Goal: Task Accomplishment & Management: Complete application form

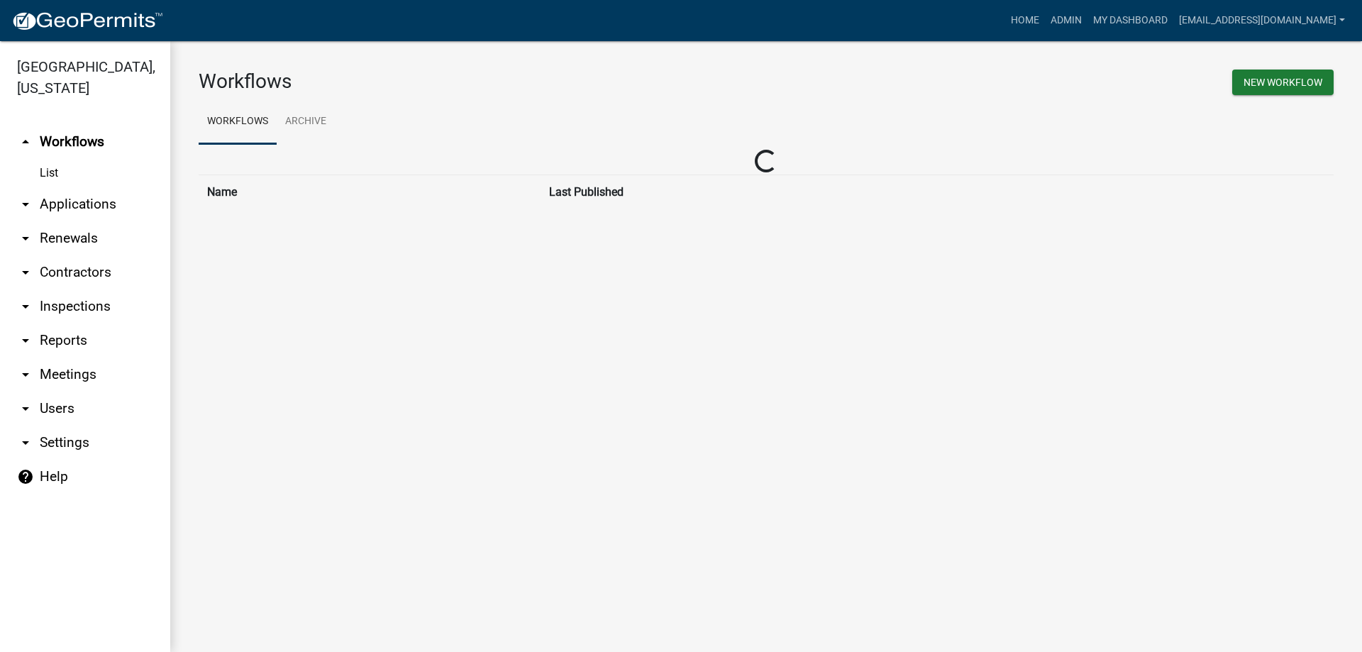
click at [102, 187] on link "List" at bounding box center [85, 173] width 170 height 28
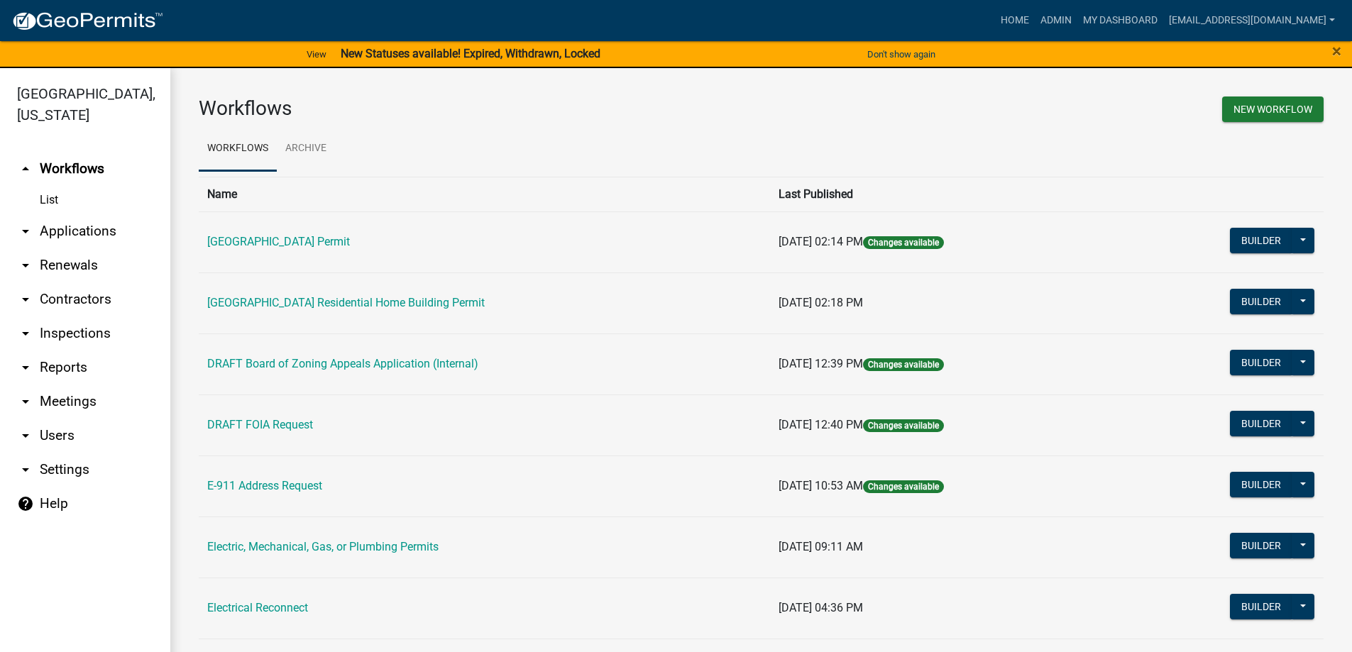
click at [70, 233] on link "arrow_drop_down Applications" at bounding box center [85, 231] width 170 height 34
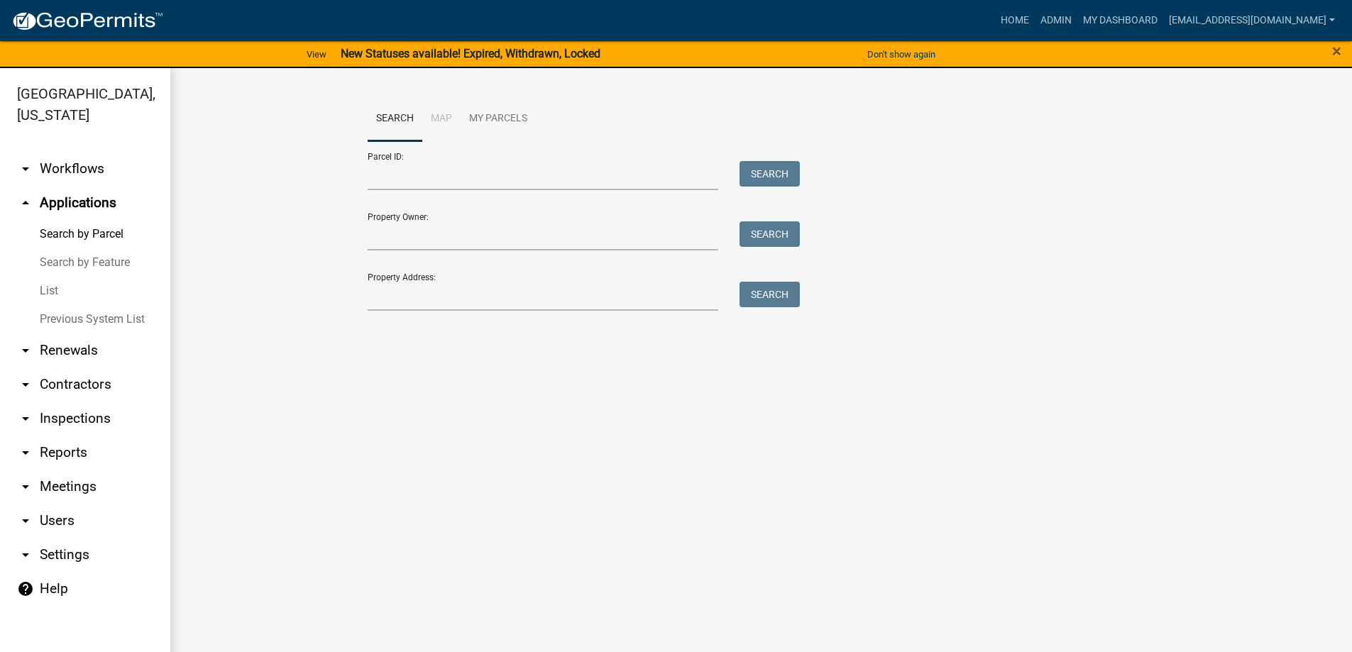
click at [45, 287] on link "List" at bounding box center [85, 291] width 170 height 28
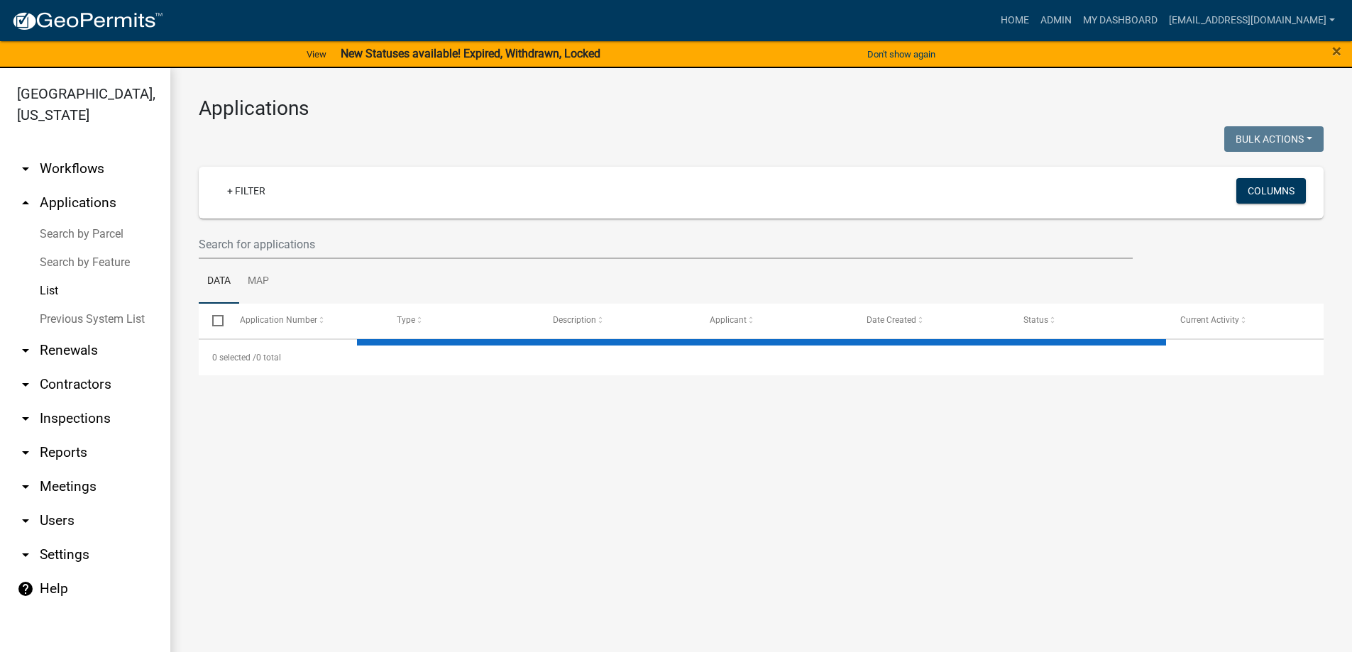
select select "3: 100"
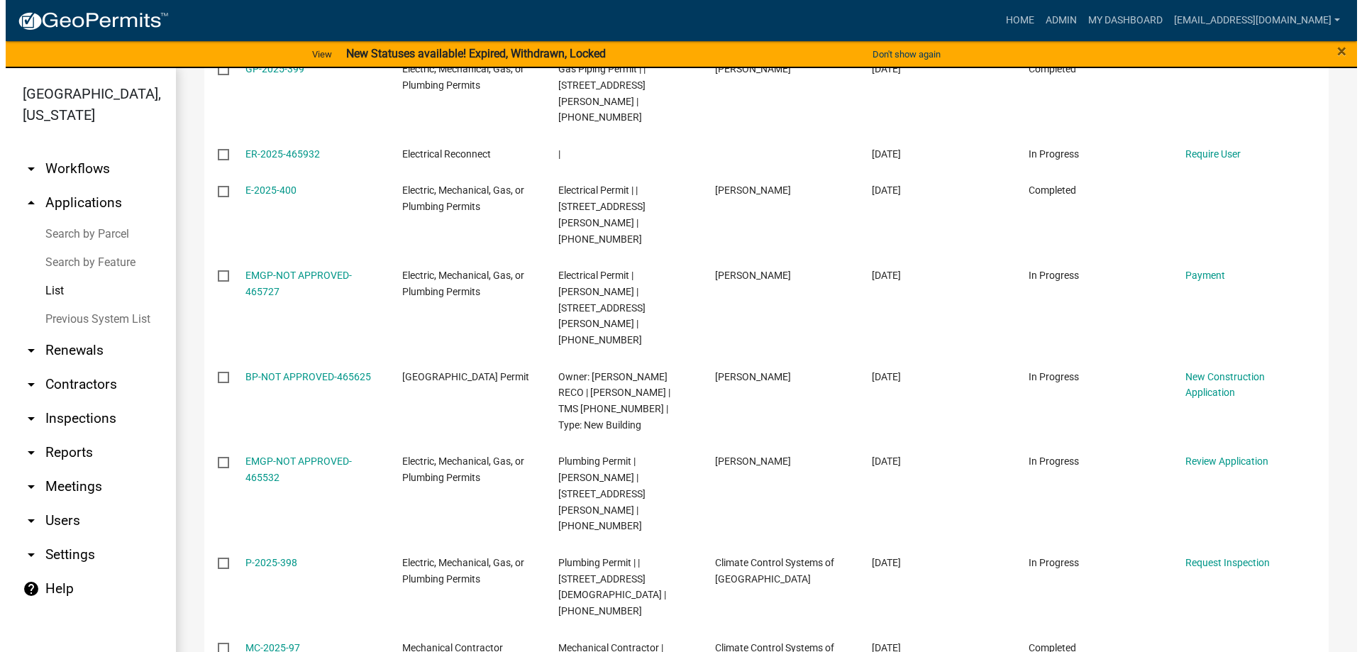
scroll to position [1632, 0]
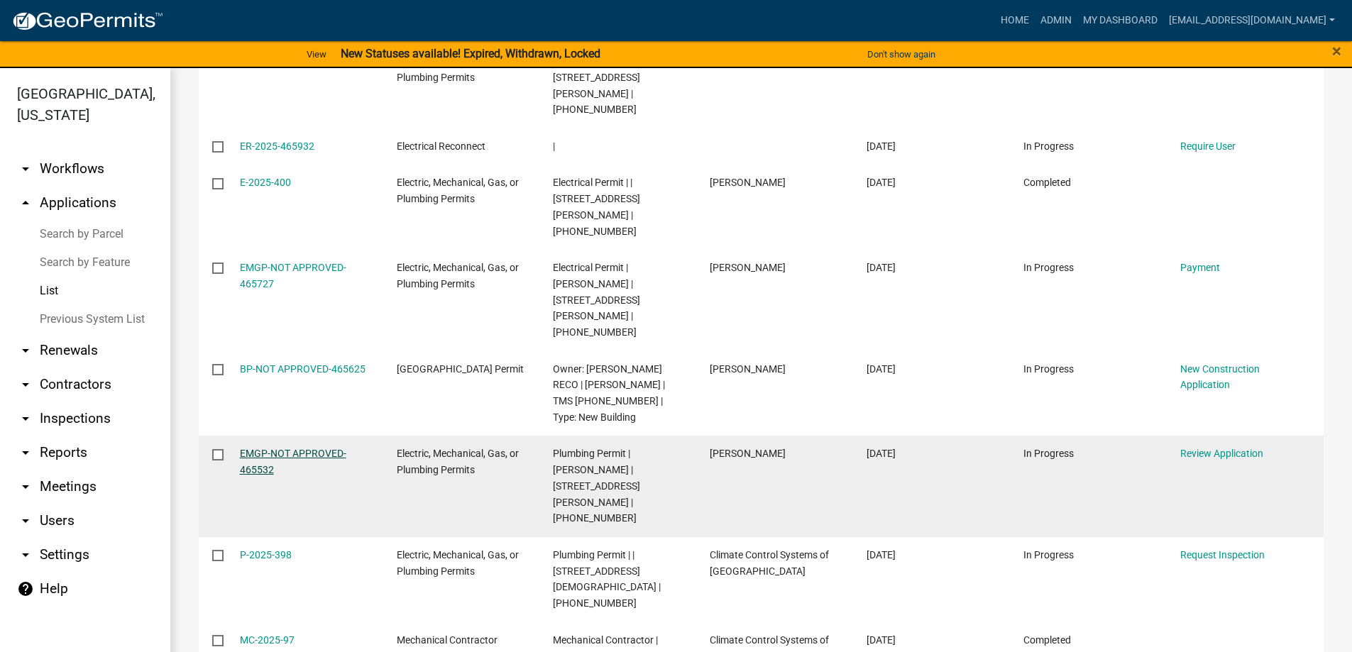
click at [272, 448] on link "EMGP-NOT APPROVED-465532" at bounding box center [293, 462] width 106 height 28
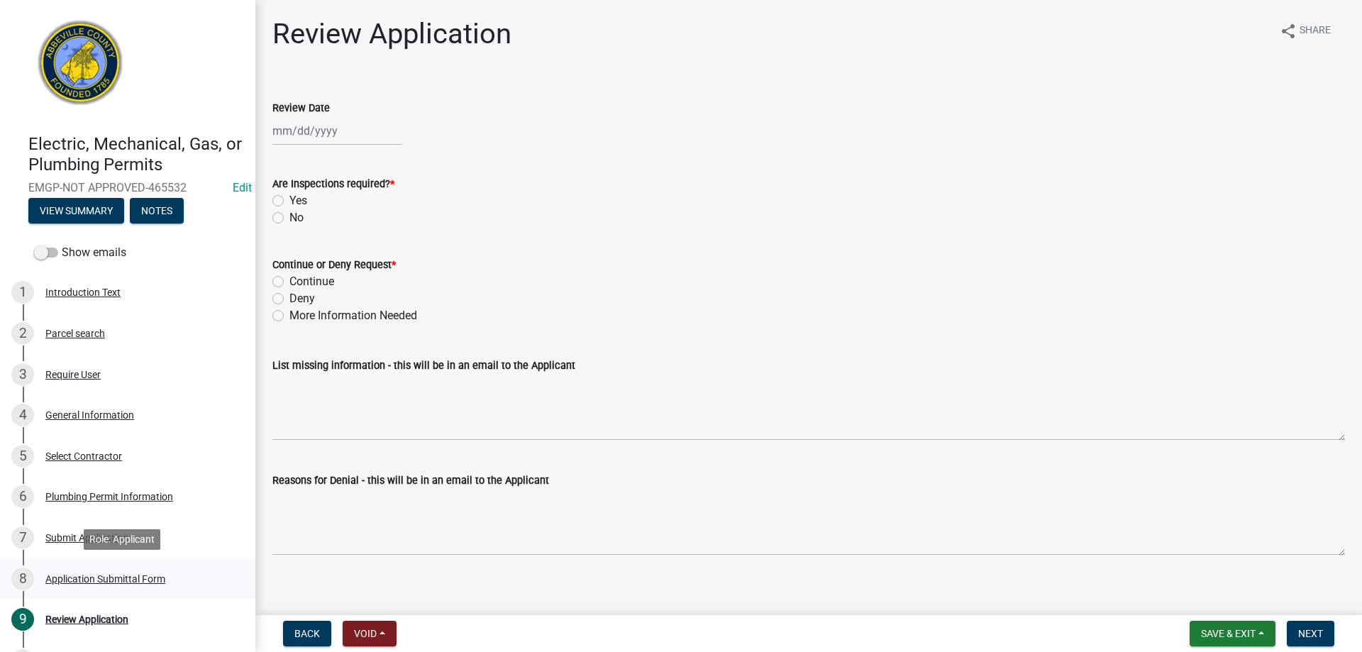
click at [138, 574] on div "Application Submittal Form" at bounding box center [105, 579] width 120 height 10
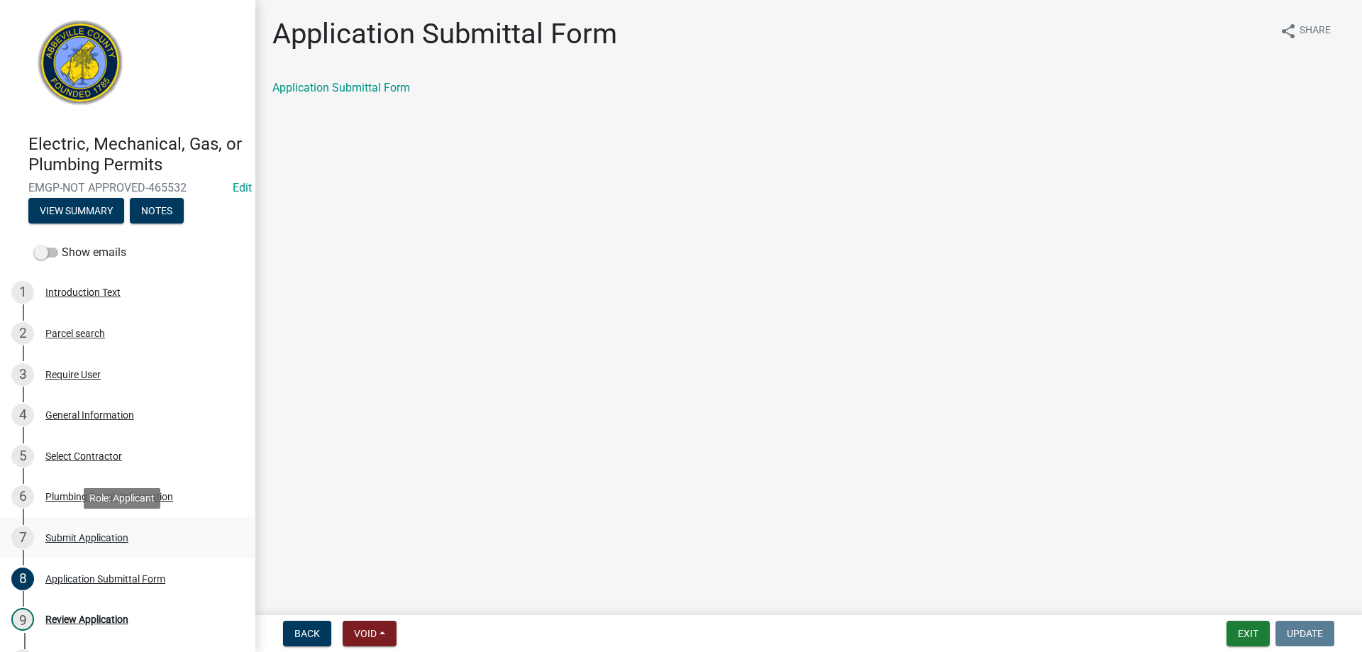
click at [99, 533] on div "Submit Application" at bounding box center [86, 538] width 83 height 10
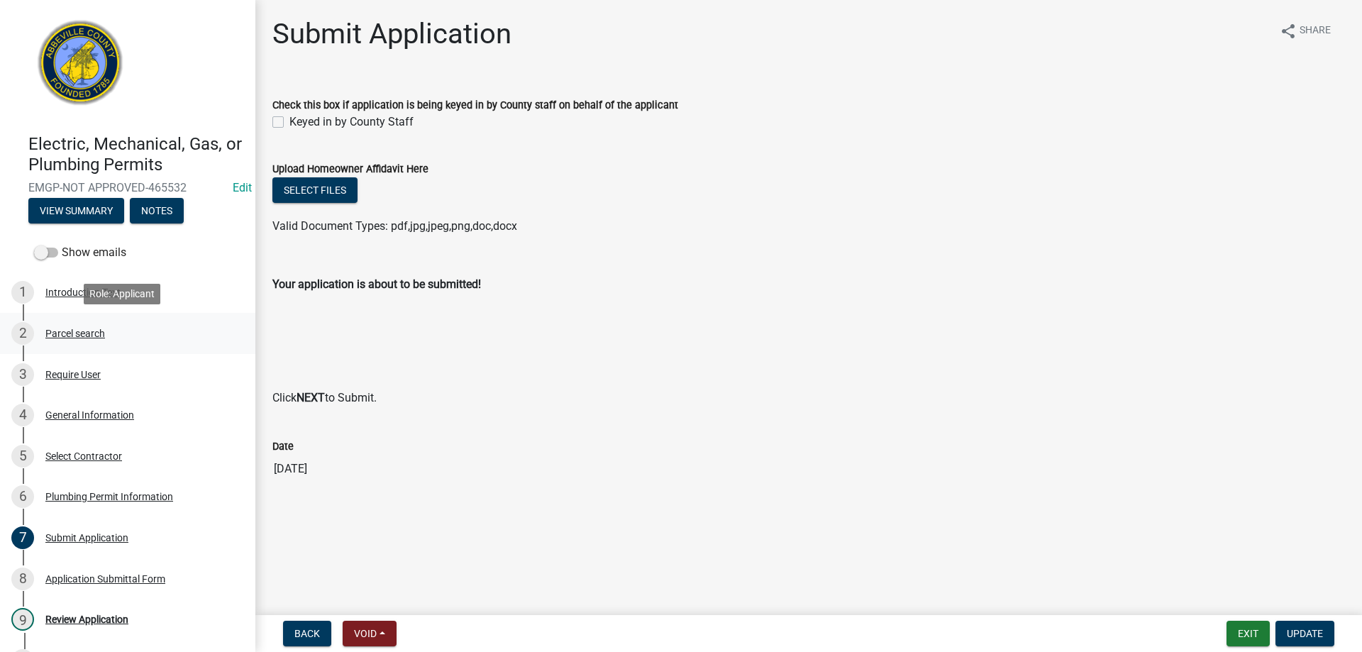
click at [80, 341] on div "2 Parcel search" at bounding box center [121, 333] width 221 height 23
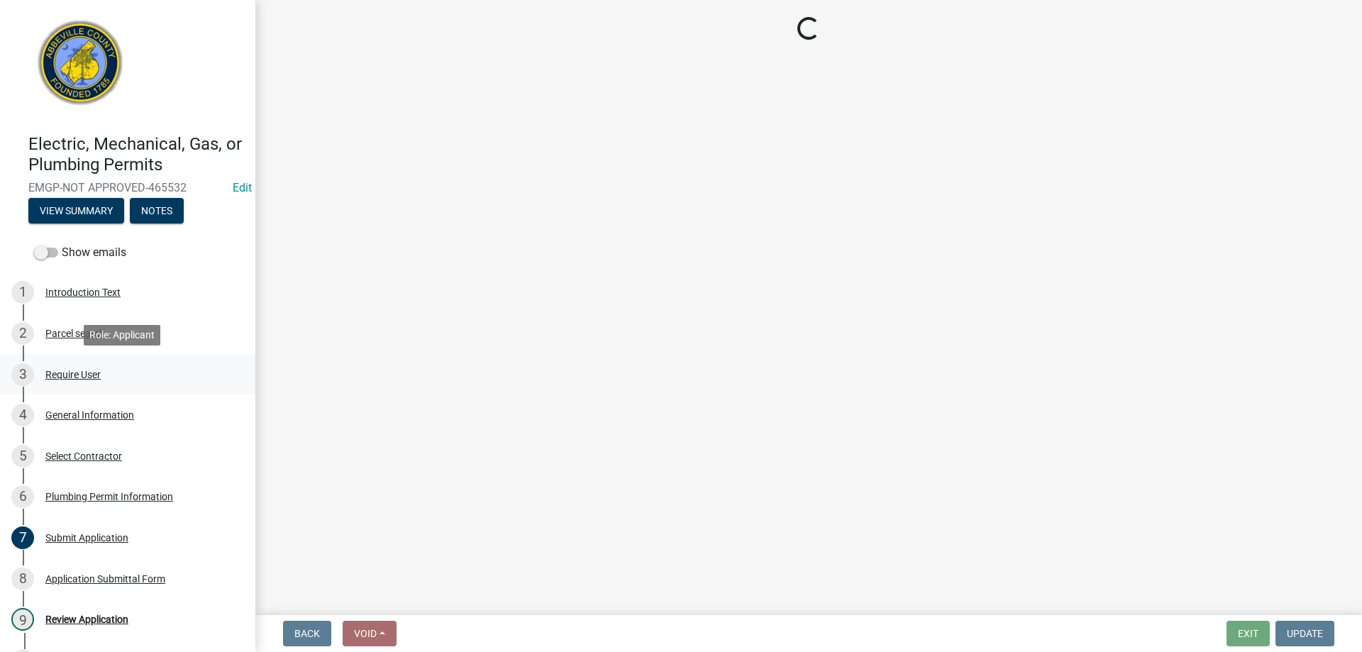
click at [80, 370] on div "Require User" at bounding box center [72, 375] width 55 height 10
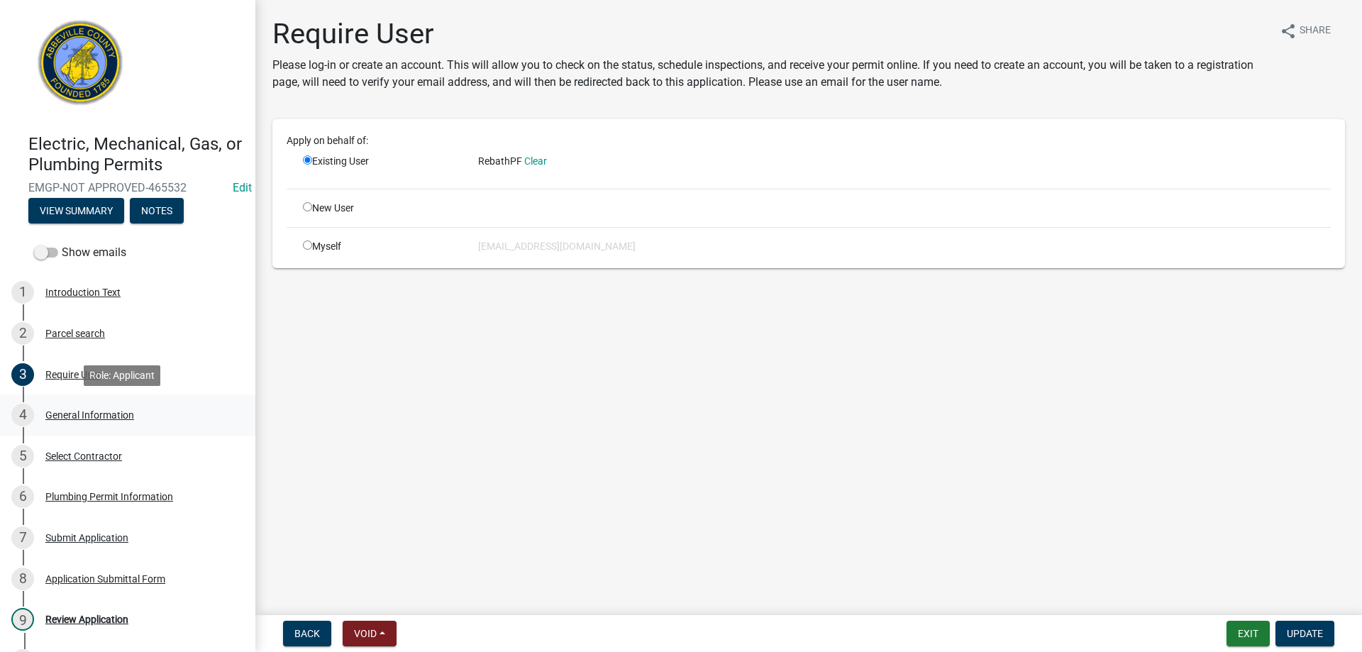
click at [74, 426] on div "4 General Information" at bounding box center [121, 415] width 221 height 23
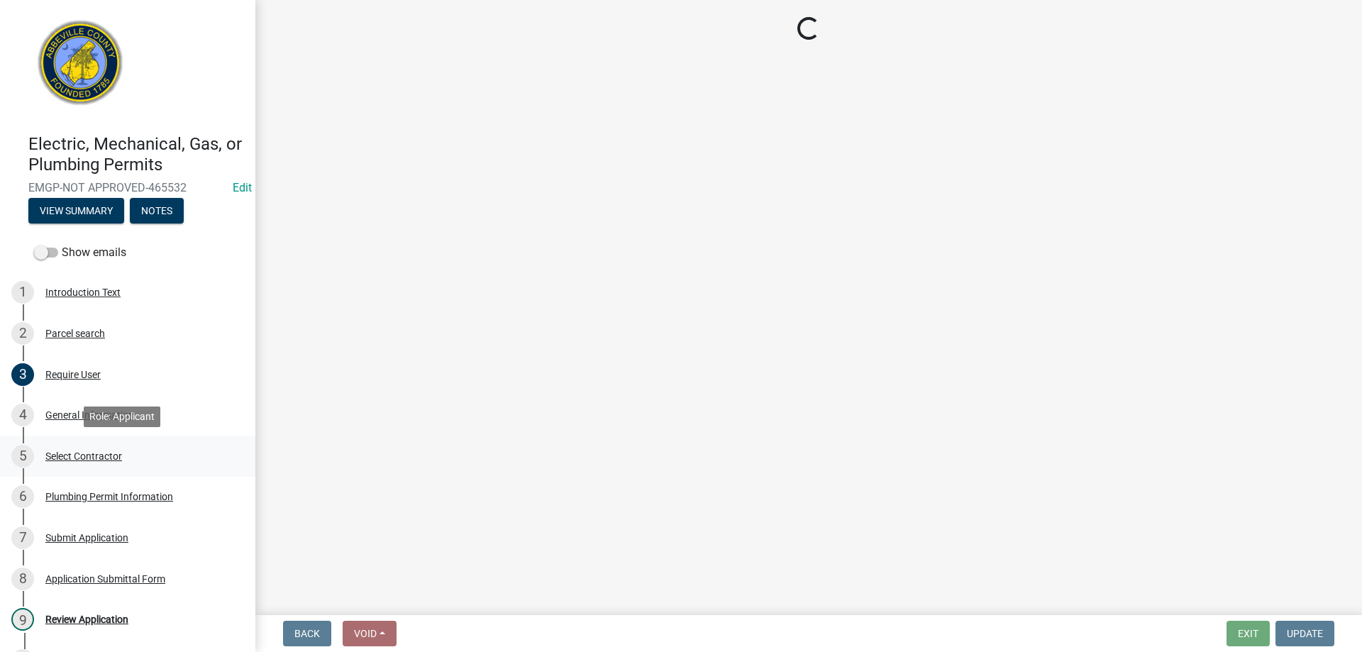
click at [87, 459] on div "Select Contractor" at bounding box center [83, 456] width 77 height 10
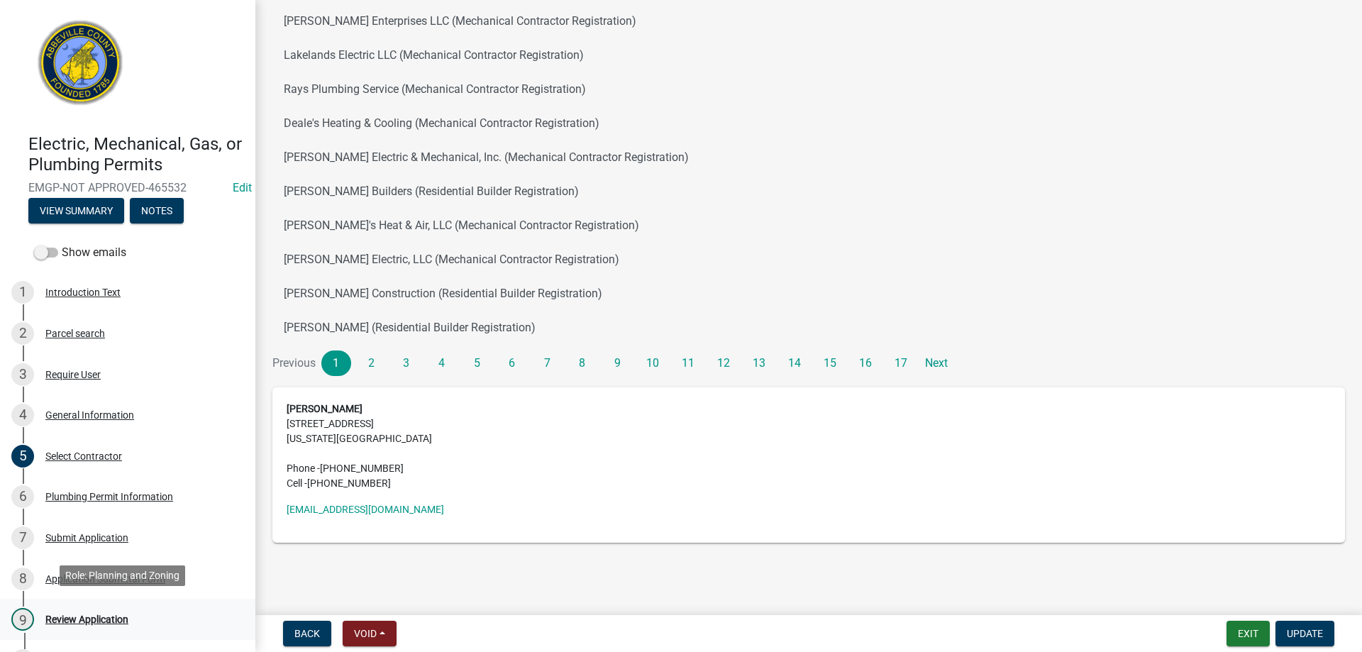
scroll to position [71, 0]
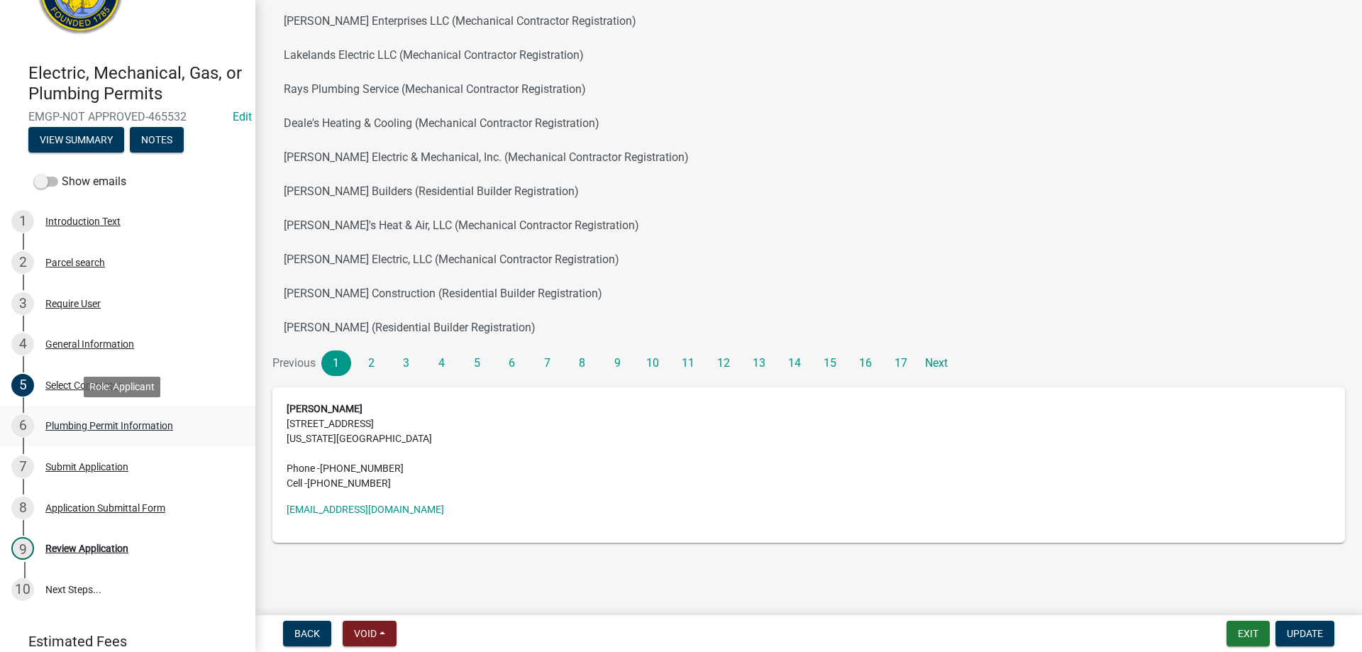
click at [59, 424] on div "Plumbing Permit Information" at bounding box center [109, 426] width 128 height 10
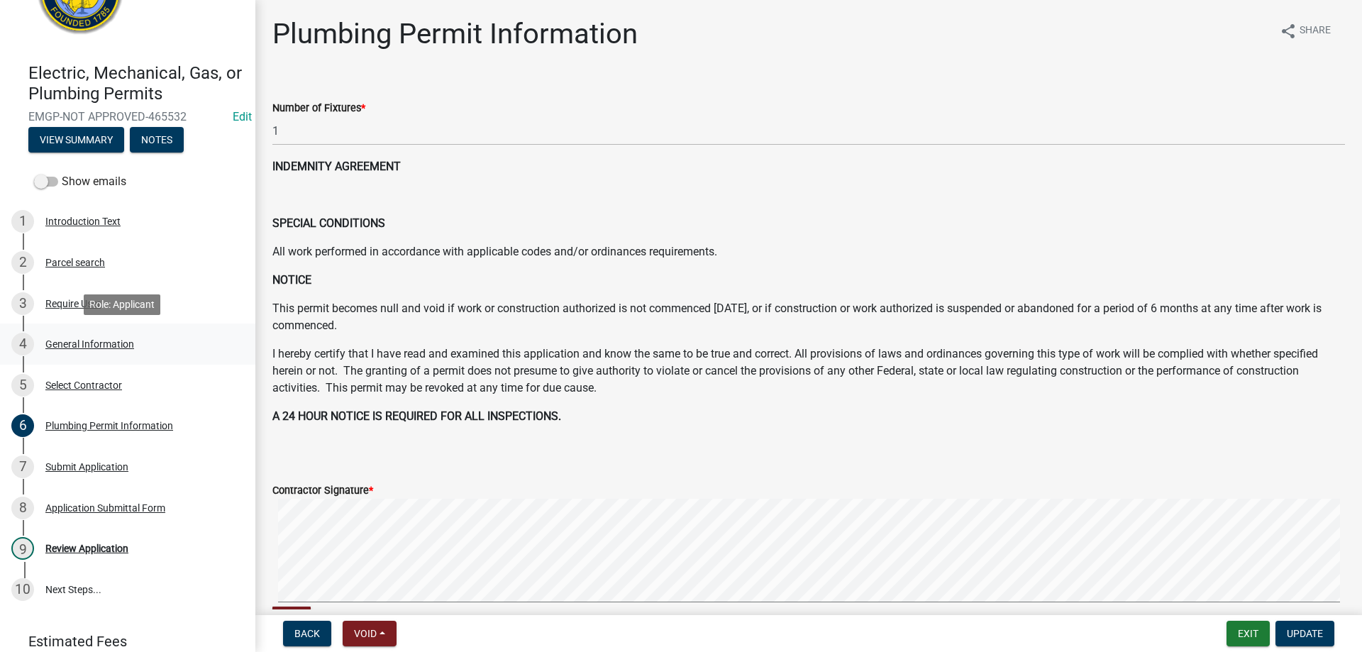
scroll to position [129, 0]
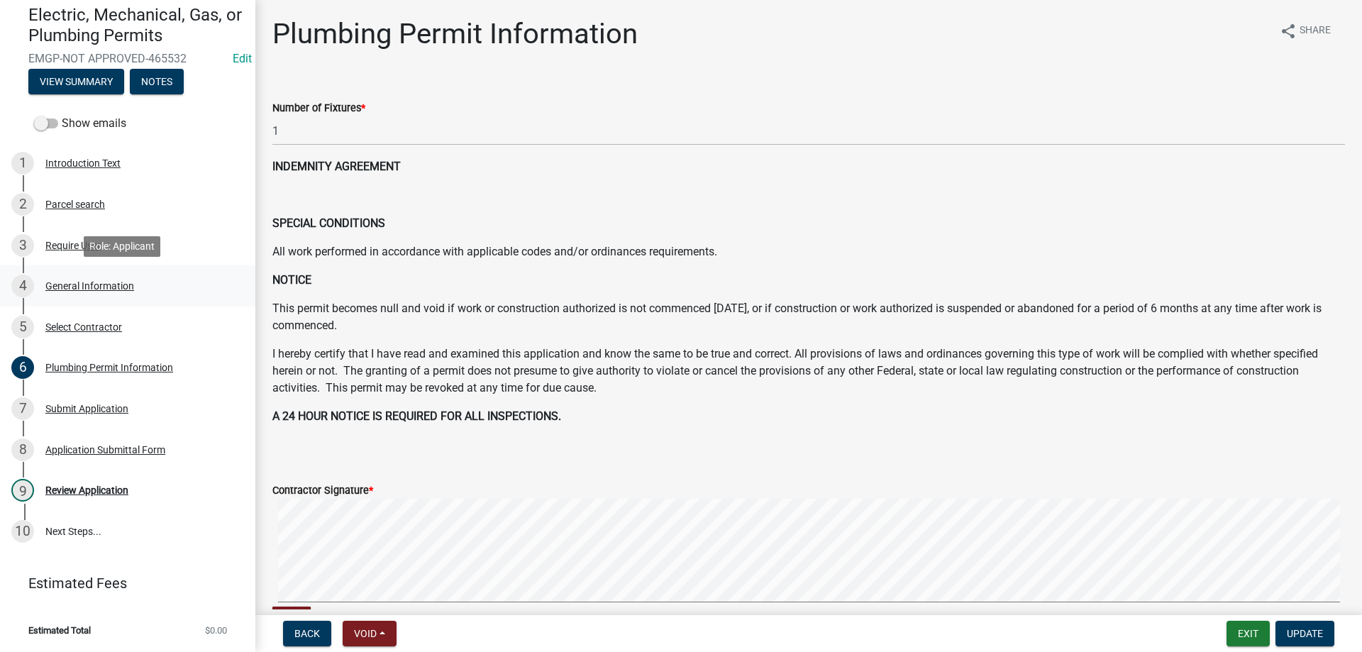
click at [65, 279] on div "4 General Information" at bounding box center [121, 286] width 221 height 23
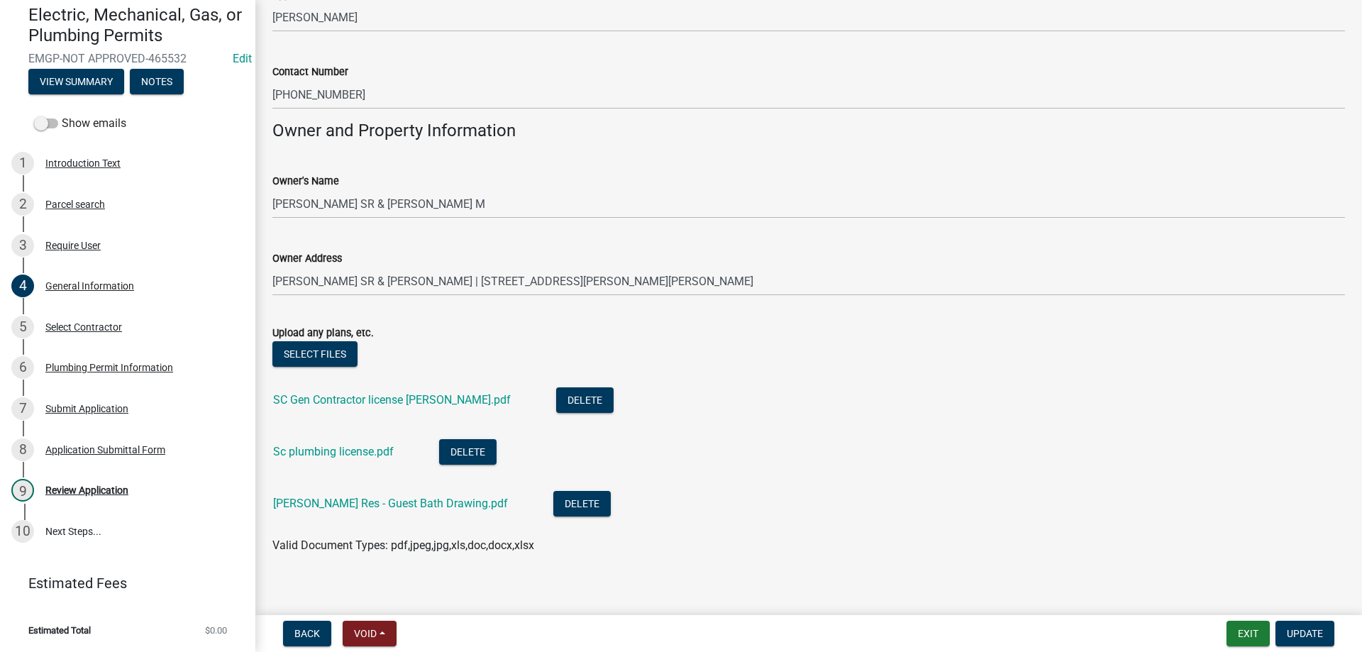
scroll to position [1030, 0]
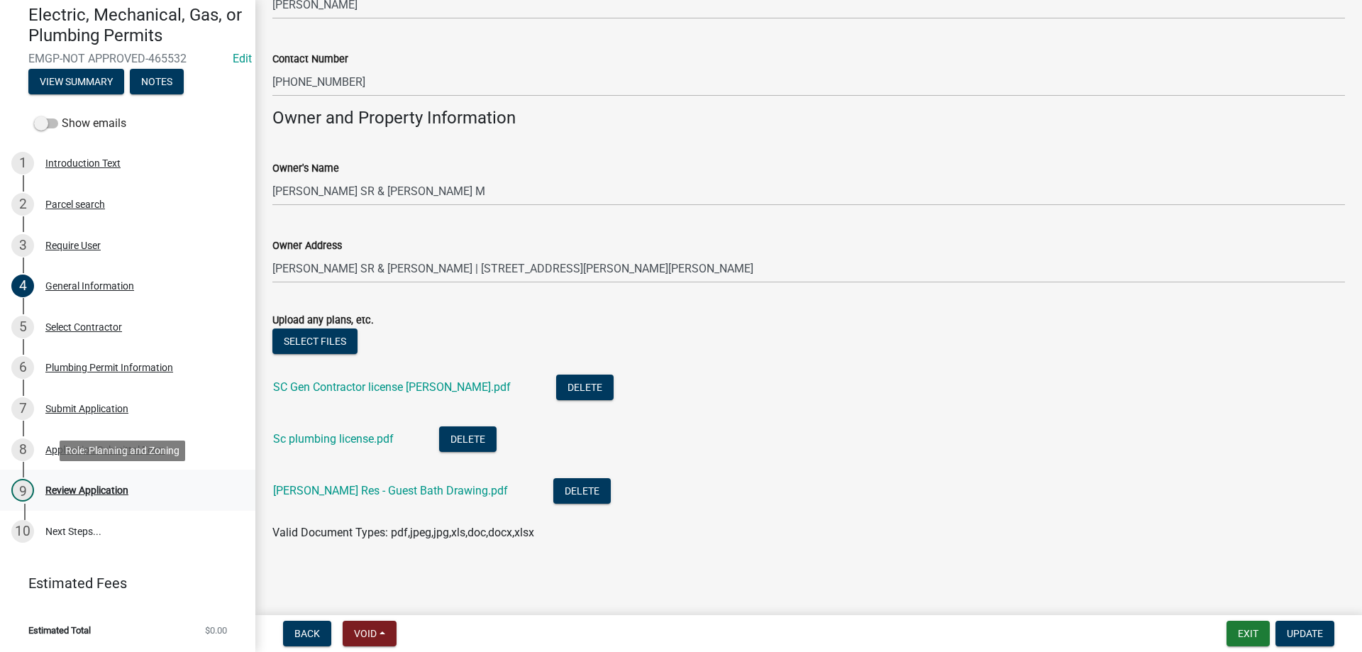
click at [108, 491] on div "Review Application" at bounding box center [86, 490] width 83 height 10
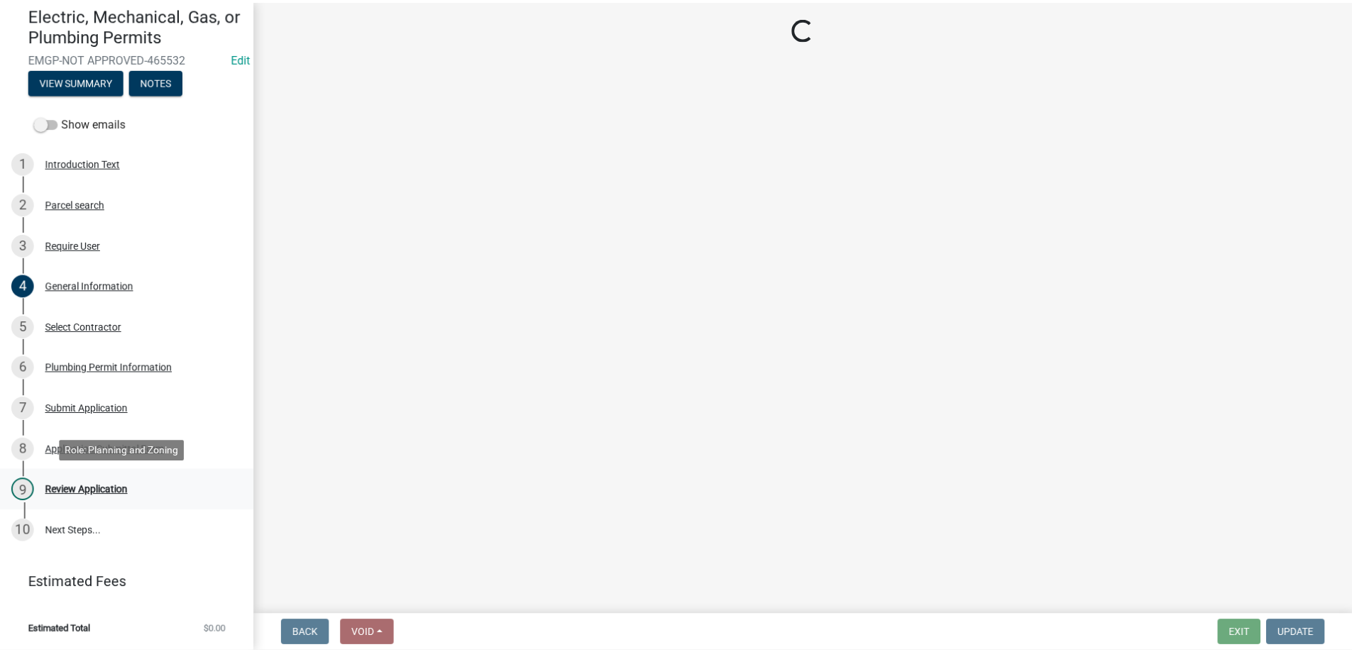
scroll to position [0, 0]
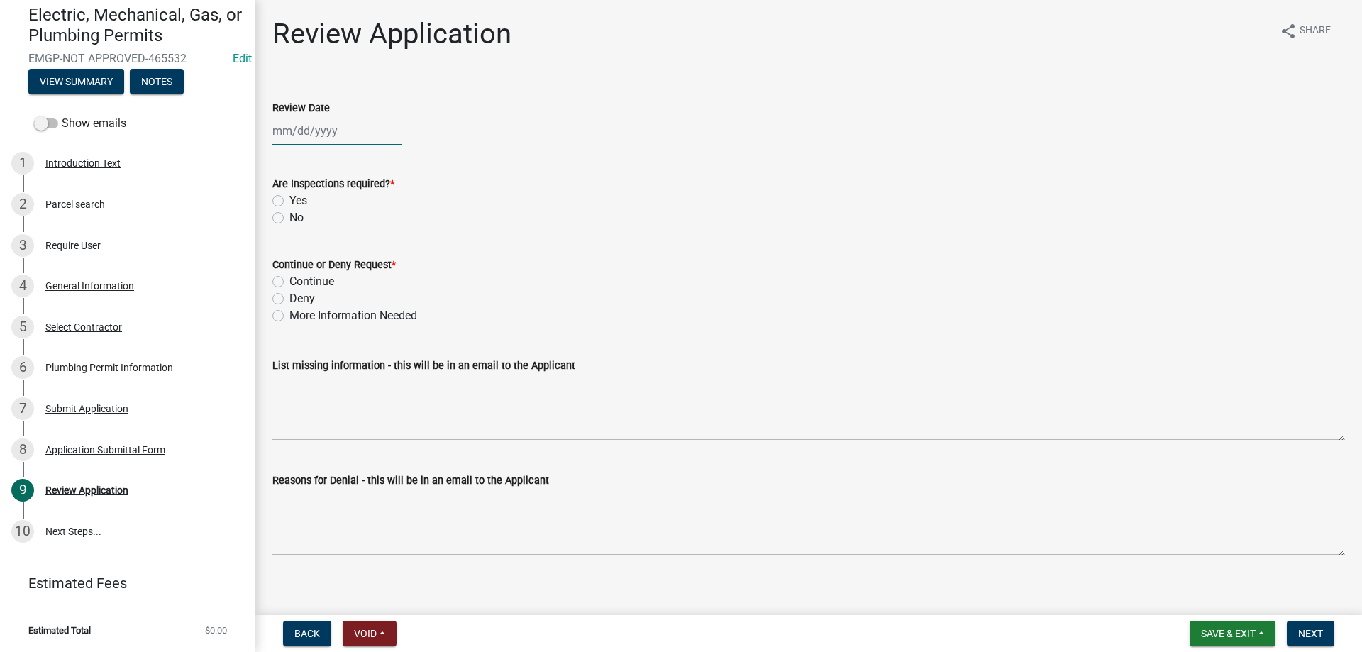
click at [314, 140] on div at bounding box center [337, 130] width 130 height 29
select select "8"
select select "2025"
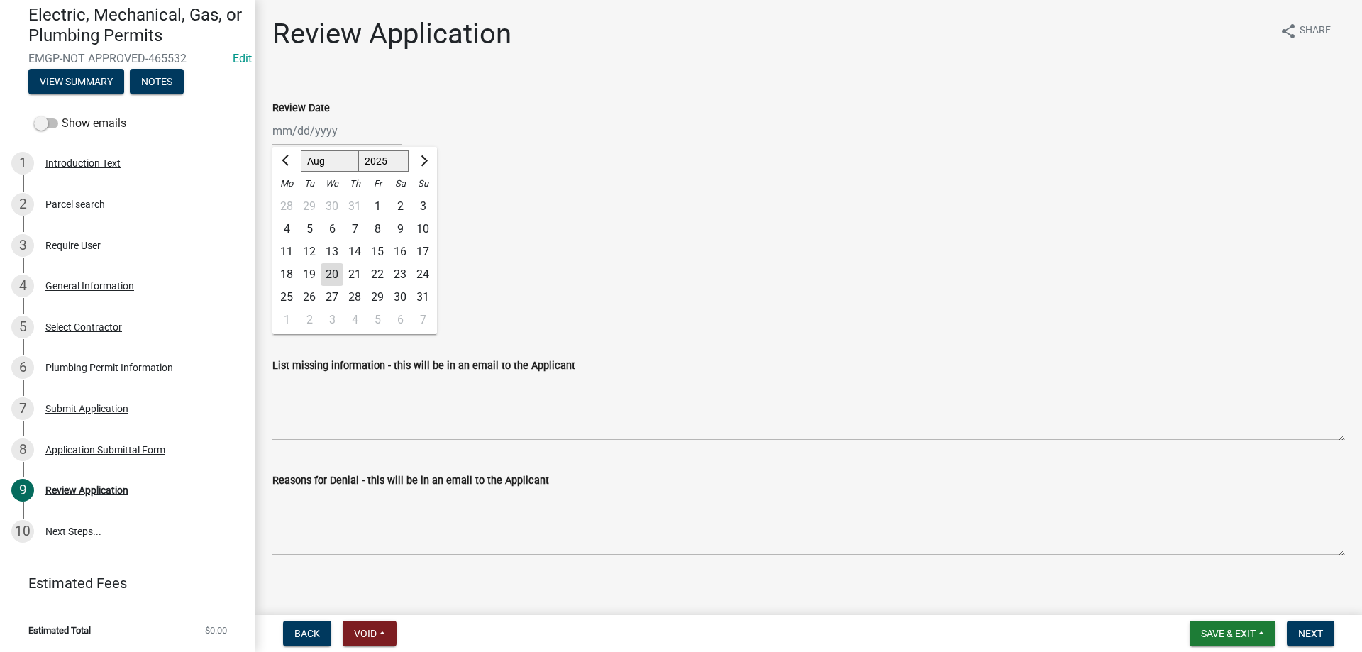
click at [335, 267] on div "20" at bounding box center [332, 274] width 23 height 23
type input "08/20/2025"
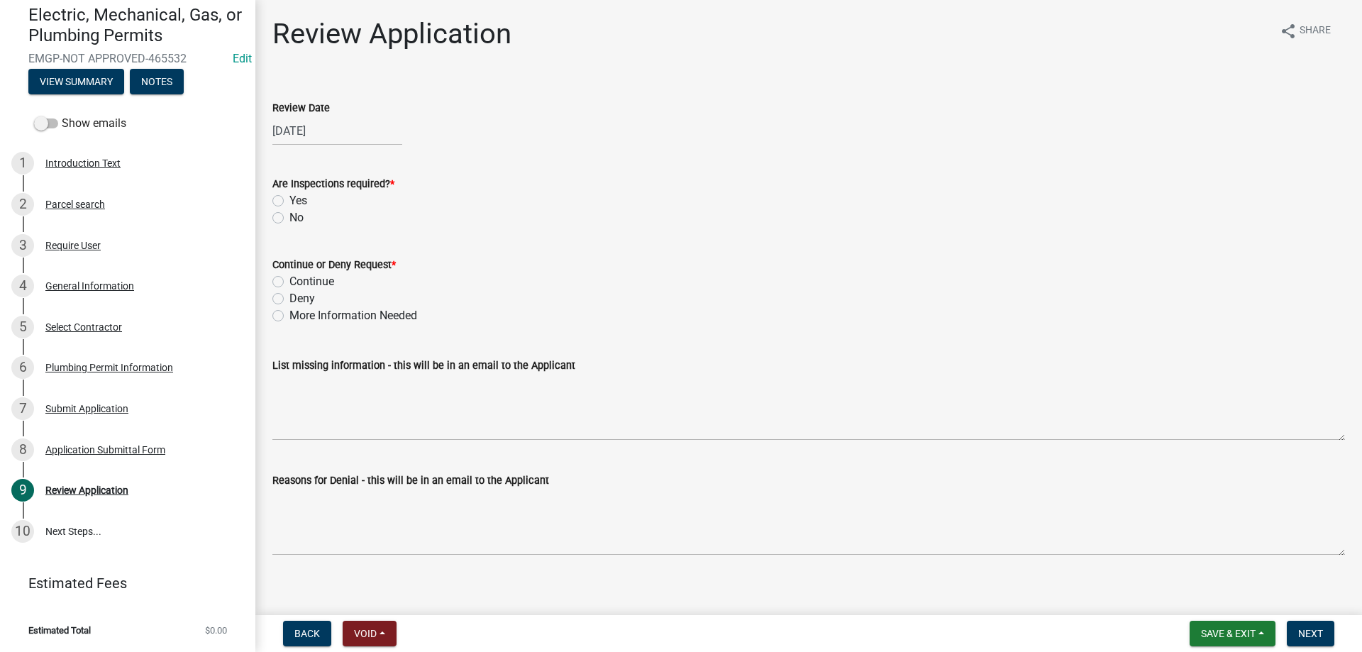
click at [282, 194] on div "Yes" at bounding box center [808, 200] width 1073 height 17
click at [289, 199] on label "Yes" at bounding box center [298, 200] width 18 height 17
click at [289, 199] on input "Yes" at bounding box center [293, 196] width 9 height 9
radio input "true"
click at [280, 275] on div "Continue" at bounding box center [808, 281] width 1073 height 17
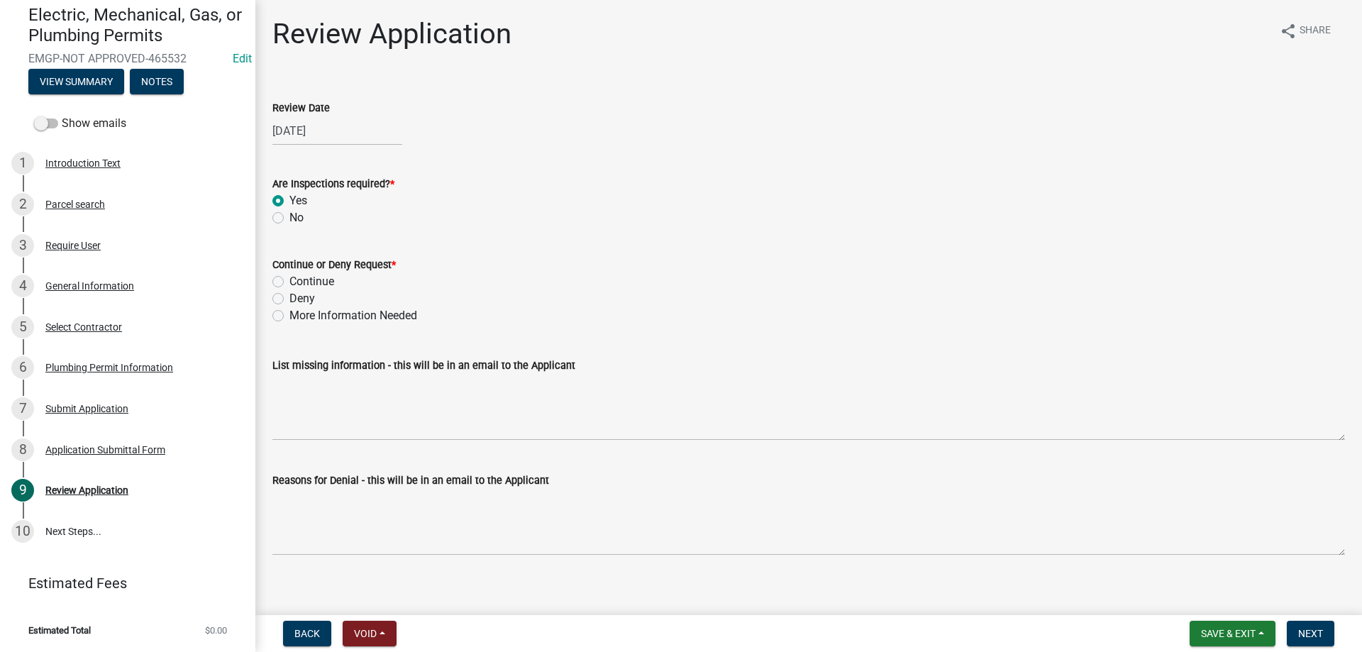
click at [289, 282] on label "Continue" at bounding box center [311, 281] width 45 height 17
click at [289, 282] on input "Continue" at bounding box center [293, 277] width 9 height 9
radio input "true"
click at [1316, 629] on span "Next" at bounding box center [1310, 633] width 25 height 11
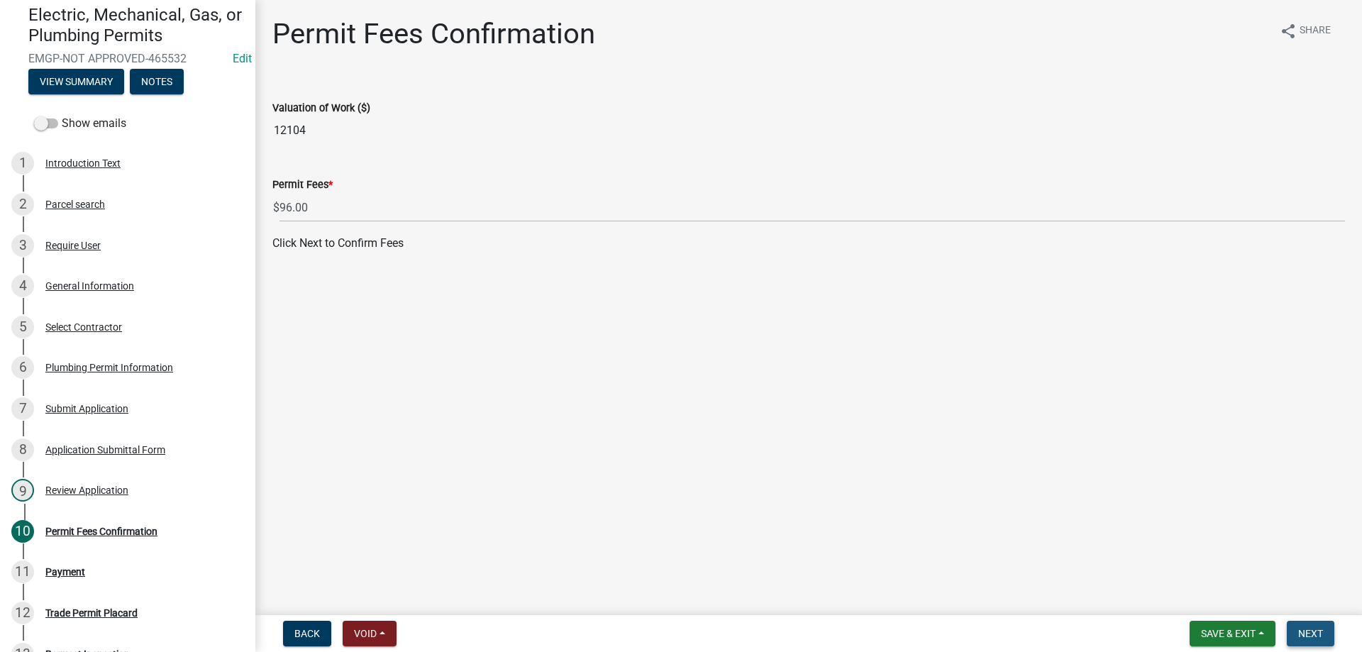
click at [1316, 629] on span "Next" at bounding box center [1310, 633] width 25 height 11
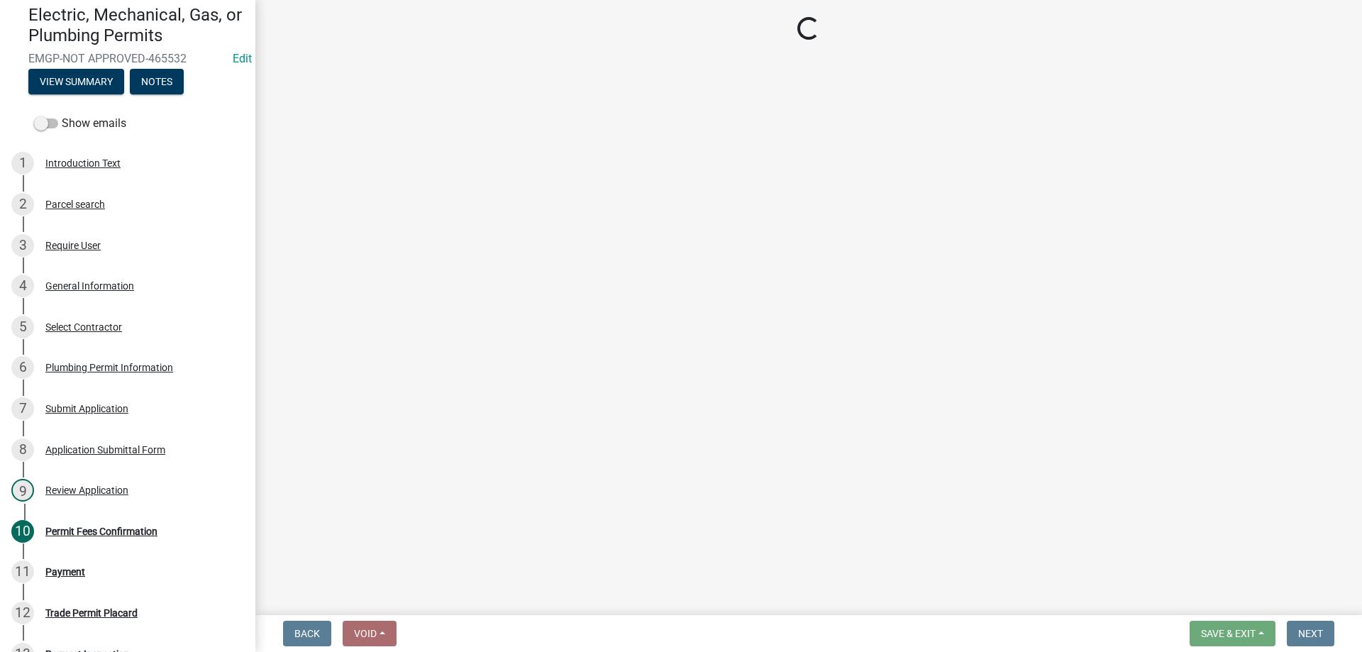
select select "3: 3"
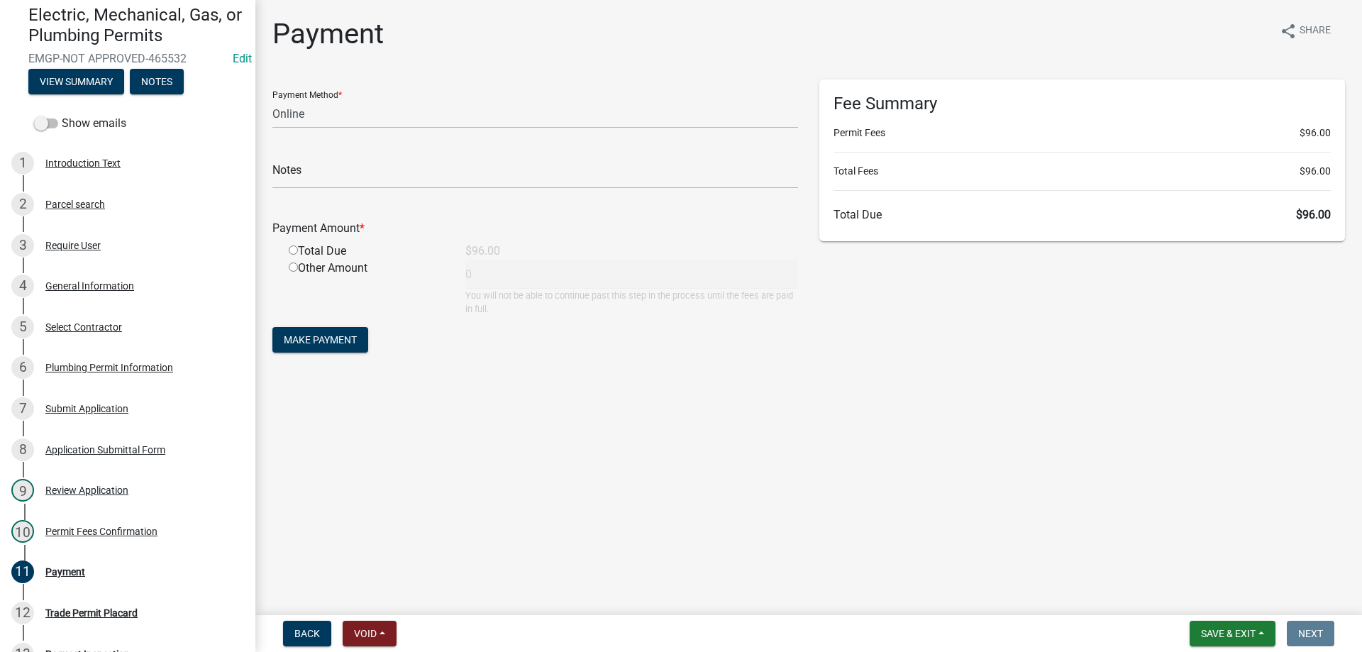
drag, startPoint x: 1222, startPoint y: 648, endPoint x: 1225, endPoint y: 629, distance: 18.6
click at [1222, 648] on nav "Back Void Withdraw Lock Expire Void Save & Exit Save Save & Exit Next" at bounding box center [808, 633] width 1107 height 37
click at [1223, 640] on button "Save & Exit" at bounding box center [1233, 634] width 86 height 26
click at [1225, 600] on button "Save & Exit" at bounding box center [1219, 597] width 114 height 34
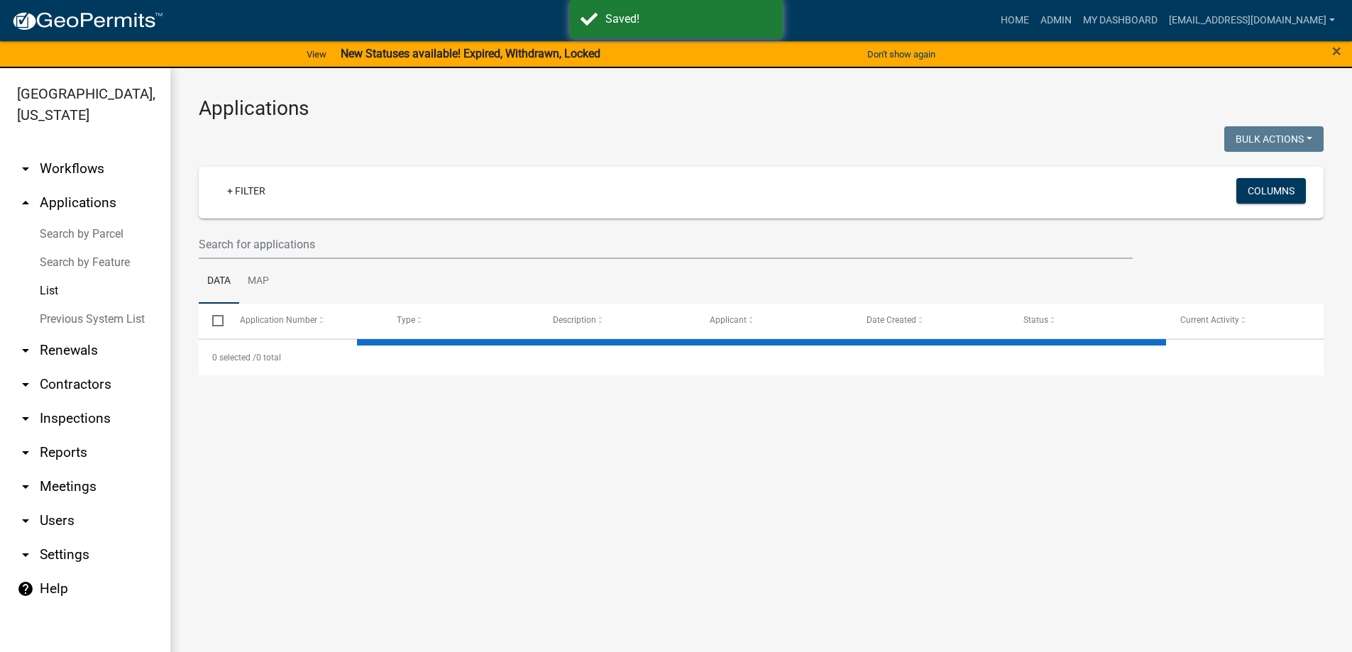
select select "3: 100"
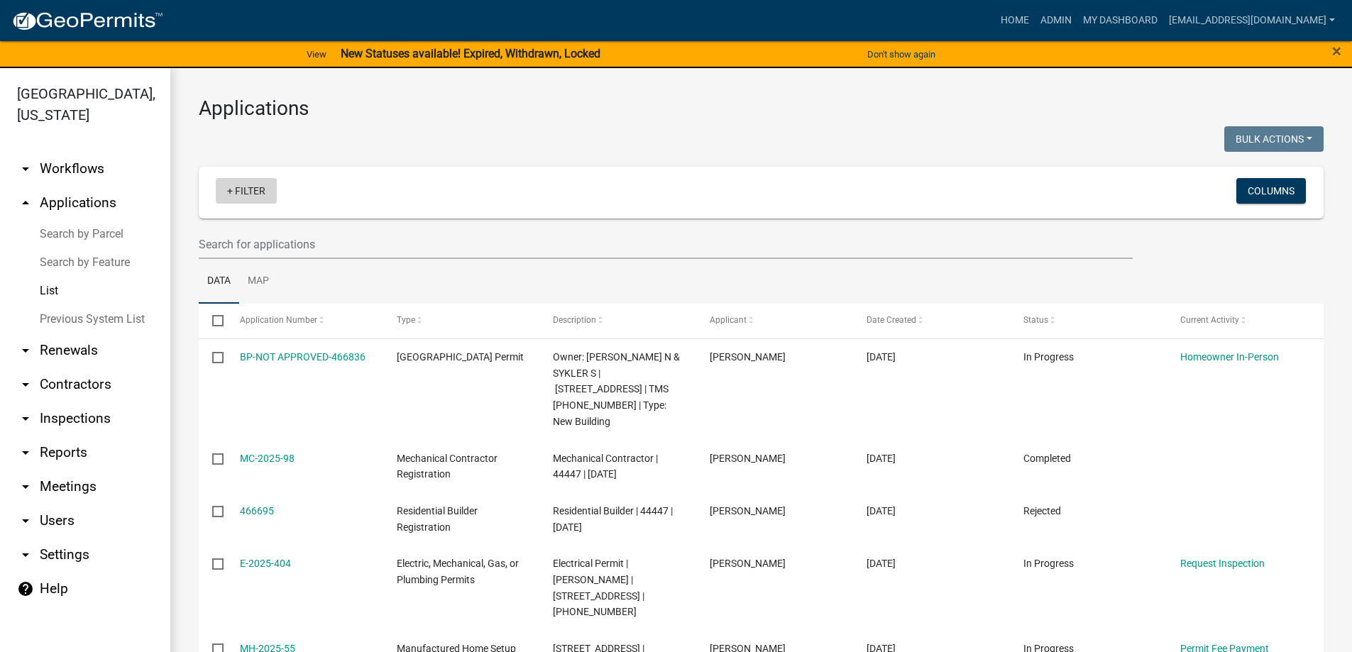
click at [228, 193] on link "+ Filter" at bounding box center [246, 191] width 61 height 26
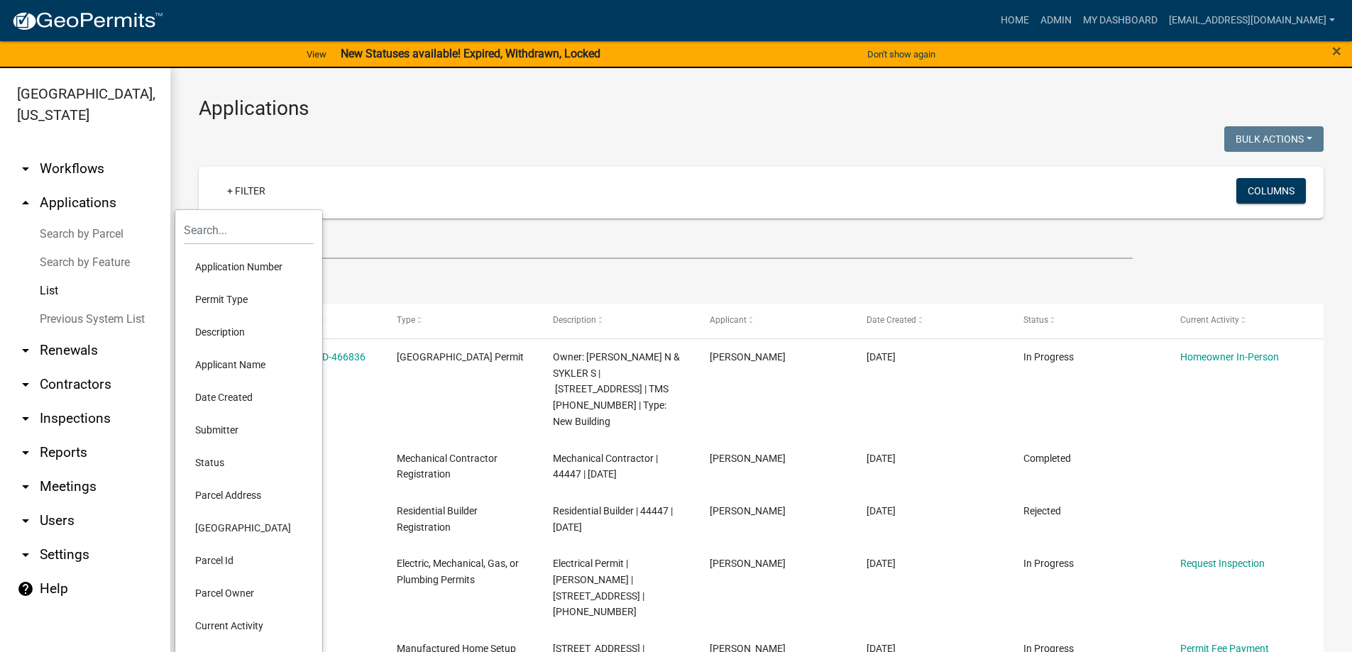
click at [231, 302] on li "Permit Type" at bounding box center [249, 299] width 130 height 33
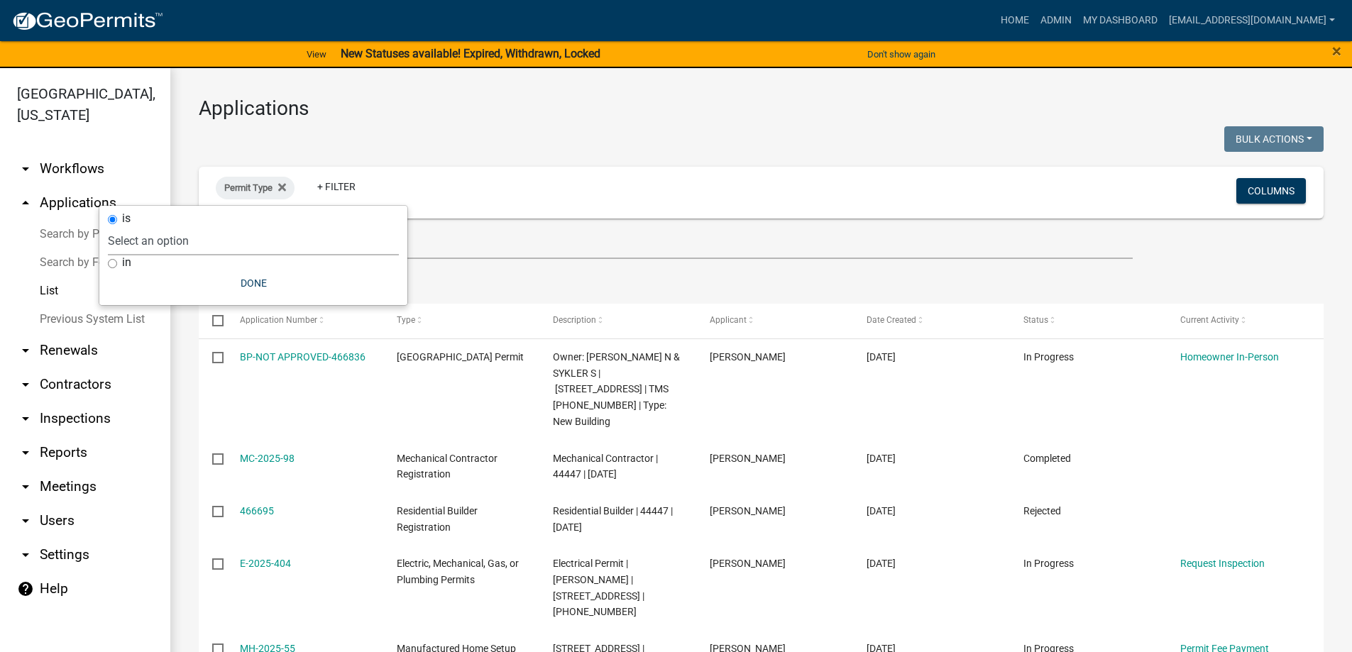
click at [201, 240] on select "Select an option Abbeville County Building Permit Abbeville County Residential …" at bounding box center [253, 240] width 291 height 29
select select "0cdbe4d6-3ee6-499a-824a-a59789f94346"
click at [218, 226] on select "Select an option Abbeville County Building Permit Abbeville County Residential …" at bounding box center [253, 240] width 291 height 29
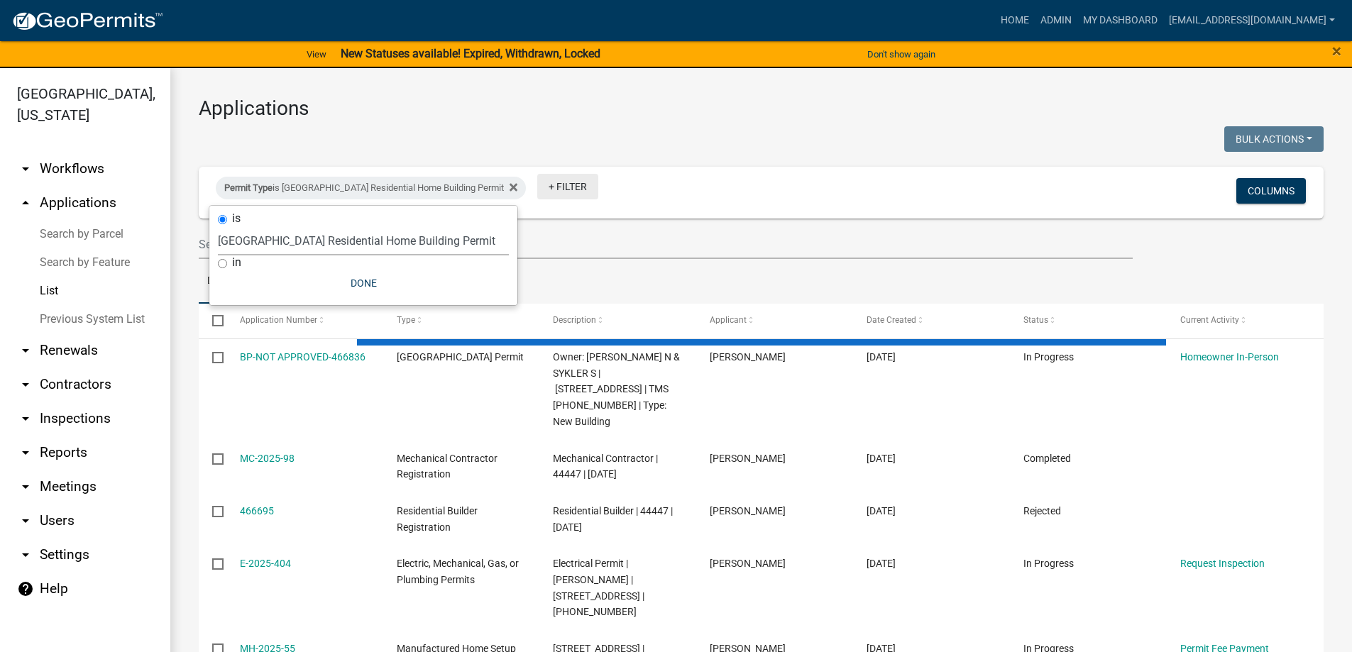
click at [537, 184] on link "+ Filter" at bounding box center [567, 187] width 61 height 26
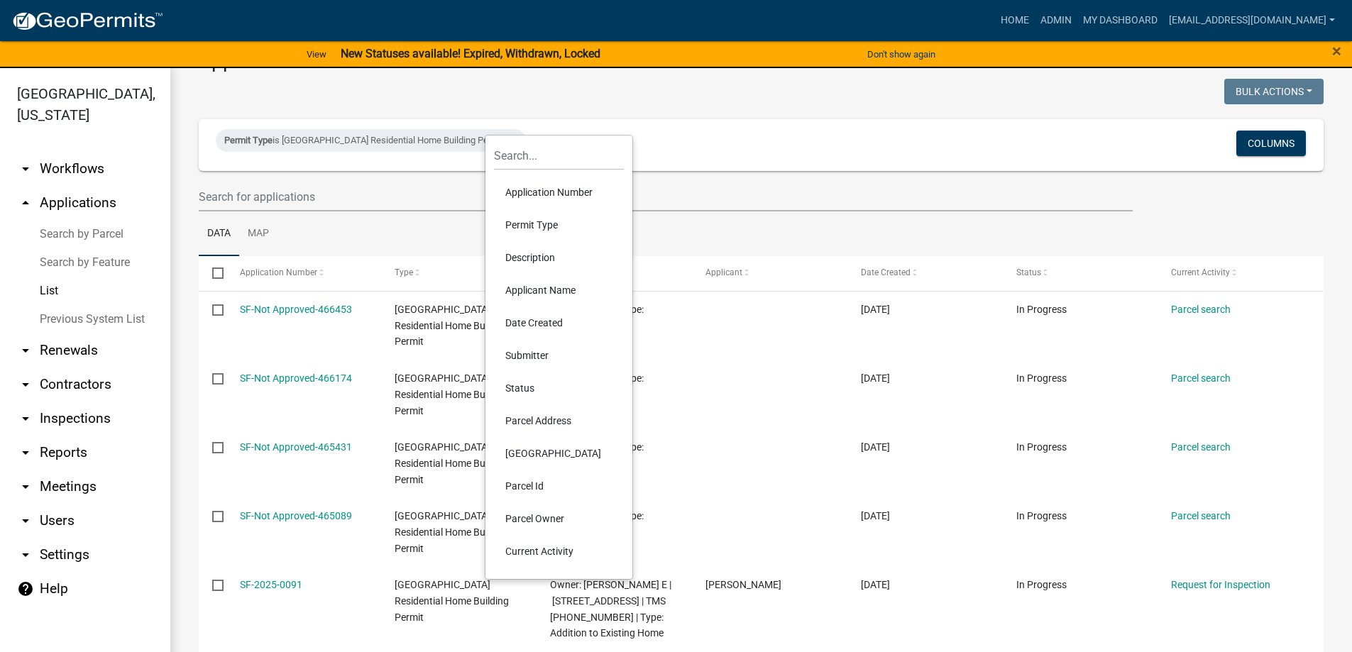
scroll to position [71, 0]
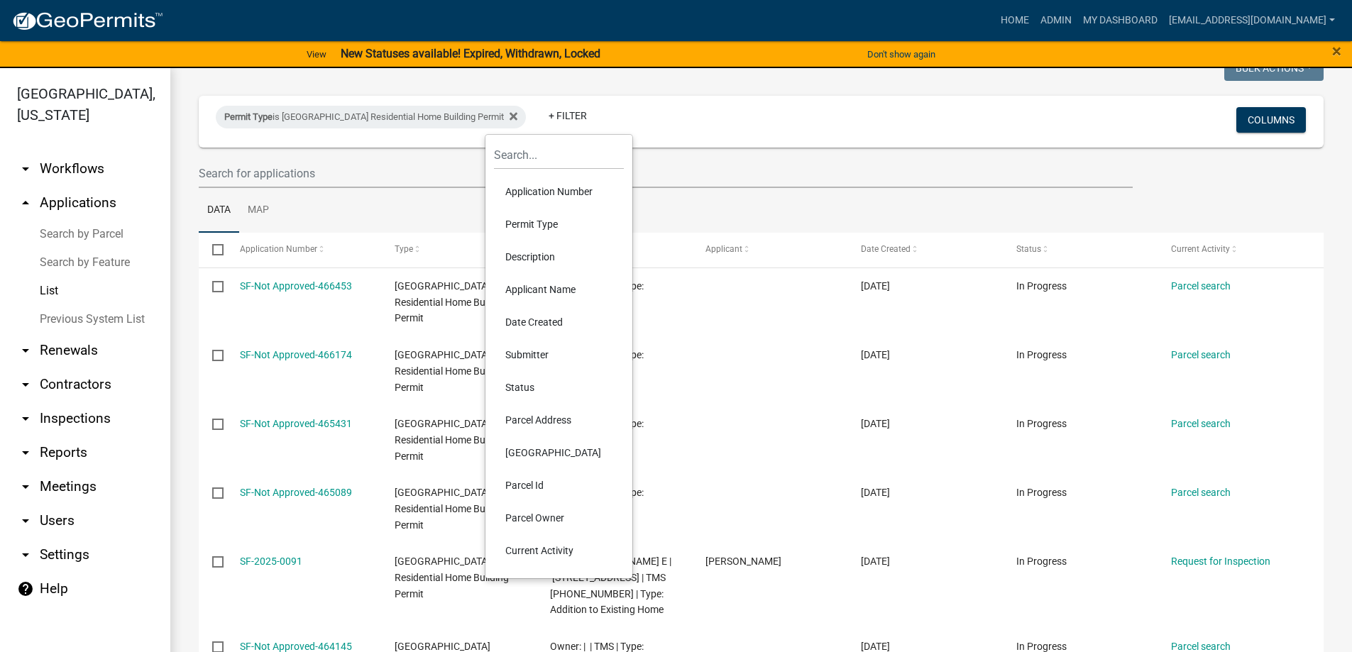
click at [541, 305] on li "Applicant Name" at bounding box center [559, 289] width 130 height 33
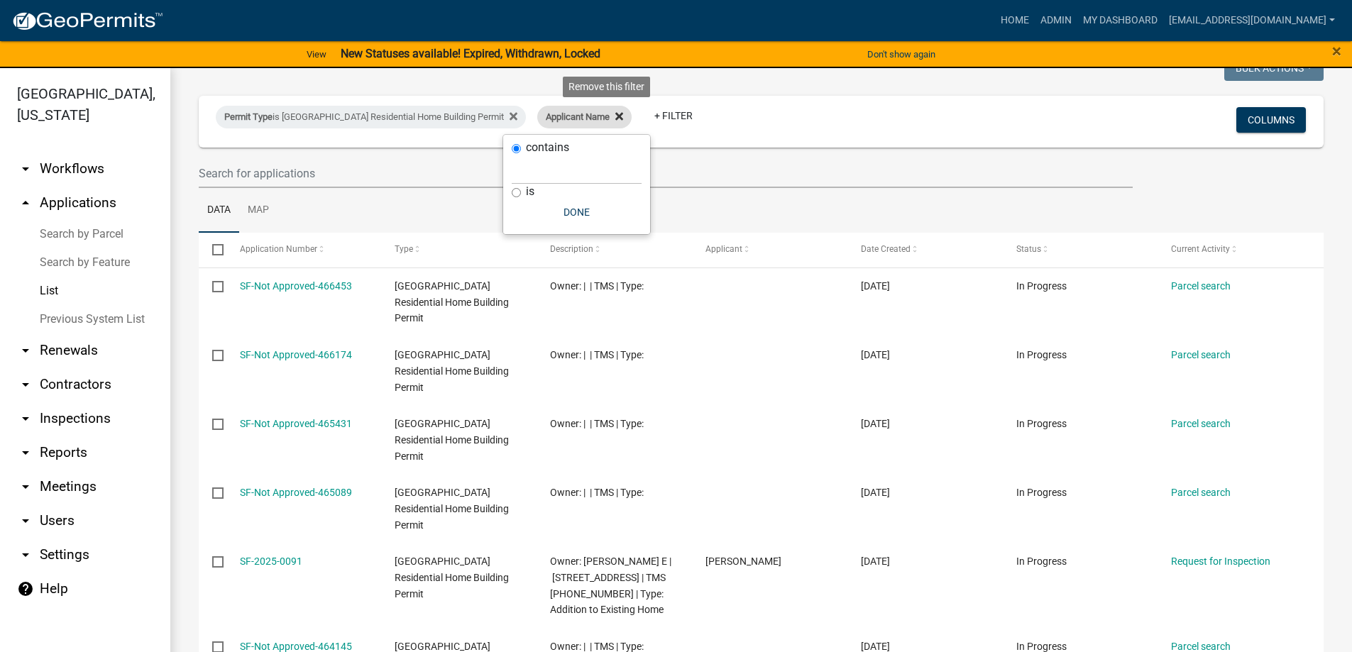
click at [609, 117] on fa-icon at bounding box center [615, 117] width 13 height 23
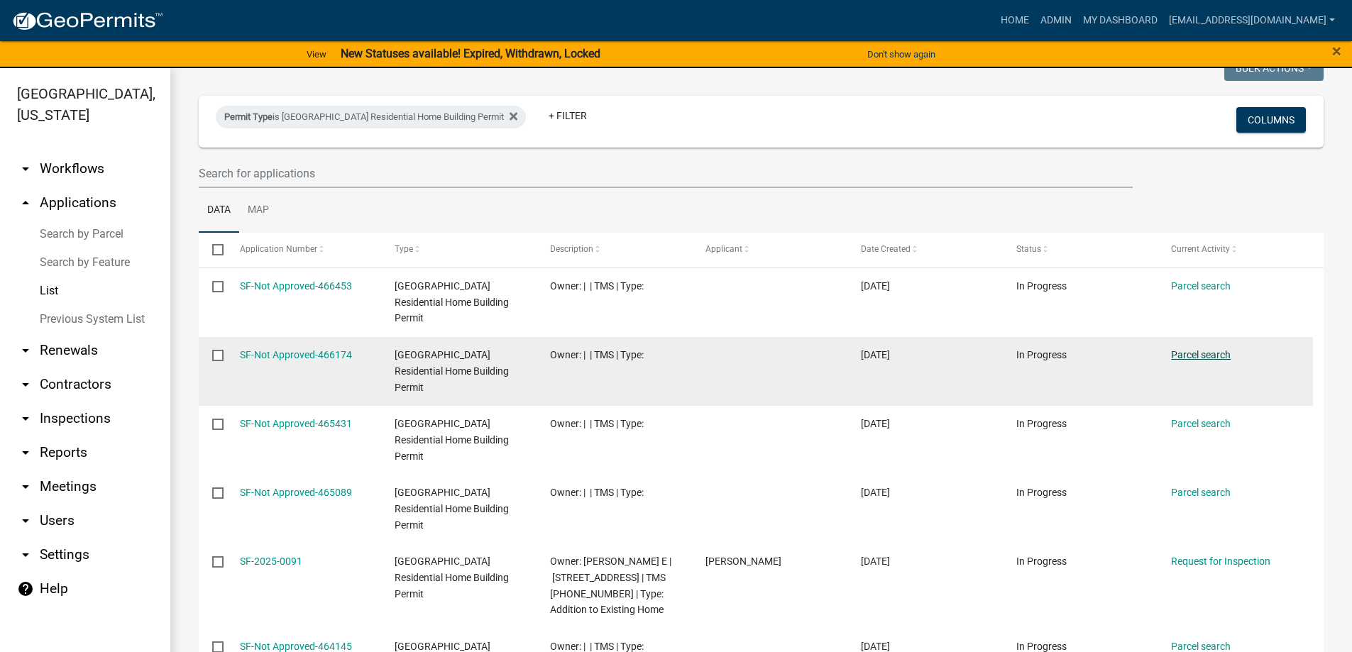
scroll to position [0, 0]
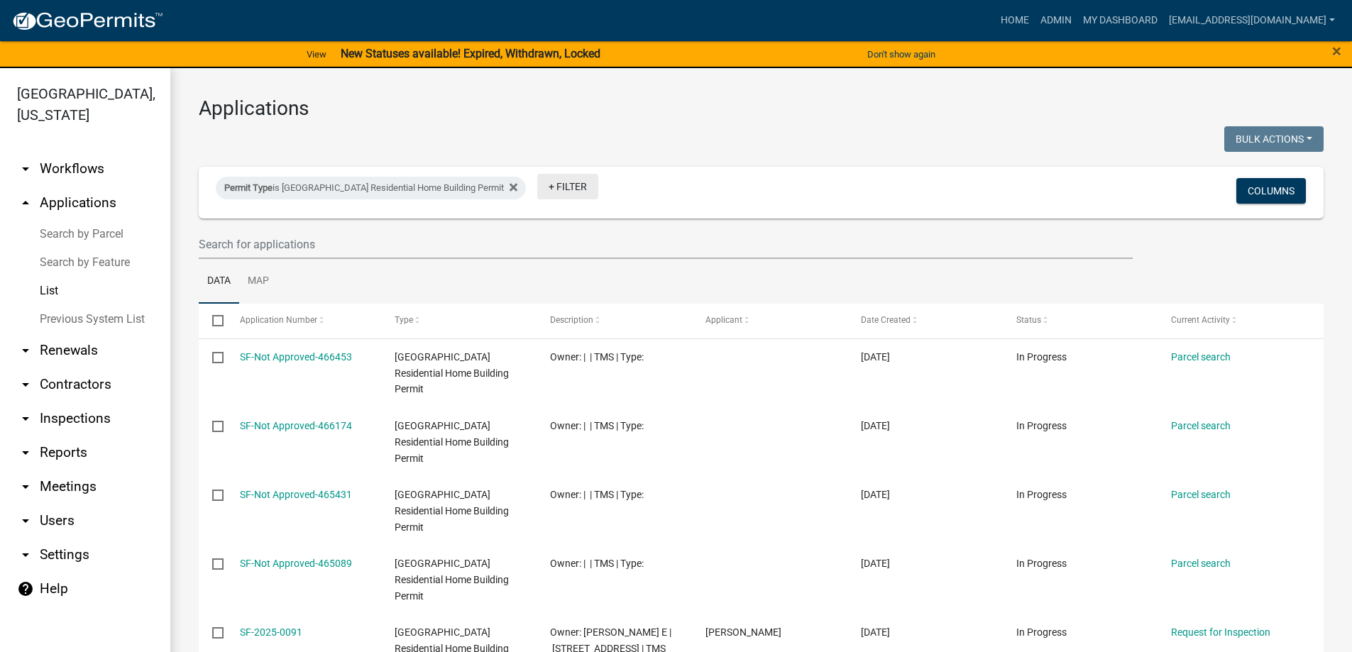
click at [551, 189] on link "+ Filter" at bounding box center [567, 187] width 61 height 26
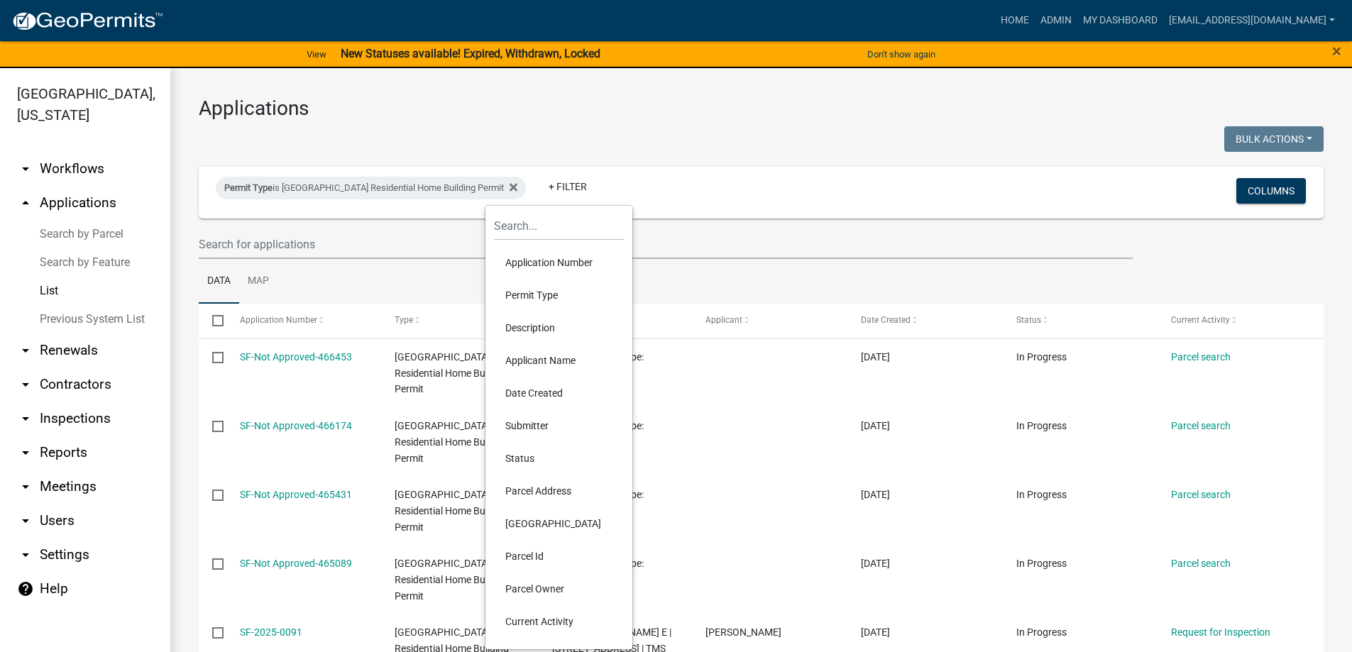
scroll to position [17, 0]
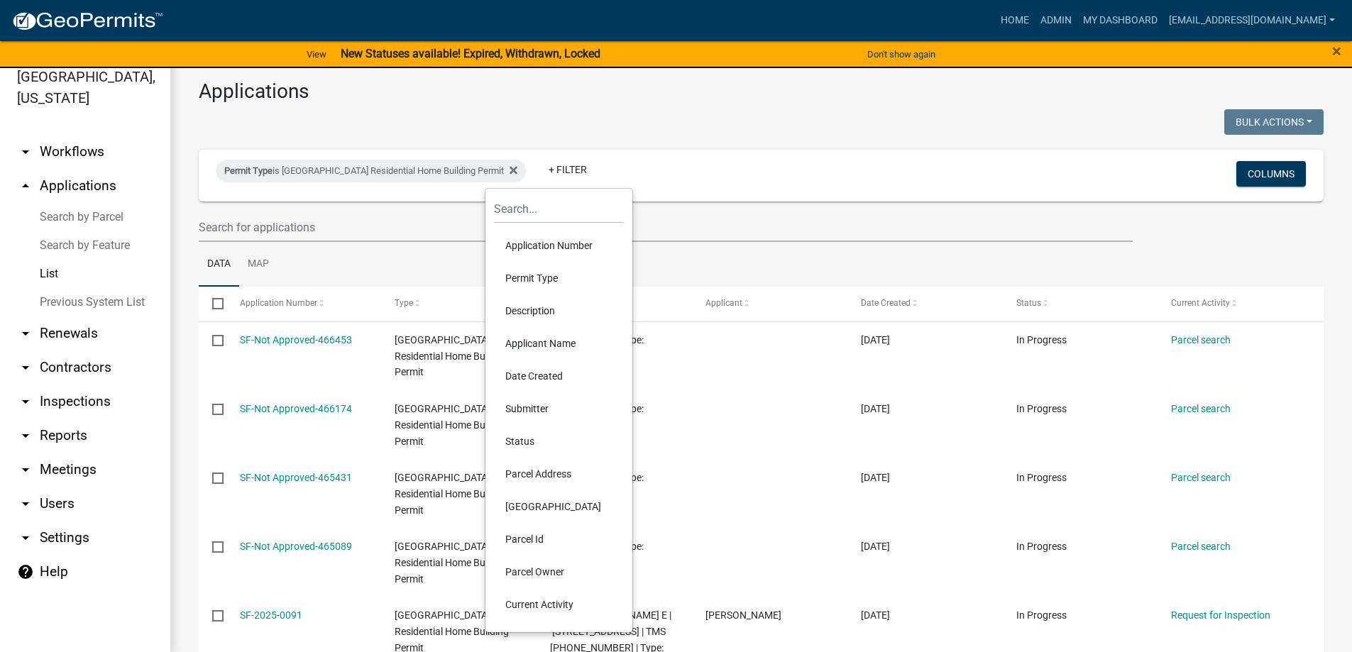
click at [535, 378] on li "Date Created" at bounding box center [559, 376] width 130 height 33
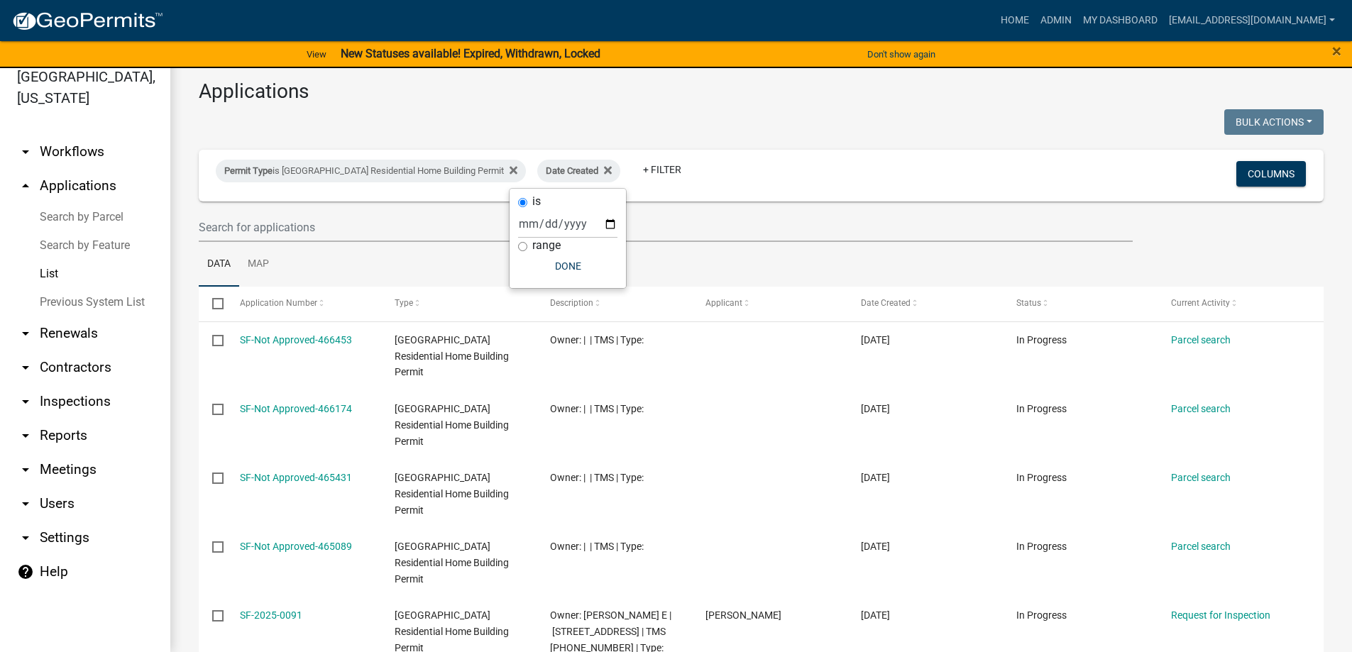
click at [528, 243] on div "range" at bounding box center [567, 245] width 99 height 15
click at [521, 245] on input "range" at bounding box center [522, 246] width 9 height 9
radio input "true"
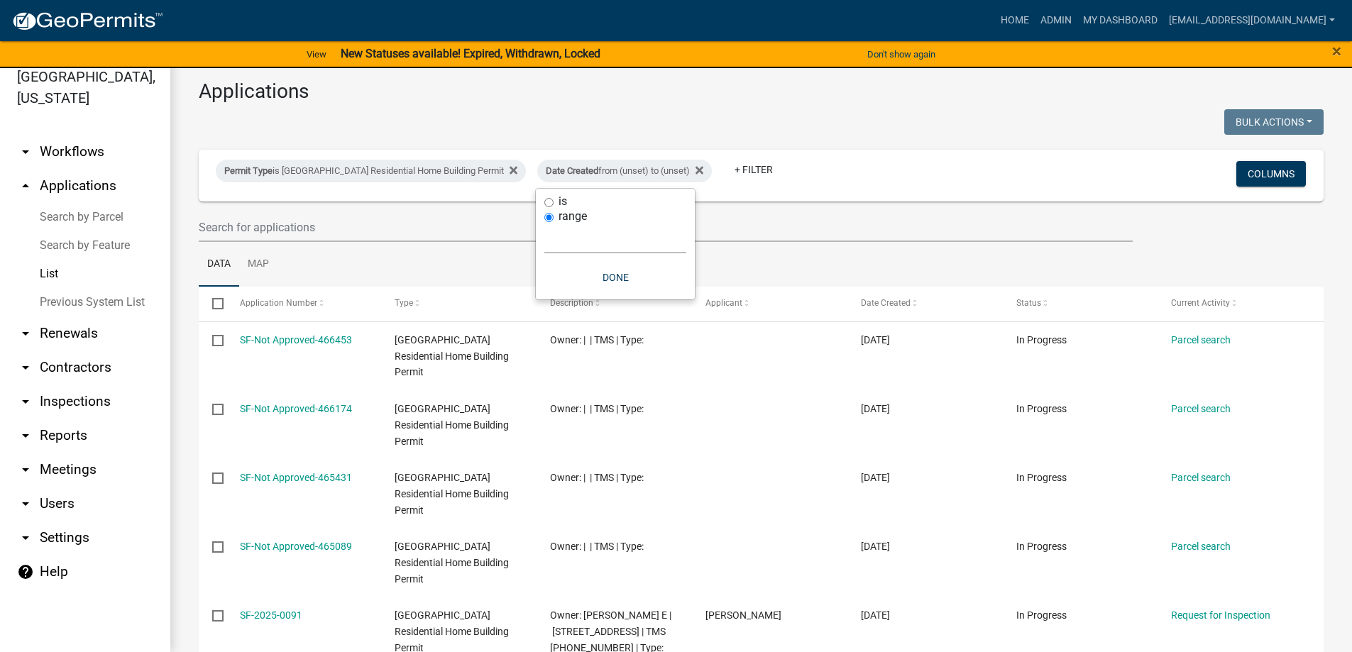
click at [576, 235] on select "[DATE] [DATE] Current Week Previous Week Current Month Last Month Current Calen…" at bounding box center [615, 238] width 142 height 29
select select "custom"
click at [544, 224] on select "[DATE] [DATE] Current Week Previous Week Current Month Last Month Current Calen…" at bounding box center [615, 238] width 142 height 29
click at [676, 302] on input "date" at bounding box center [615, 299] width 142 height 29
type input "[DATE]"
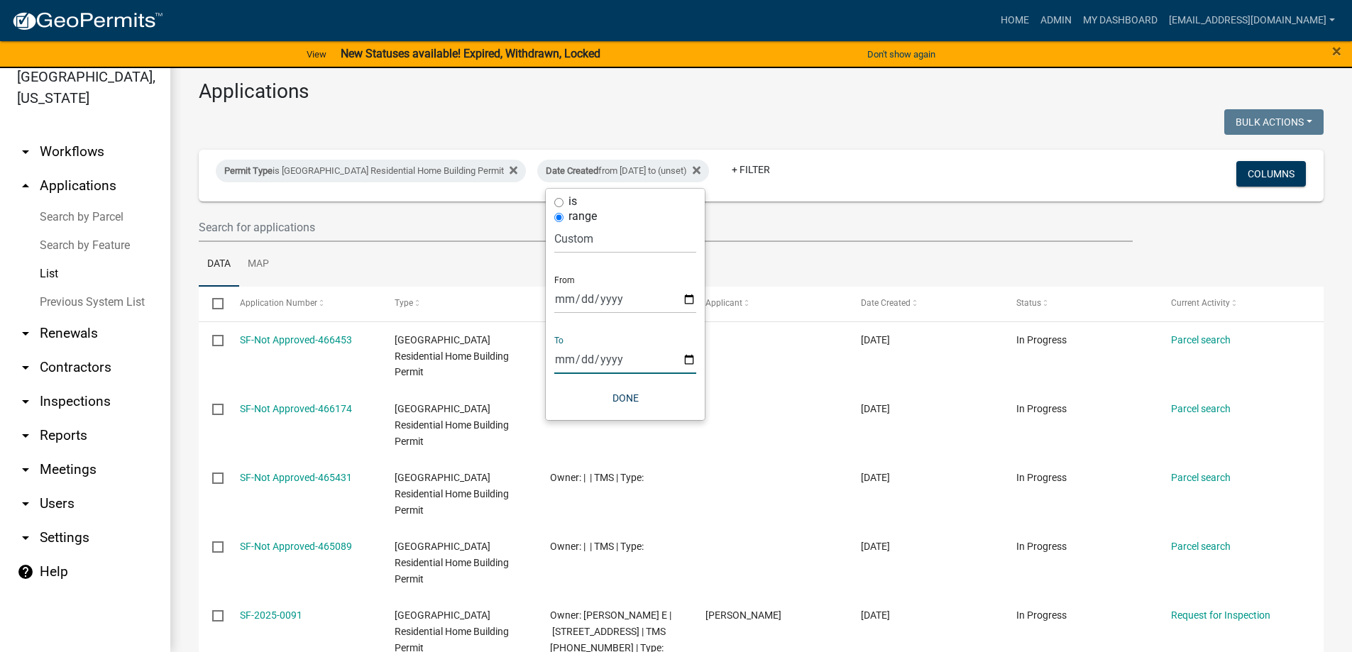
click at [684, 361] on input "date" at bounding box center [625, 359] width 142 height 29
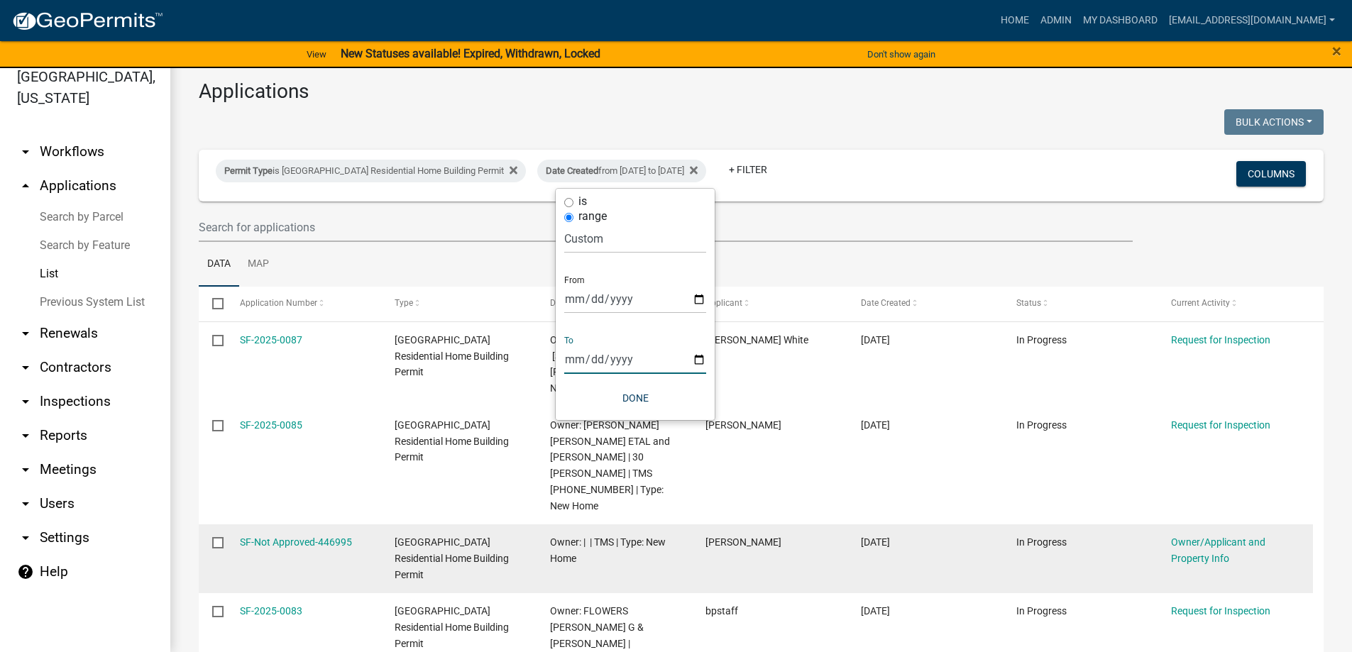
type input "[DATE]"
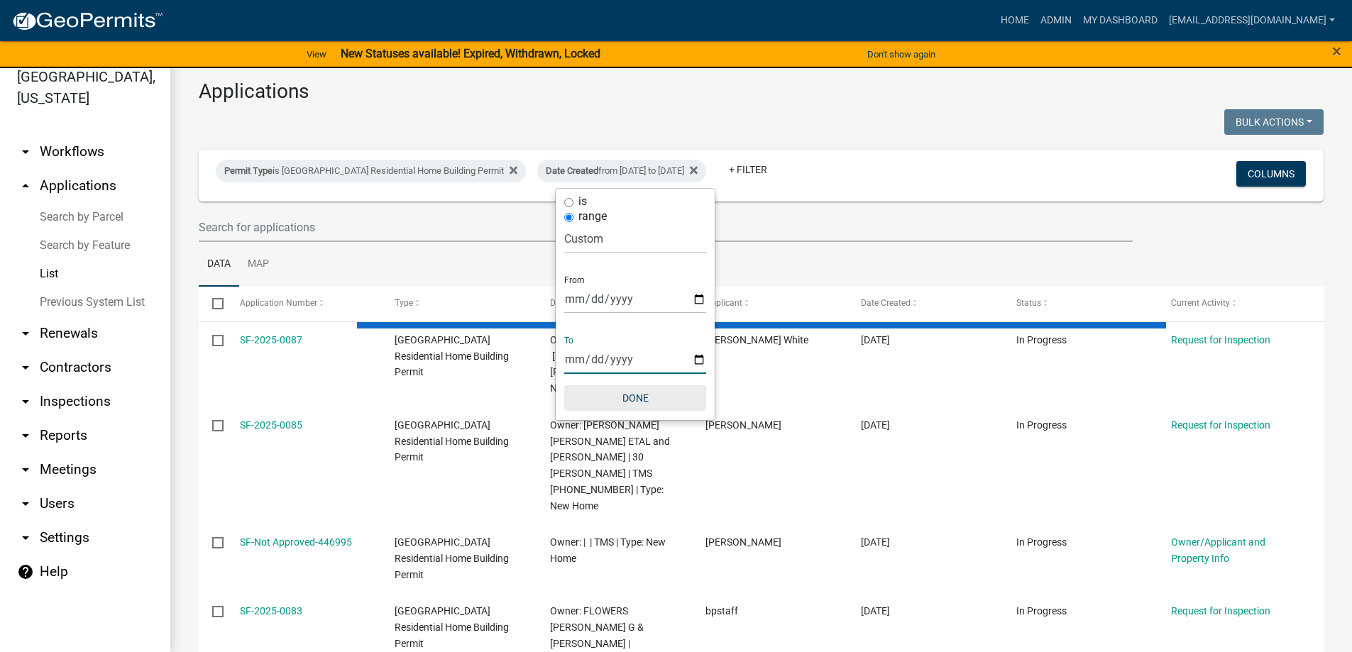
click at [613, 391] on button "Done" at bounding box center [635, 398] width 142 height 26
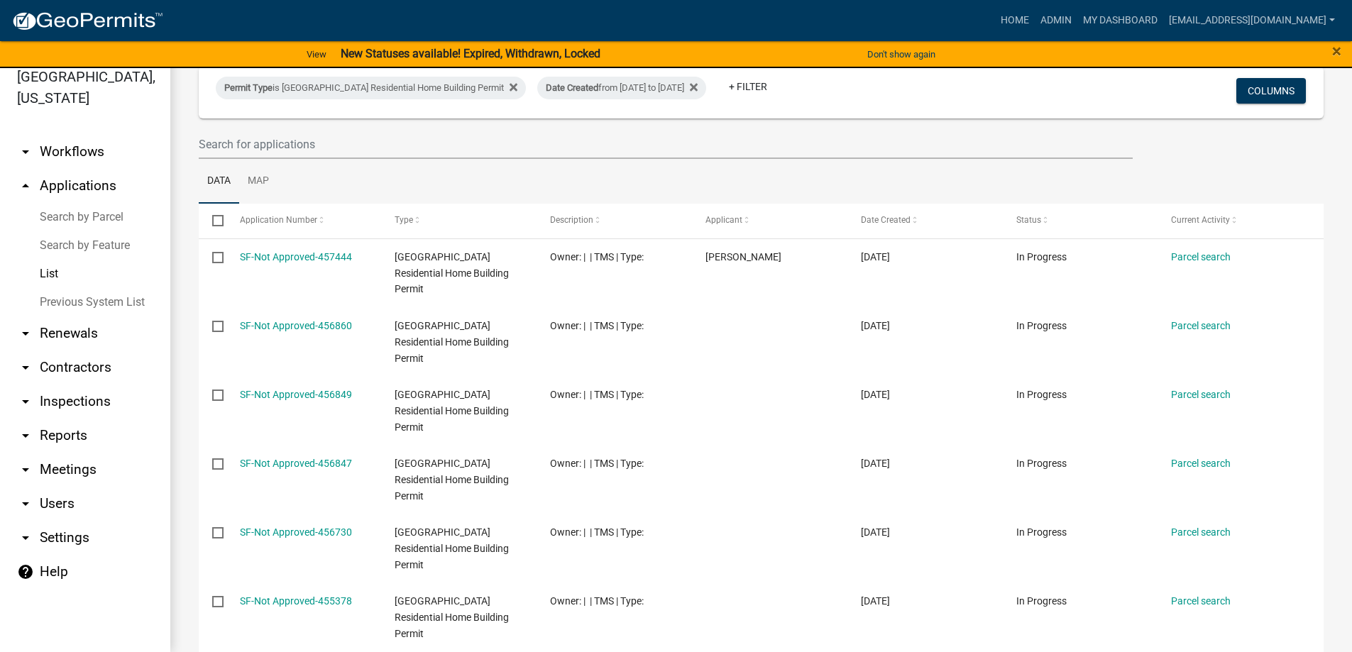
scroll to position [0, 0]
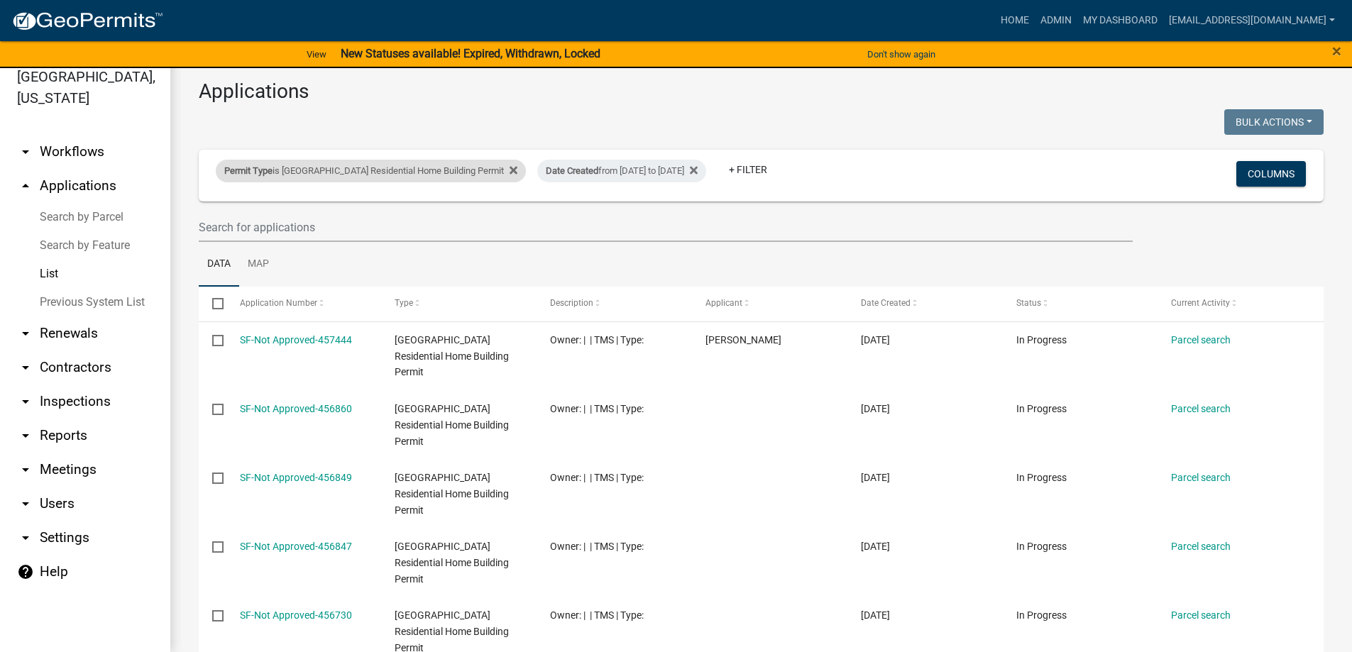
click at [446, 172] on div "Permit Type is Abbeville County Residential Home Building Permit" at bounding box center [371, 171] width 310 height 23
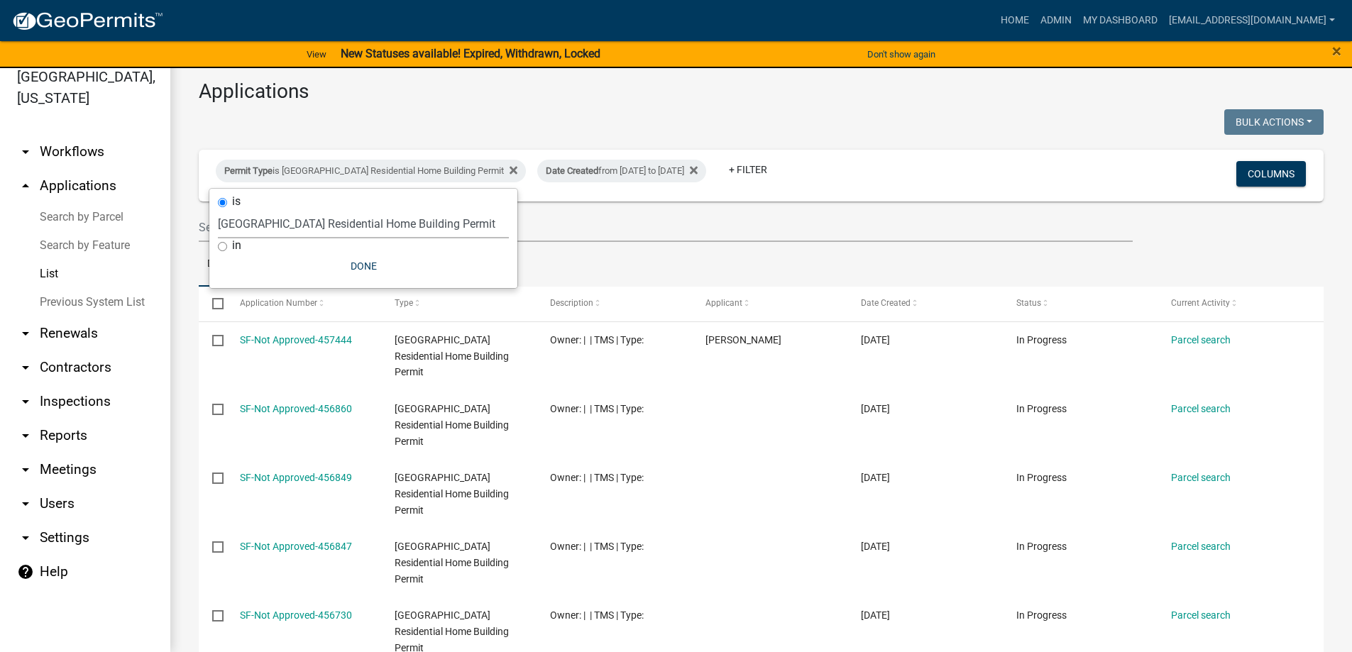
click at [433, 227] on select "Select an option [GEOGRAPHIC_DATA] Permit [GEOGRAPHIC_DATA] County Residential …" at bounding box center [363, 223] width 291 height 29
select select "3802f7aa-e475-42cf-9d36-345c773ec921"
click at [218, 209] on select "Select an option [GEOGRAPHIC_DATA] Permit [GEOGRAPHIC_DATA] County Residential …" at bounding box center [363, 223] width 291 height 29
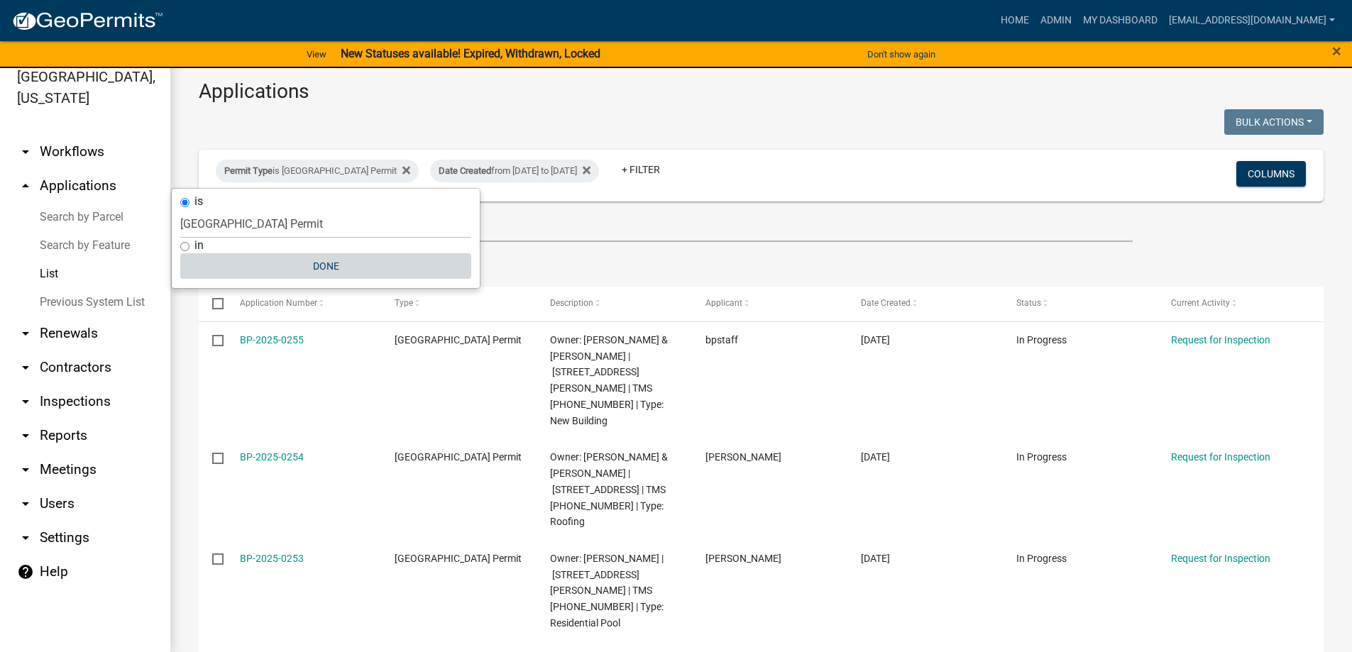
click at [397, 266] on button "Done" at bounding box center [325, 266] width 291 height 26
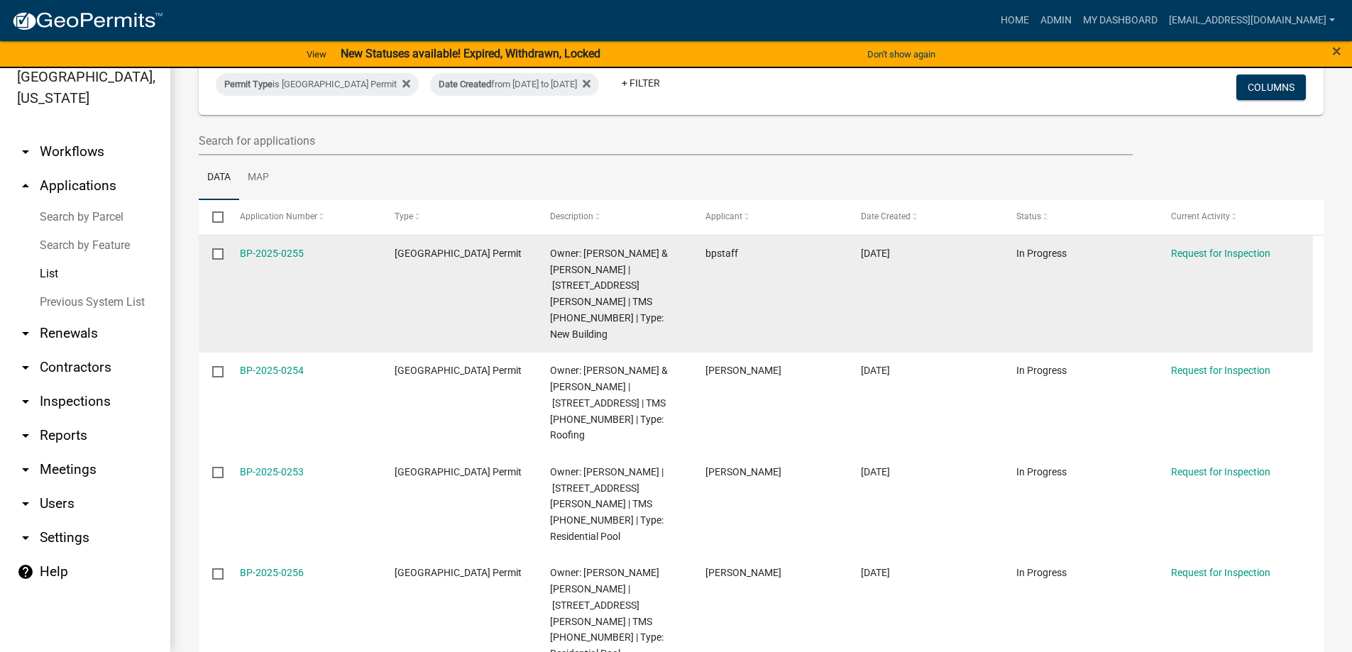
scroll to position [71, 0]
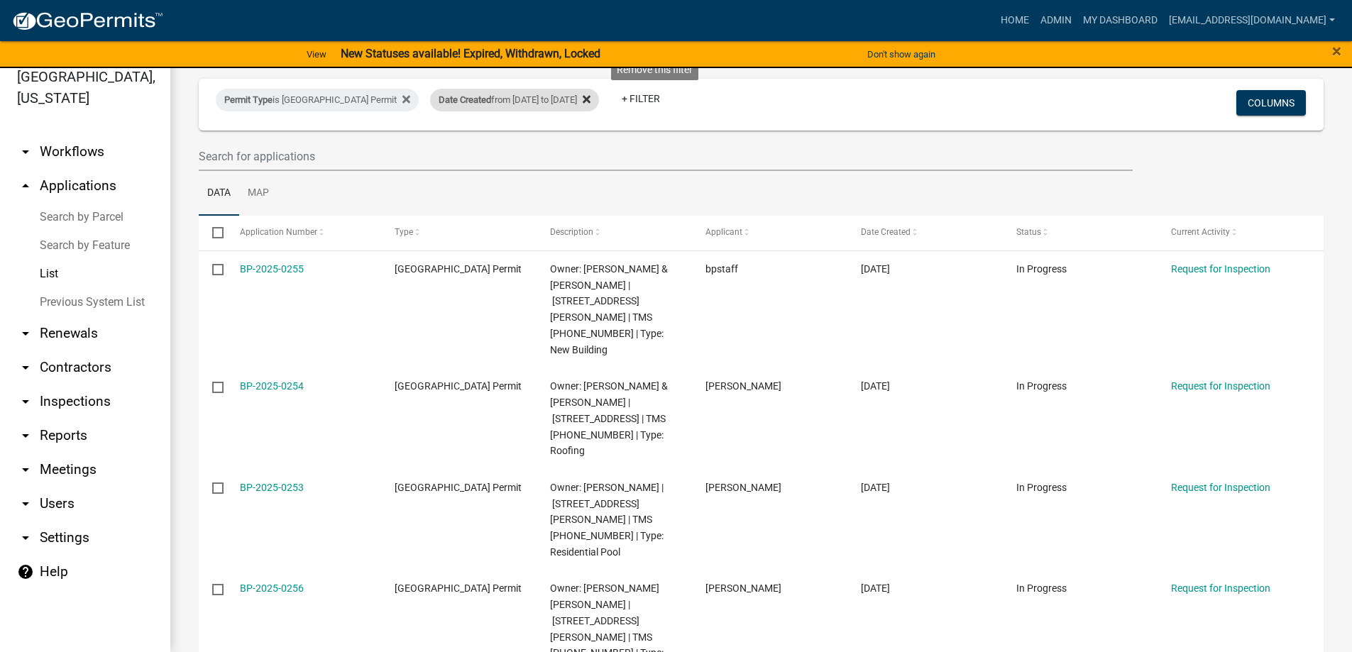
click at [590, 95] on icon at bounding box center [587, 99] width 8 height 11
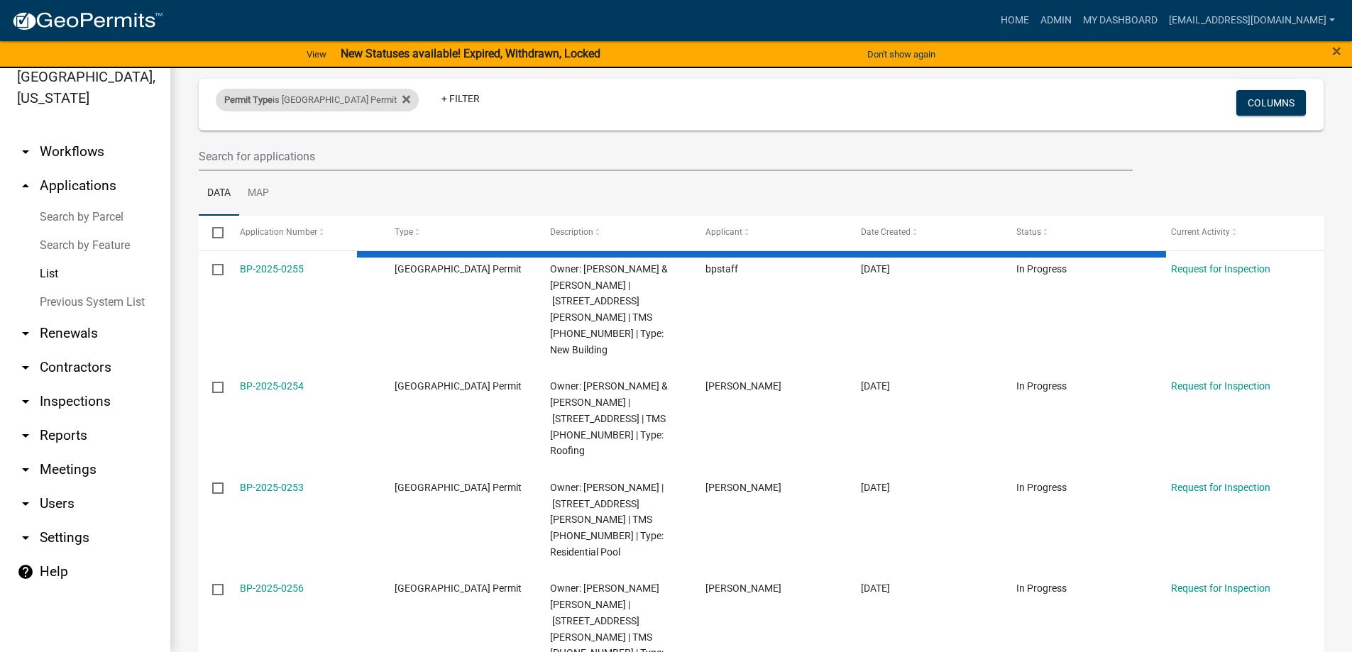
click at [419, 95] on div "Permit Type is Abbeville County Building Permit" at bounding box center [317, 100] width 203 height 23
select select "3802f7aa-e475-42cf-9d36-345c773ec921"
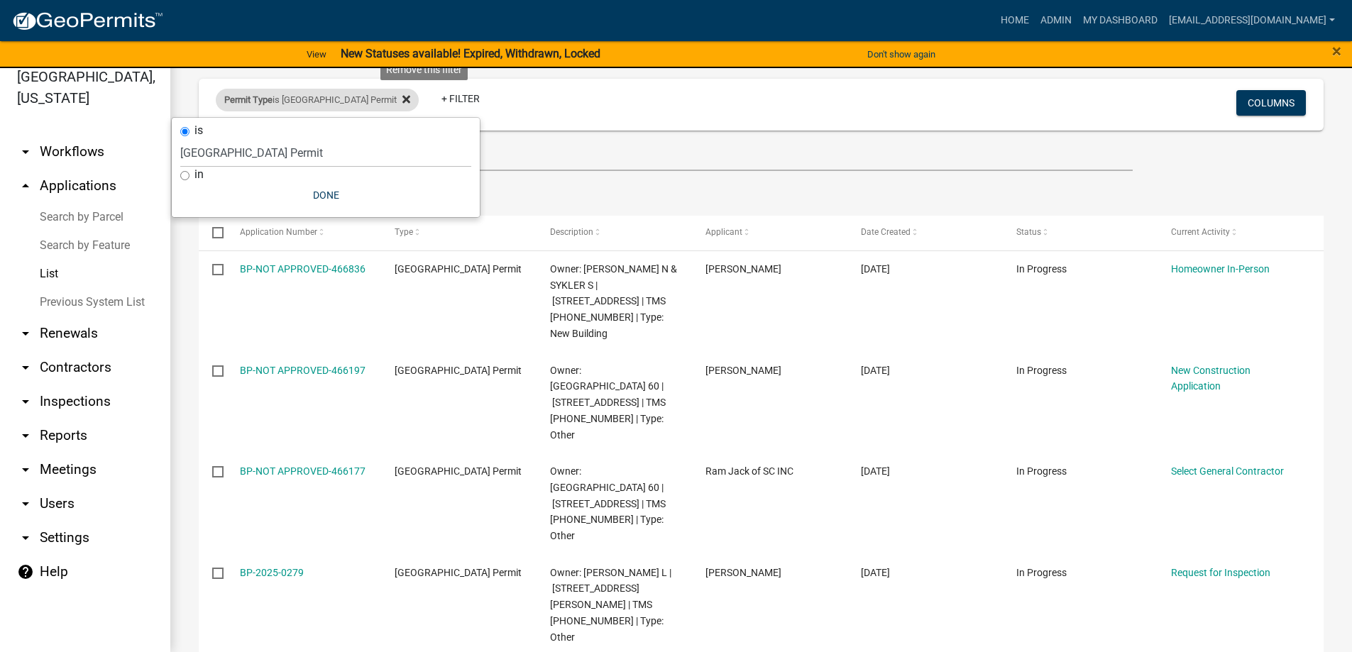
click at [410, 99] on icon at bounding box center [406, 100] width 8 height 8
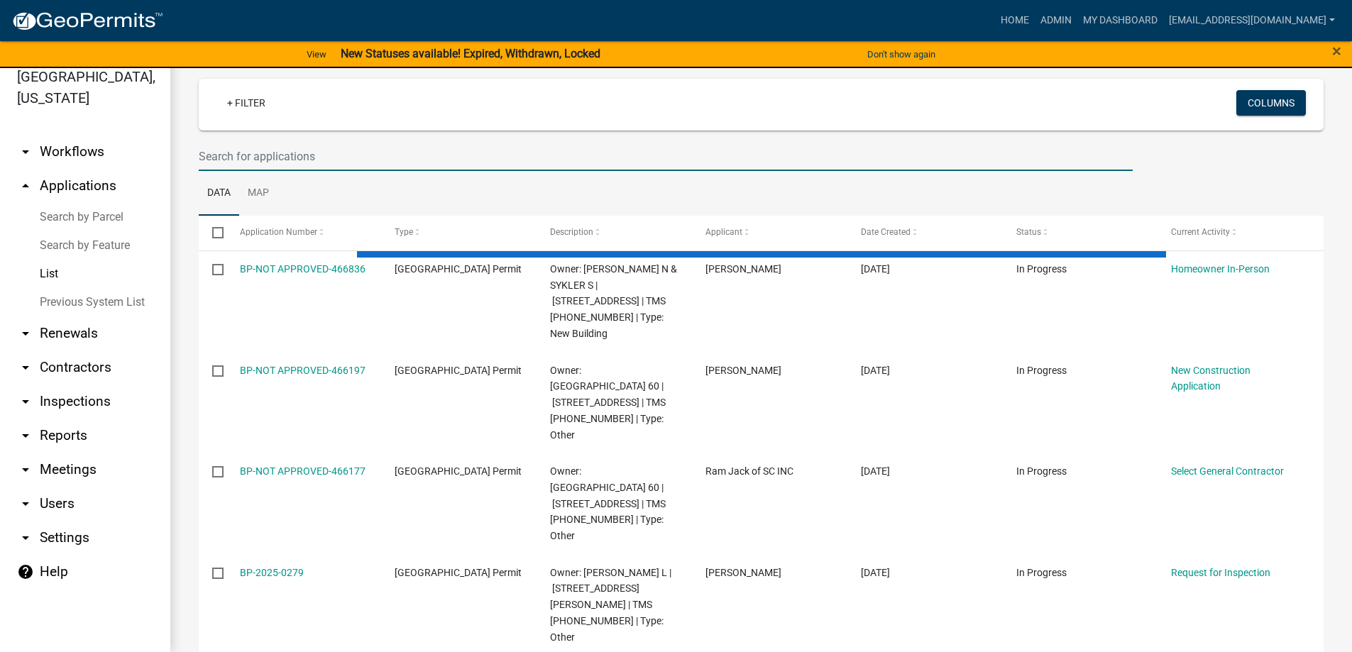
click at [394, 150] on input "text" at bounding box center [666, 156] width 934 height 29
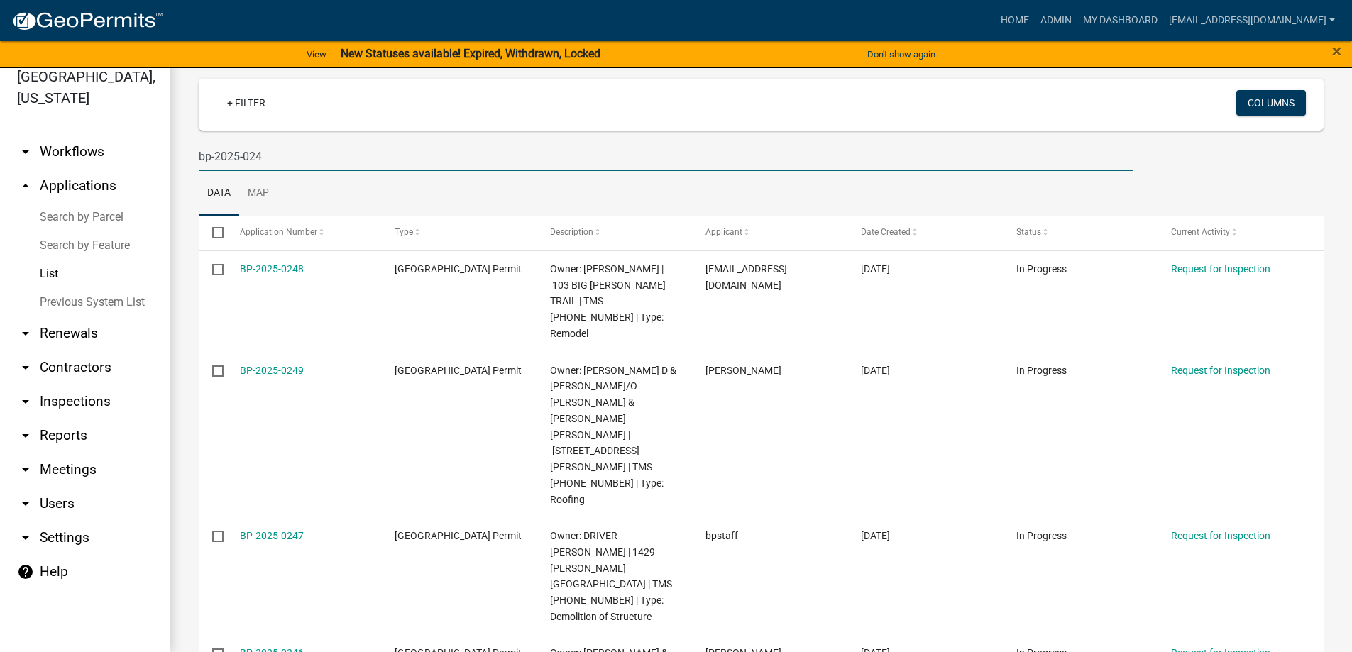
drag, startPoint x: 405, startPoint y: 141, endPoint x: 68, endPoint y: 171, distance: 338.3
click at [68, 171] on div "Abbeville County, South Carolina arrow_drop_down Workflows List arrow_drop_up A…" at bounding box center [676, 351] width 1352 height 601
type input "404"
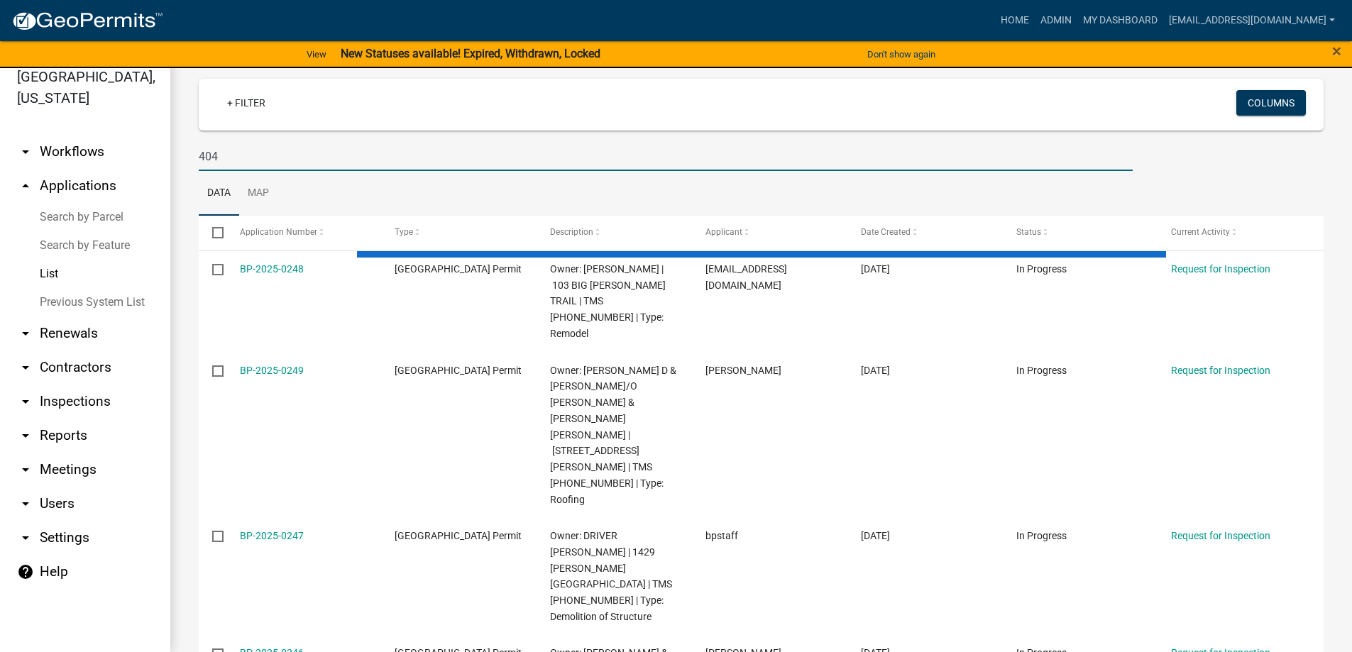
select select "3: 100"
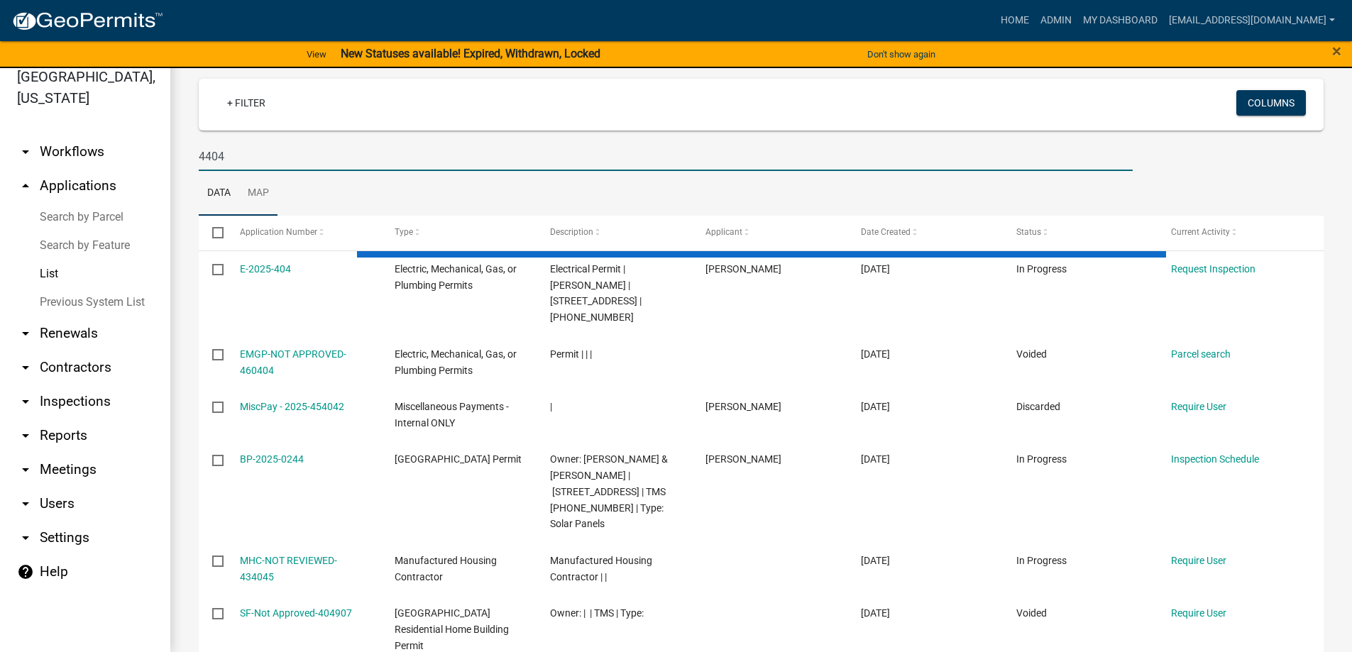
scroll to position [0, 0]
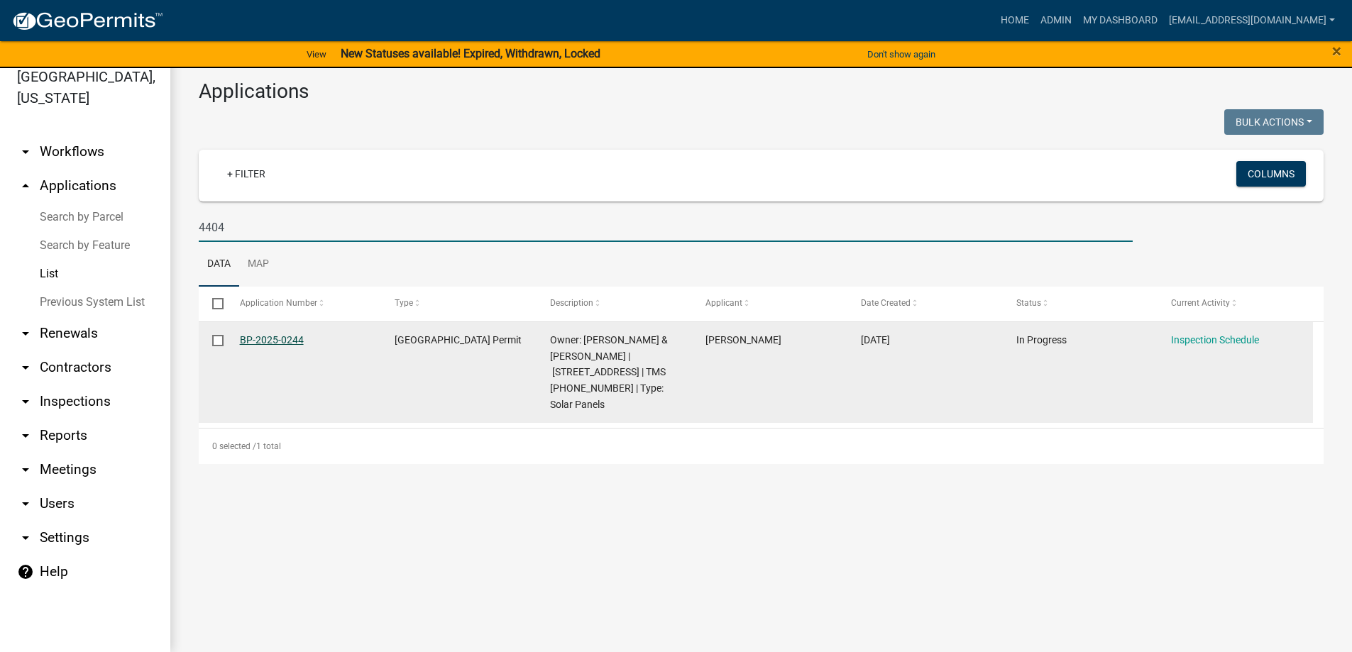
type input "4404"
click at [272, 338] on link "BP-2025-0244" at bounding box center [272, 339] width 64 height 11
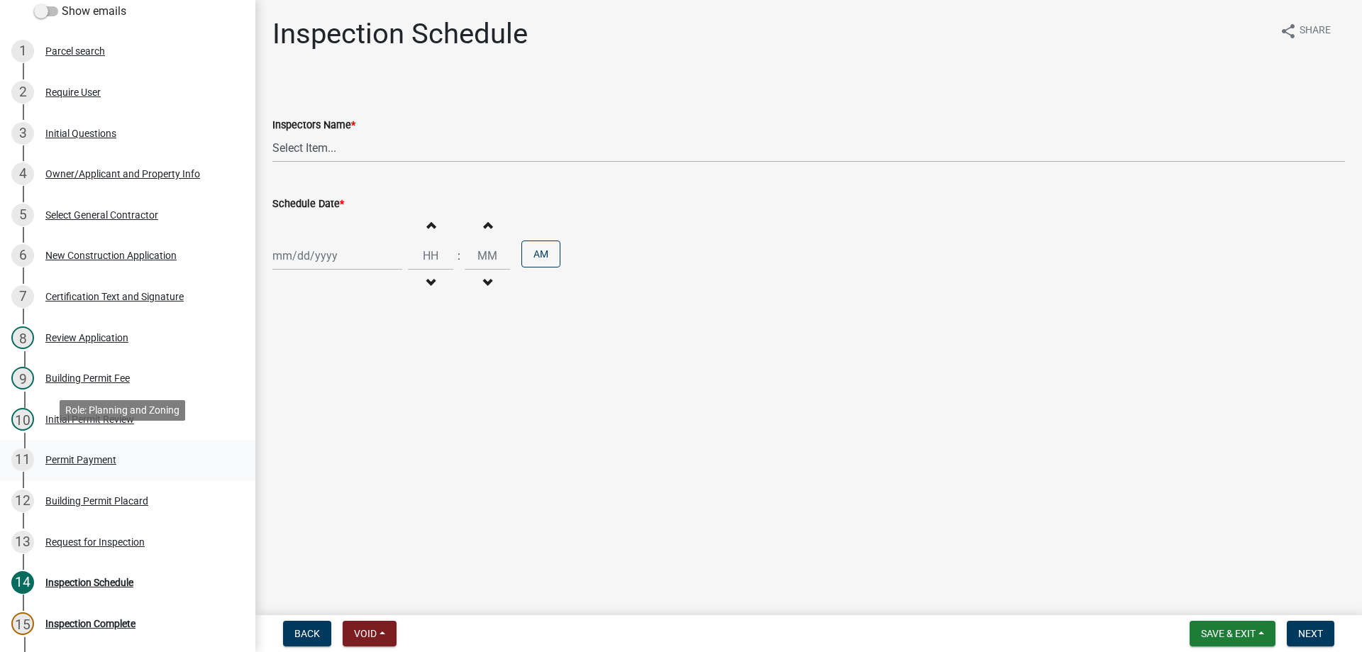
scroll to position [284, 0]
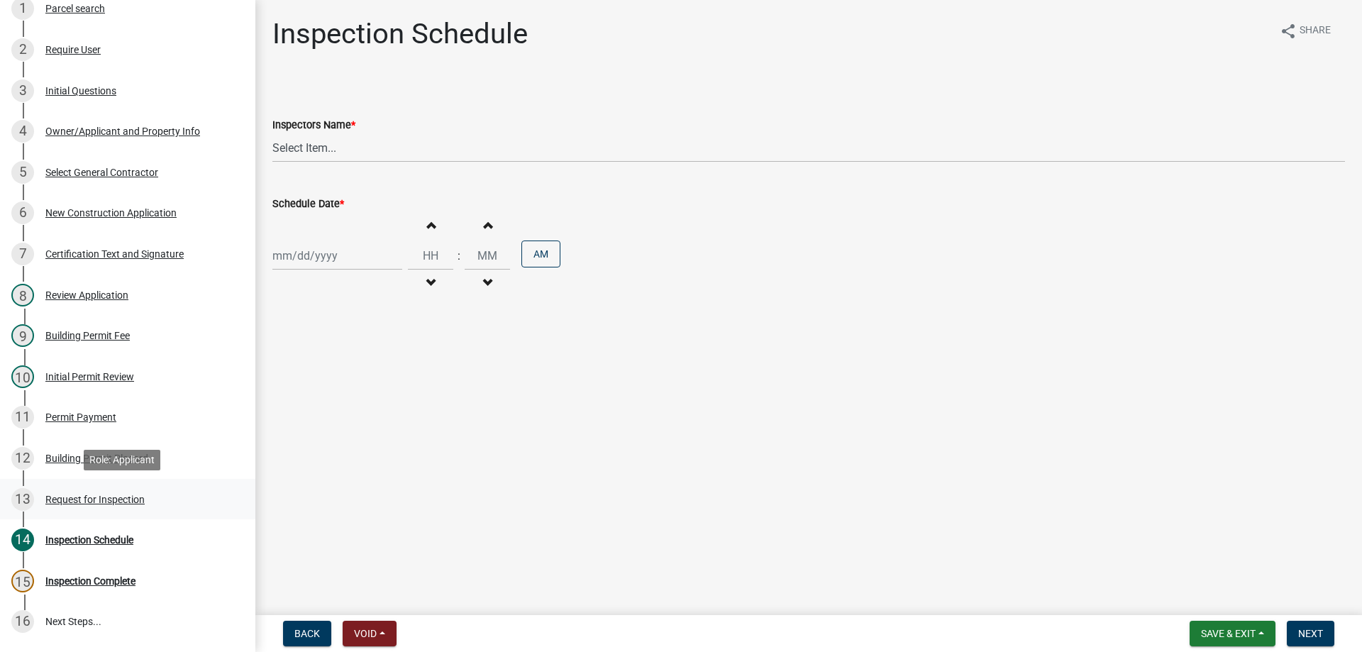
click at [121, 497] on div "Request for Inspection" at bounding box center [94, 500] width 99 height 10
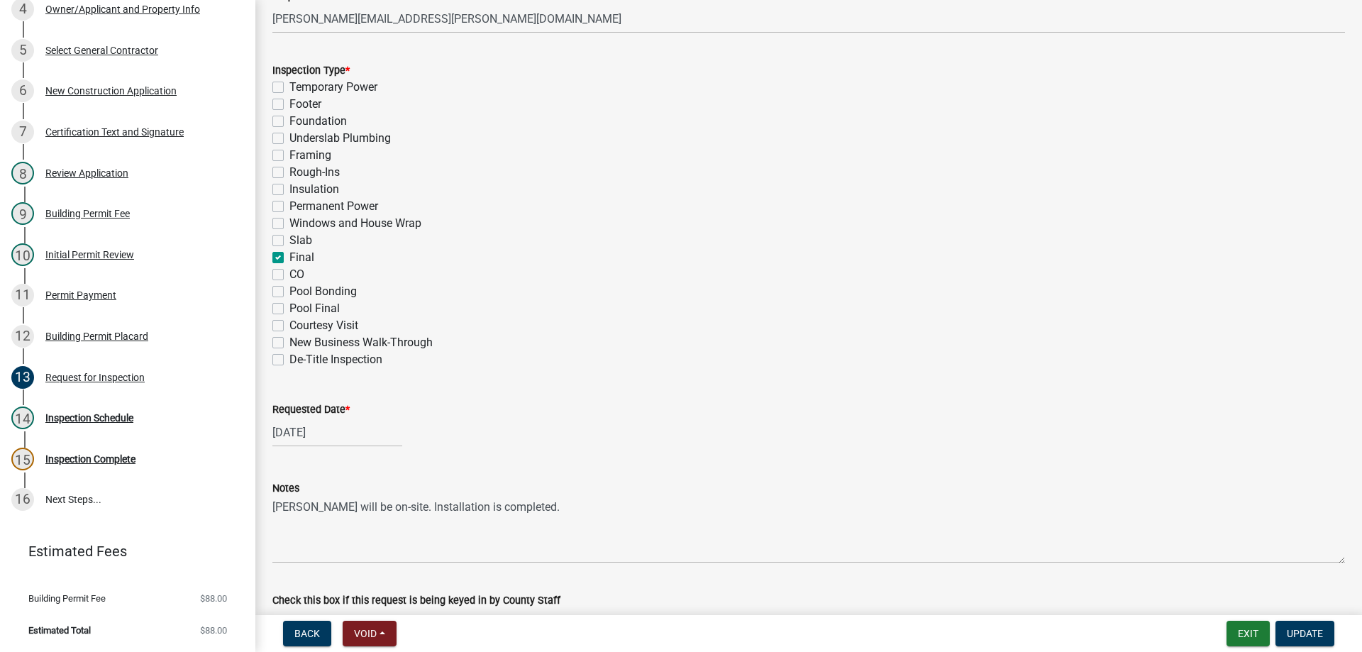
scroll to position [692, 0]
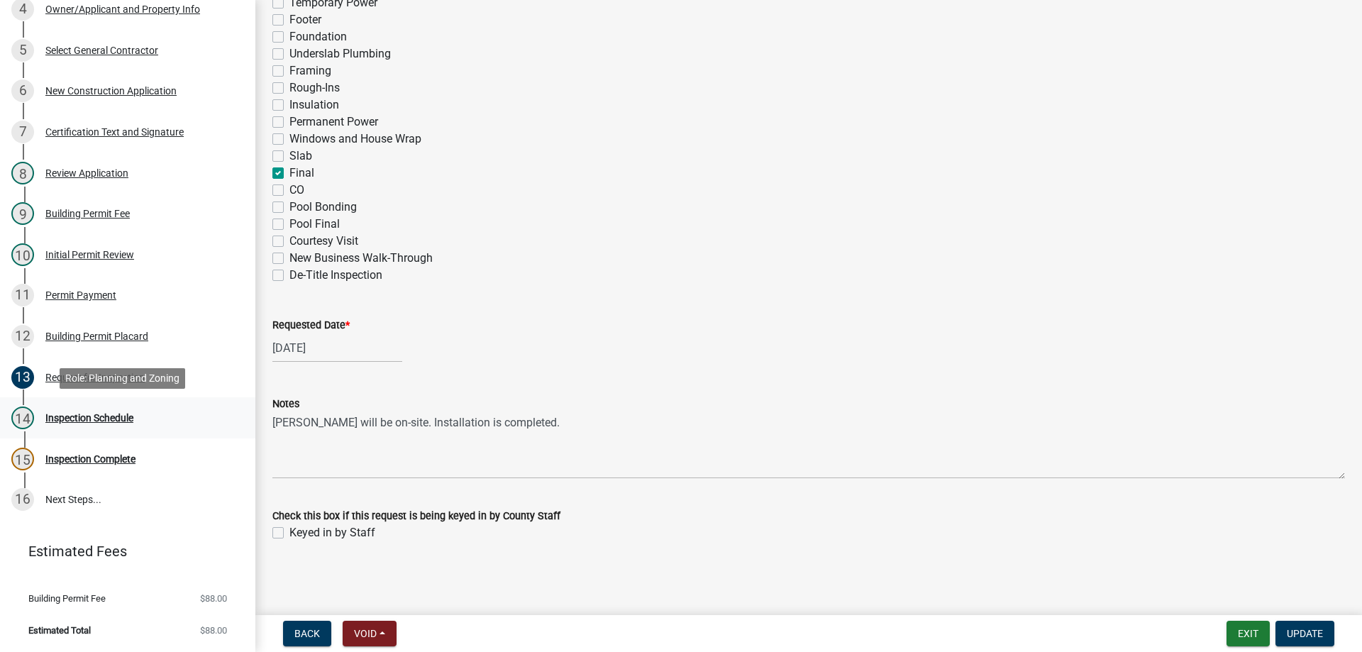
click at [63, 413] on div "Inspection Schedule" at bounding box center [89, 418] width 88 height 10
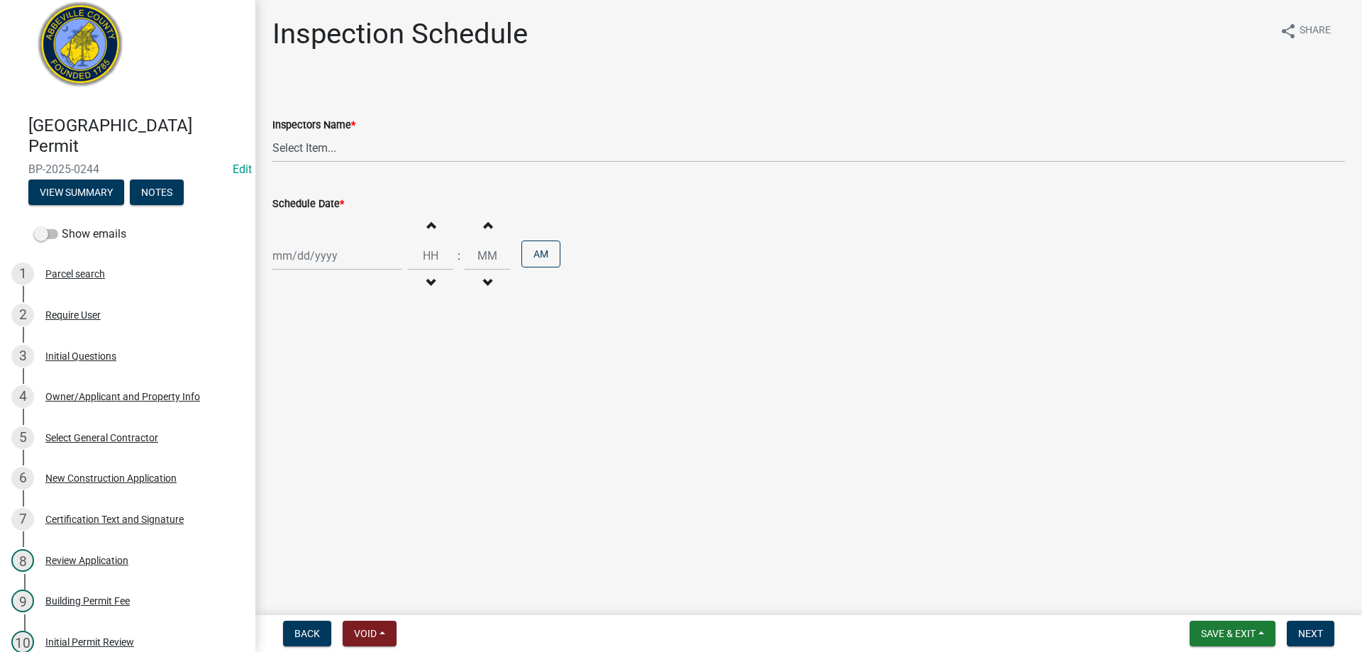
scroll to position [0, 0]
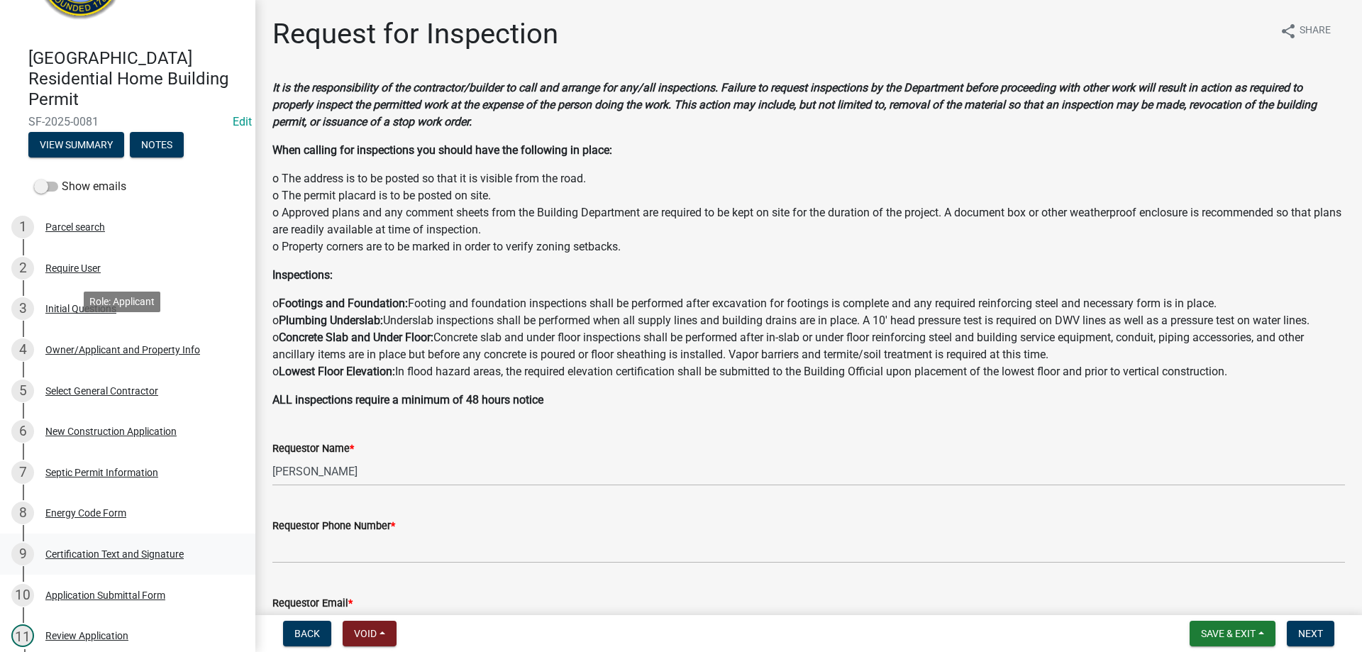
scroll to position [213, 0]
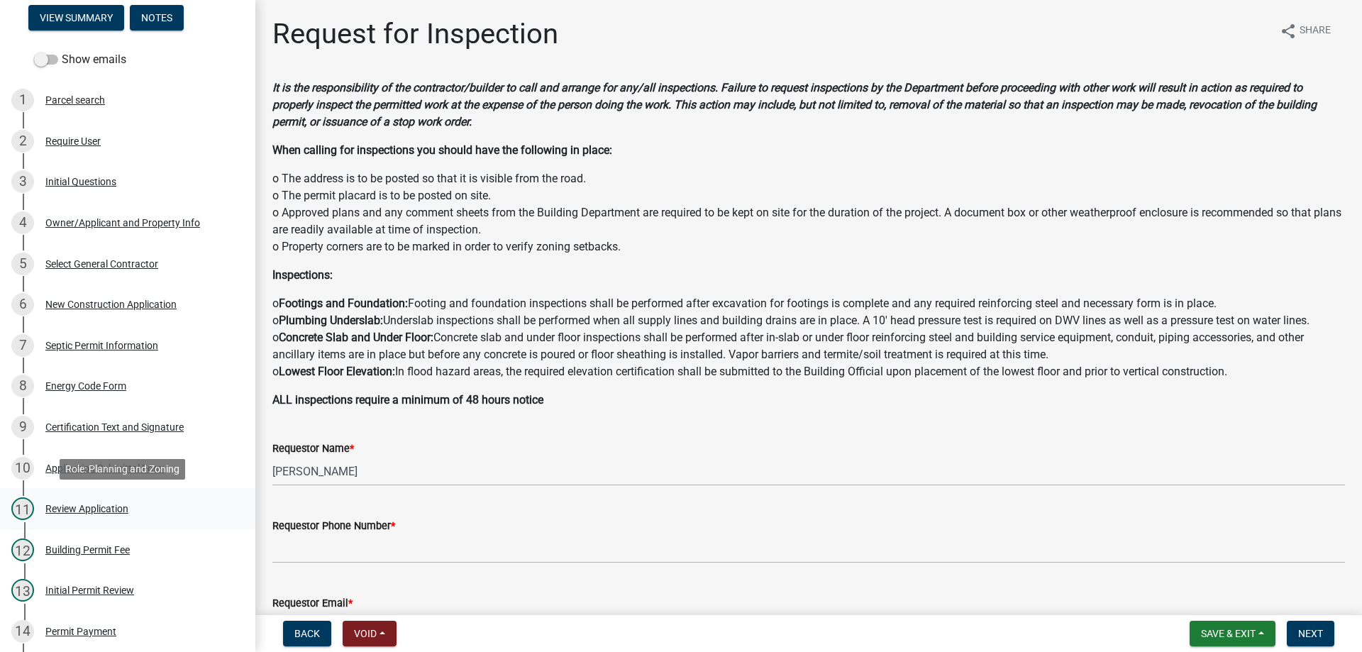
click at [65, 502] on div "11 Review Application" at bounding box center [121, 508] width 221 height 23
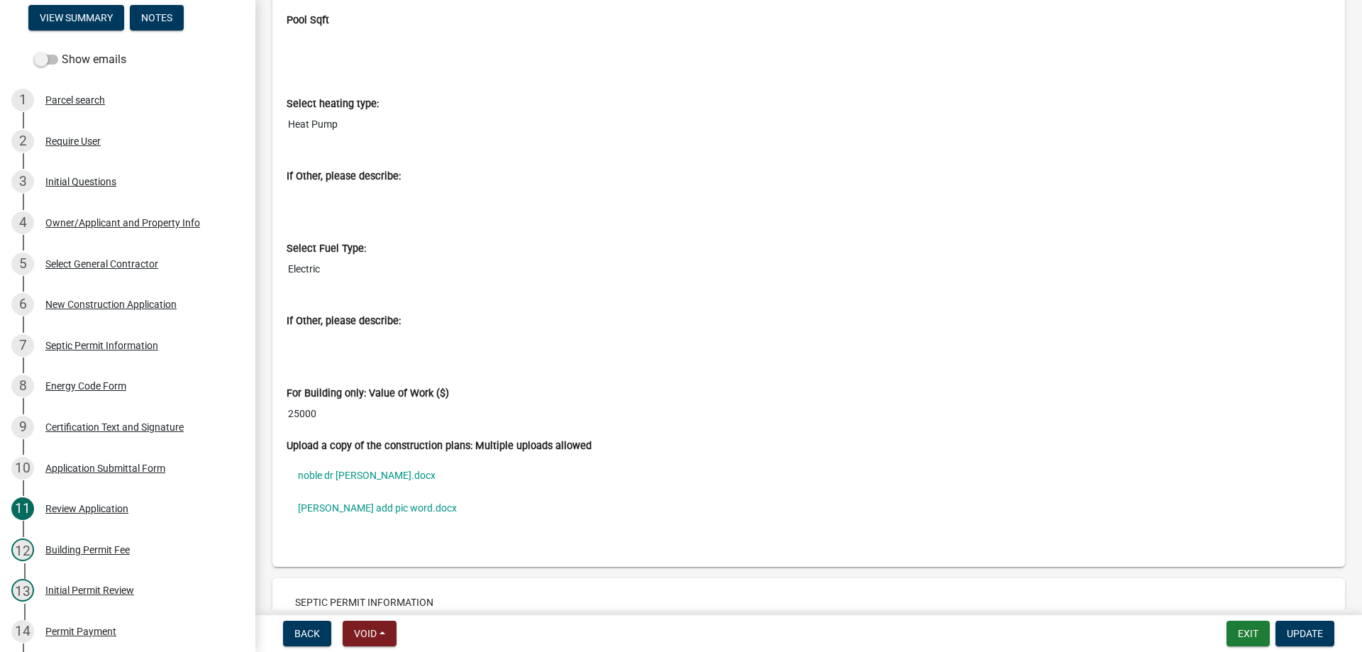
scroll to position [4399, 0]
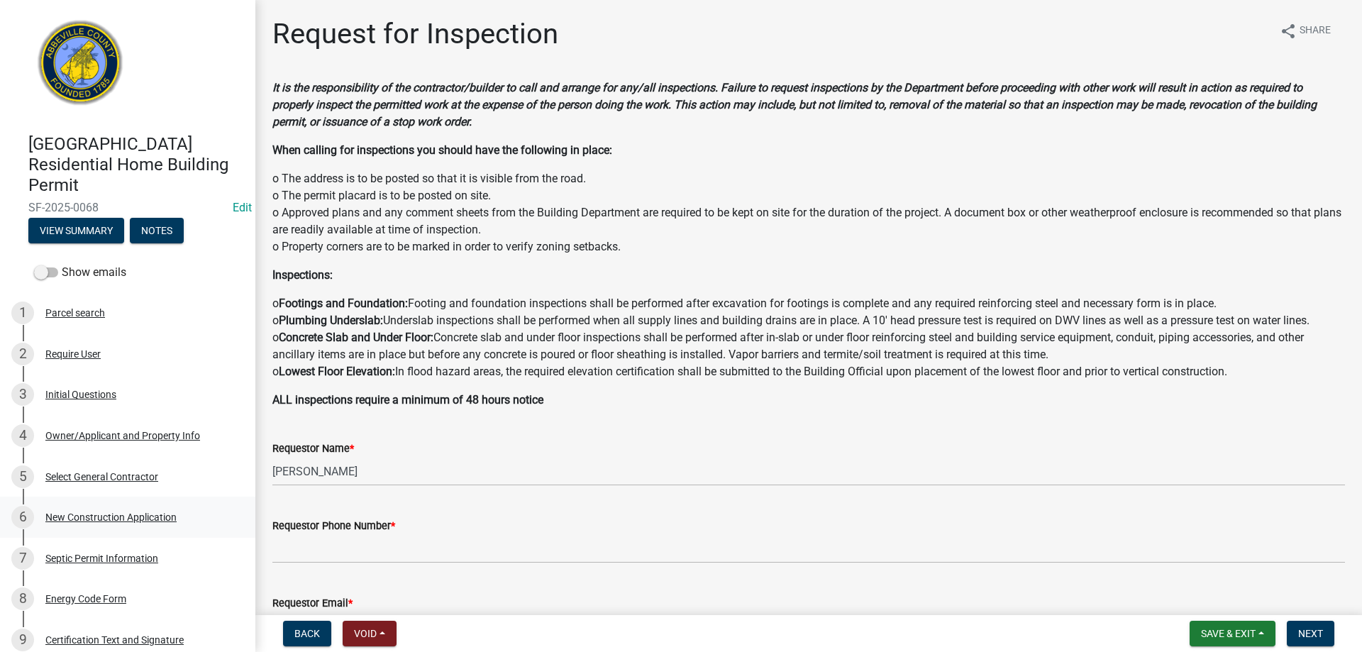
click at [81, 512] on div "New Construction Application" at bounding box center [110, 517] width 131 height 10
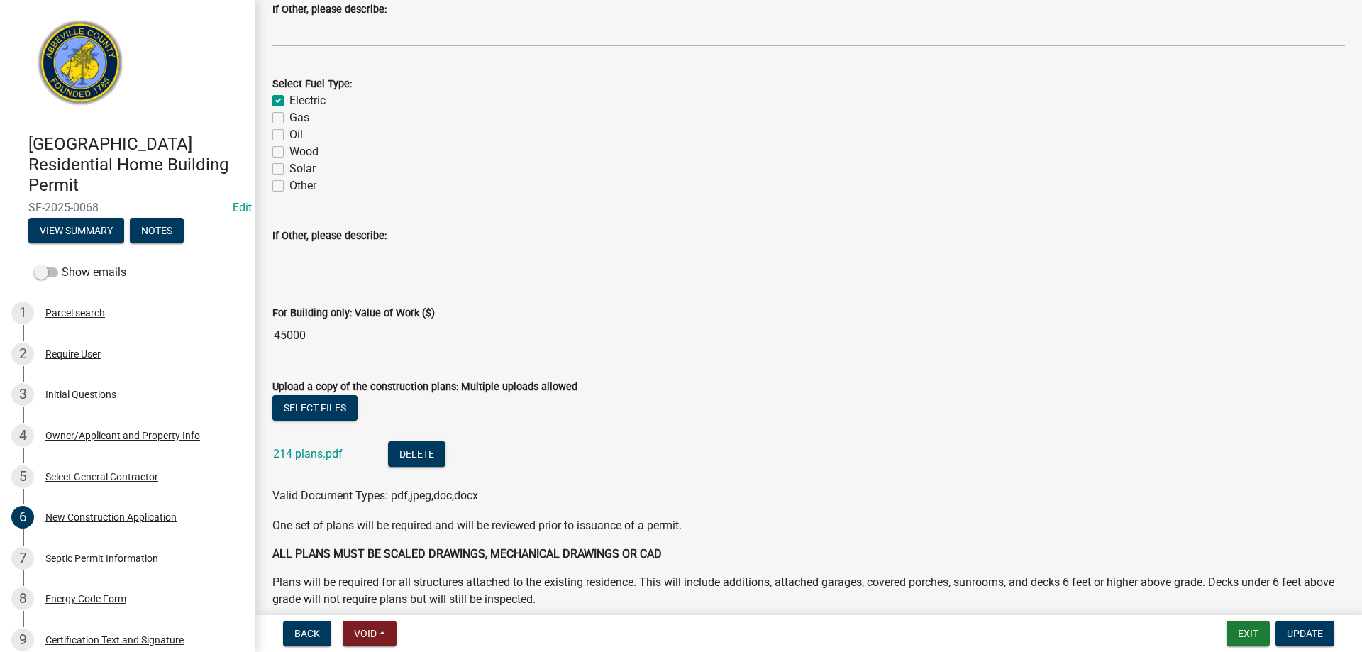
scroll to position [2412, 0]
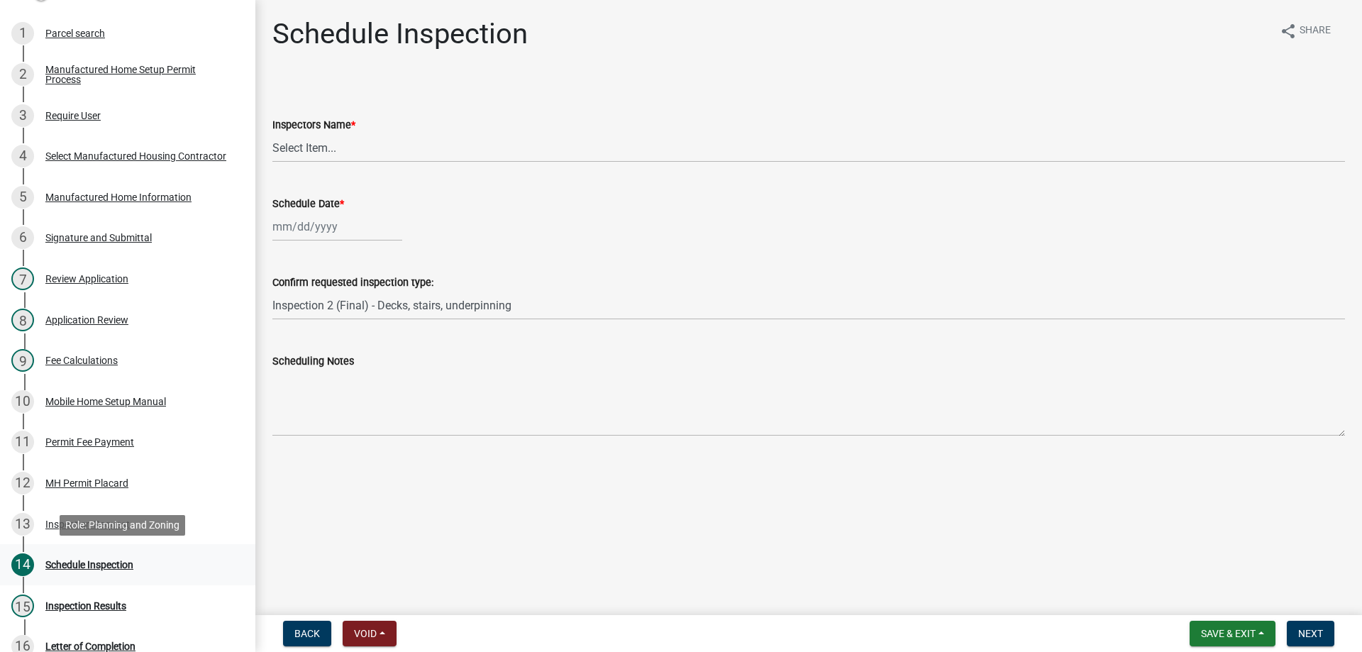
scroll to position [284, 0]
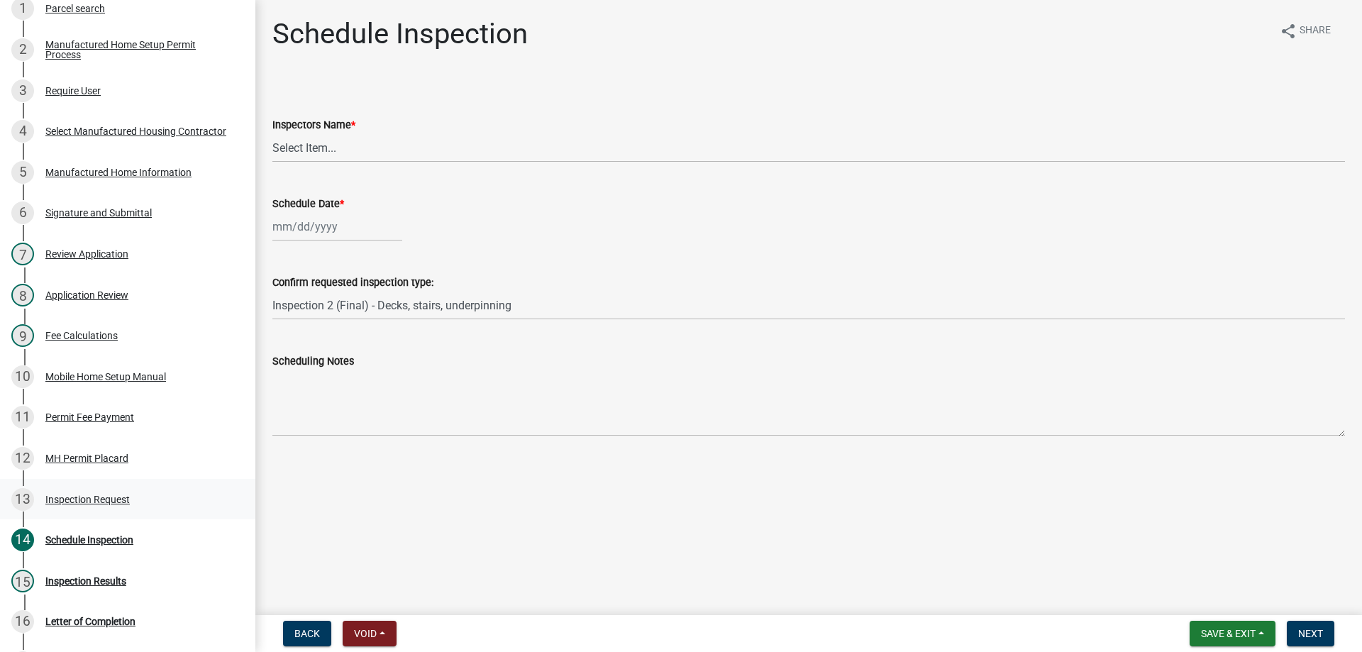
click at [83, 499] on div "Inspection Request" at bounding box center [87, 500] width 84 height 10
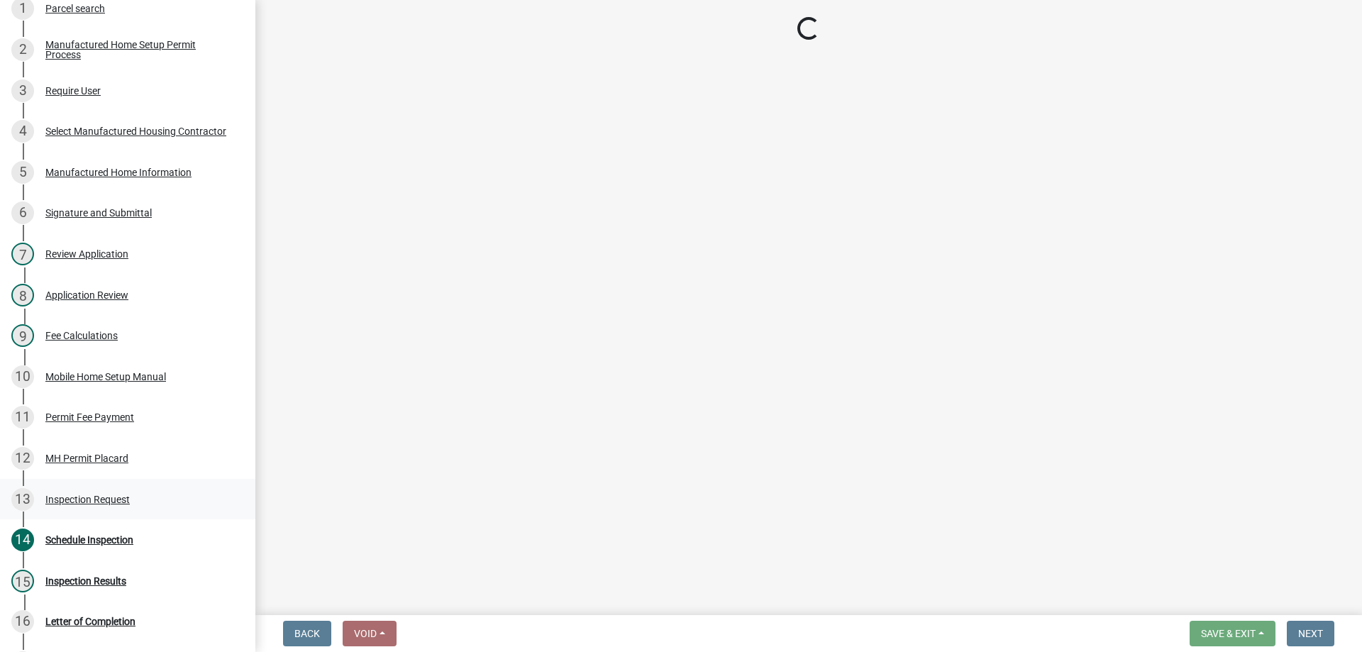
select select "dde82eb7-4e9f-4197-ae85-f9aafdb44678"
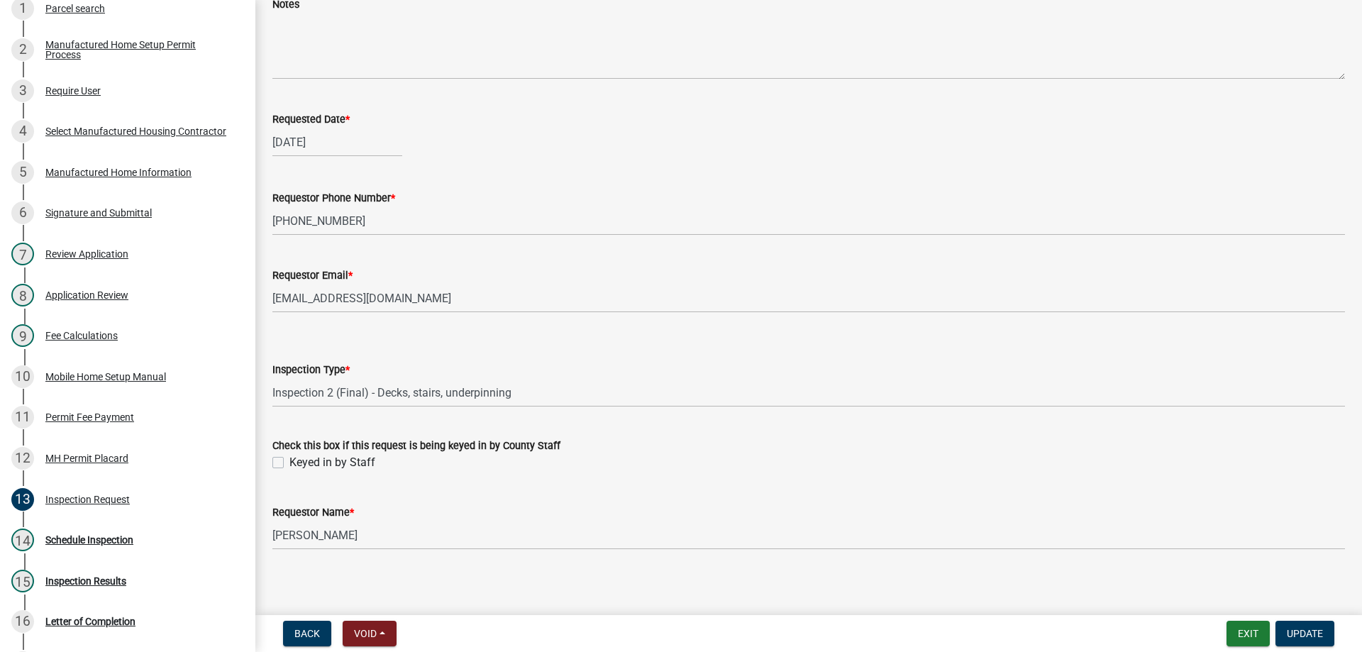
scroll to position [111, 0]
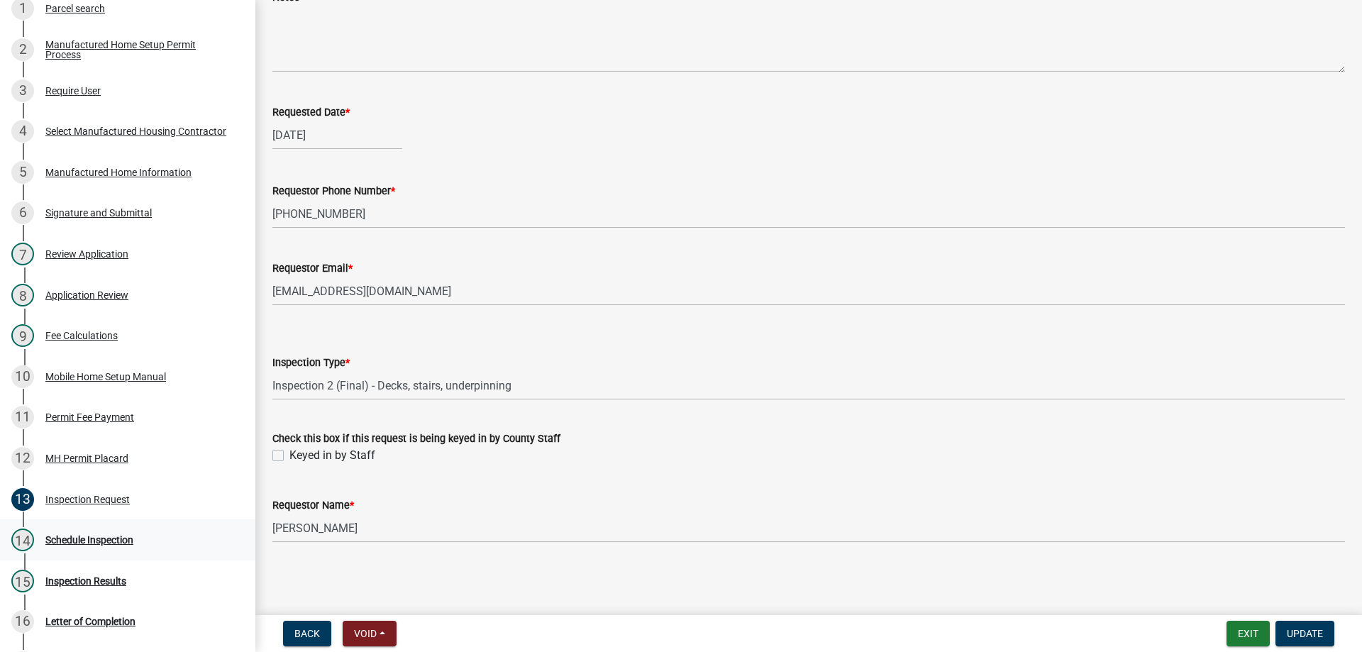
click at [63, 541] on div "Schedule Inspection" at bounding box center [89, 540] width 88 height 10
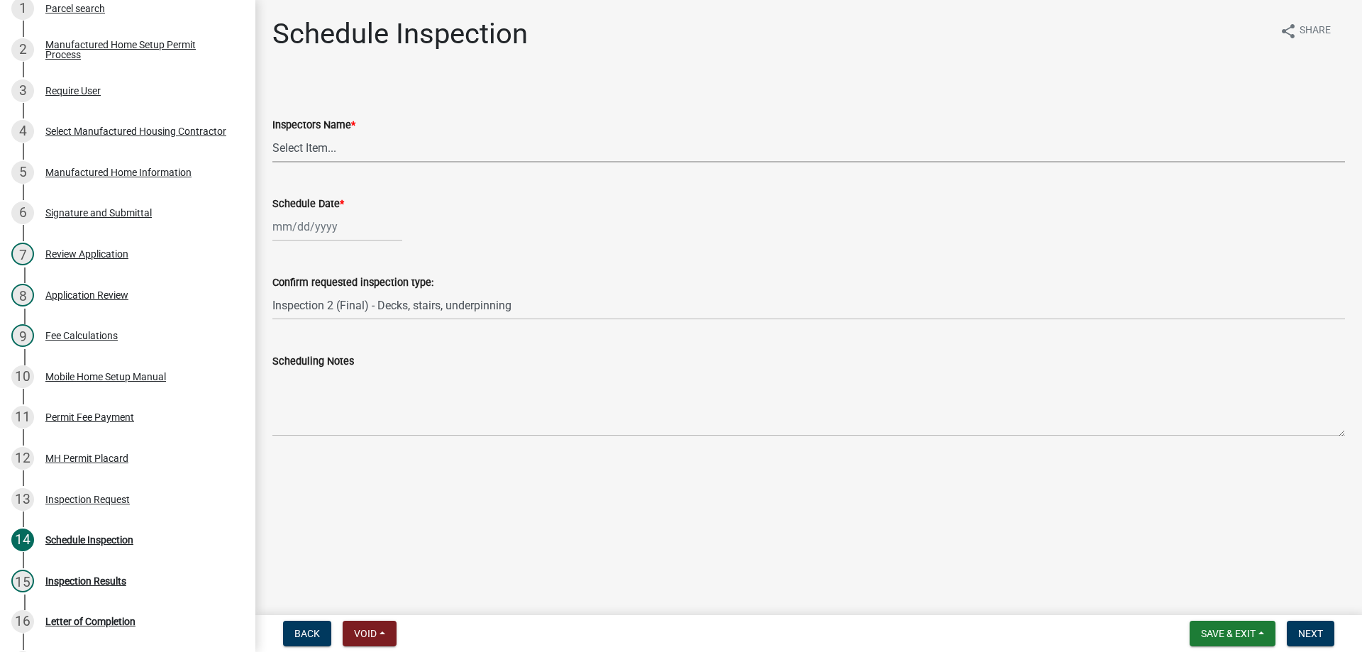
click at [320, 152] on select "Select Item... aprice@abbevillecountysc.com (Andrew M. Price) soshields@abbevil…" at bounding box center [808, 147] width 1073 height 29
select select "56be3ac8-4e2d-49a7-9260-658958e29c03"
click at [272, 133] on select "Select Item... aprice@abbevillecountysc.com (Andrew M. Price) soshields@abbevil…" at bounding box center [808, 147] width 1073 height 29
click at [324, 228] on div at bounding box center [337, 226] width 130 height 29
select select "8"
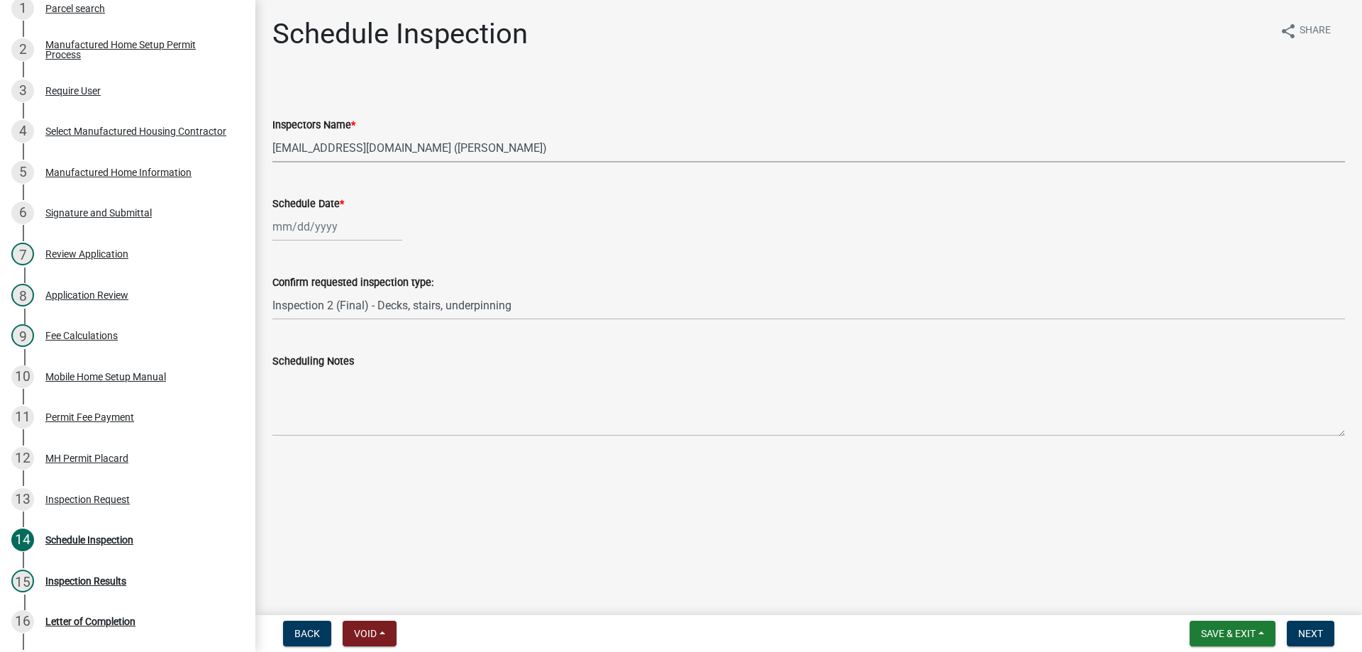
select select "2025"
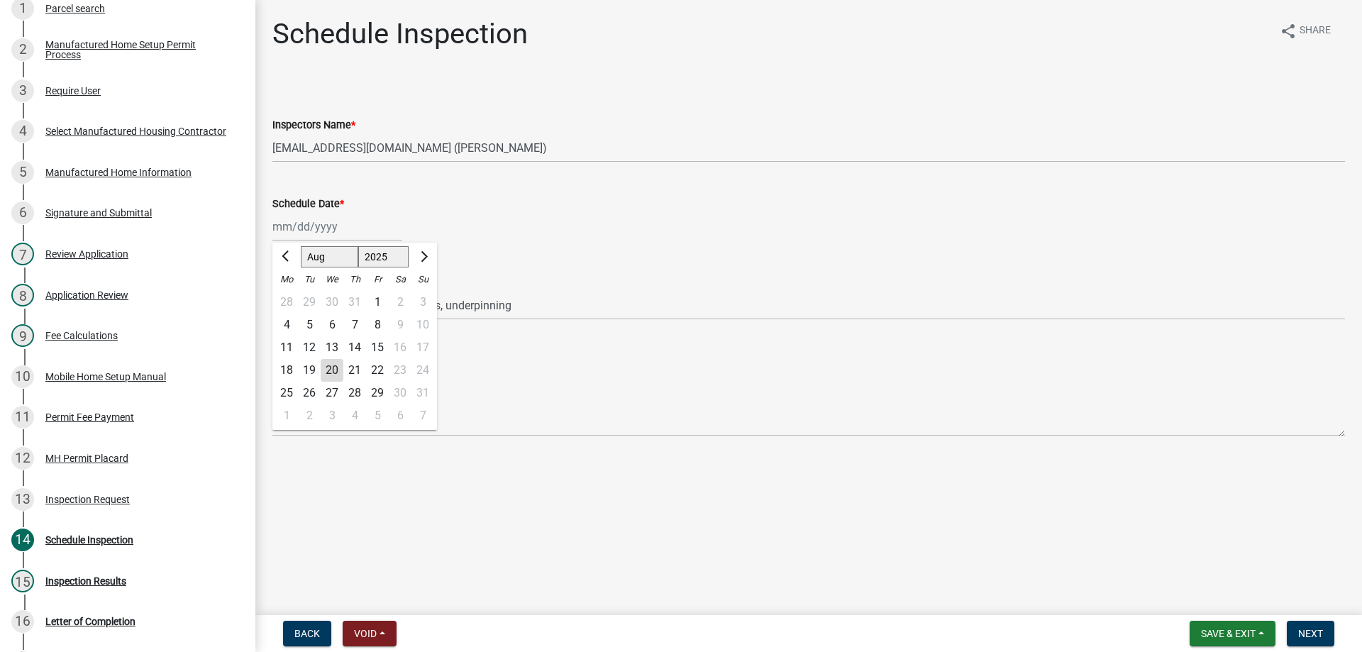
click at [373, 372] on div "22" at bounding box center [377, 370] width 23 height 23
type input "08/22/2025"
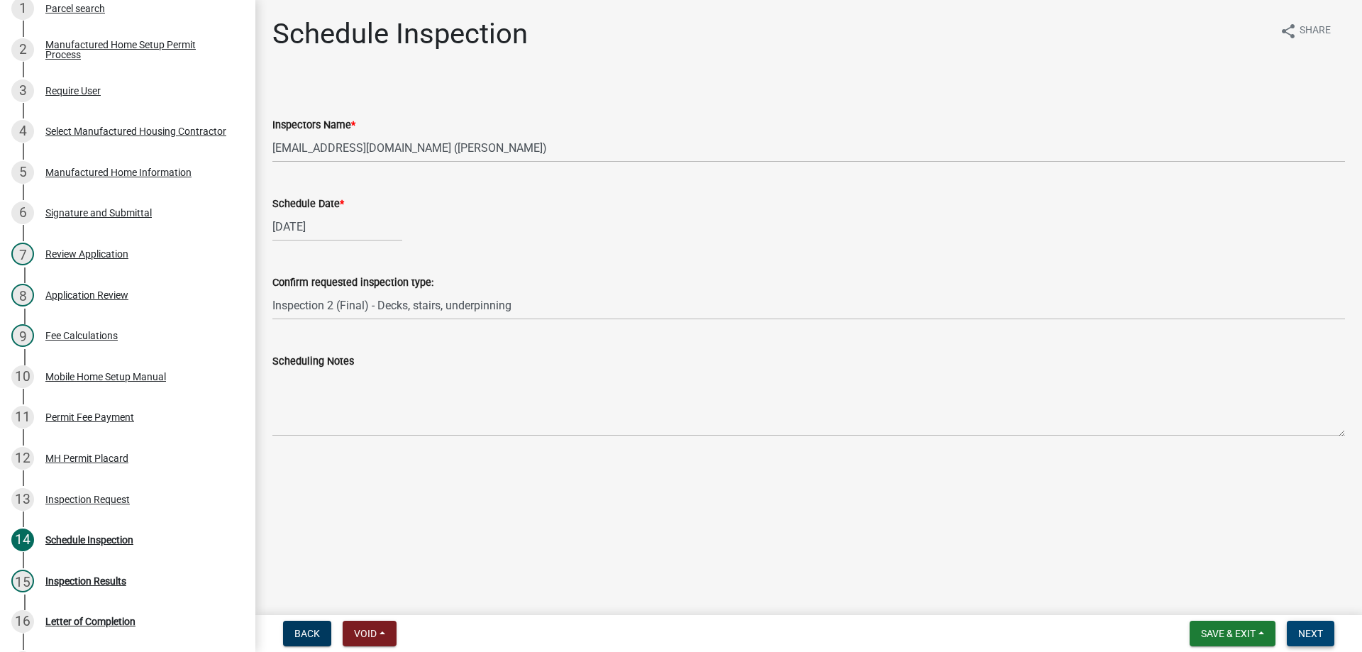
click at [1319, 635] on span "Next" at bounding box center [1310, 633] width 25 height 11
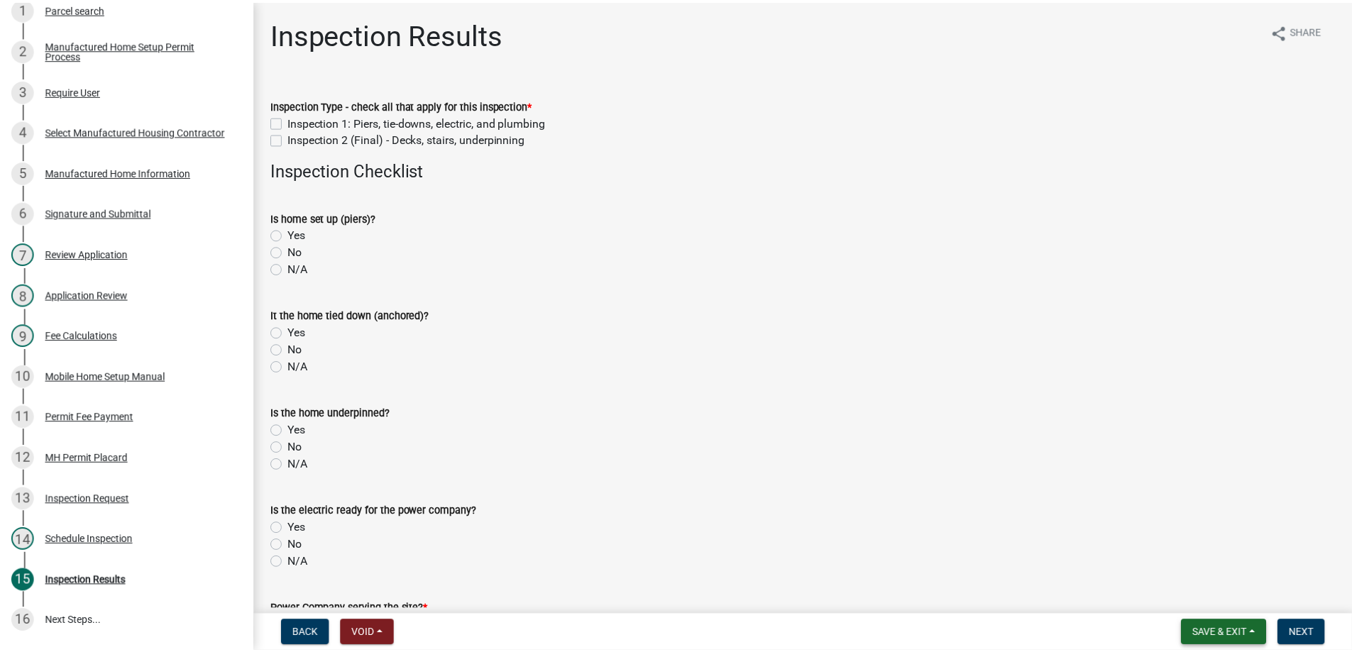
scroll to position [243, 0]
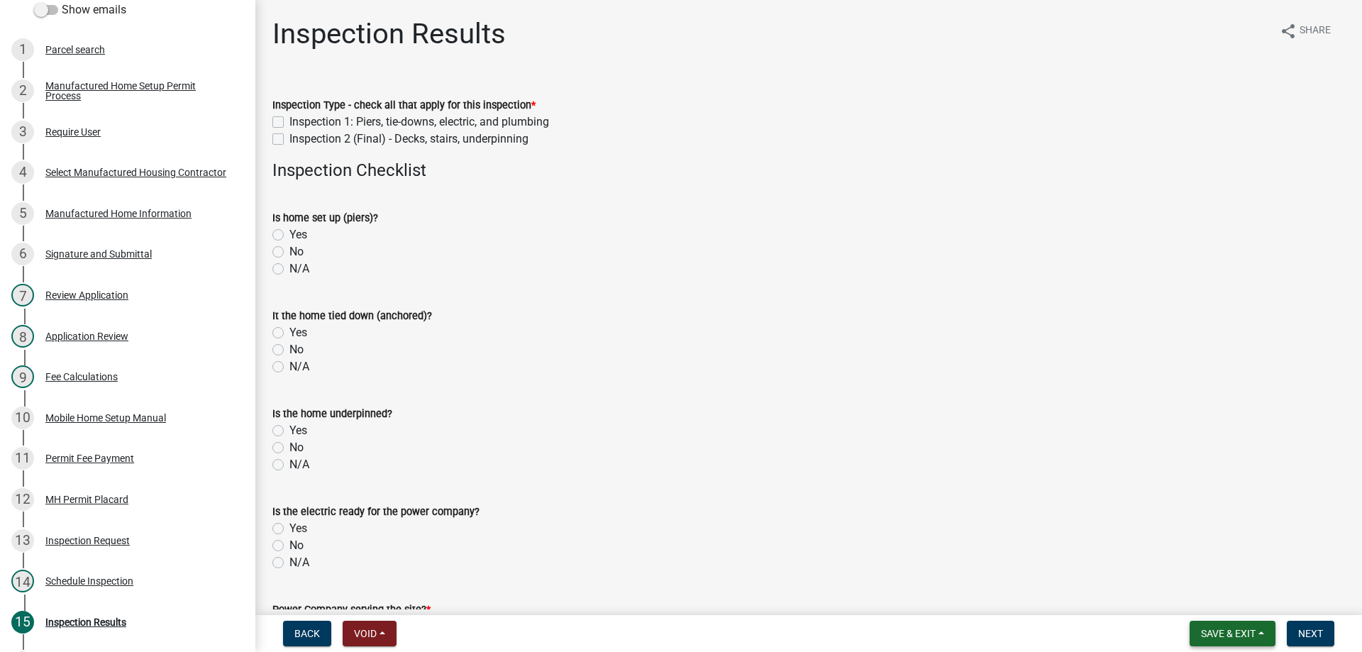
click at [1223, 639] on span "Save & Exit" at bounding box center [1228, 633] width 55 height 11
click at [1225, 602] on button "Save & Exit" at bounding box center [1219, 597] width 114 height 34
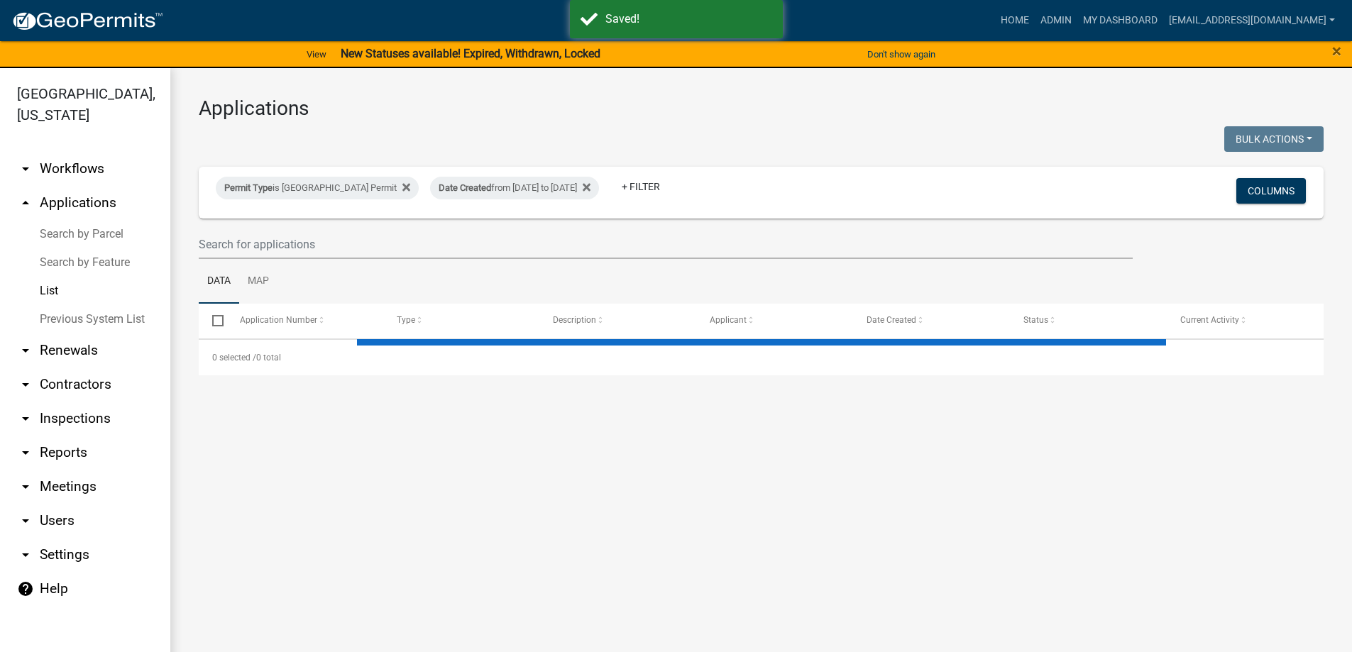
select select "3: 100"
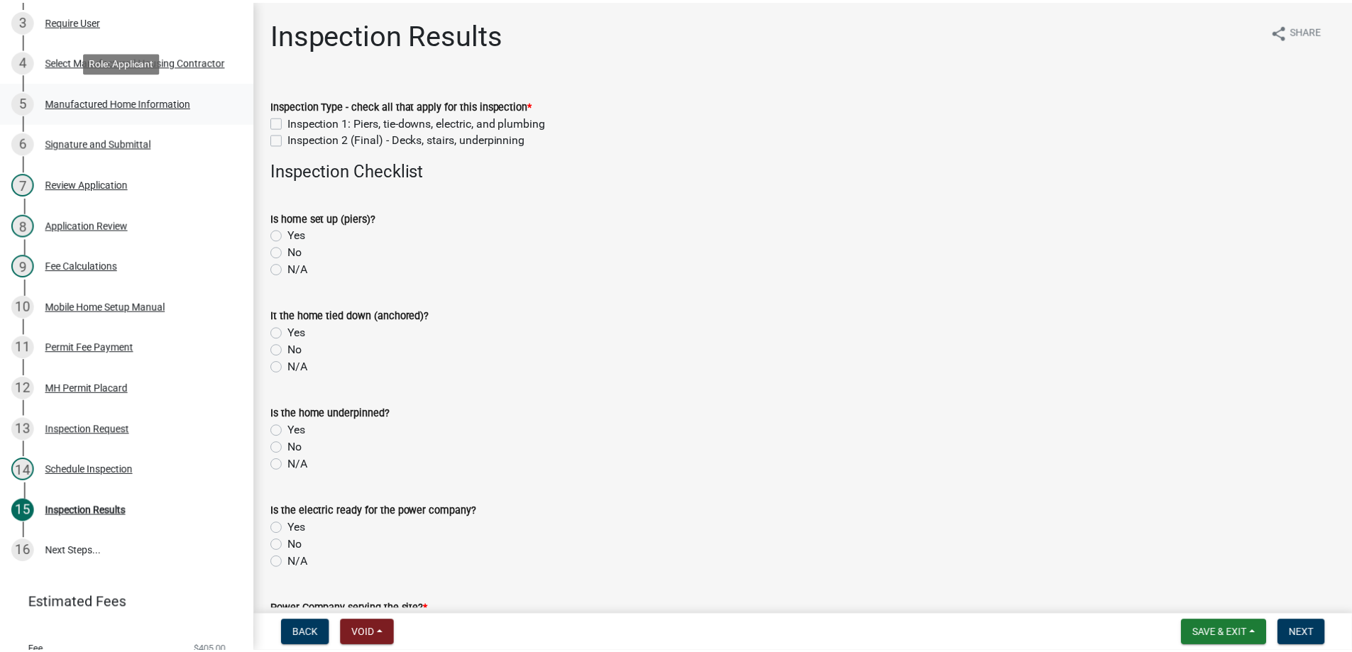
scroll to position [355, 0]
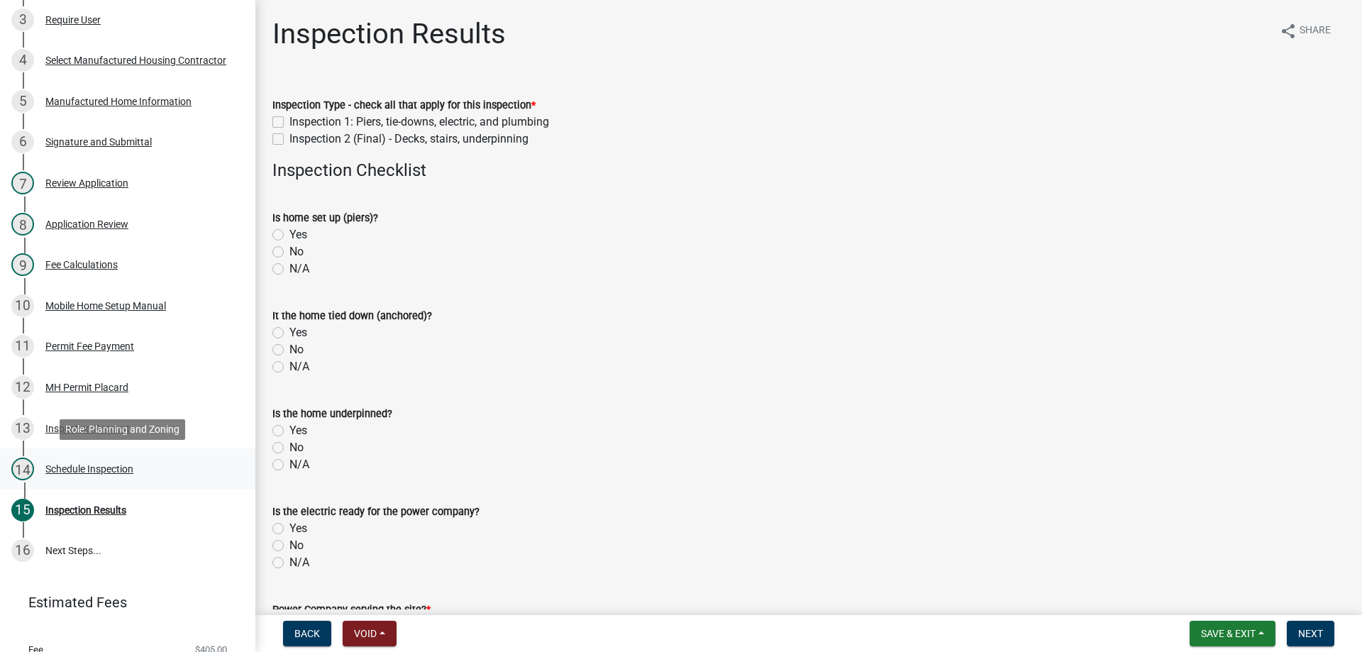
click at [86, 467] on div "Schedule Inspection" at bounding box center [89, 469] width 88 height 10
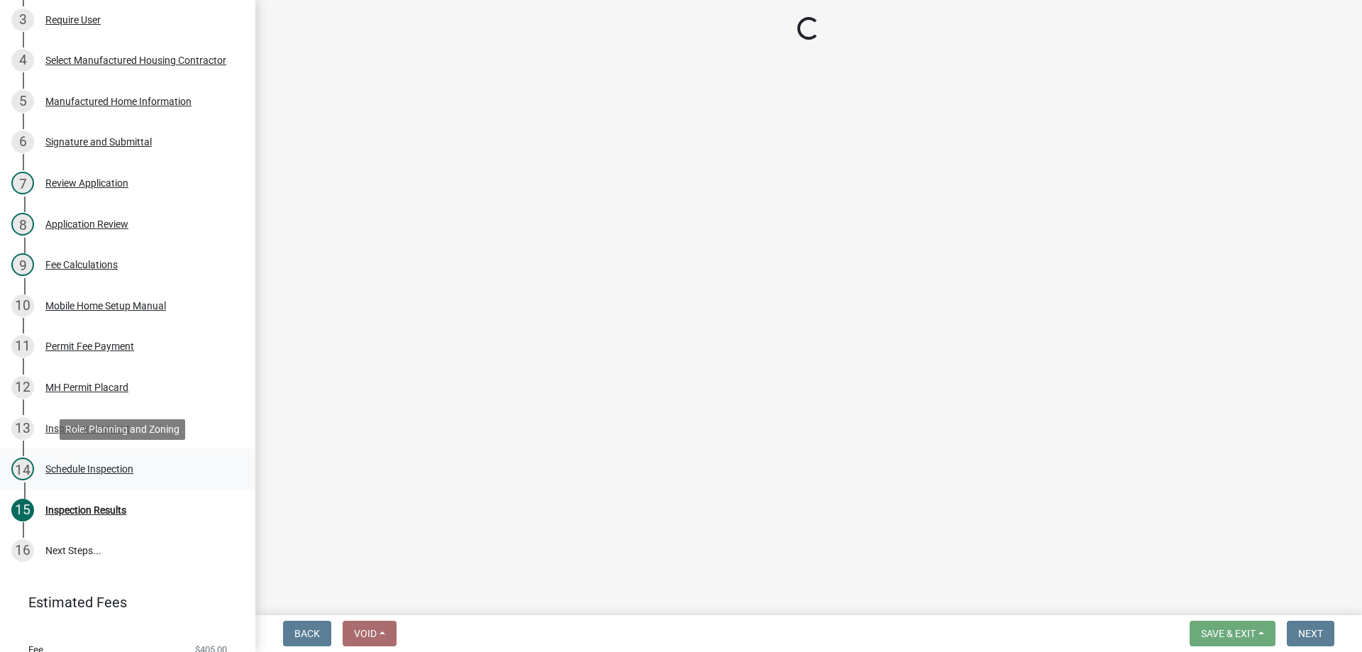
select select "56be3ac8-4e2d-49a7-9260-658958e29c03"
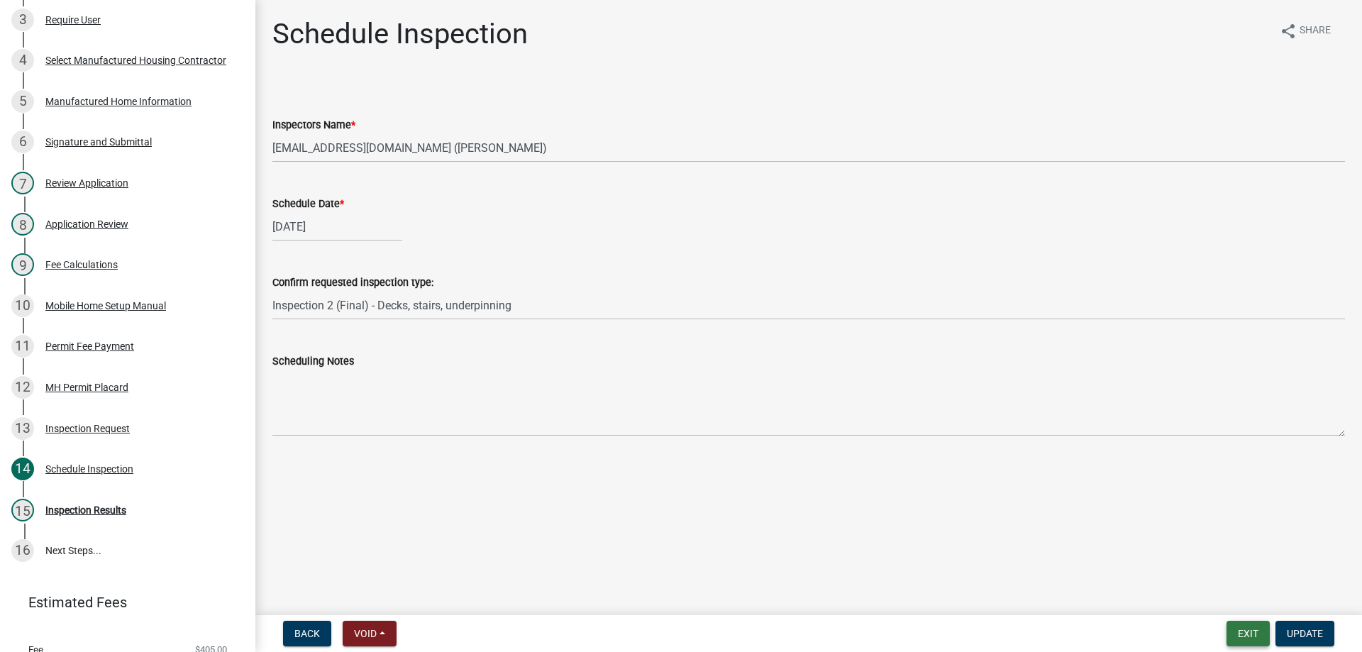
click at [1256, 636] on button "Exit" at bounding box center [1248, 634] width 43 height 26
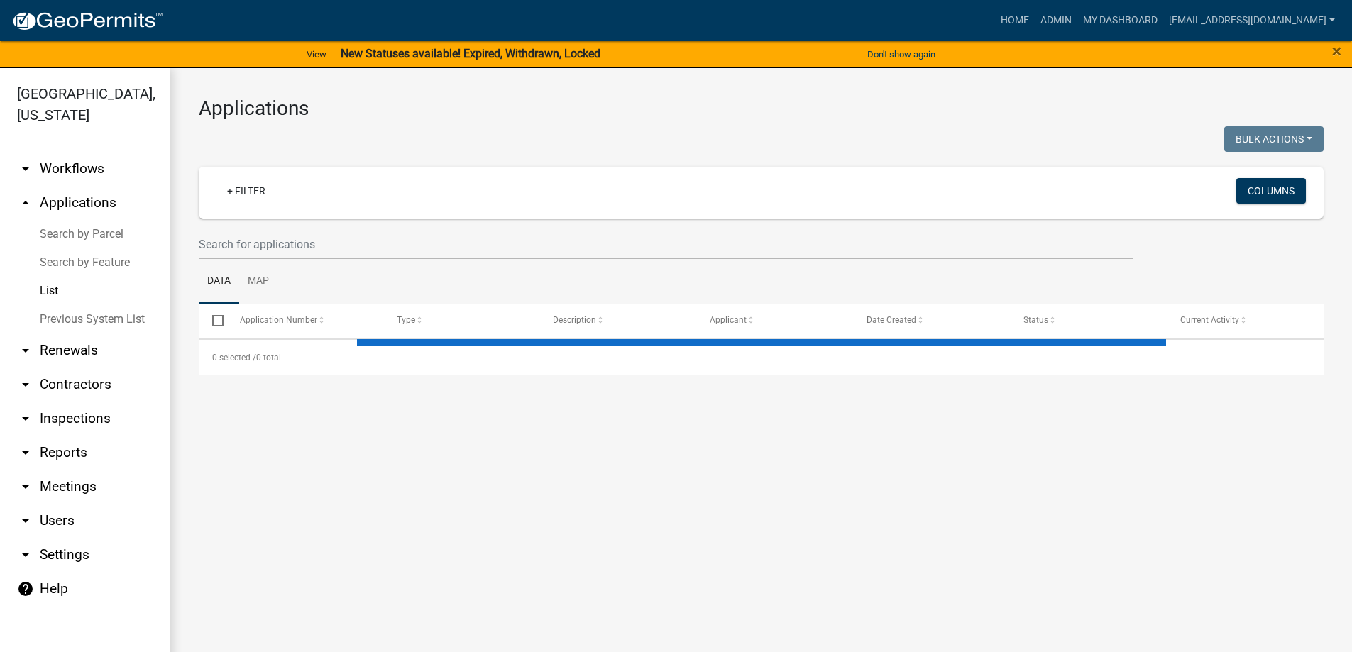
select select "3: 100"
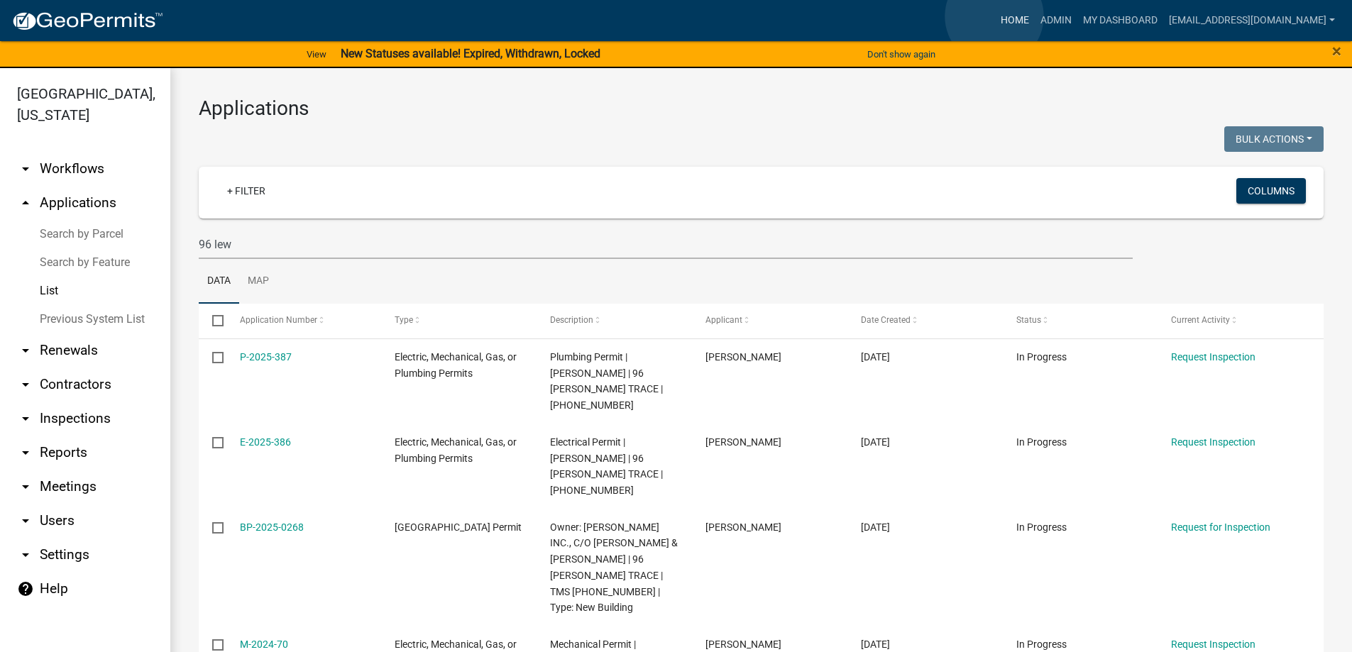
click at [995, 16] on link "Home" at bounding box center [1015, 20] width 40 height 27
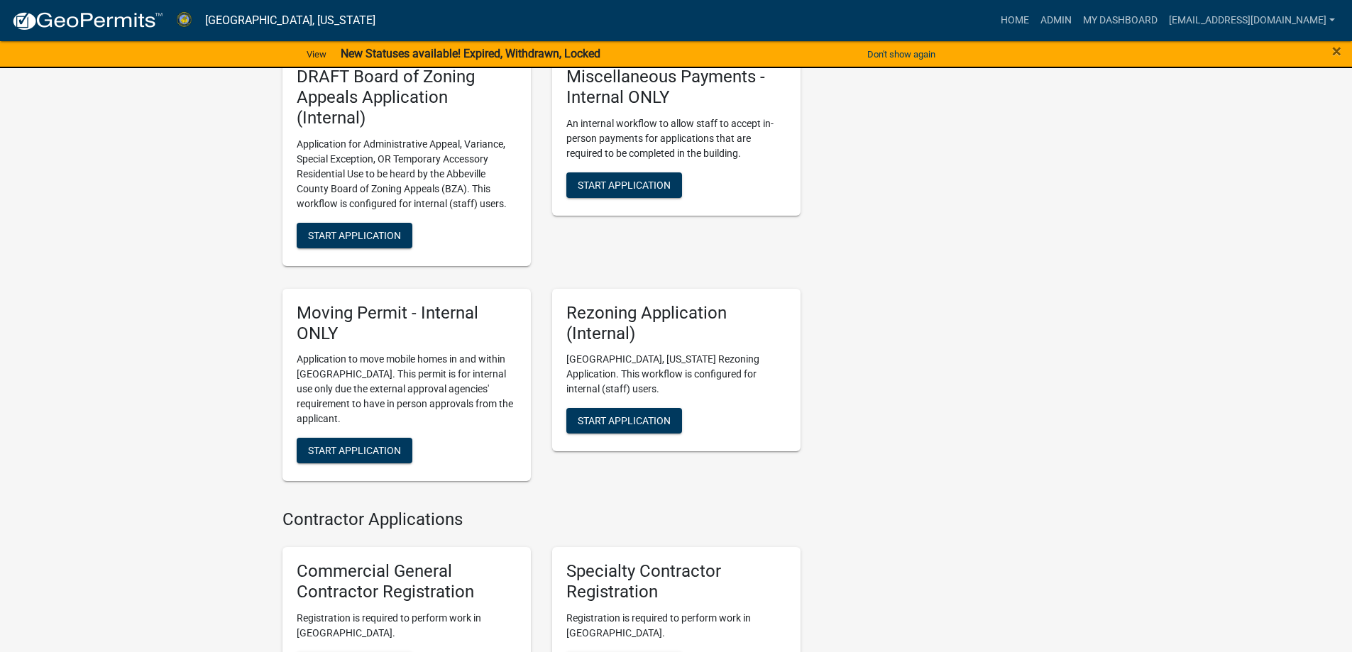
scroll to position [1135, 0]
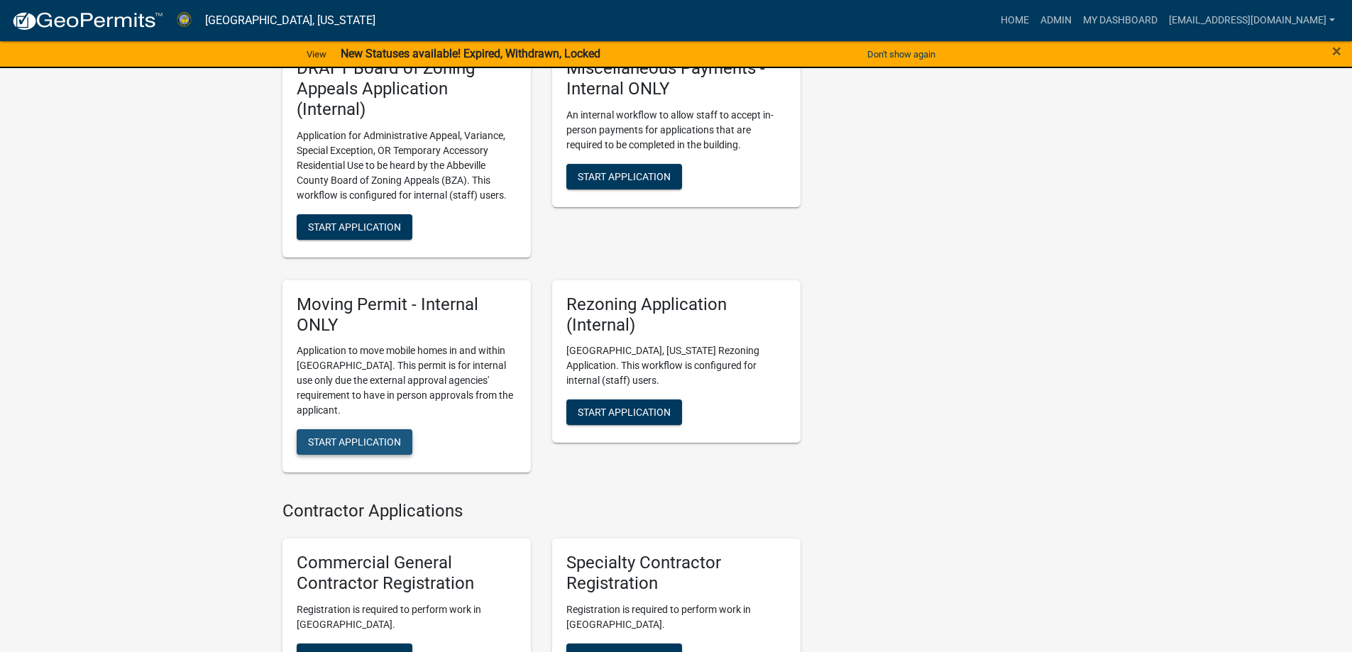
click at [369, 436] on span "Start Application" at bounding box center [354, 441] width 93 height 11
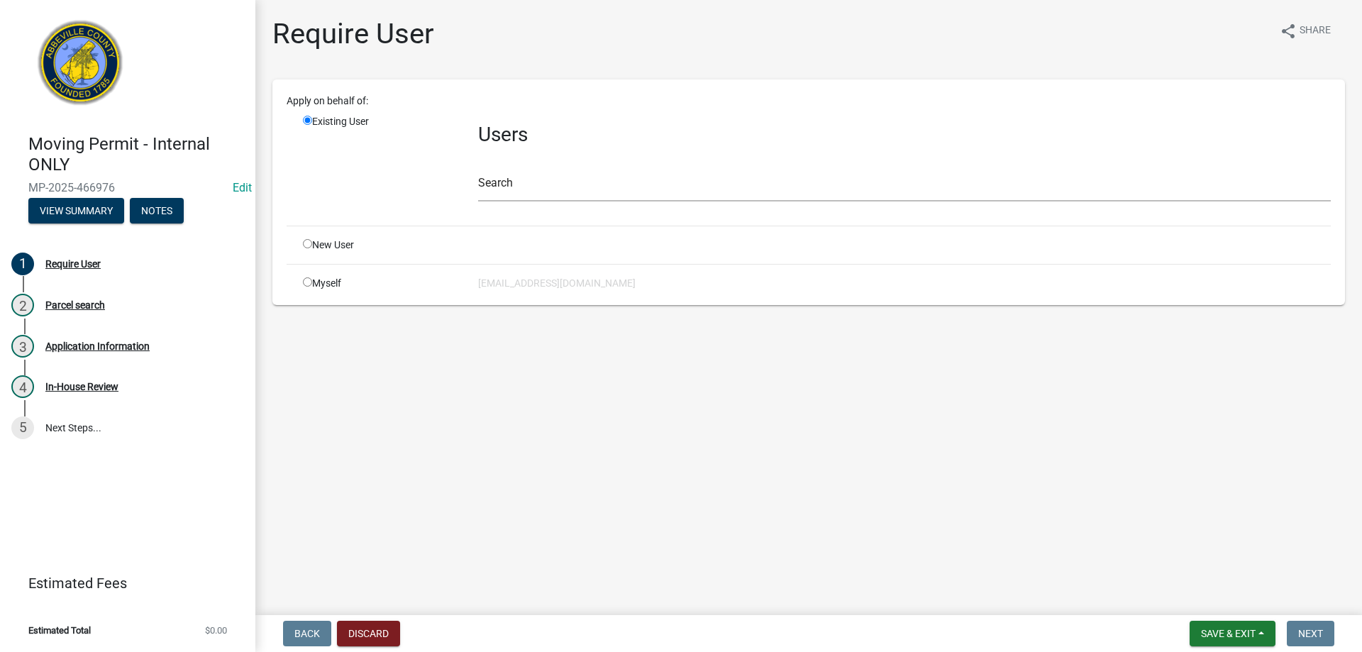
click at [316, 287] on div "Myself" at bounding box center [379, 283] width 175 height 15
click at [304, 287] on div "Myself" at bounding box center [379, 283] width 175 height 15
click at [306, 285] on input "radio" at bounding box center [307, 281] width 9 height 9
radio input "true"
radio input "false"
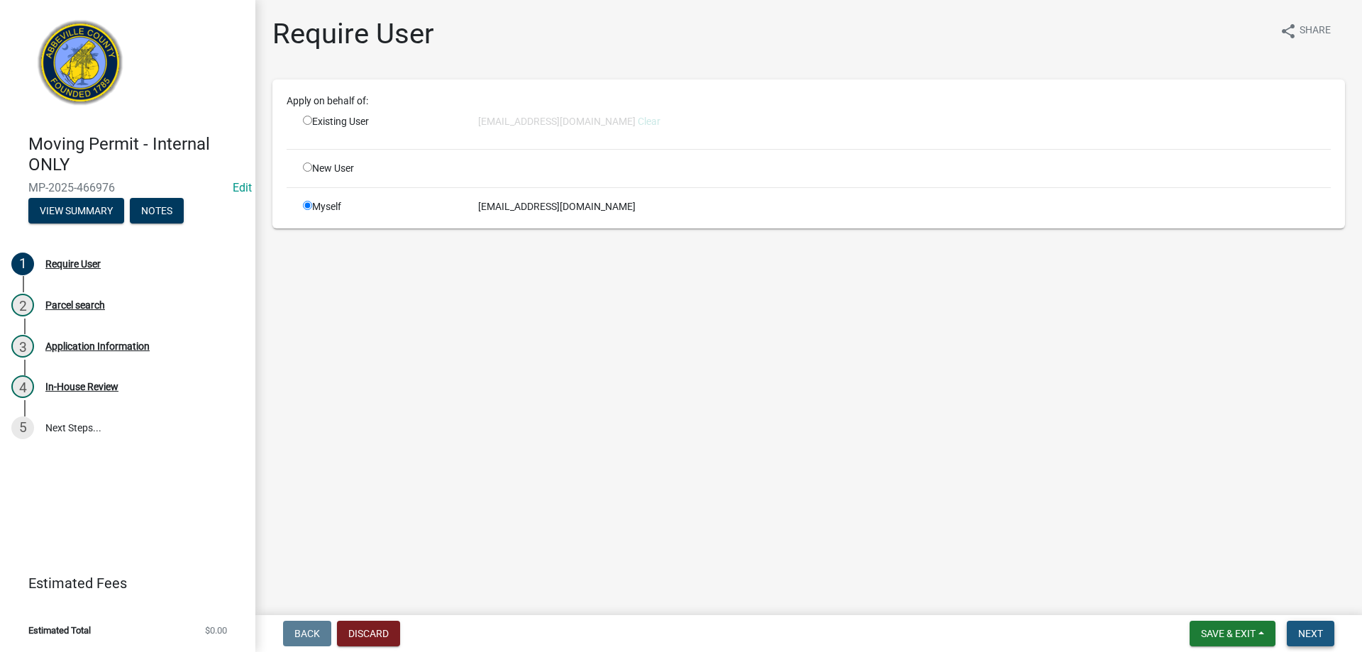
click at [1323, 637] on span "Next" at bounding box center [1310, 633] width 25 height 11
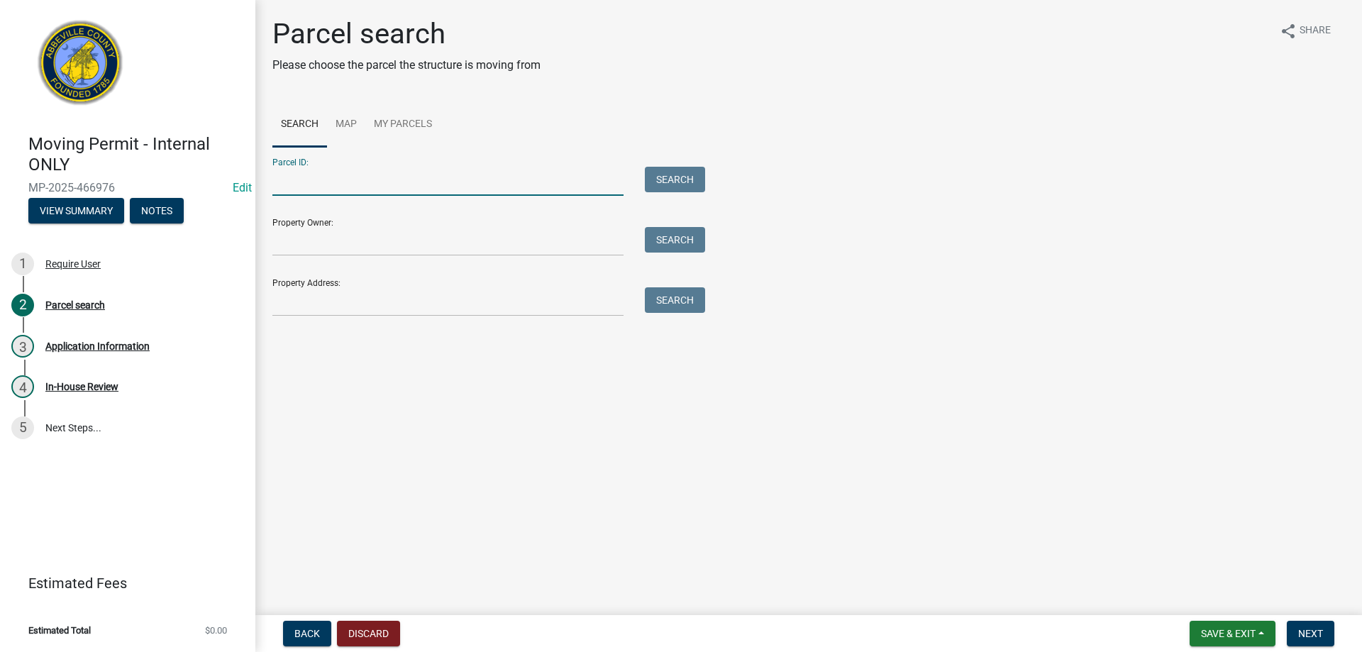
click at [306, 183] on input "Parcel ID:" at bounding box center [447, 181] width 351 height 29
type input "065-00-00-121"
click at [659, 179] on button "Search" at bounding box center [675, 180] width 60 height 26
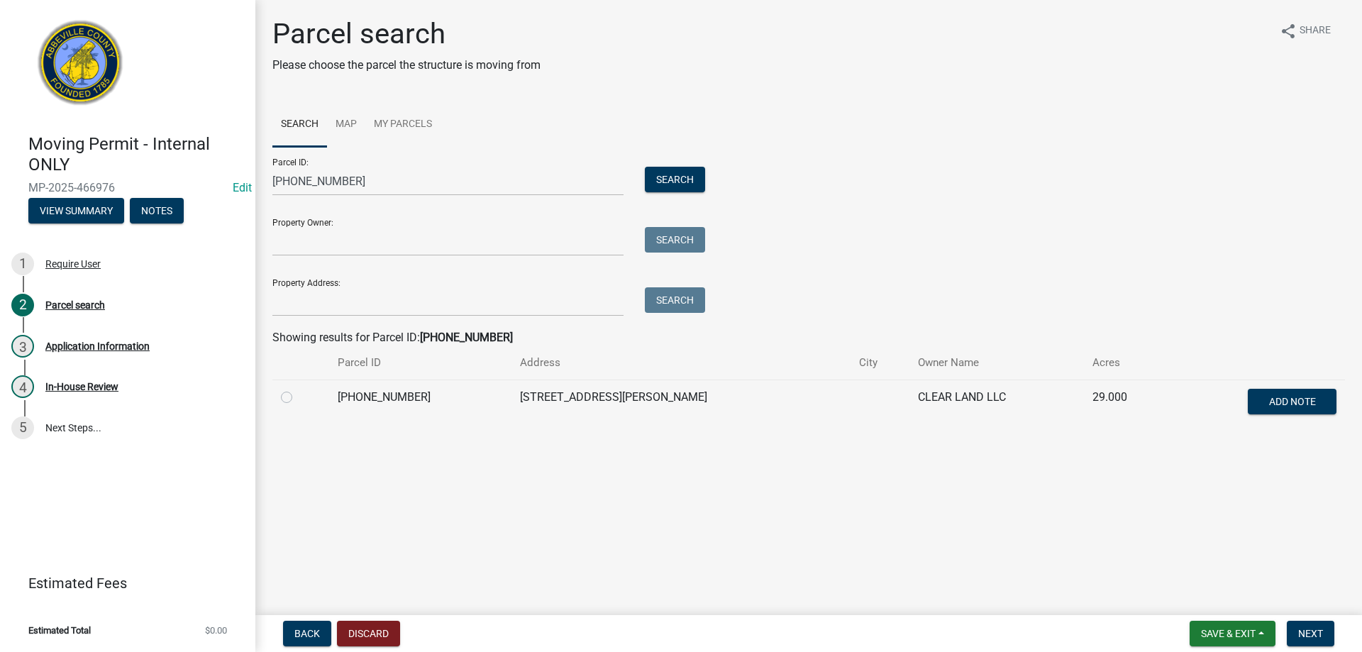
click at [280, 399] on td at bounding box center [300, 403] width 57 height 47
click at [298, 389] on label at bounding box center [298, 389] width 0 height 0
click at [298, 398] on input "radio" at bounding box center [302, 393] width 9 height 9
radio input "true"
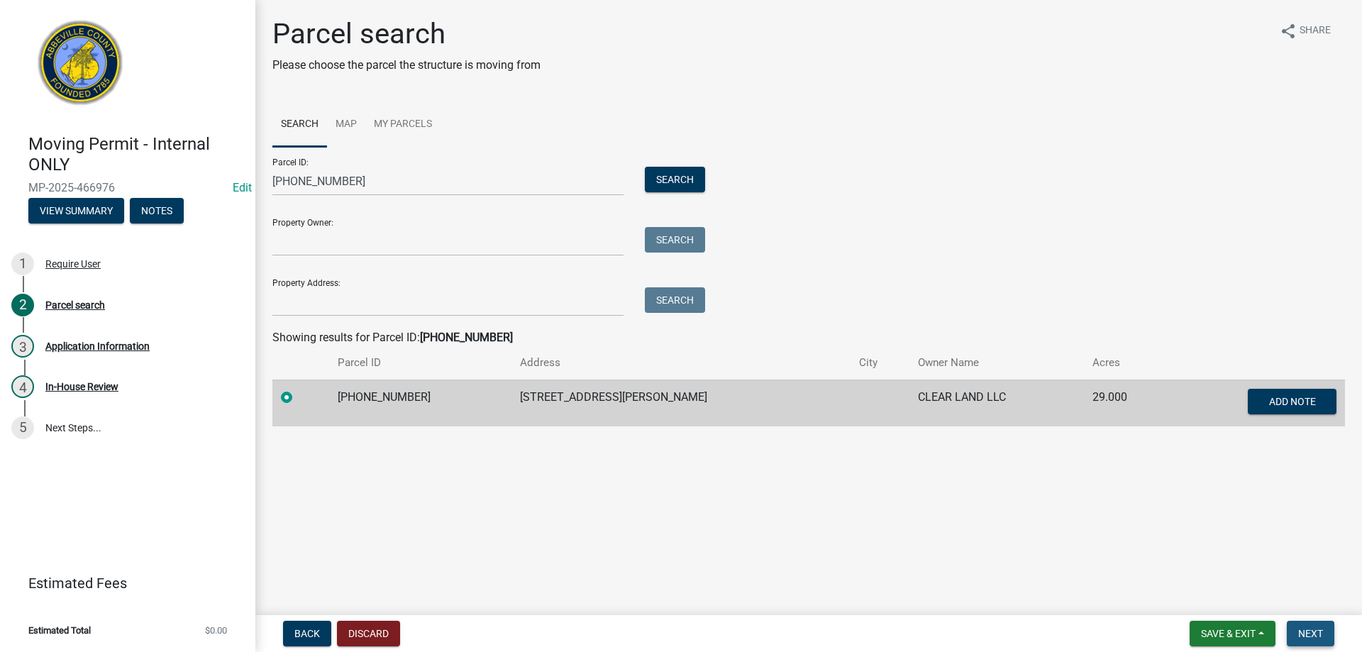
click at [1332, 630] on button "Next" at bounding box center [1311, 634] width 48 height 26
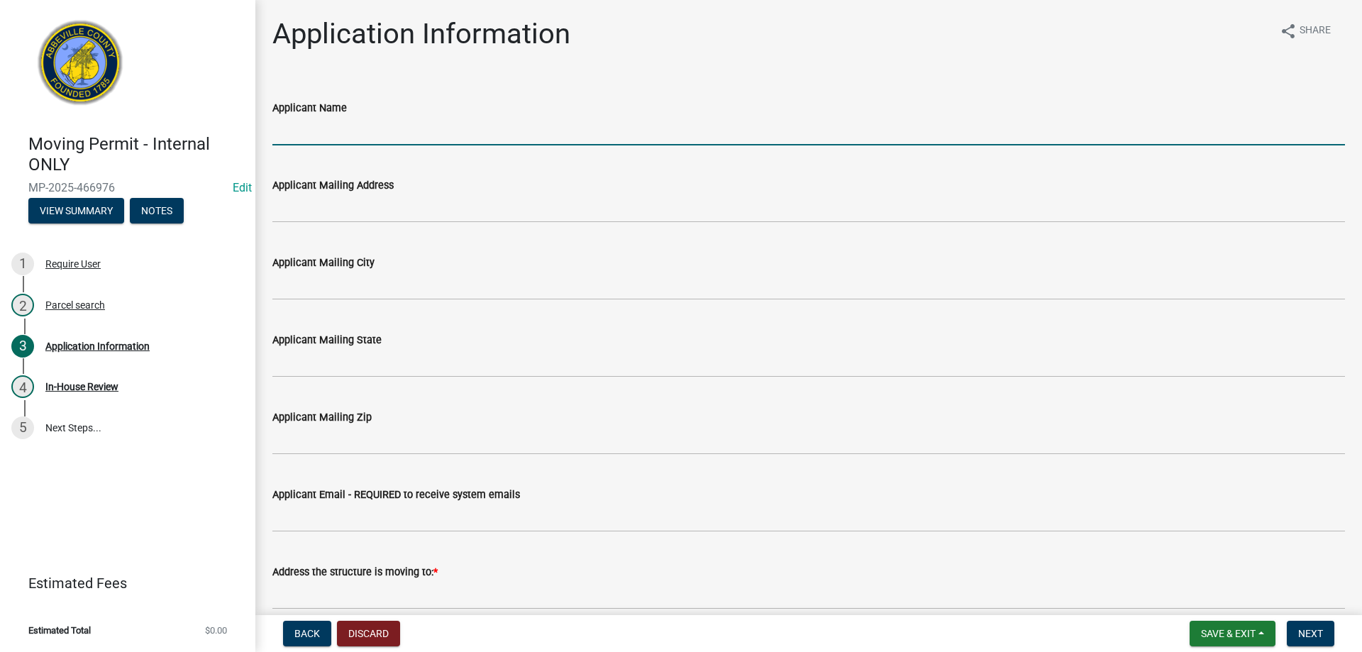
click at [380, 128] on input "Applicant Name" at bounding box center [808, 130] width 1073 height 29
type input "N"
type input "Sharons LLC"
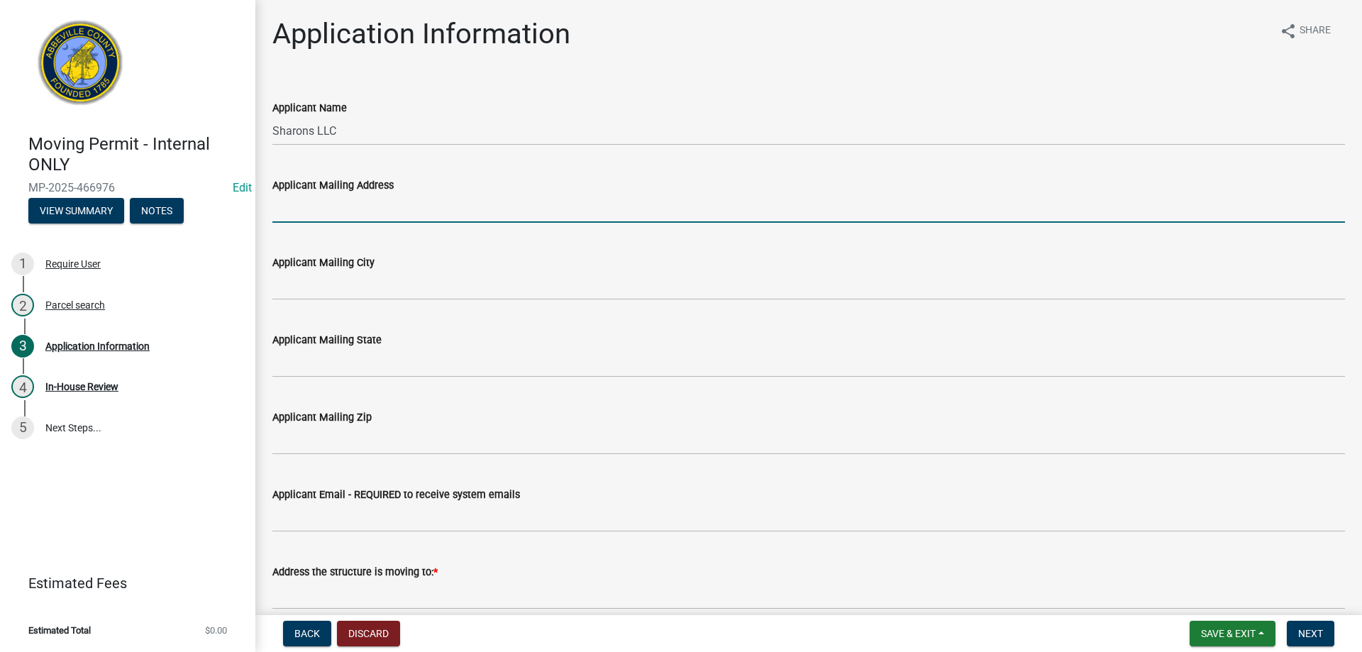
click at [397, 207] on input "Applicant Mailing Address" at bounding box center [808, 208] width 1073 height 29
type input "312 Wilewood Rd"
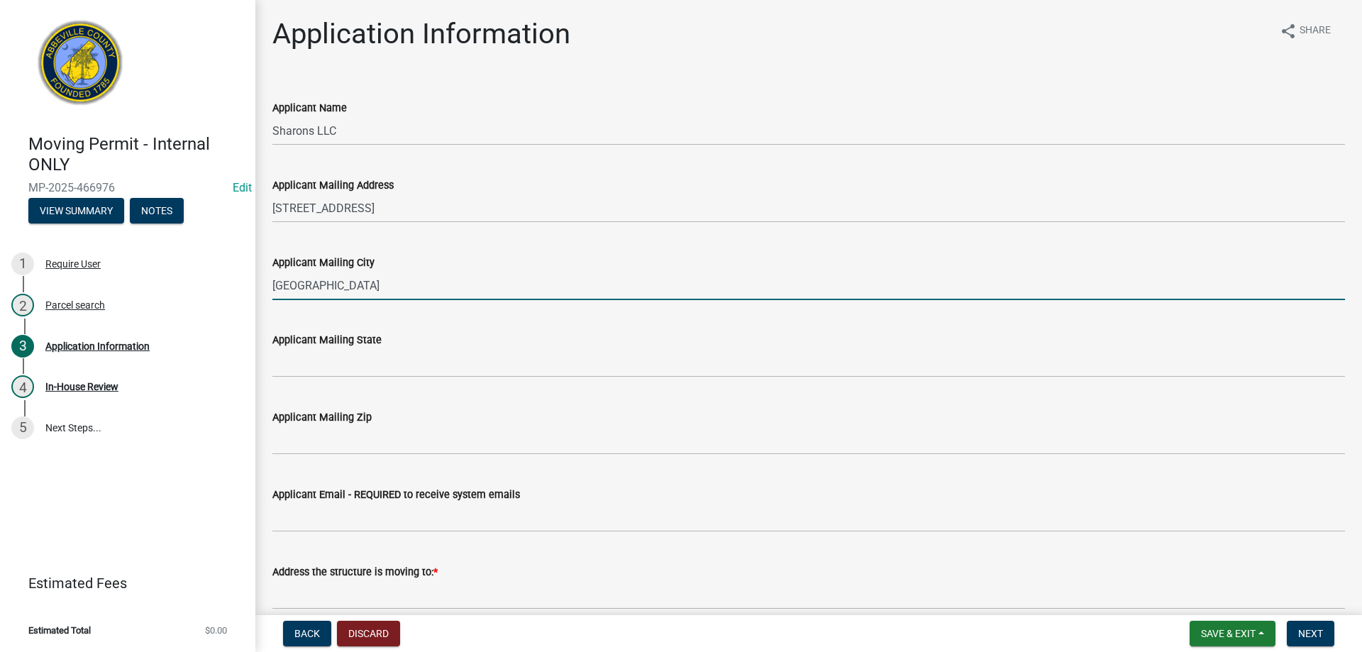
type input "Abbeville"
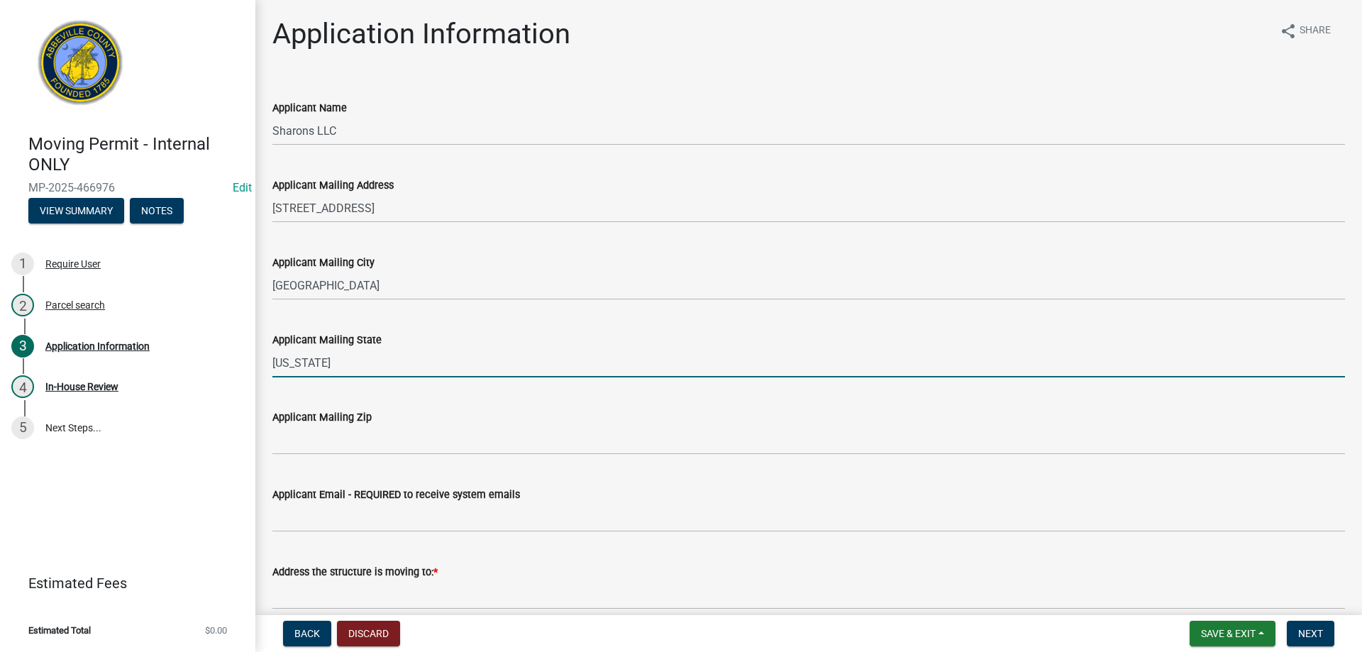
type input "South Carolina"
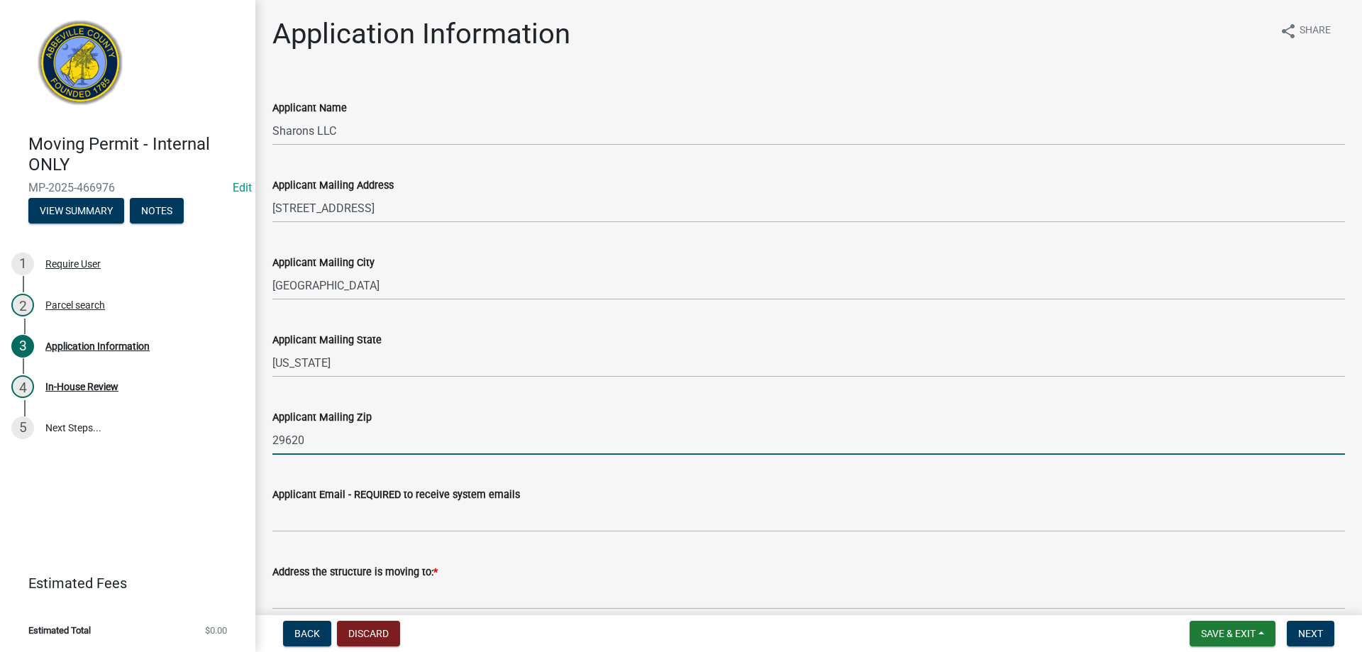
type input "29620"
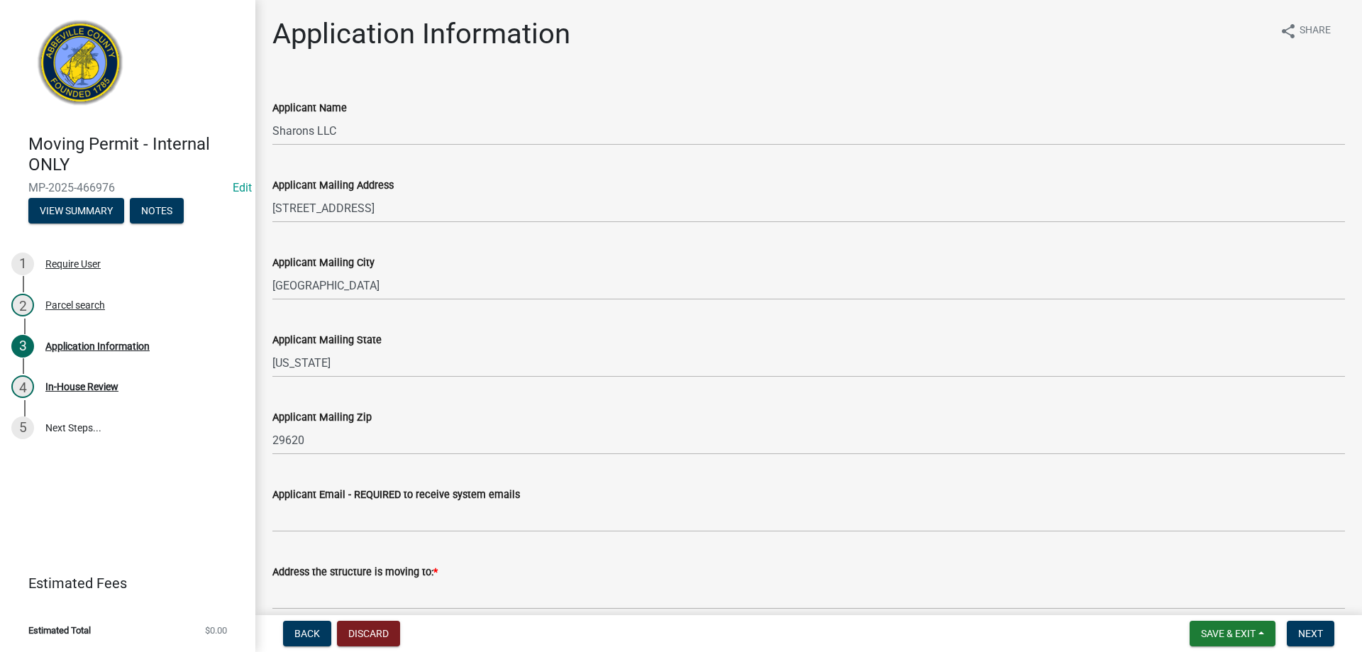
click at [742, 490] on div "Applicant Email - REQUIRED to receive system emails" at bounding box center [808, 494] width 1073 height 17
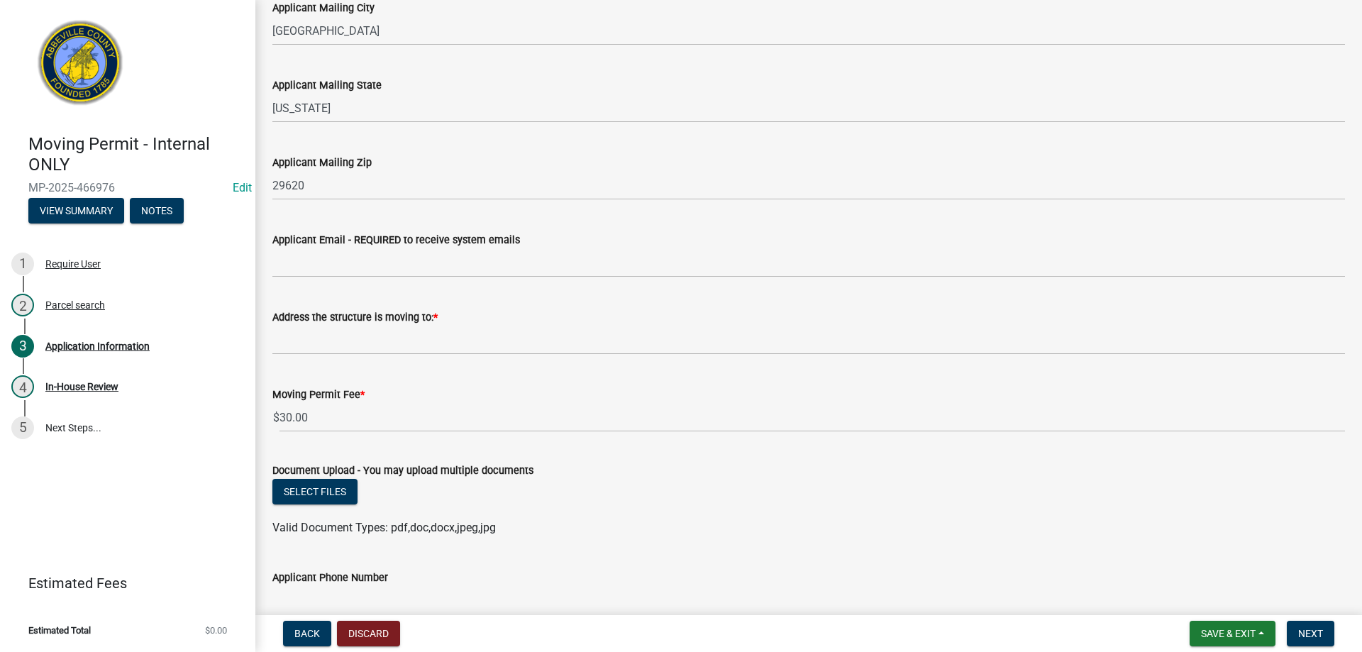
scroll to position [284, 0]
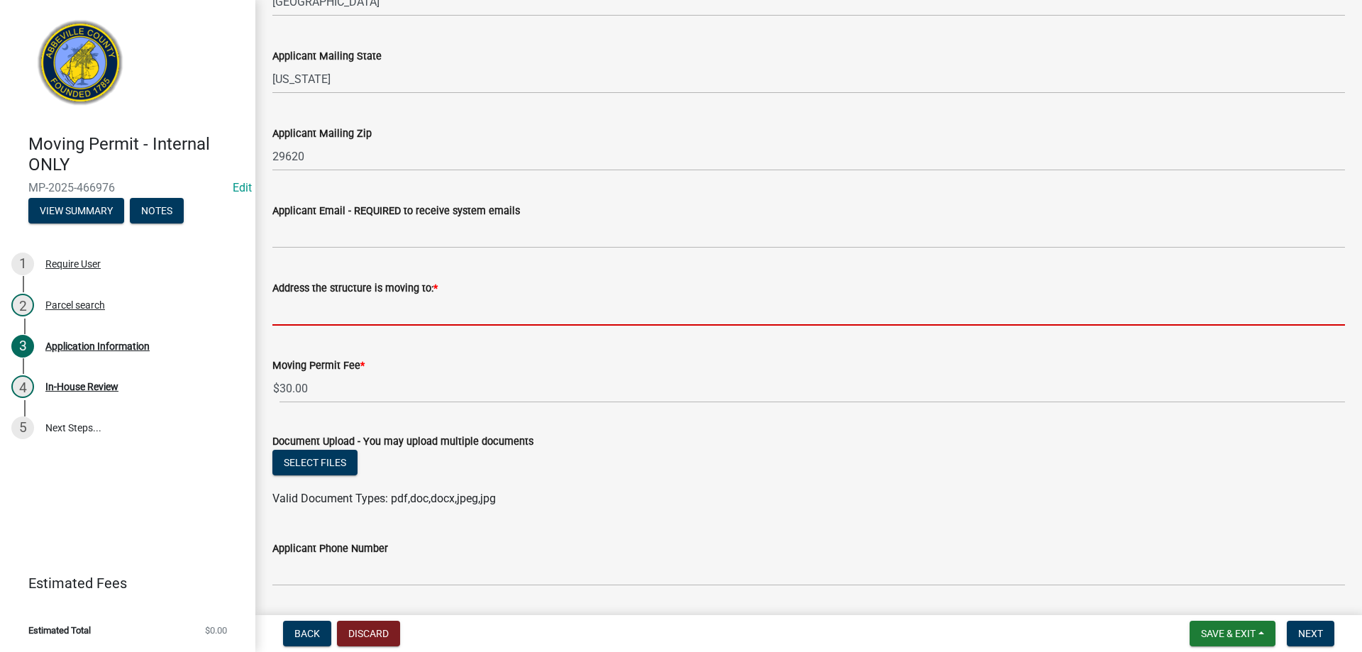
click at [307, 319] on input "Address the structure is moving to: *" at bounding box center [808, 311] width 1073 height 29
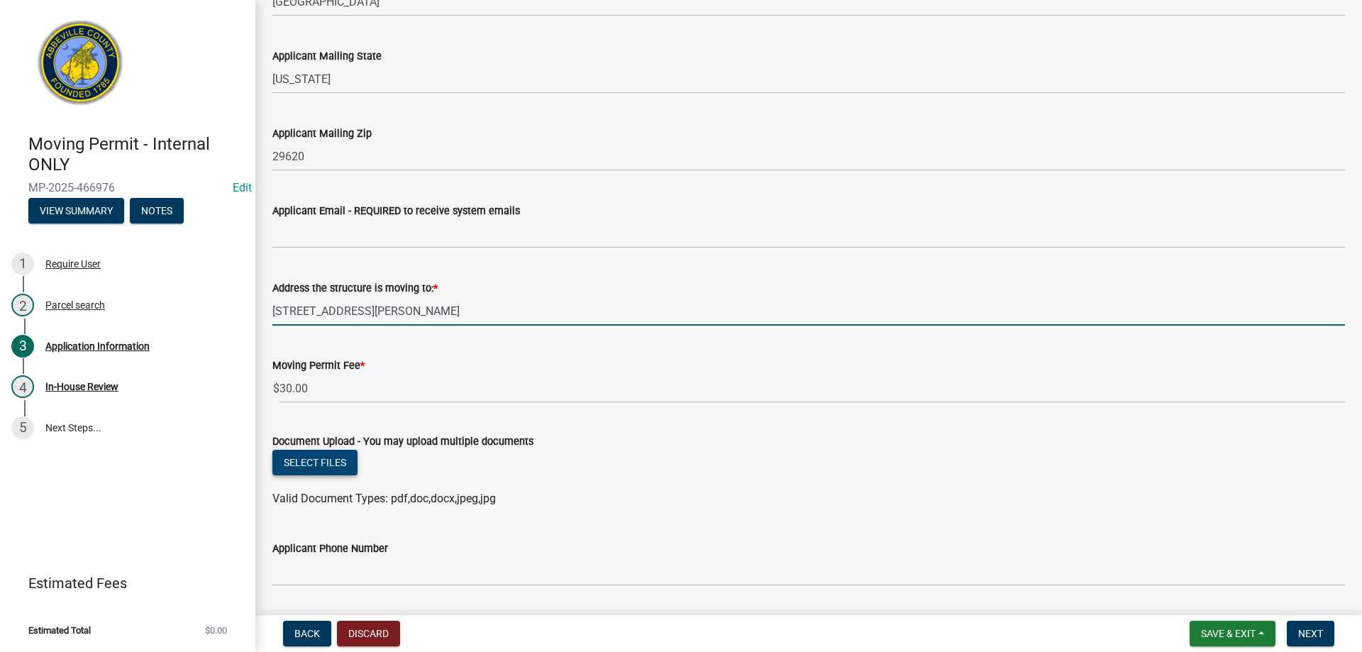
type input "20 Pennell Rd"
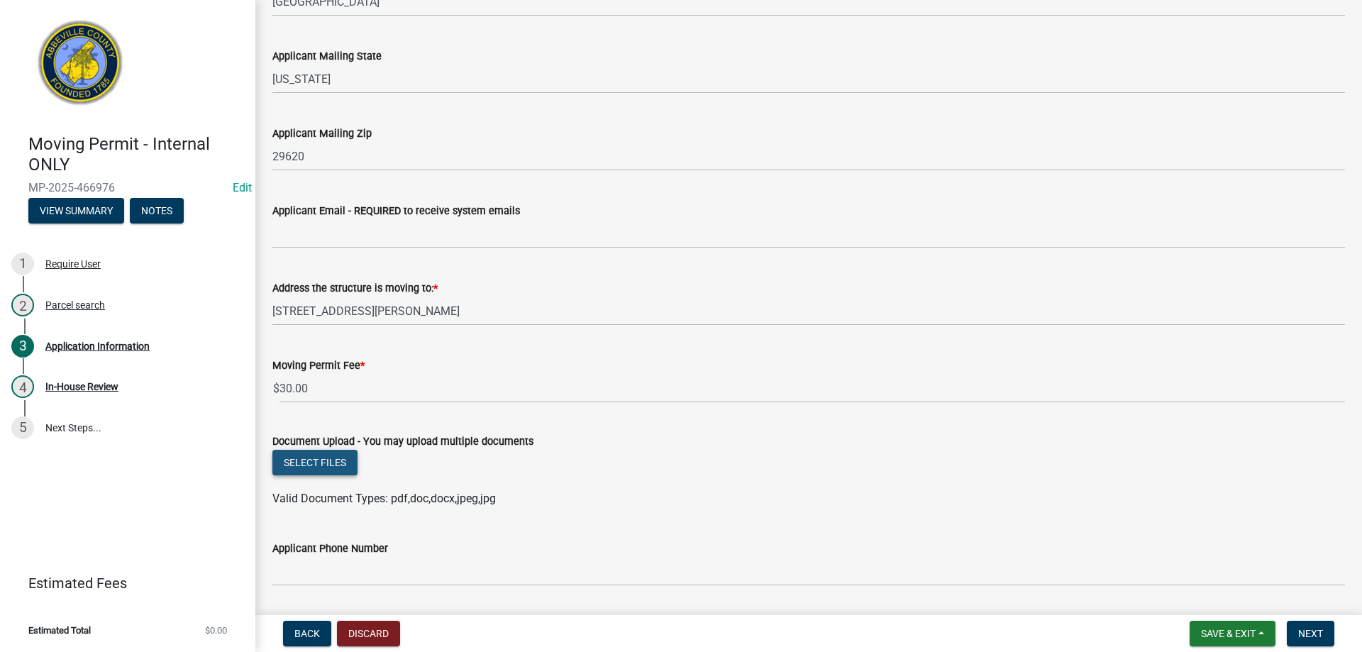
click at [336, 460] on button "Select files" at bounding box center [314, 463] width 85 height 26
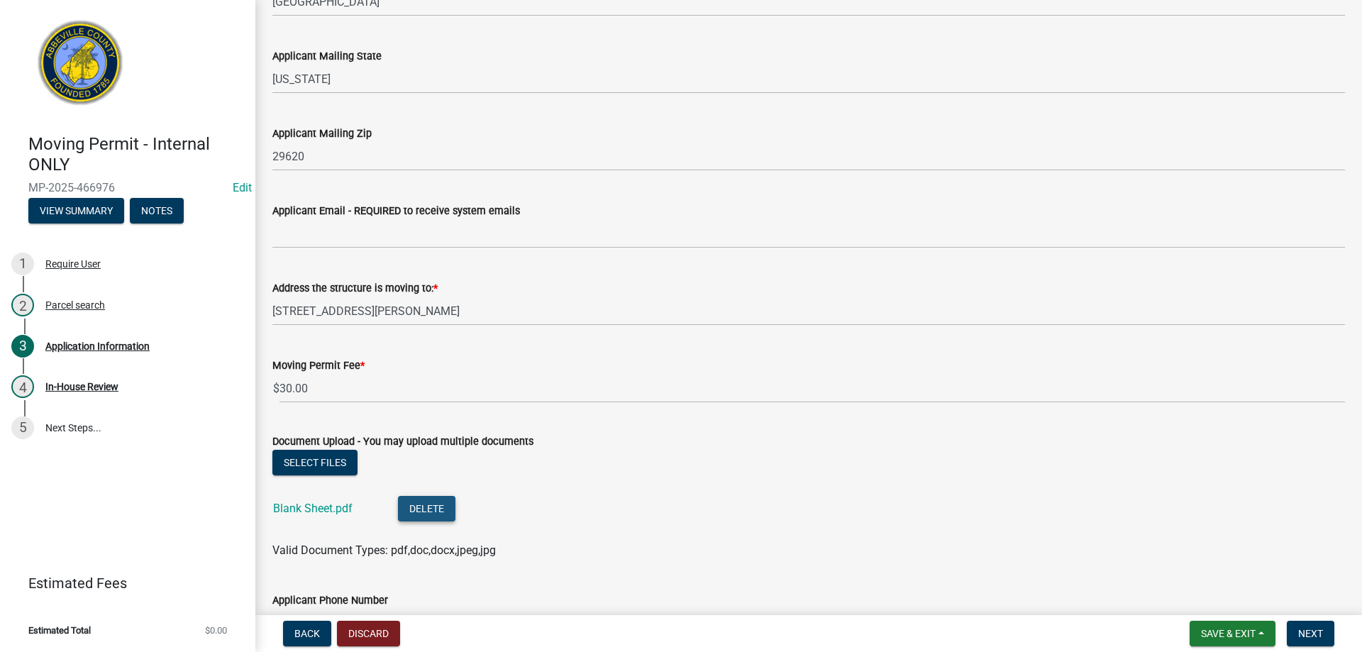
click at [424, 504] on button "Delete" at bounding box center [426, 509] width 57 height 26
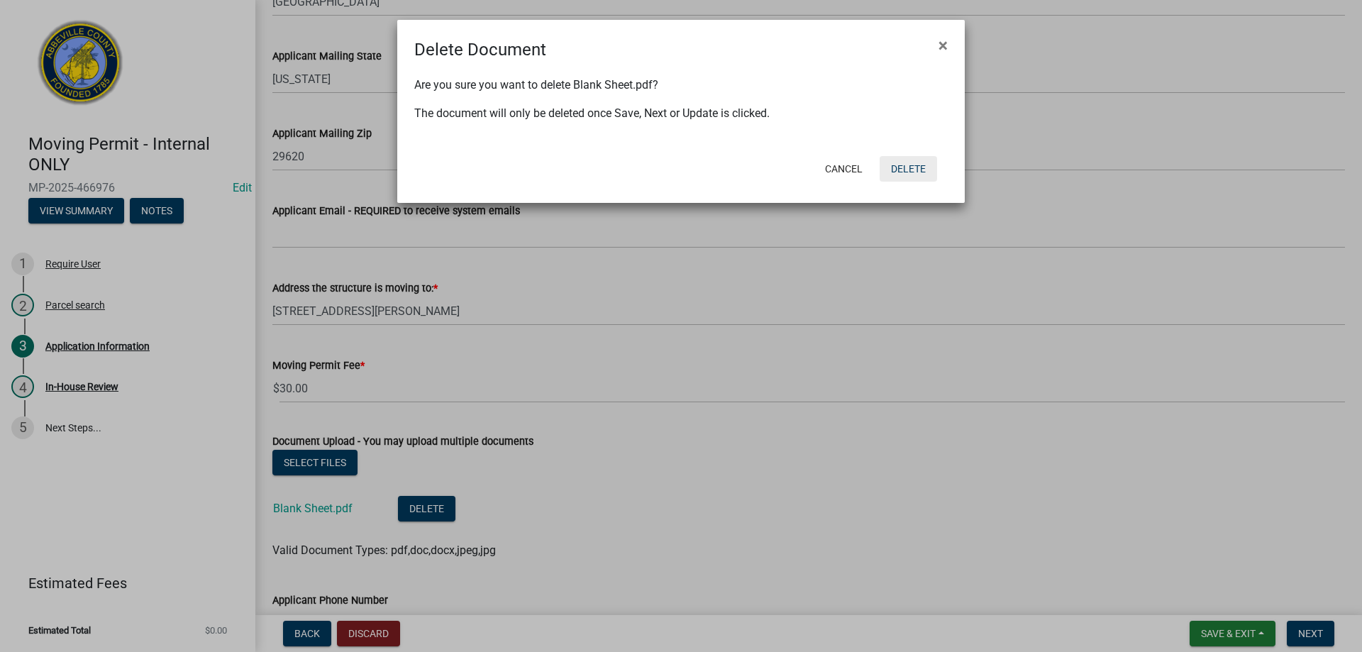
click at [914, 173] on button "Delete" at bounding box center [908, 169] width 57 height 26
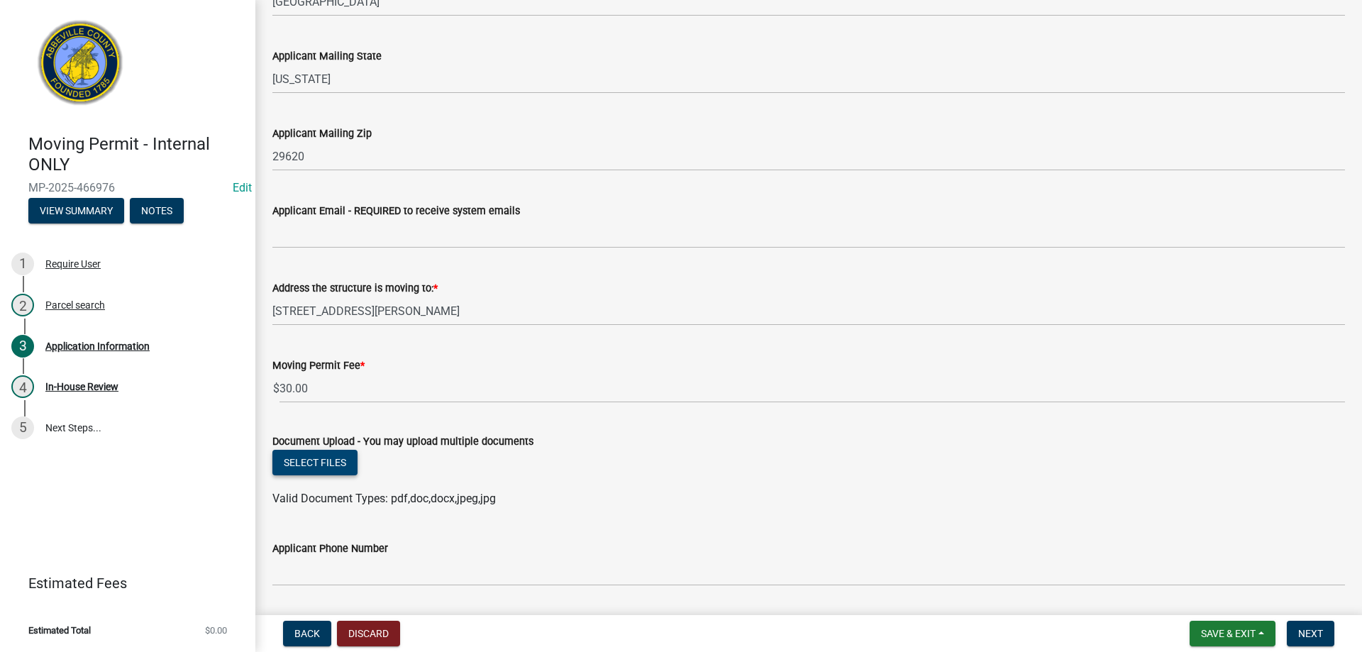
click at [336, 468] on button "Select files" at bounding box center [314, 463] width 85 height 26
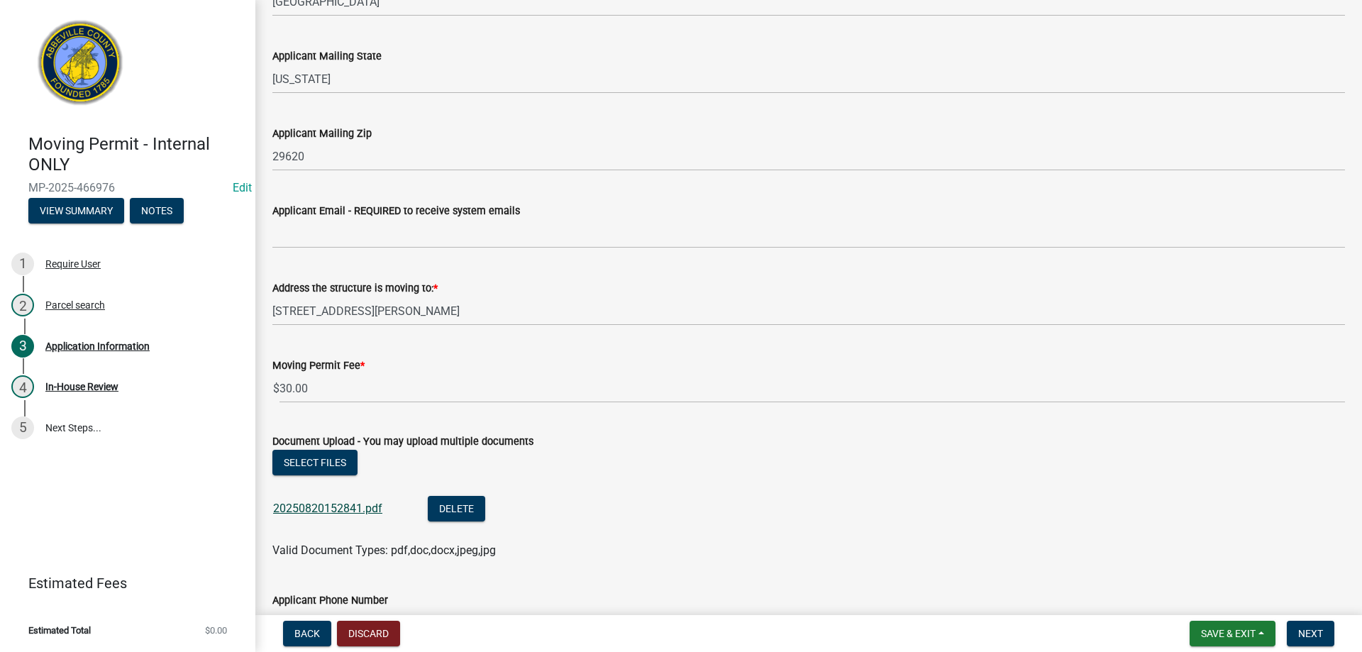
click at [347, 506] on link "20250820152841.pdf" at bounding box center [327, 508] width 109 height 13
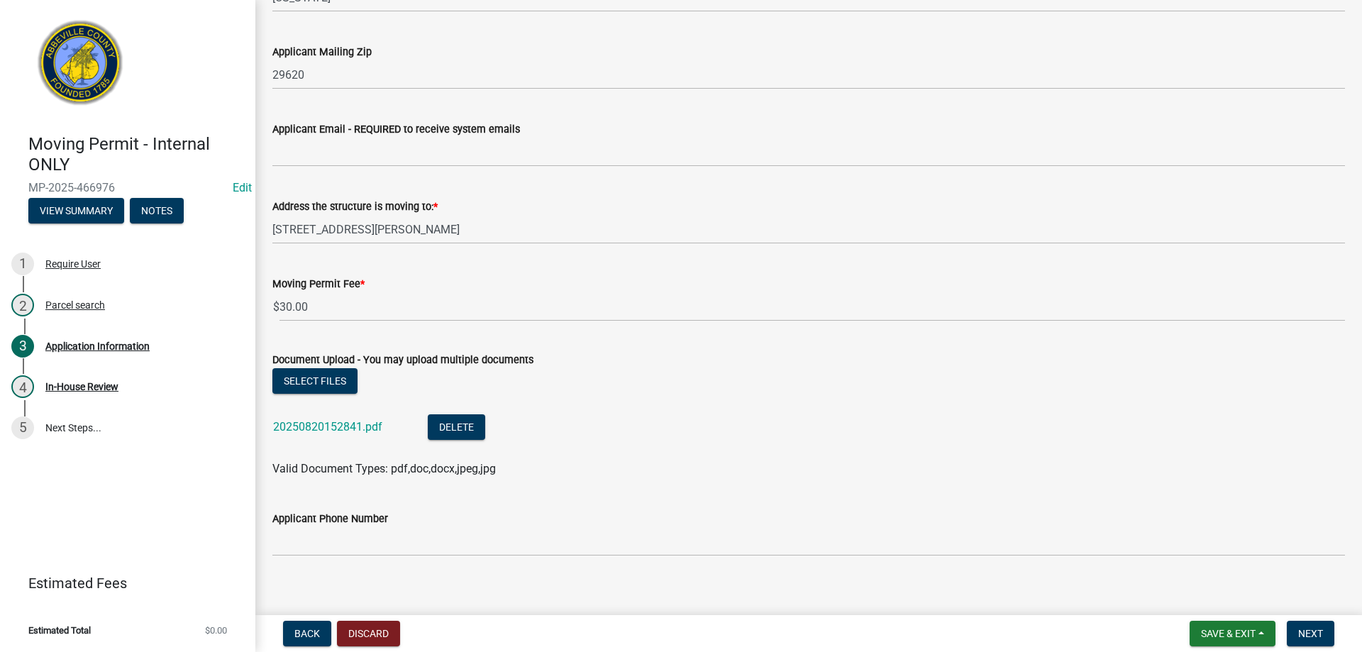
scroll to position [379, 0]
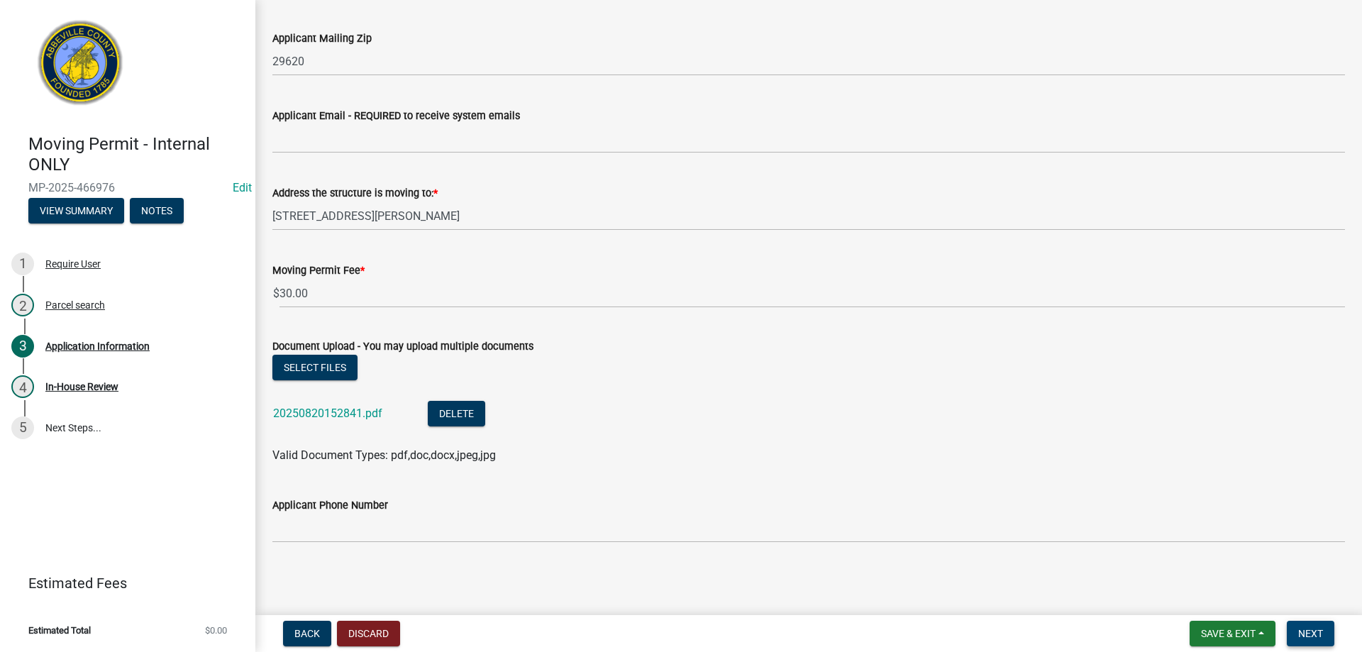
click at [1303, 633] on span "Next" at bounding box center [1310, 633] width 25 height 11
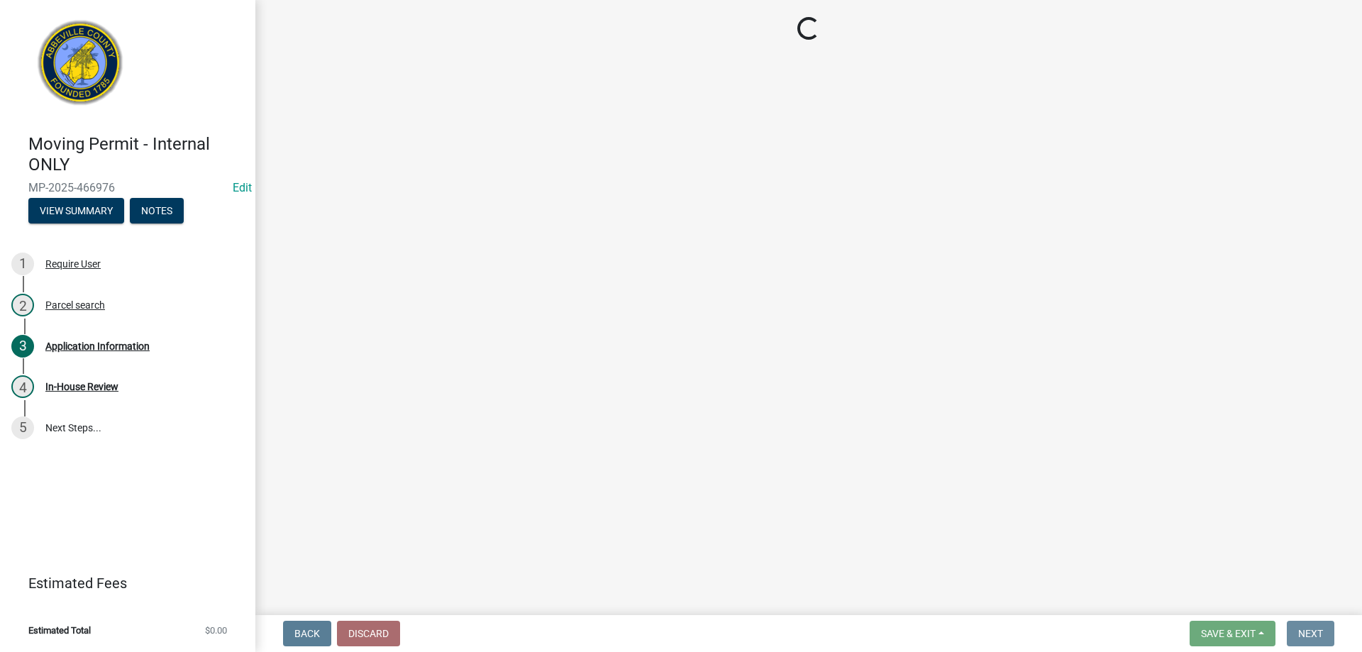
scroll to position [0, 0]
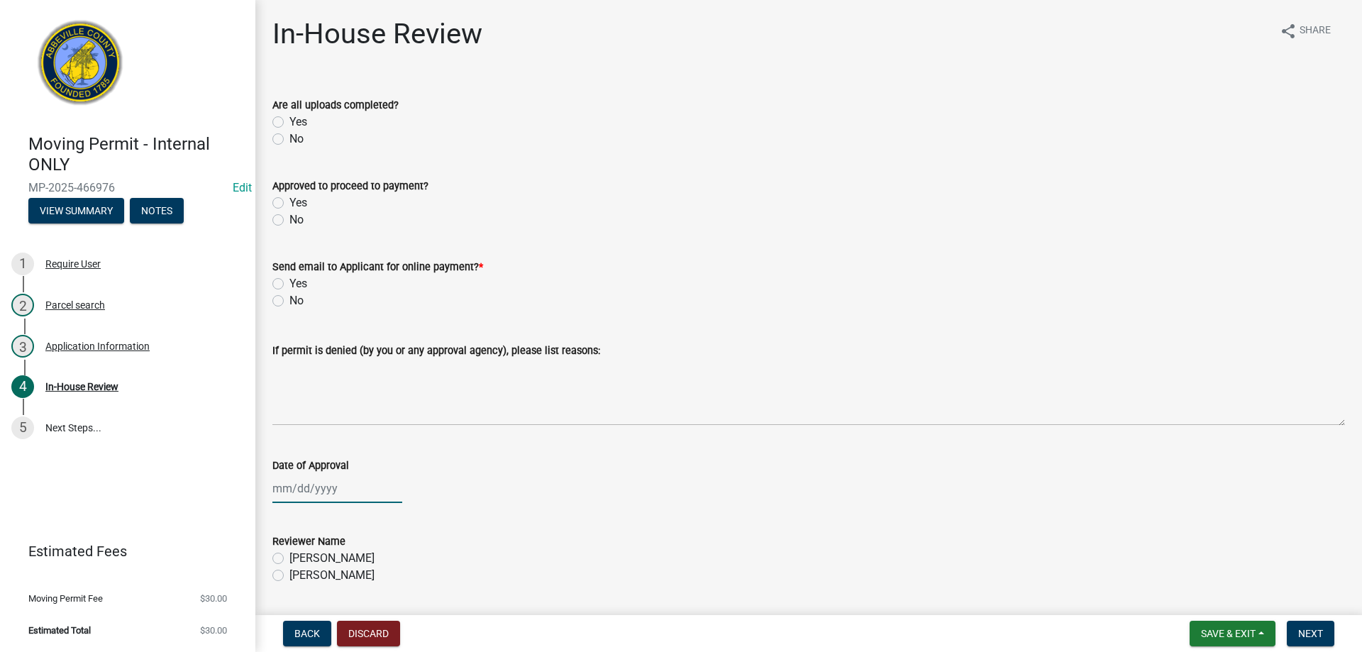
click at [326, 495] on div at bounding box center [337, 488] width 130 height 29
select select "8"
select select "2025"
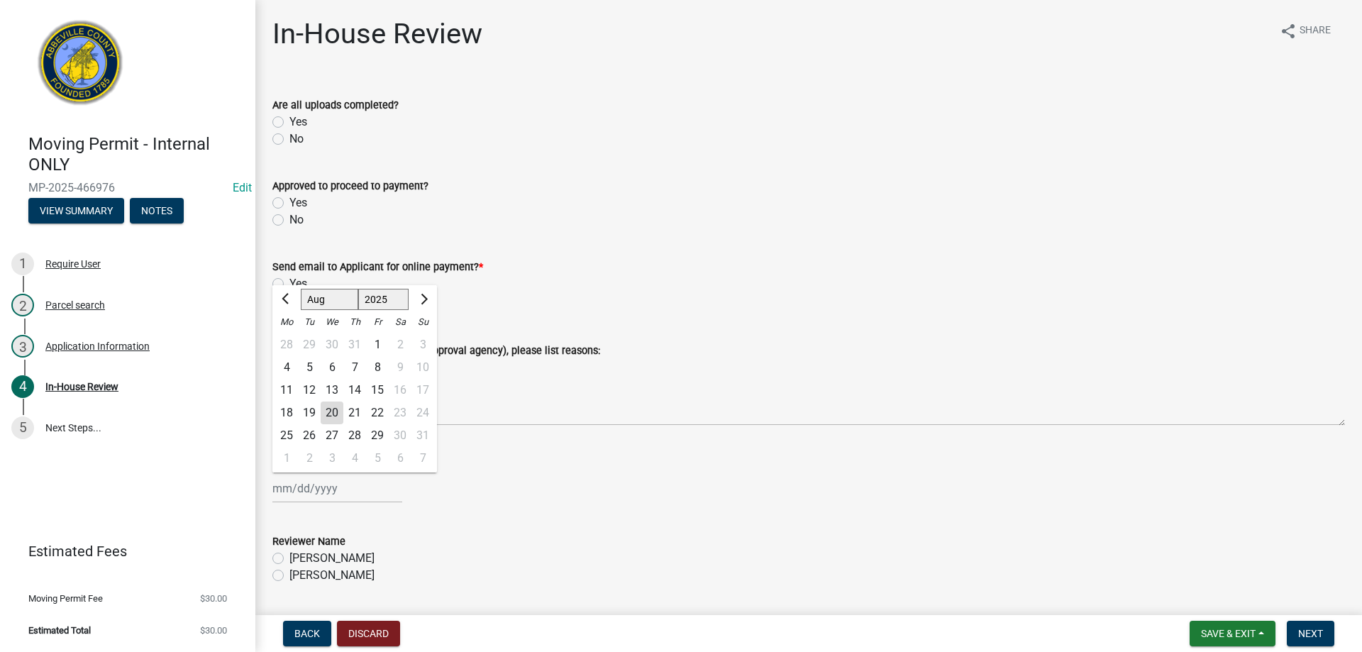
click at [331, 414] on div "20" at bounding box center [332, 413] width 23 height 23
type input "[DATE]"
click at [289, 303] on label "No" at bounding box center [296, 300] width 14 height 17
click at [289, 302] on input "No" at bounding box center [293, 296] width 9 height 9
radio input "true"
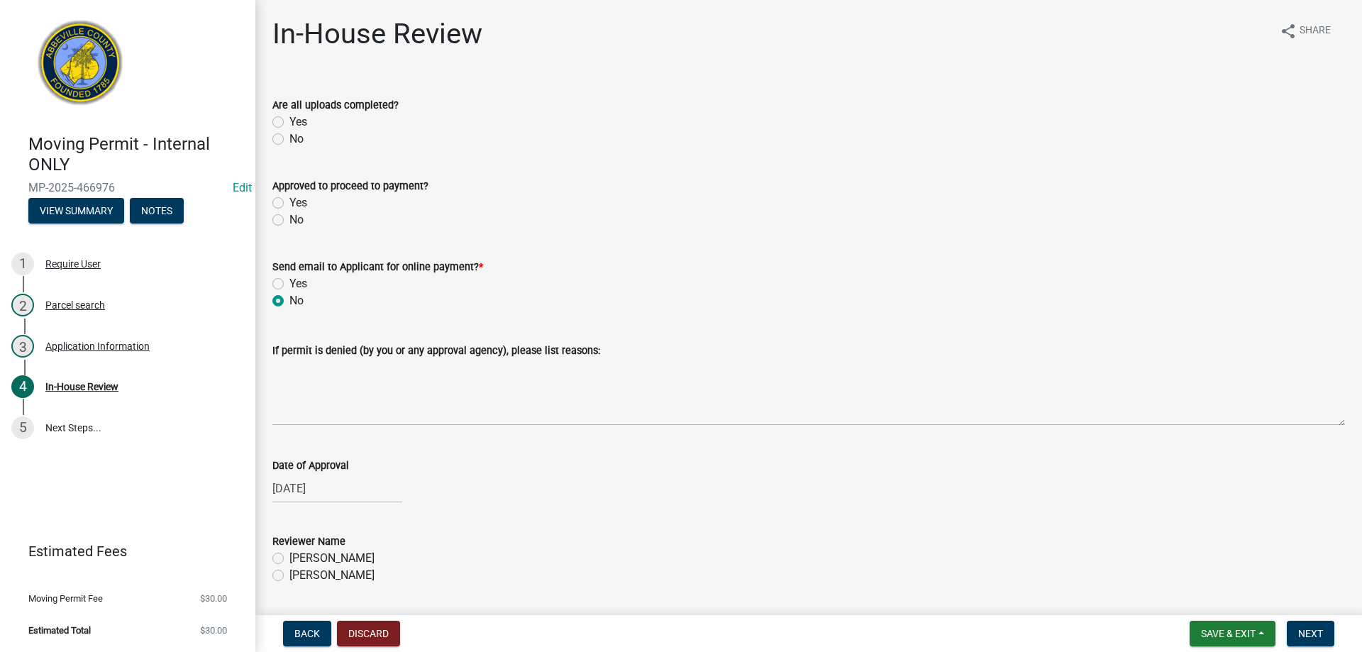
click at [289, 572] on label "[PERSON_NAME]" at bounding box center [331, 575] width 85 height 17
click at [289, 572] on input "[PERSON_NAME]" at bounding box center [293, 571] width 9 height 9
radio input "true"
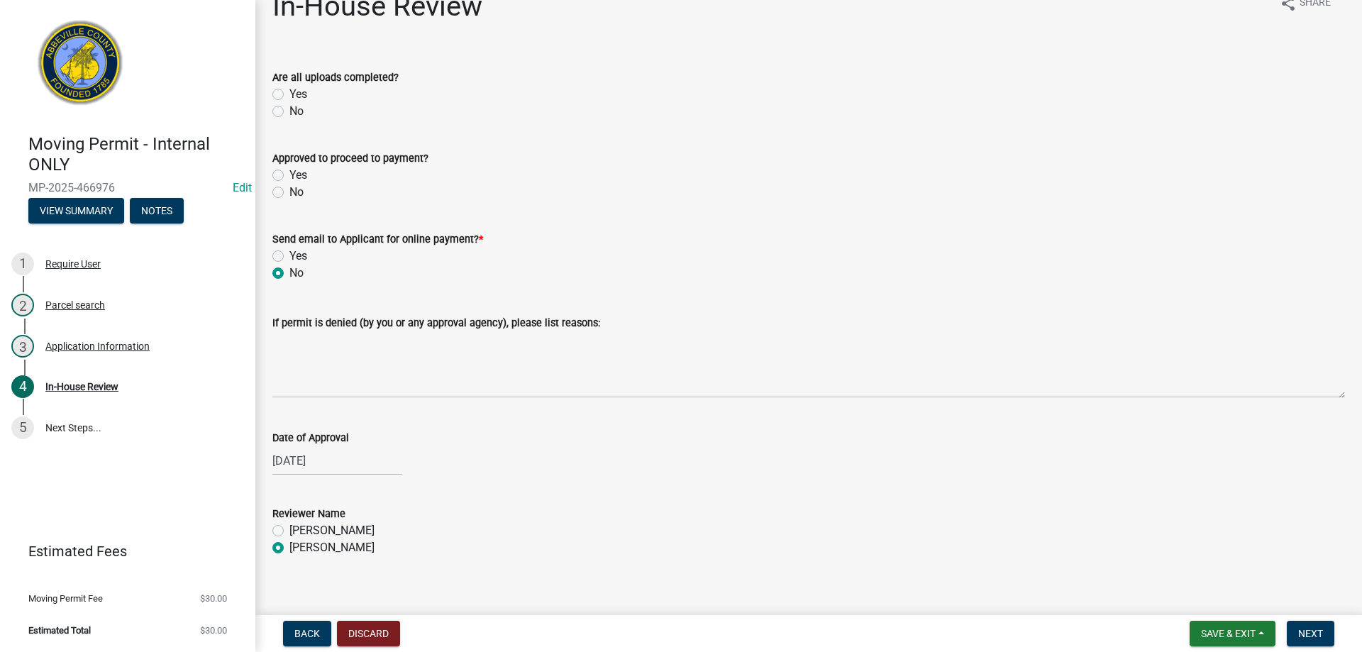
scroll to position [43, 0]
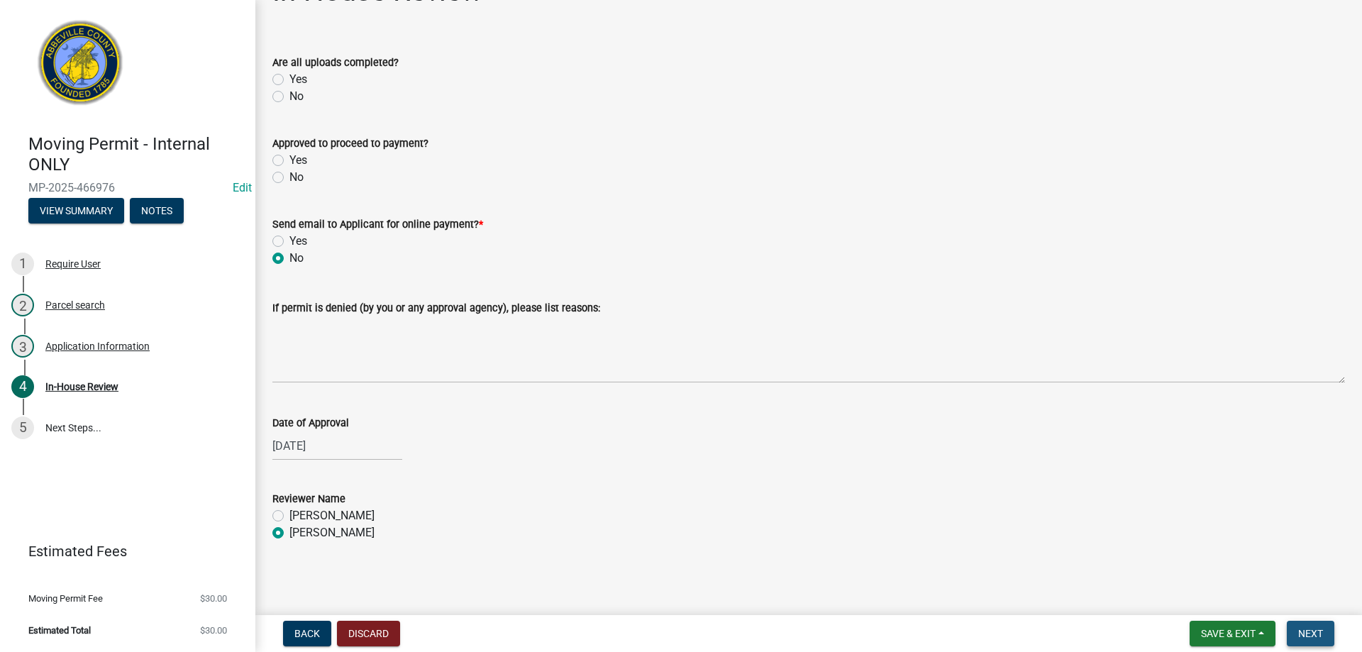
click at [1307, 632] on span "Next" at bounding box center [1310, 633] width 25 height 11
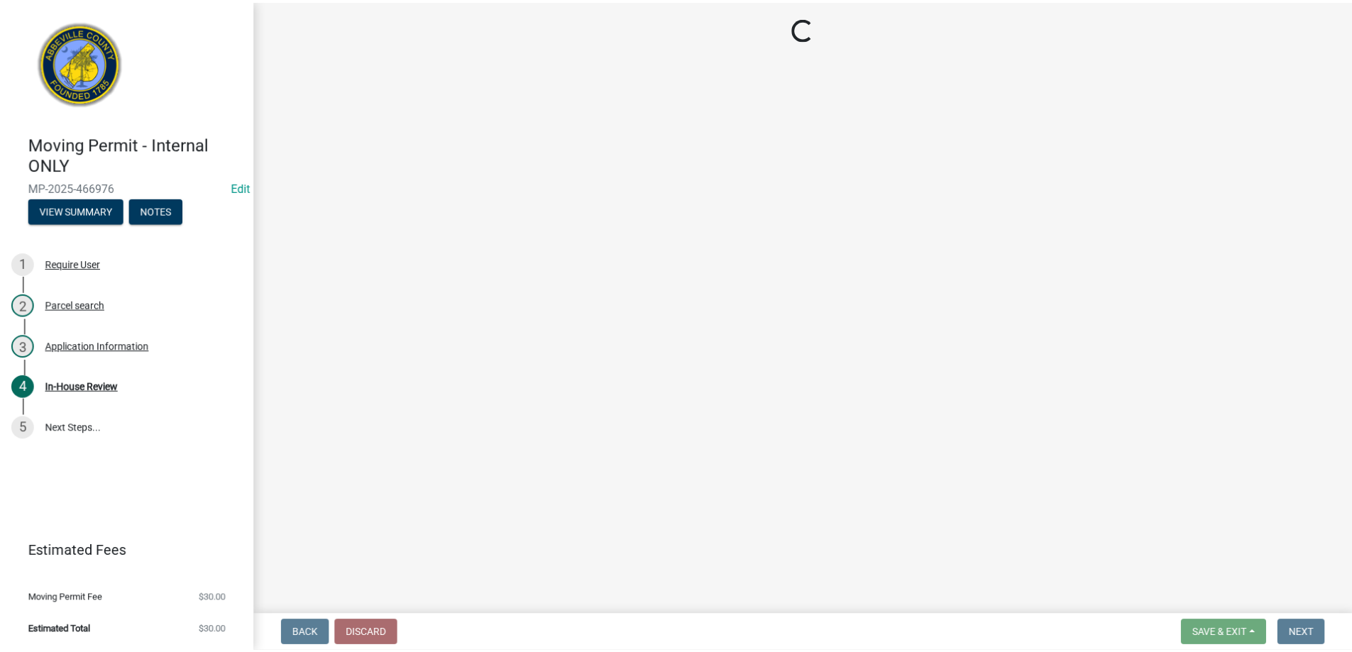
scroll to position [0, 0]
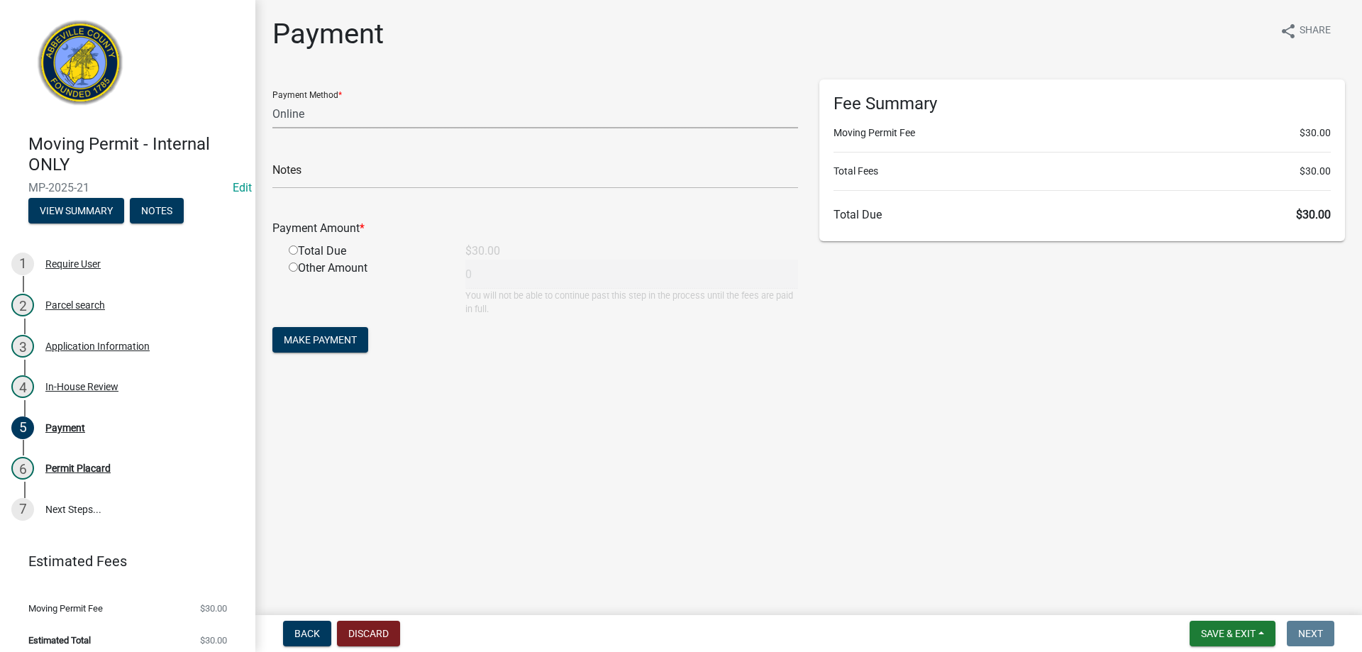
click at [337, 111] on select "Credit Card POS Check Cash Online" at bounding box center [535, 113] width 526 height 29
select select "2: 1"
click at [272, 99] on select "Credit Card POS Check Cash Online" at bounding box center [535, 113] width 526 height 29
click at [295, 251] on input "radio" at bounding box center [293, 249] width 9 height 9
radio input "true"
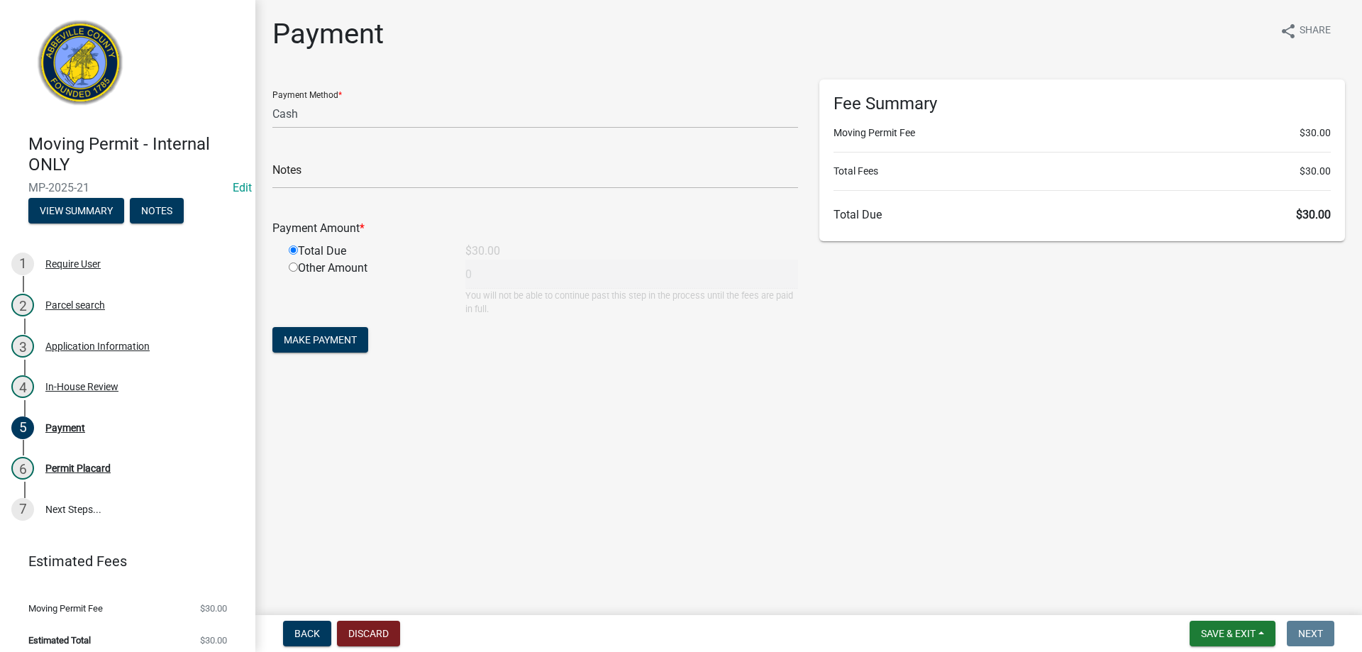
type input "30"
click at [326, 347] on button "Make Payment" at bounding box center [320, 340] width 96 height 26
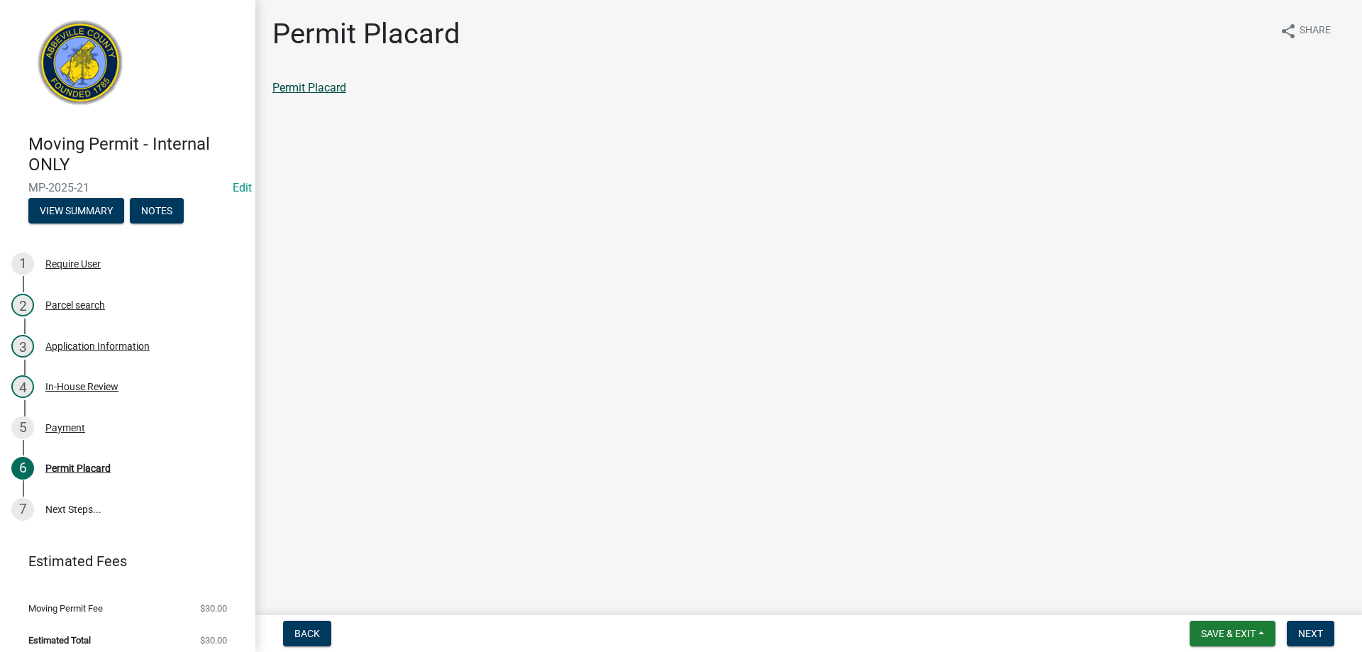
click at [296, 86] on link "Permit Placard" at bounding box center [309, 87] width 74 height 13
click at [70, 429] on div "Payment" at bounding box center [65, 428] width 40 height 10
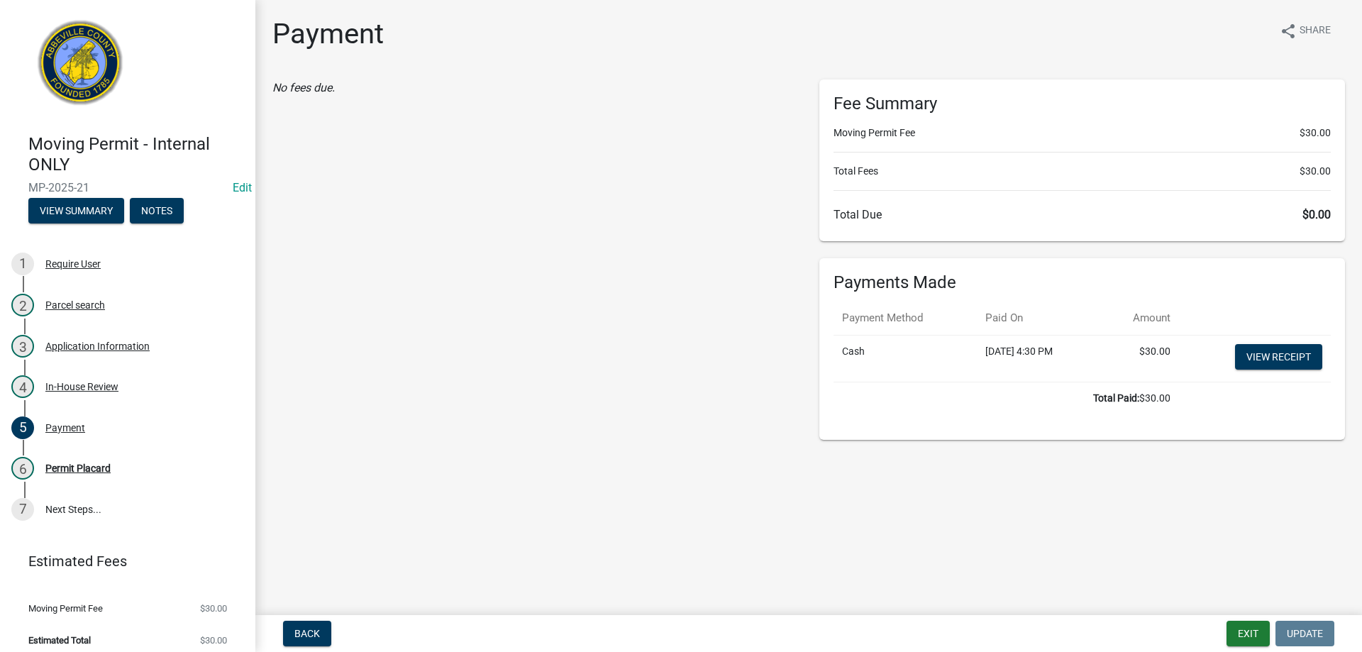
click at [1294, 340] on td "View receipt" at bounding box center [1255, 358] width 152 height 47
click at [1294, 354] on link "View receipt" at bounding box center [1278, 357] width 87 height 26
click at [1235, 633] on button "Exit" at bounding box center [1248, 634] width 43 height 26
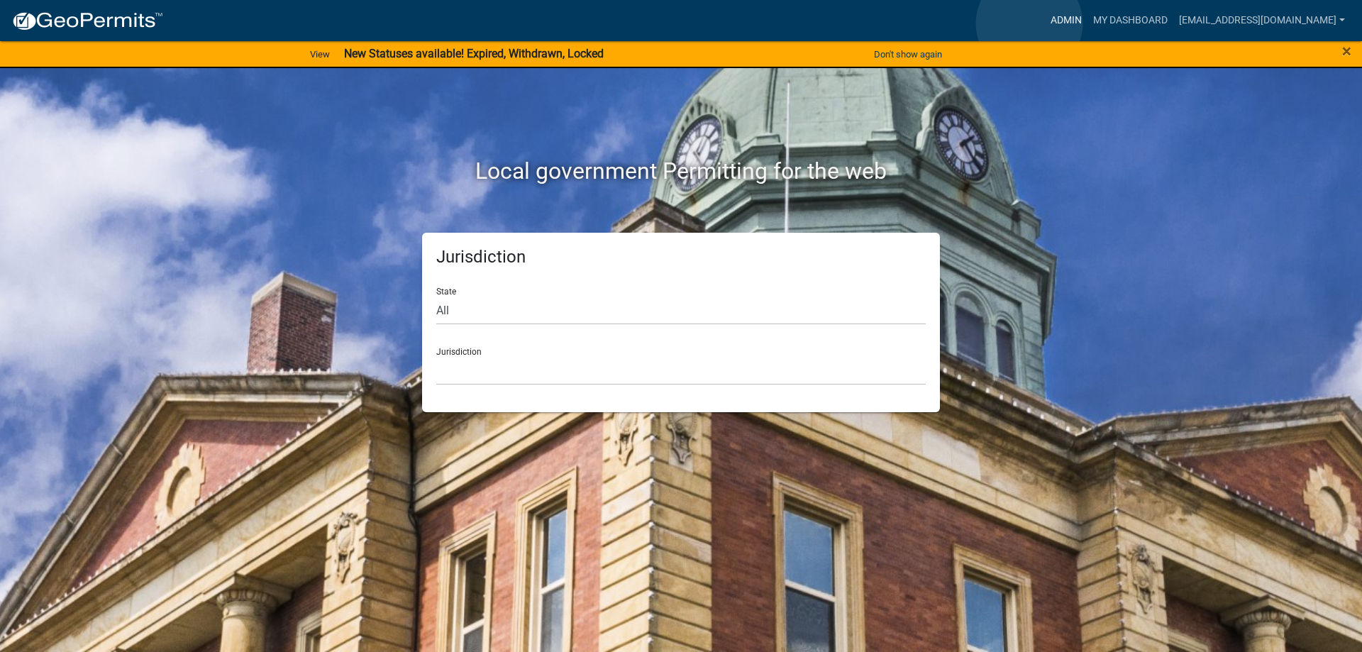
click at [1045, 23] on link "Admin" at bounding box center [1066, 20] width 43 height 27
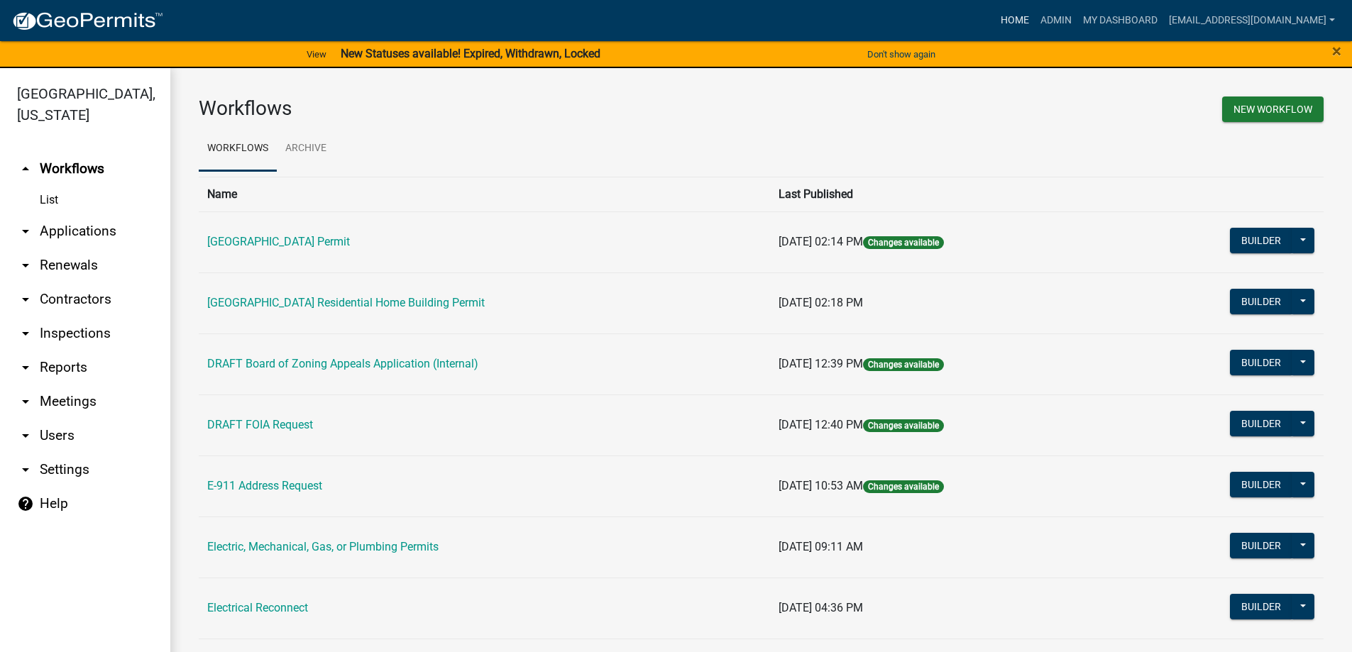
click at [995, 26] on link "Home" at bounding box center [1015, 20] width 40 height 27
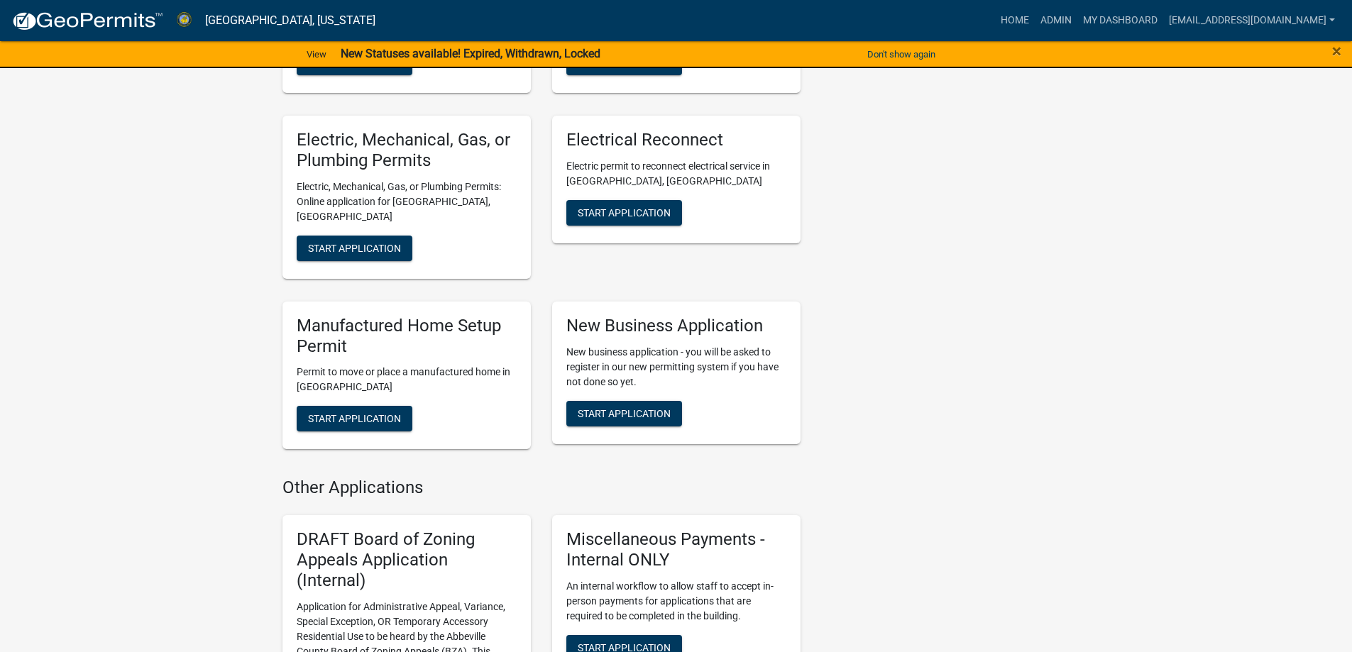
scroll to position [710, 0]
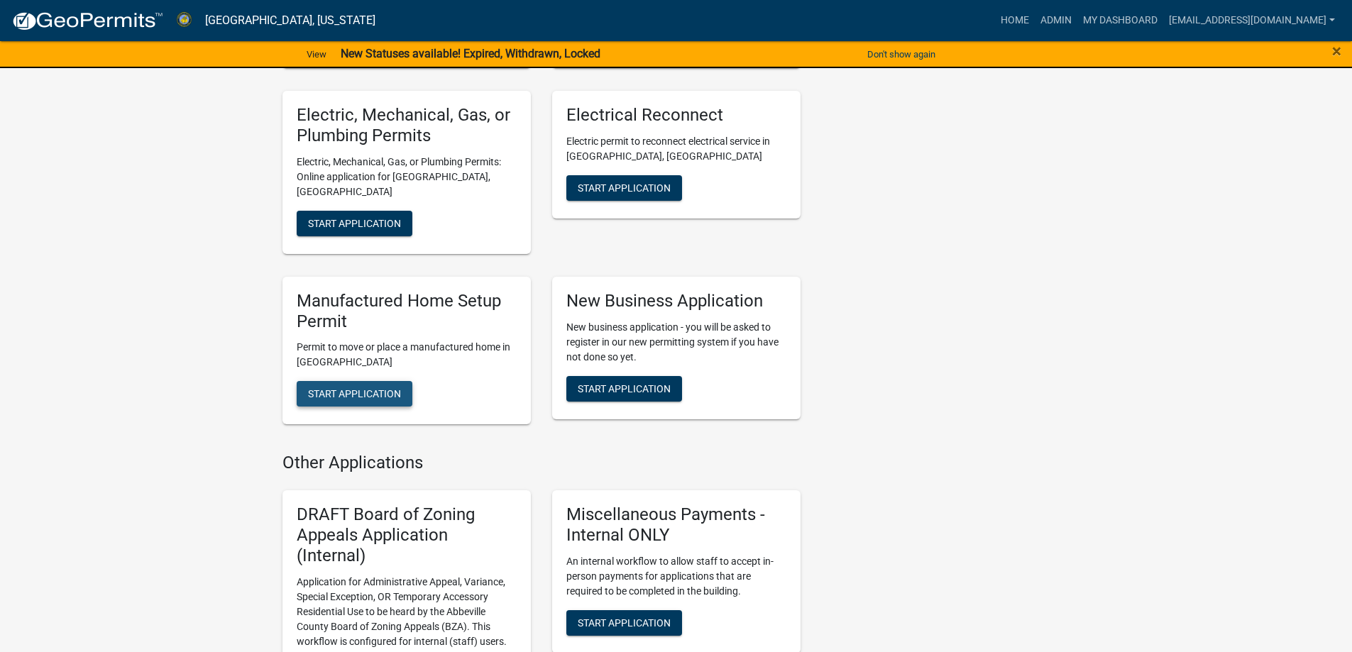
click at [316, 388] on span "Start Application" at bounding box center [354, 393] width 93 height 11
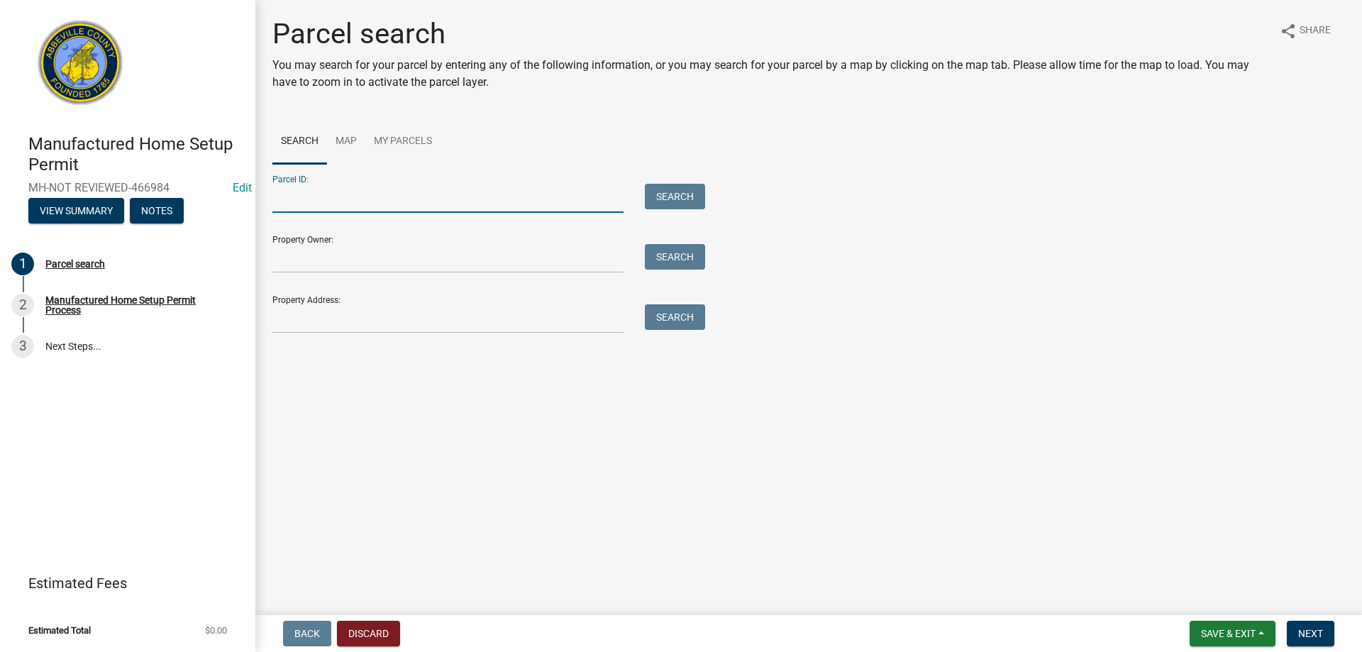
click at [309, 198] on input "Parcel ID:" at bounding box center [447, 198] width 351 height 29
type input "[PHONE_NUMBER]"
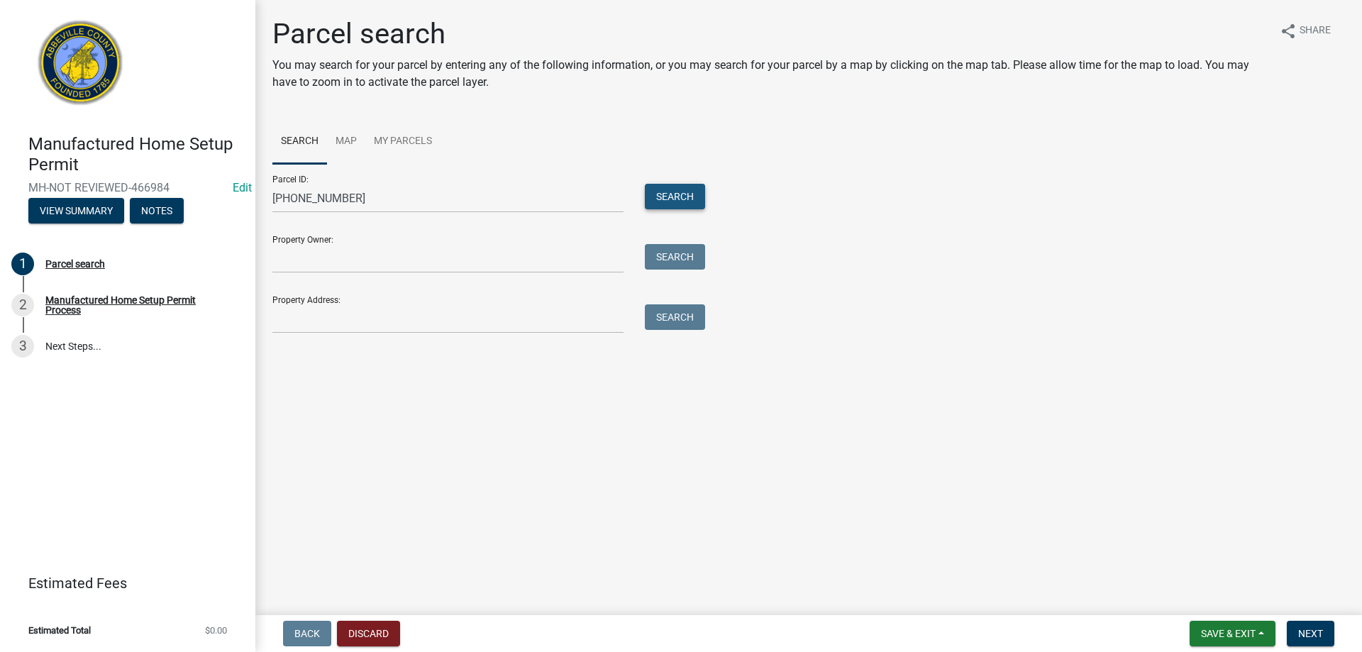
click at [656, 194] on button "Search" at bounding box center [675, 197] width 60 height 26
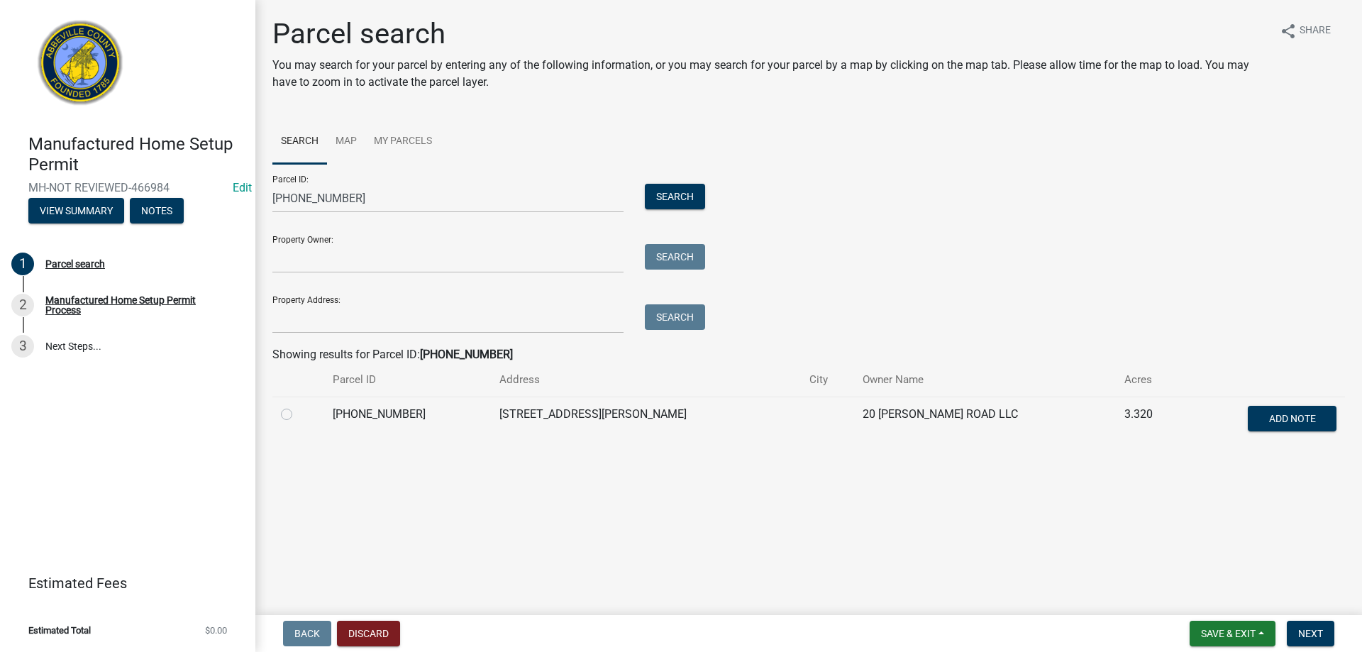
click at [298, 406] on label at bounding box center [298, 406] width 0 height 0
click at [298, 415] on input "radio" at bounding box center [302, 410] width 9 height 9
radio input "true"
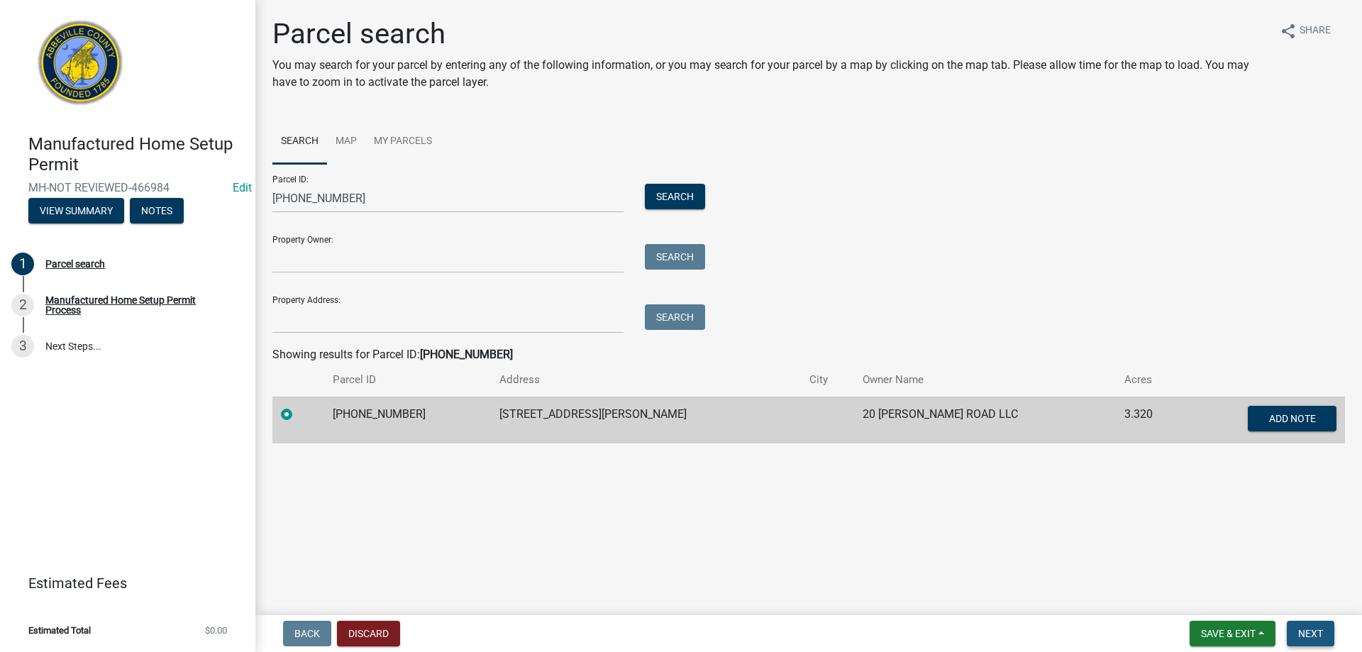
click at [1304, 641] on button "Next" at bounding box center [1311, 634] width 48 height 26
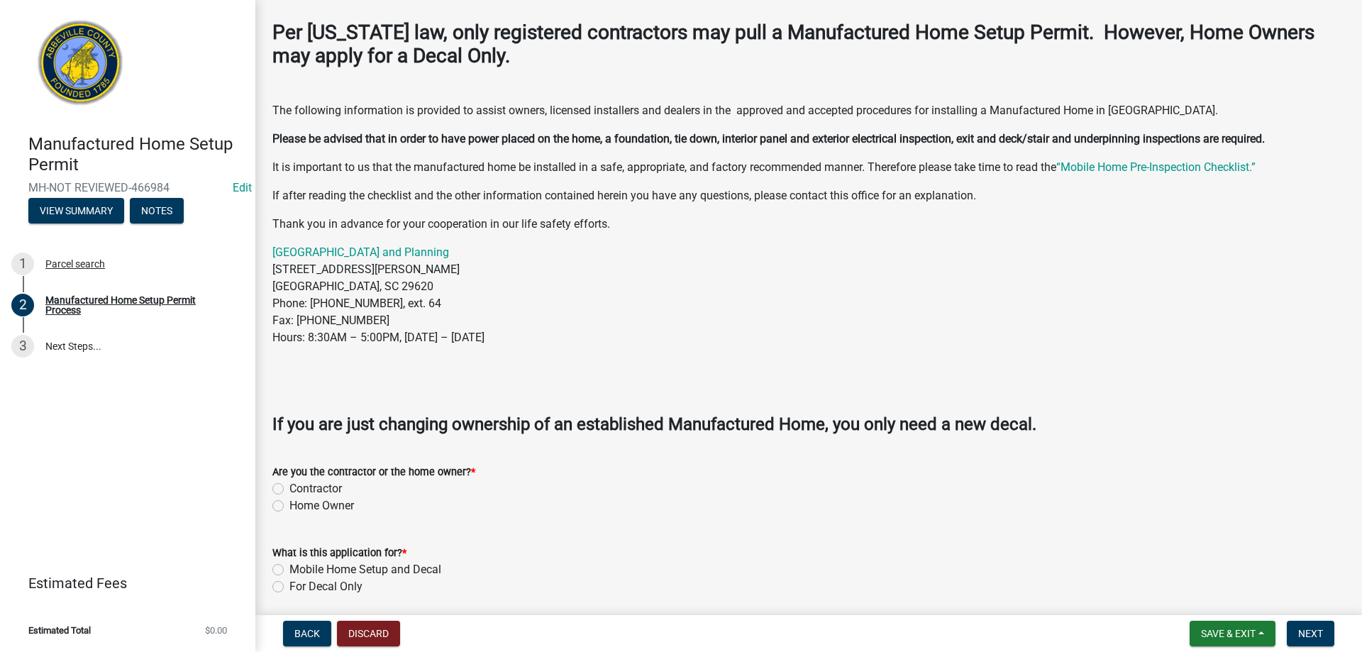
scroll to position [284, 0]
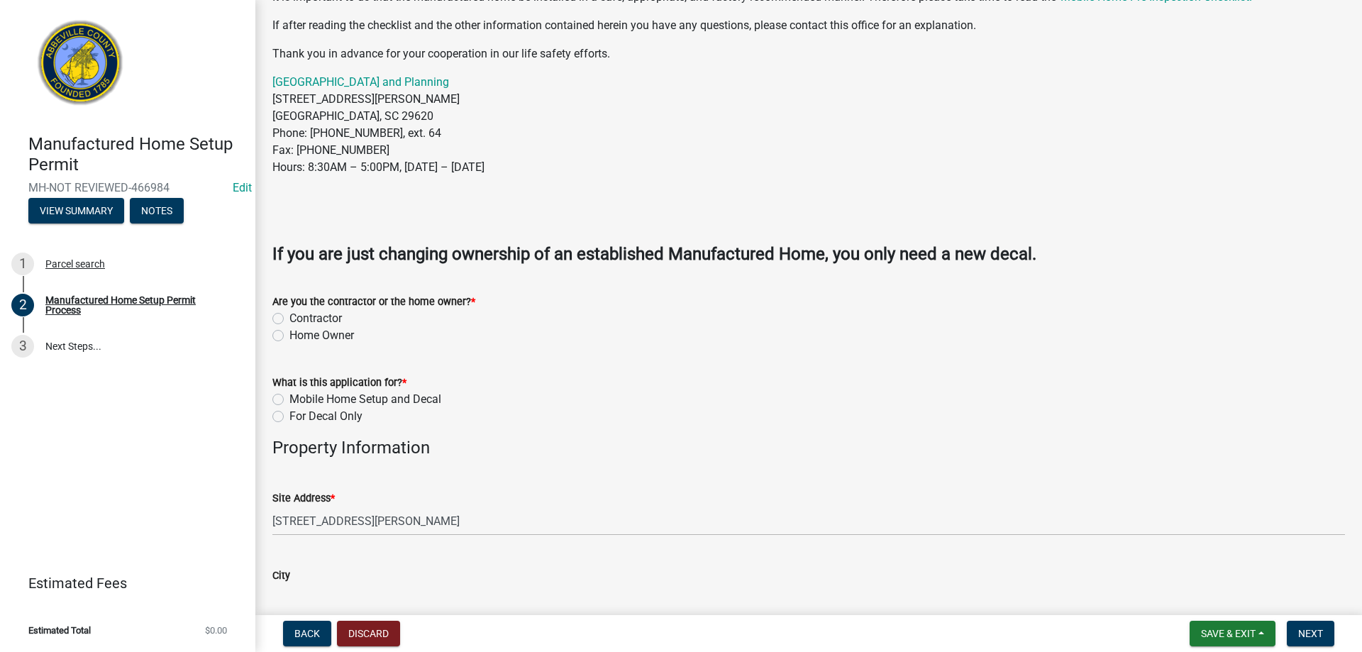
click at [289, 319] on label "Contractor" at bounding box center [315, 318] width 53 height 17
click at [289, 319] on input "Contractor" at bounding box center [293, 314] width 9 height 9
radio input "true"
click at [289, 397] on label "Mobile Home Setup and Decal" at bounding box center [365, 399] width 152 height 17
click at [289, 397] on input "Mobile Home Setup and Decal" at bounding box center [293, 395] width 9 height 9
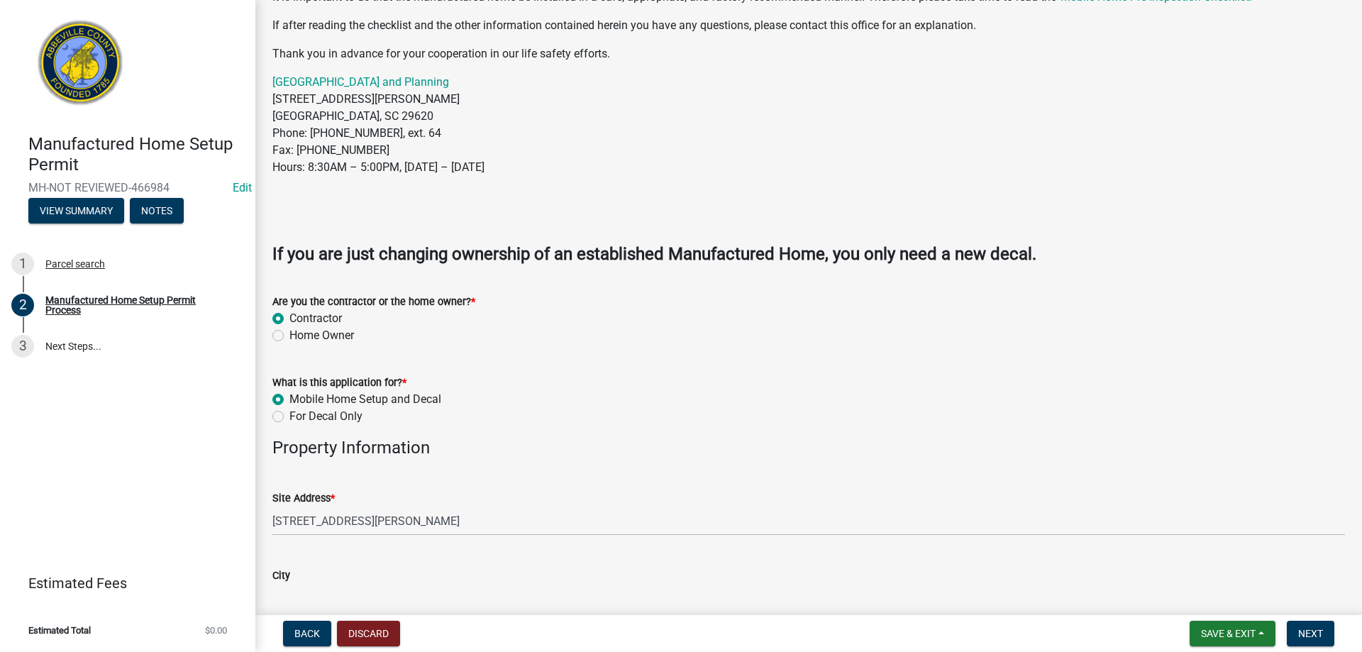
radio input "true"
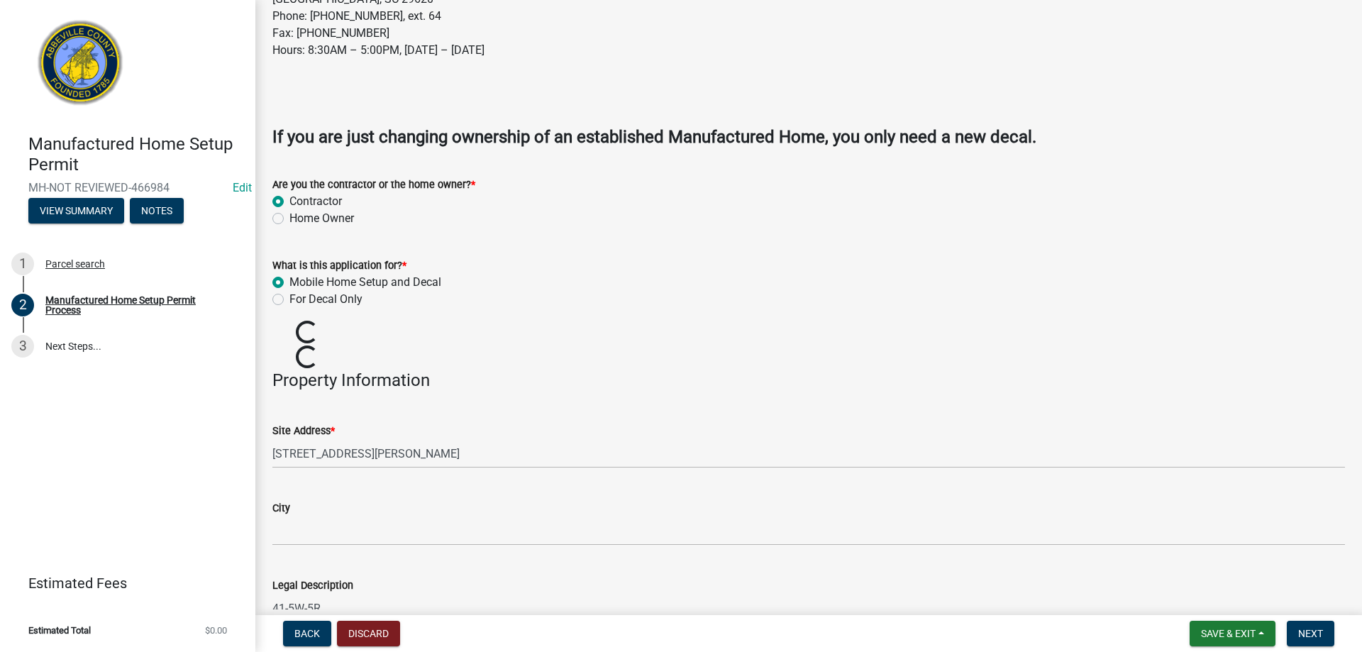
scroll to position [426, 0]
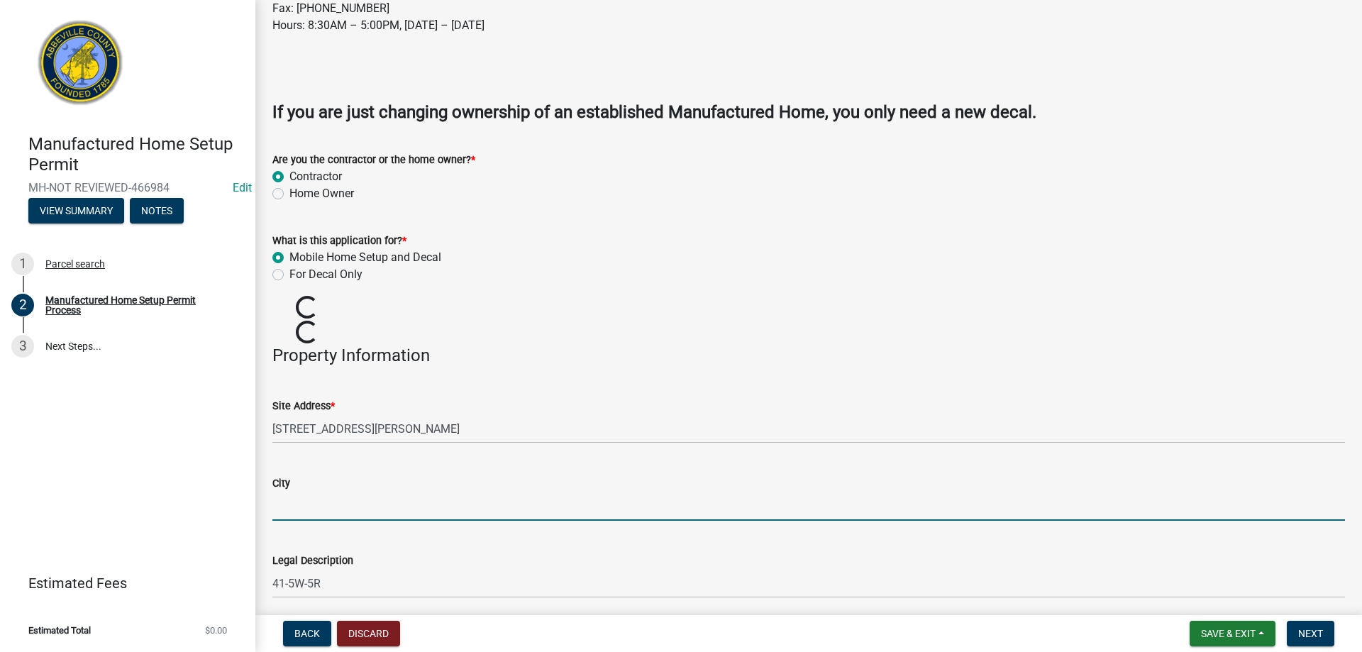
click at [304, 507] on wm-data-entity-input-list "Manufactured Home Information Per [US_STATE] law, only registered contractors m…" at bounding box center [808, 364] width 1073 height 1420
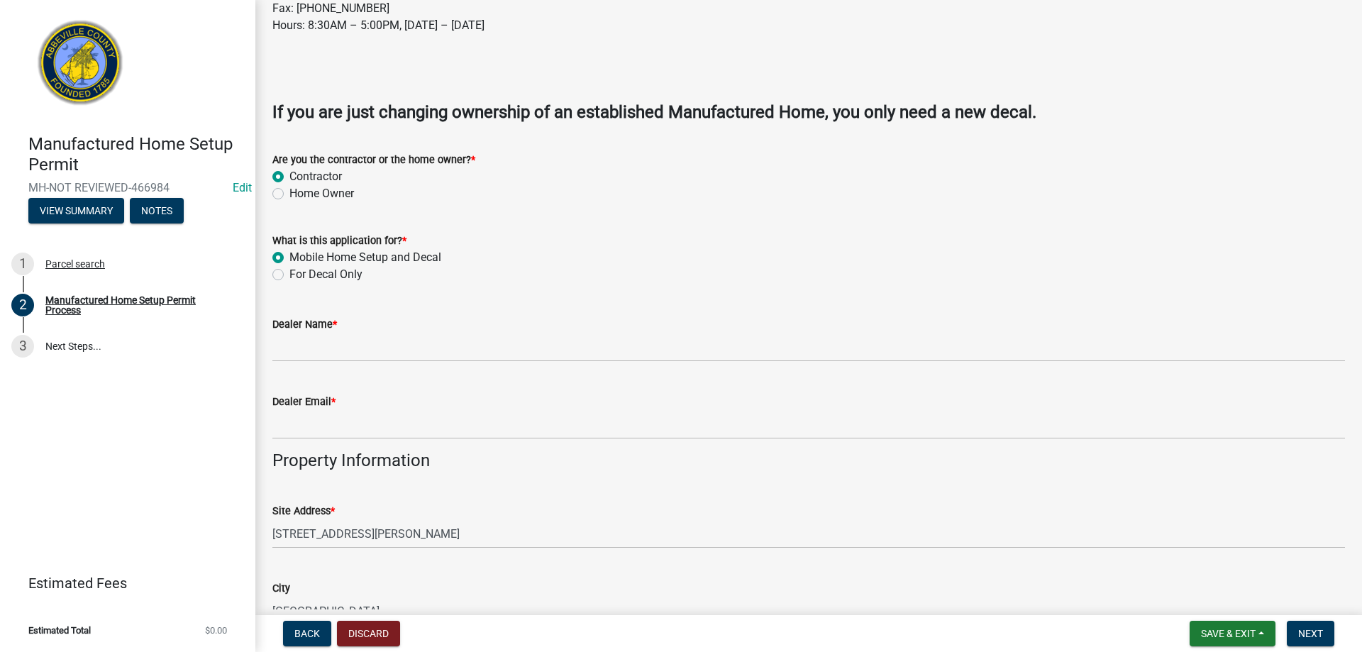
scroll to position [639, 0]
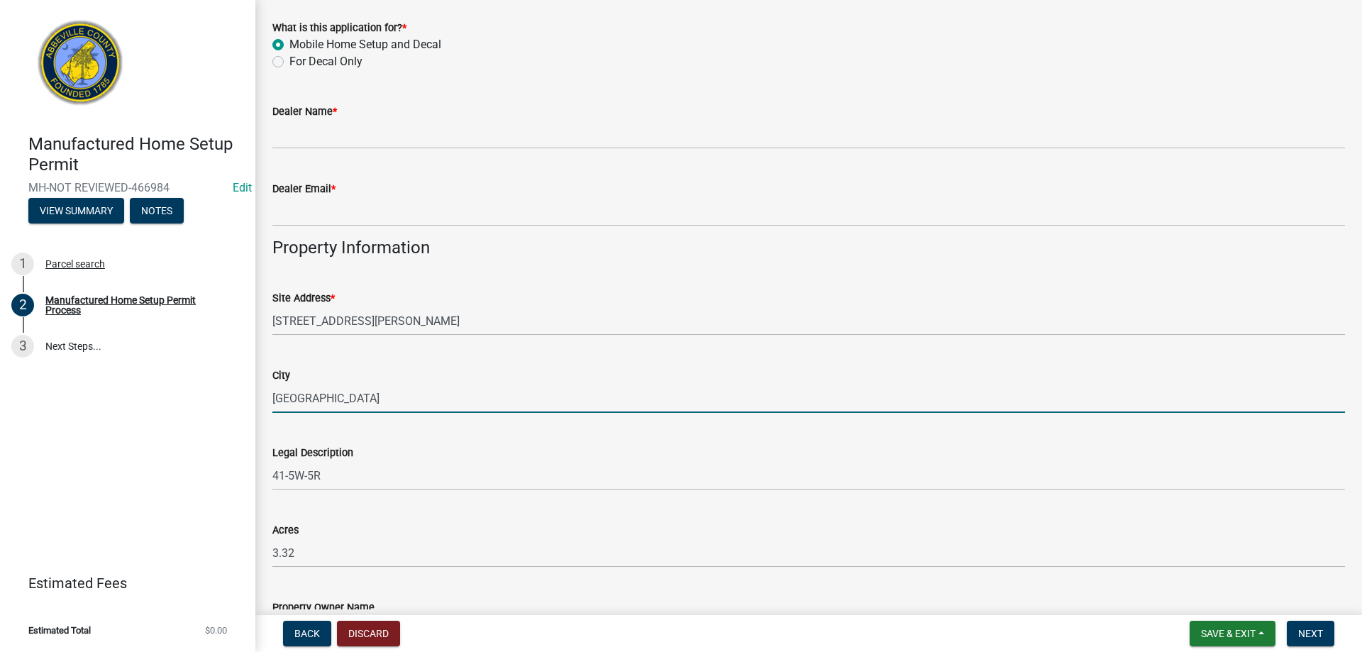
drag, startPoint x: 338, startPoint y: 393, endPoint x: -70, endPoint y: 351, distance: 410.1
click at [0, 351] on html "Internet Explorer does NOT work with GeoPermits. Get a new browser for more sec…" at bounding box center [681, 326] width 1362 height 652
type input "i"
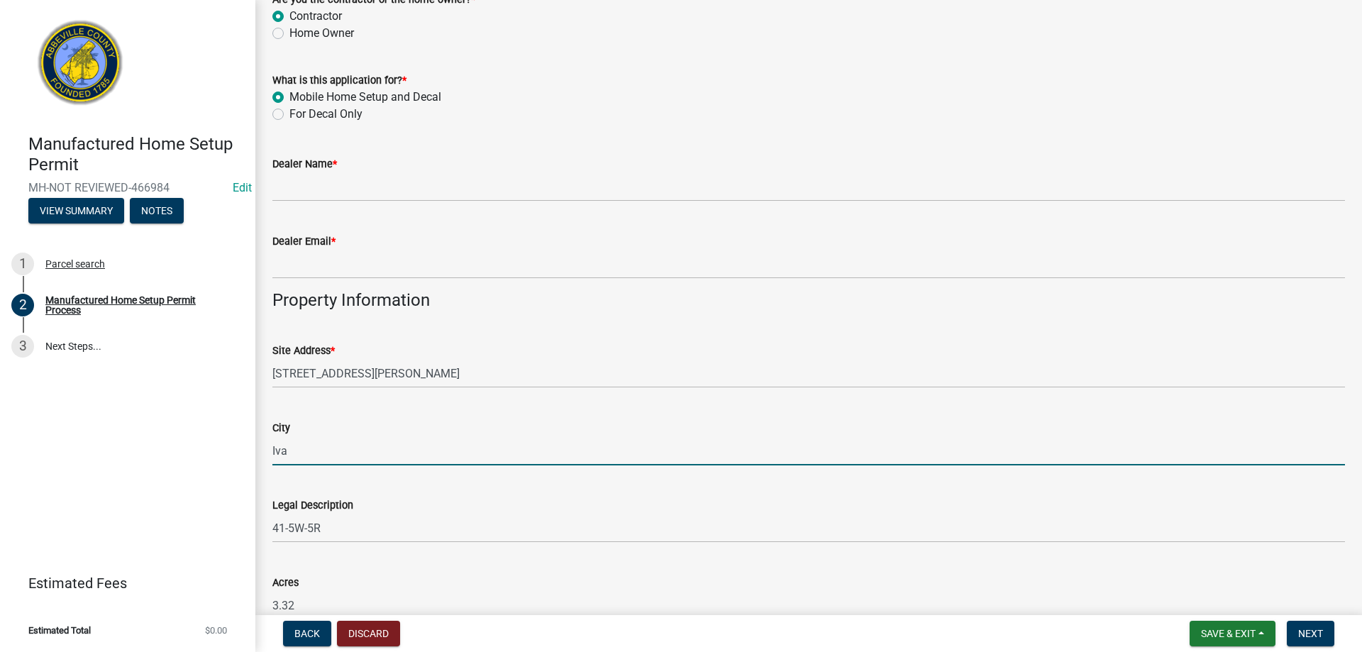
scroll to position [355, 0]
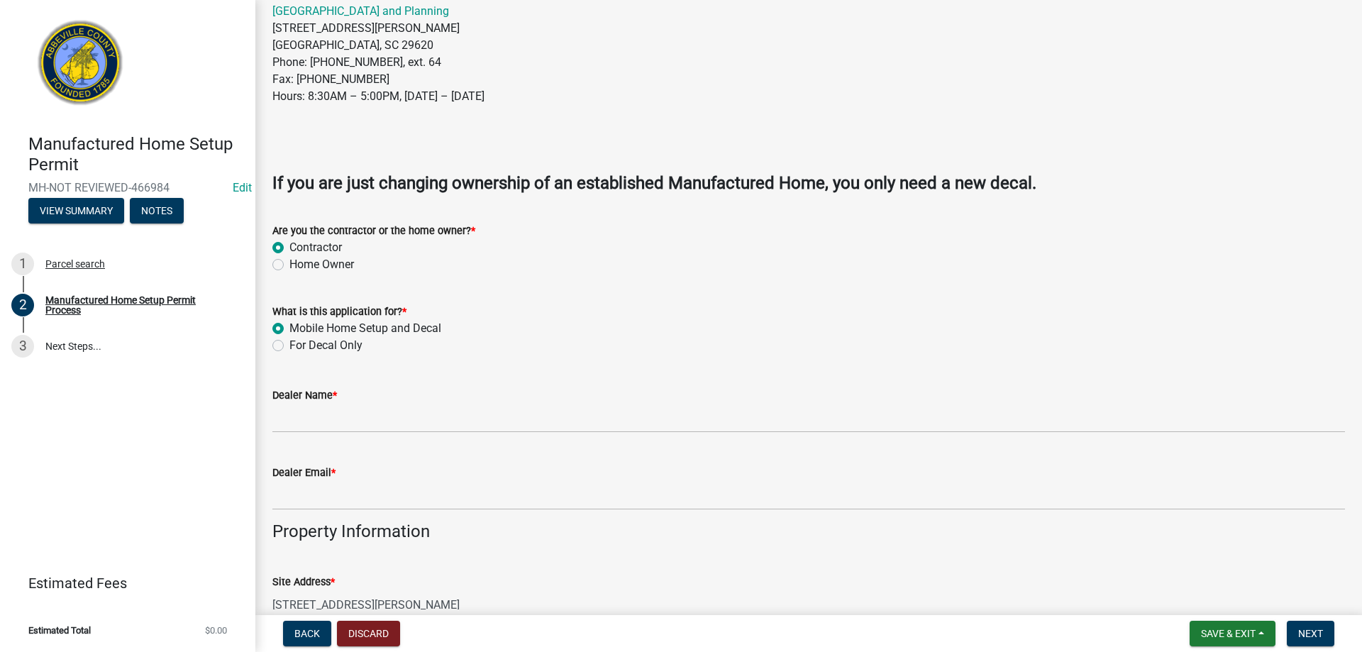
type input "Iva"
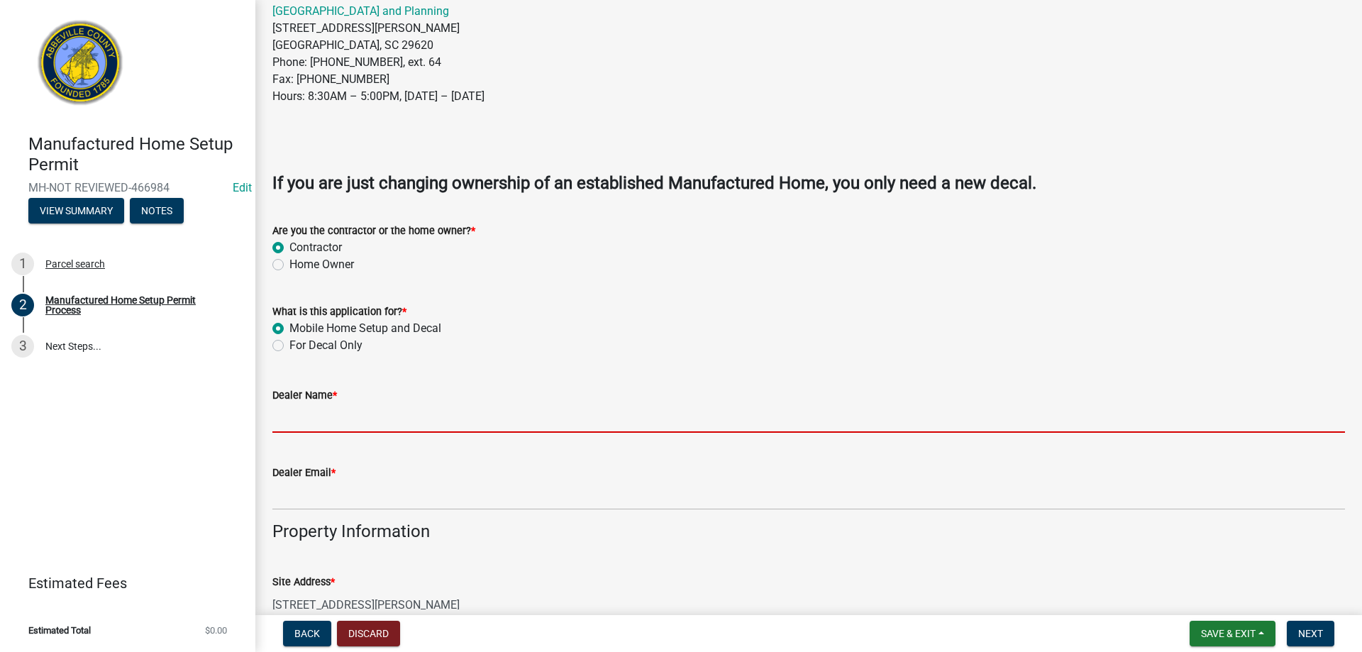
click at [292, 416] on input "Dealer Name *" at bounding box center [808, 418] width 1073 height 29
type input "Joshua Fowler"
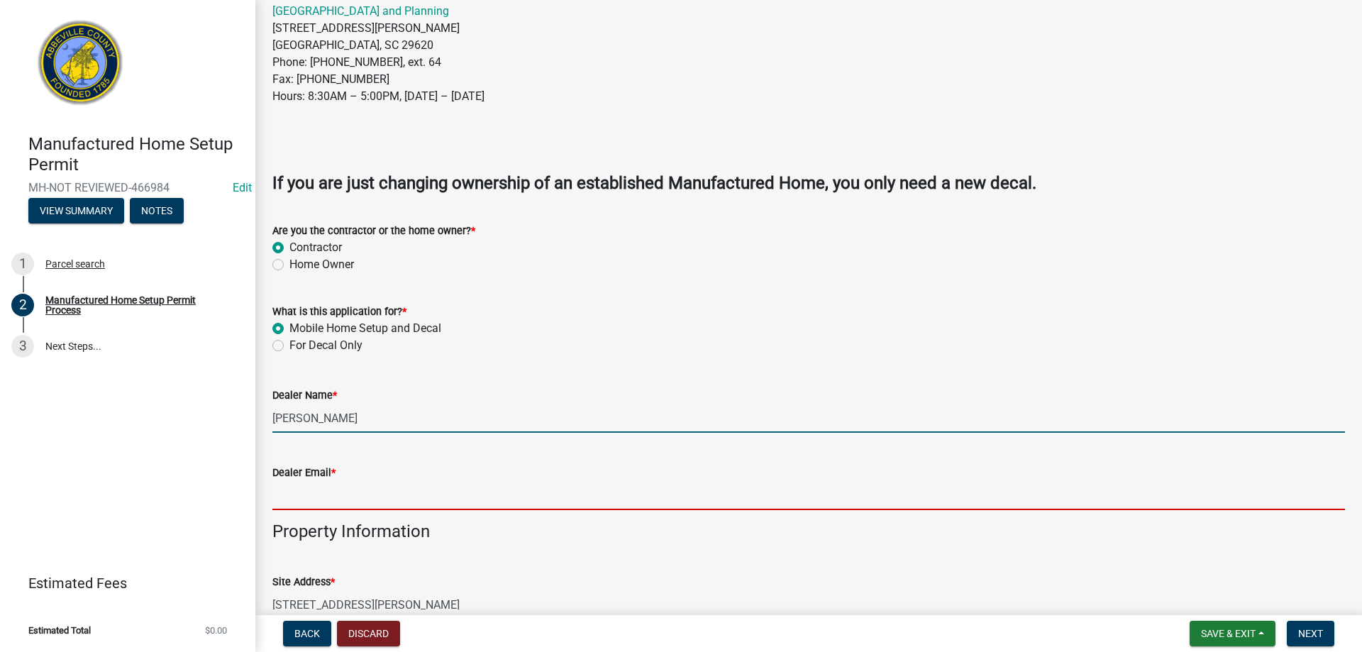
click at [353, 494] on input "Dealer Email *" at bounding box center [808, 495] width 1073 height 29
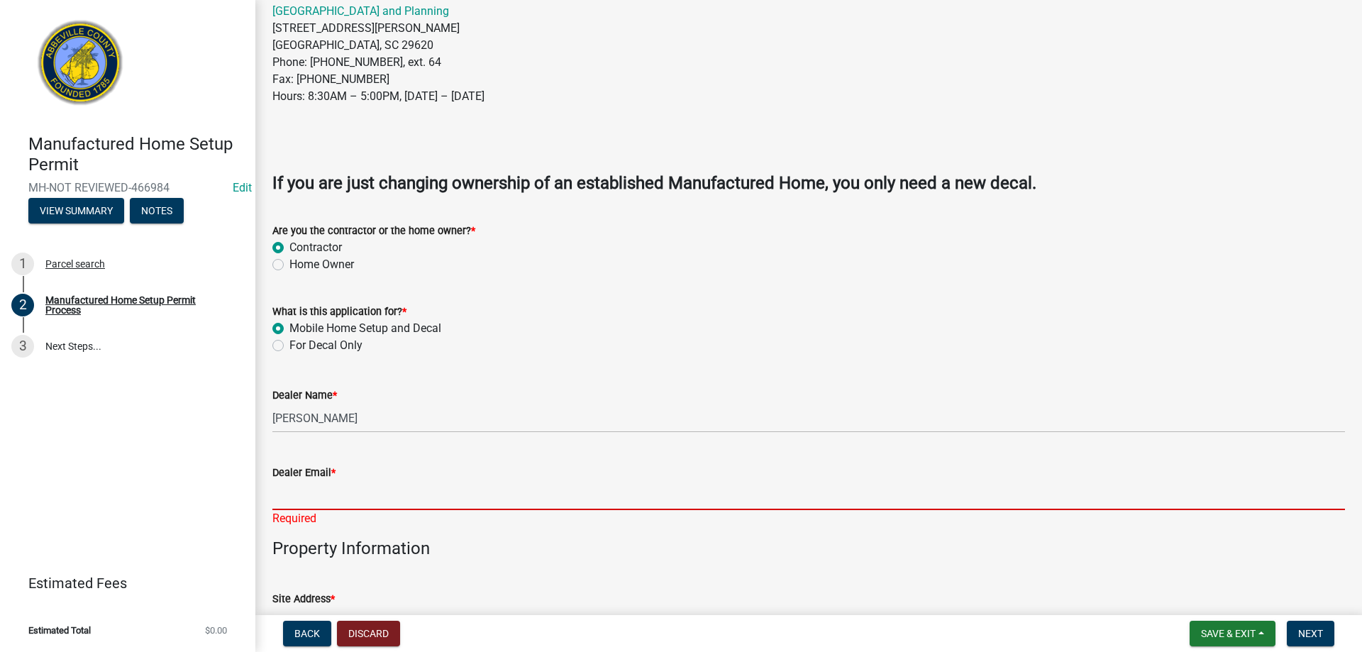
click at [389, 494] on input "Dealer Email *" at bounding box center [808, 495] width 1073 height 29
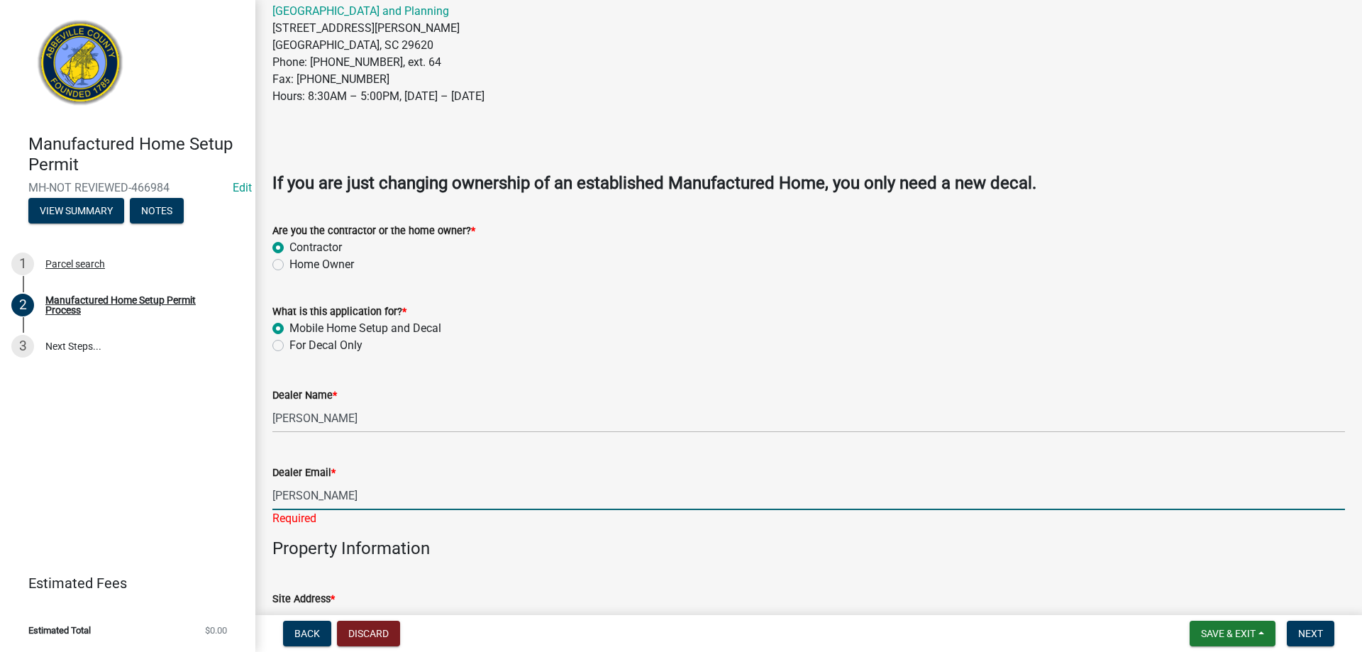
type input "joshuafowler1112@gmail.com"
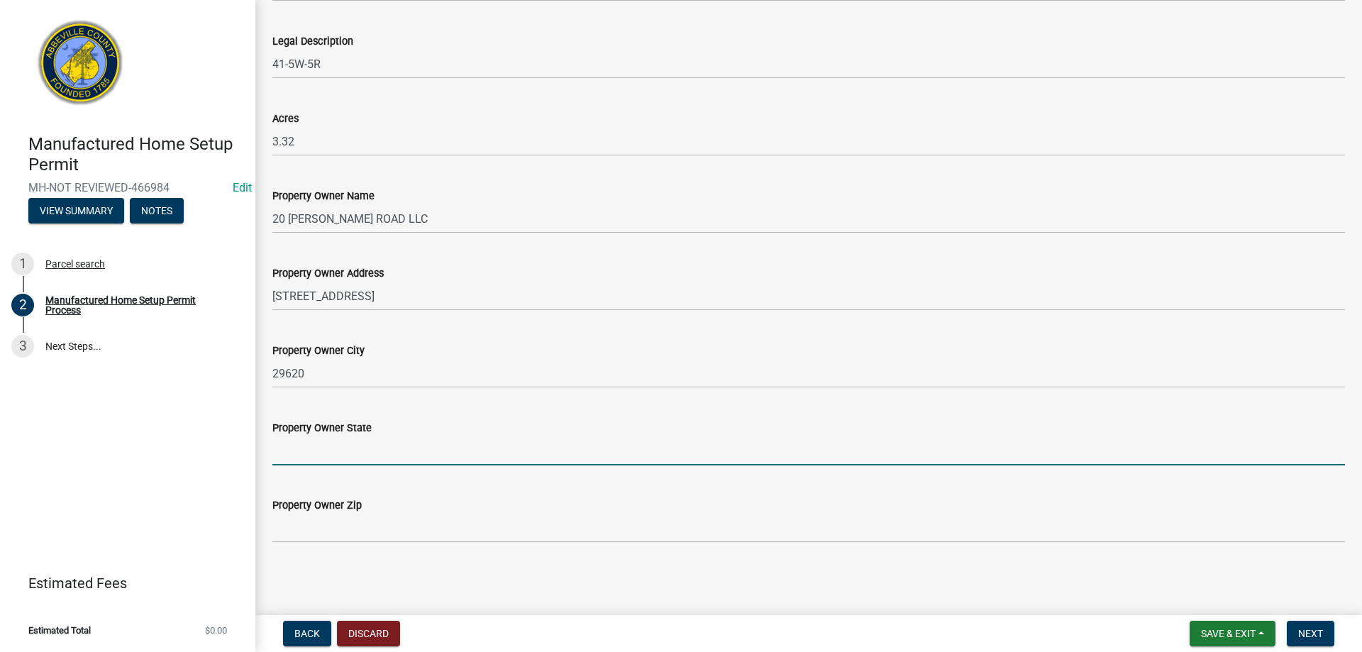
scroll to position [1050, 0]
click at [287, 458] on input "Property Owner State" at bounding box center [808, 450] width 1073 height 29
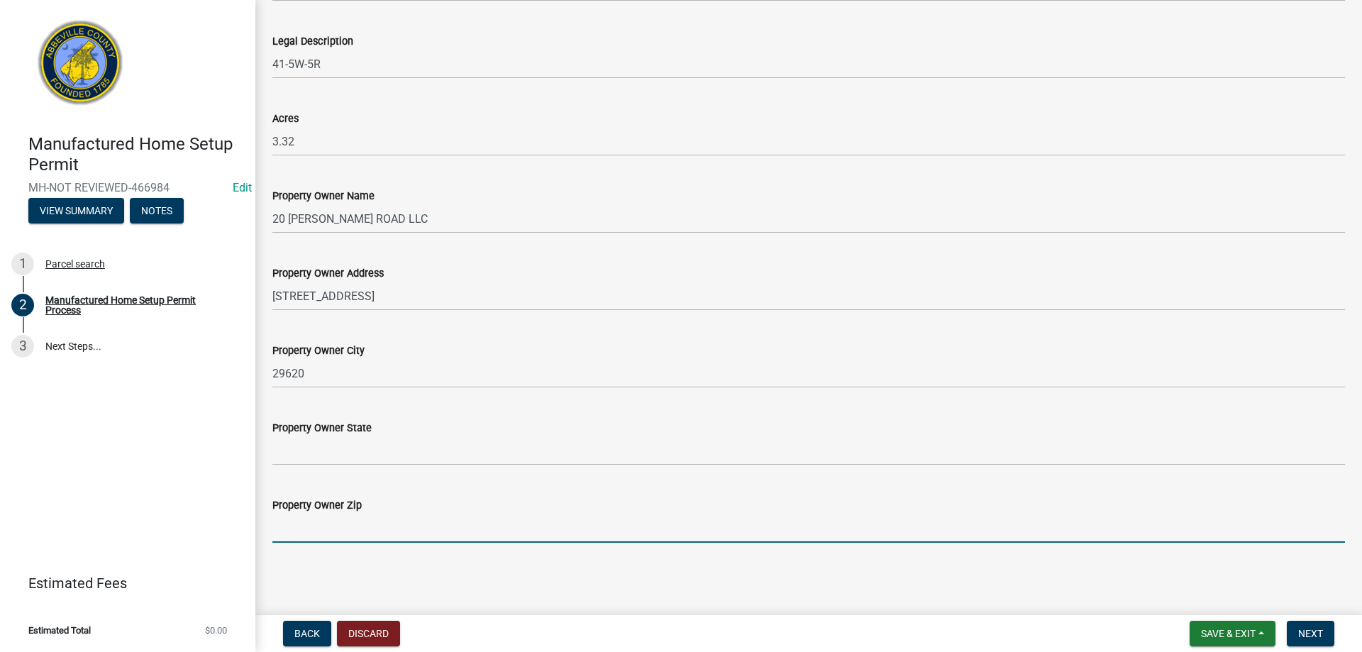
click at [640, 514] on input "Property Owner Zip" at bounding box center [808, 528] width 1073 height 29
click at [653, 332] on div "Property Owner City 29620" at bounding box center [808, 355] width 1073 height 66
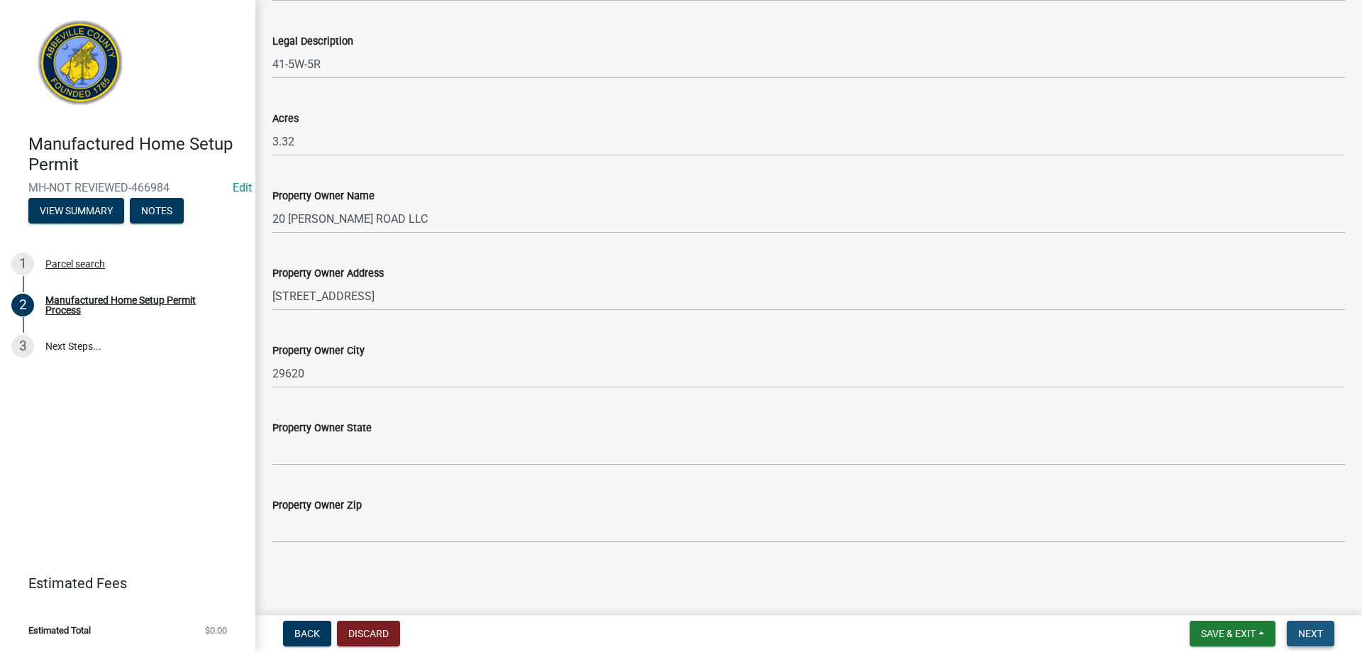
click at [1301, 631] on span "Next" at bounding box center [1310, 633] width 25 height 11
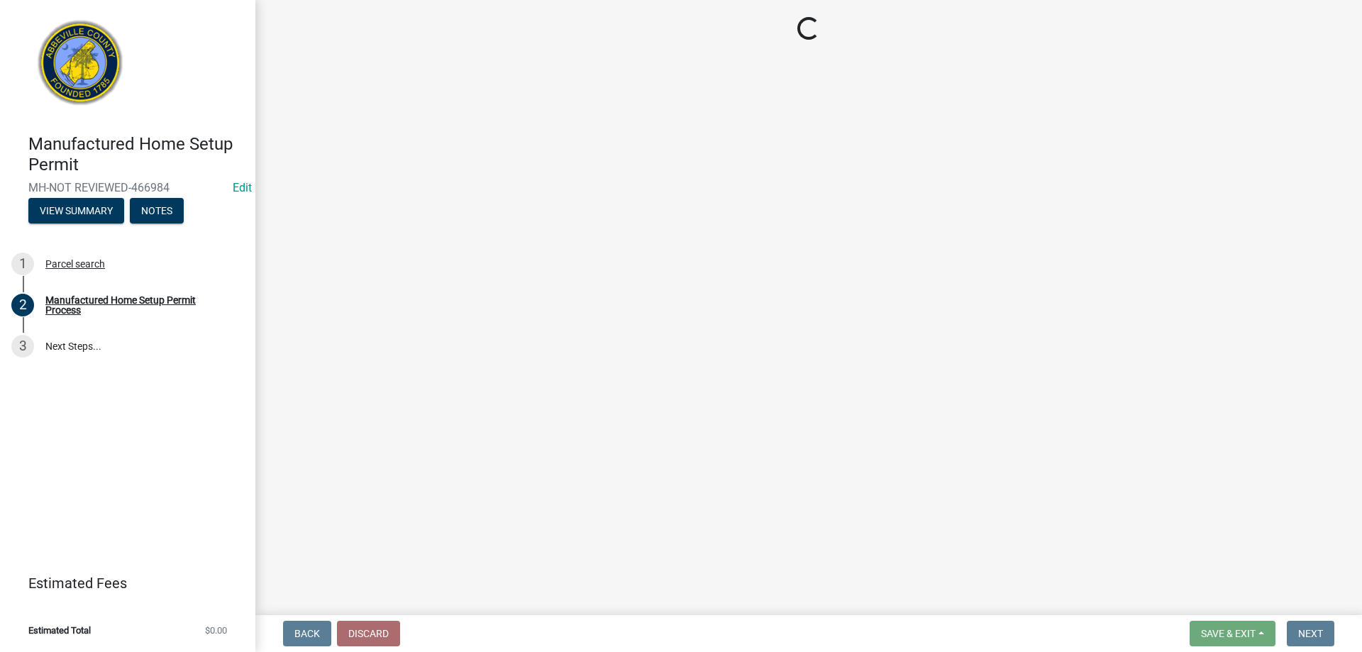
scroll to position [0, 0]
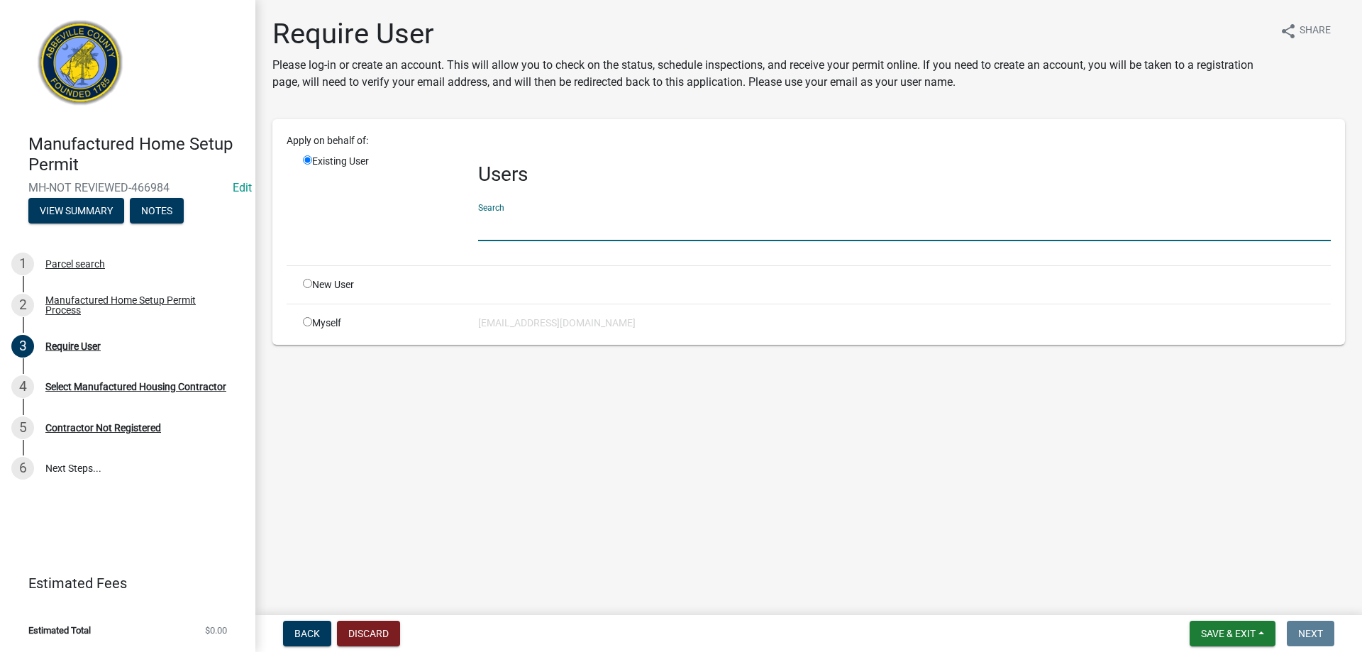
click at [512, 218] on input "text" at bounding box center [904, 226] width 853 height 29
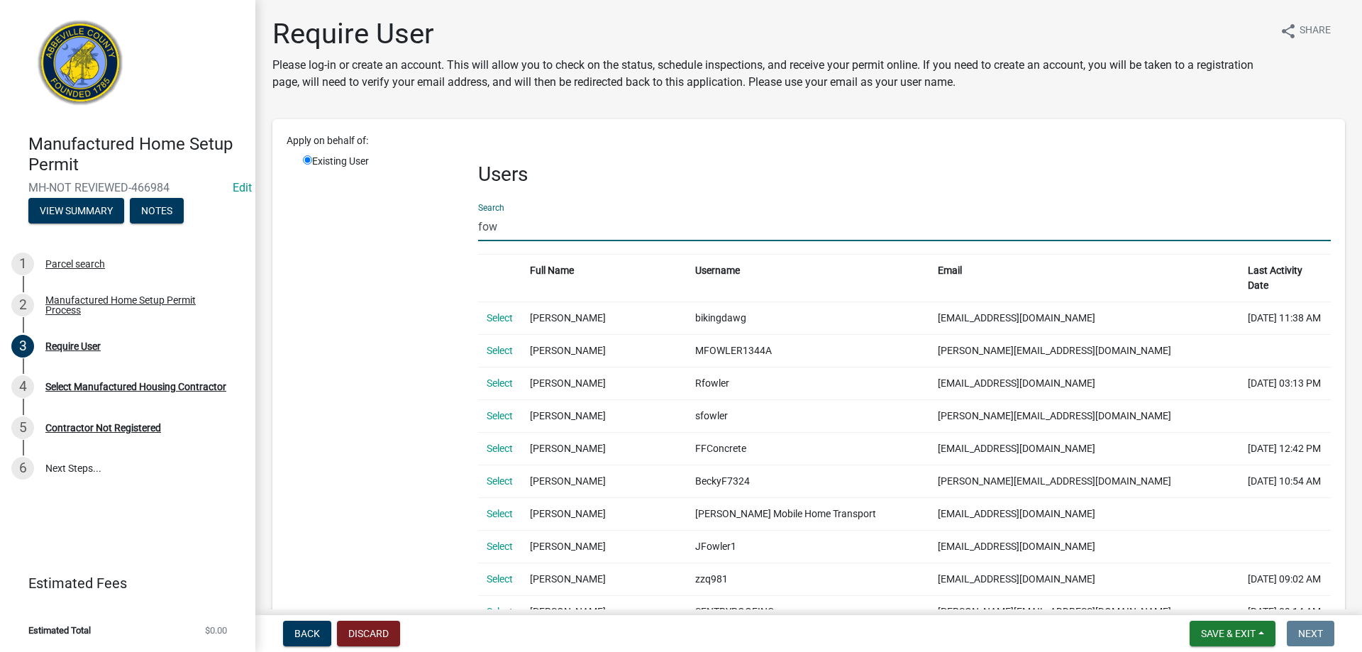
type input "[PERSON_NAME]"
click at [496, 508] on link "Select" at bounding box center [500, 513] width 26 height 11
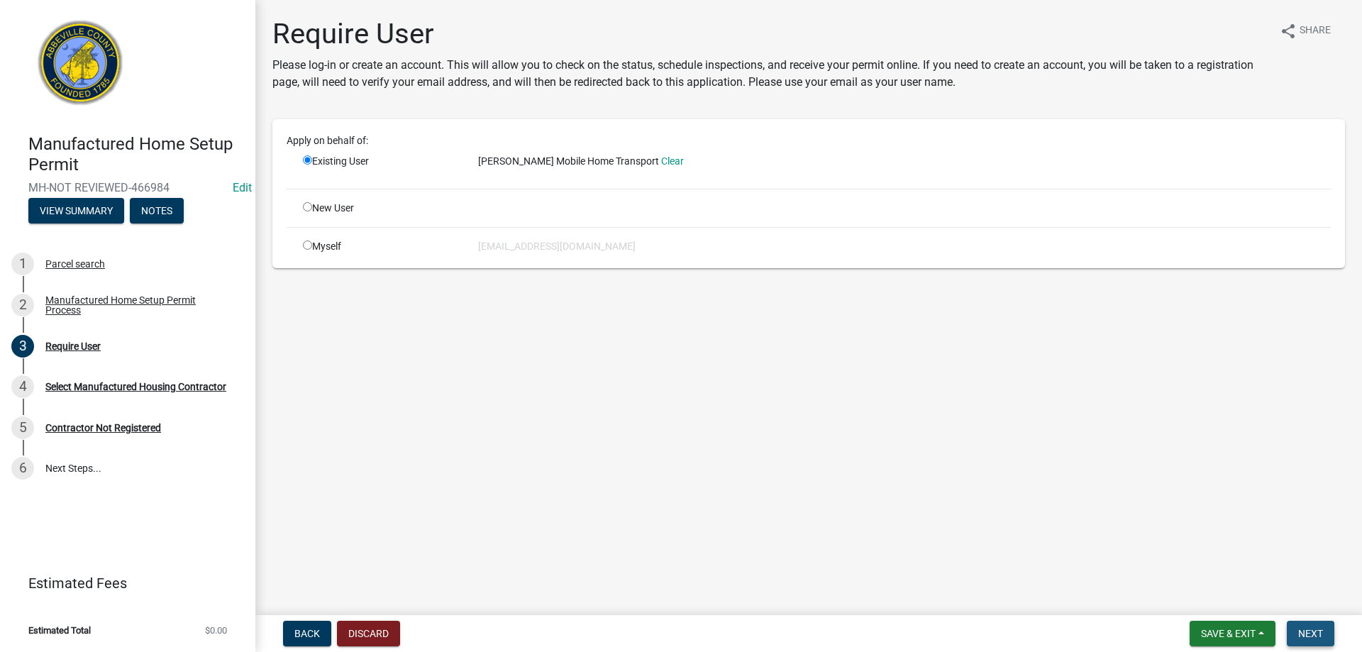
click at [1325, 641] on button "Next" at bounding box center [1311, 634] width 48 height 26
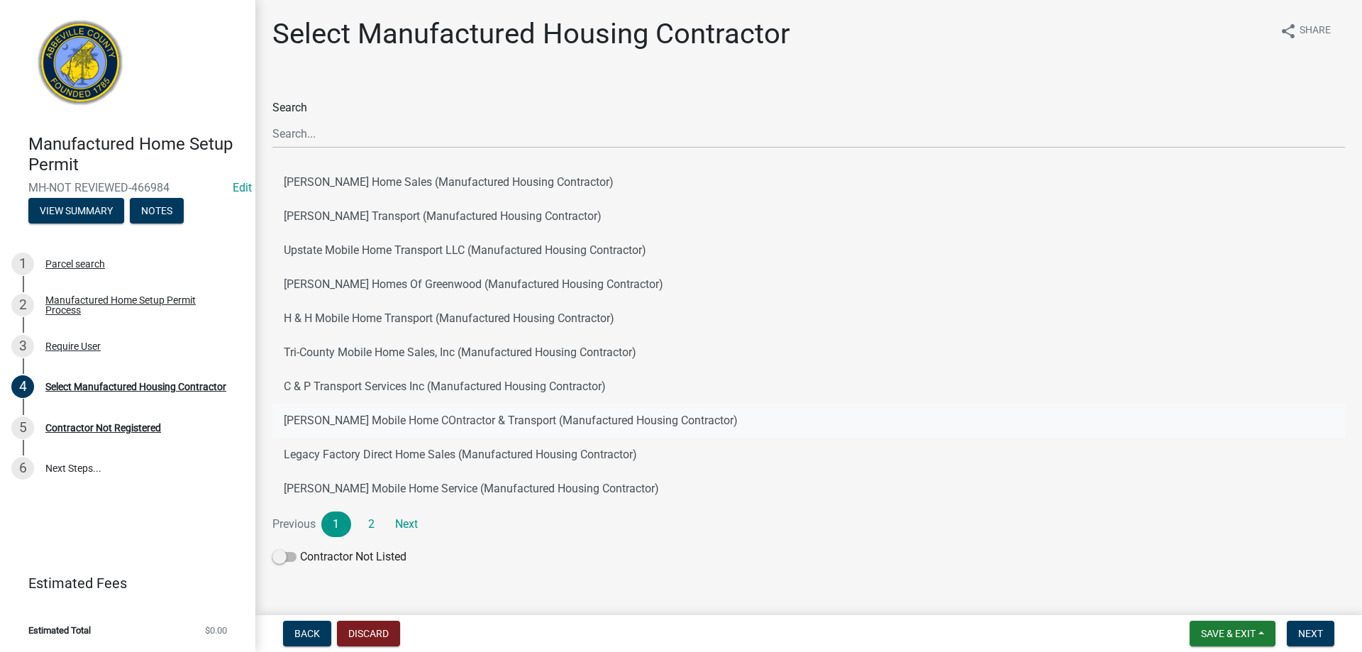
click at [343, 423] on button "Fowler's Mobile Home COntractor & Transport (Manufactured Housing Contractor)" at bounding box center [808, 421] width 1073 height 34
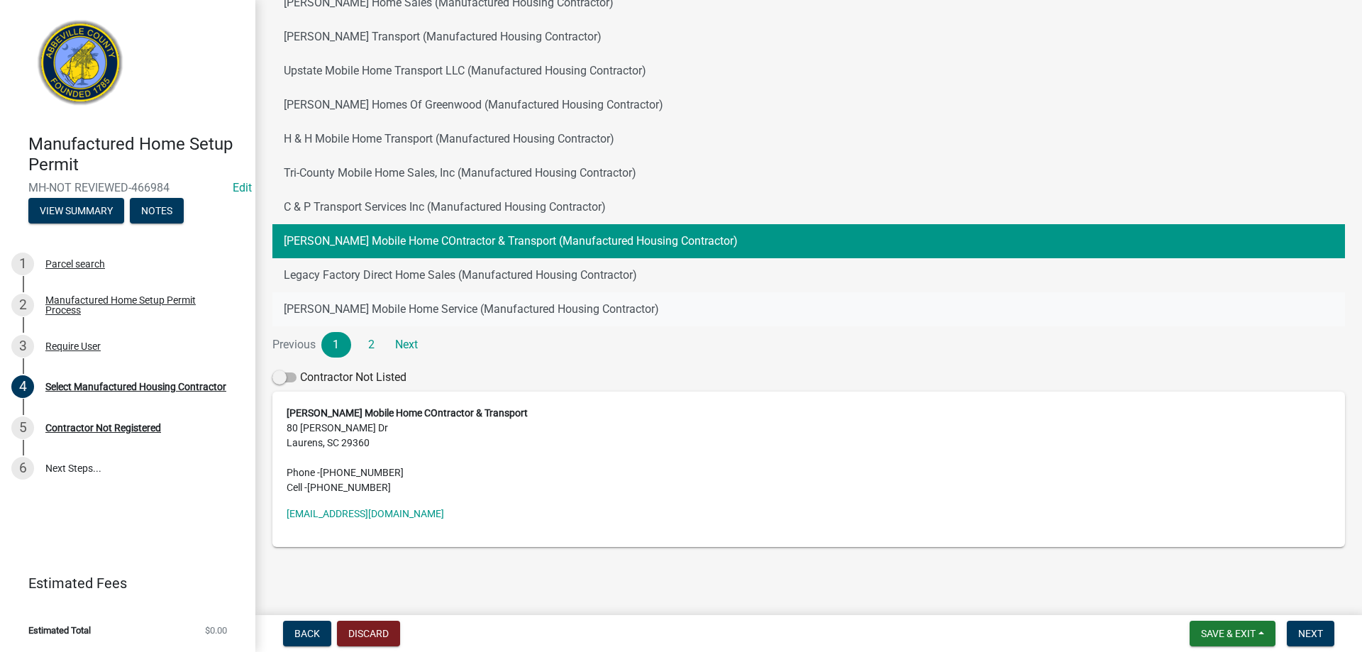
scroll to position [184, 0]
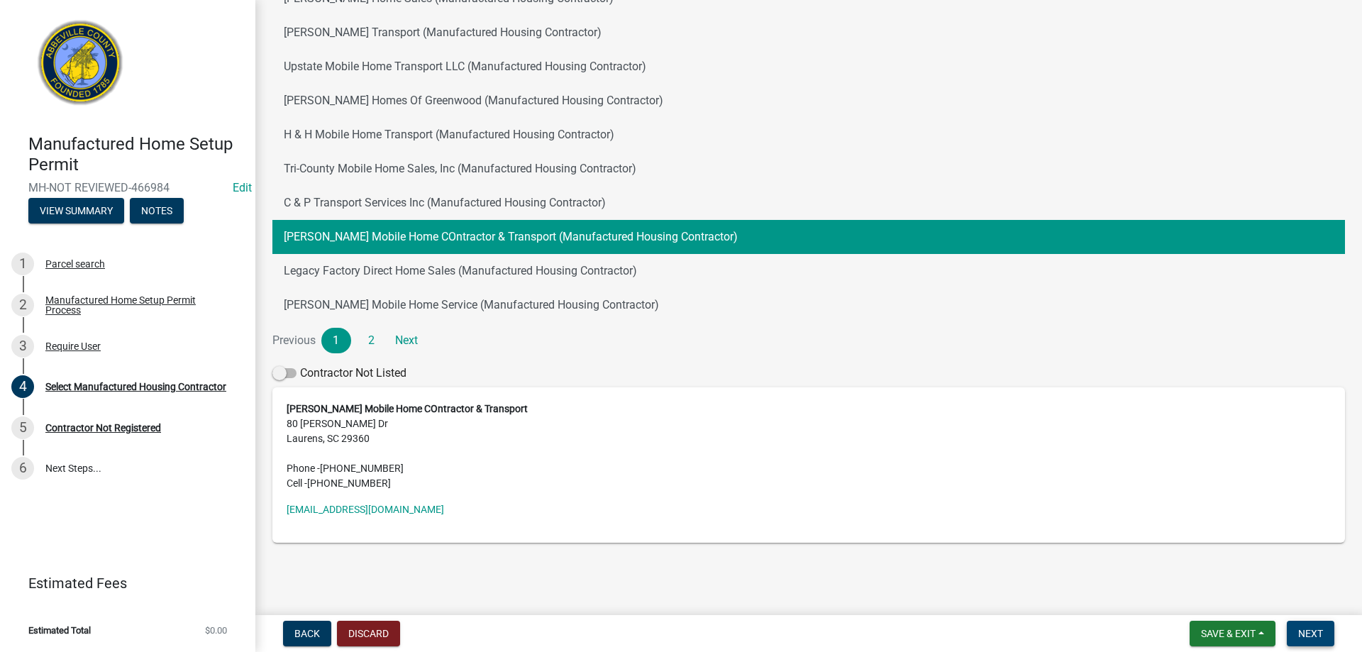
click at [1330, 637] on button "Next" at bounding box center [1311, 634] width 48 height 26
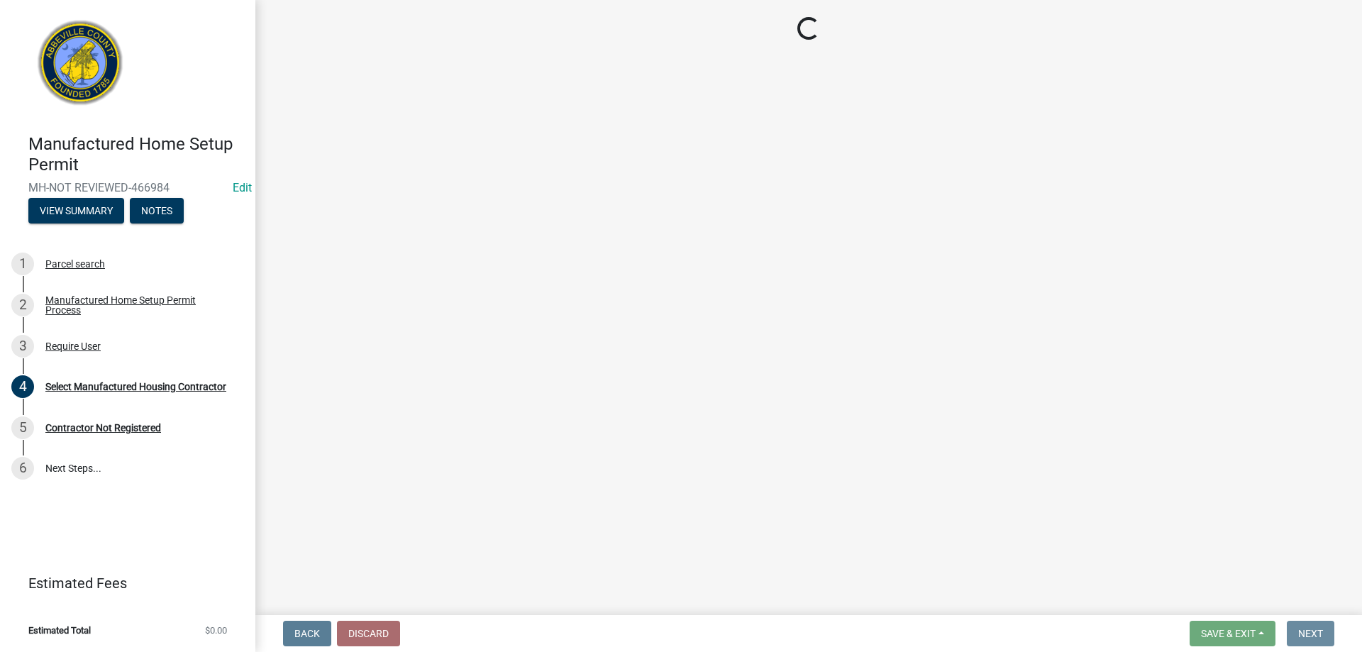
scroll to position [0, 0]
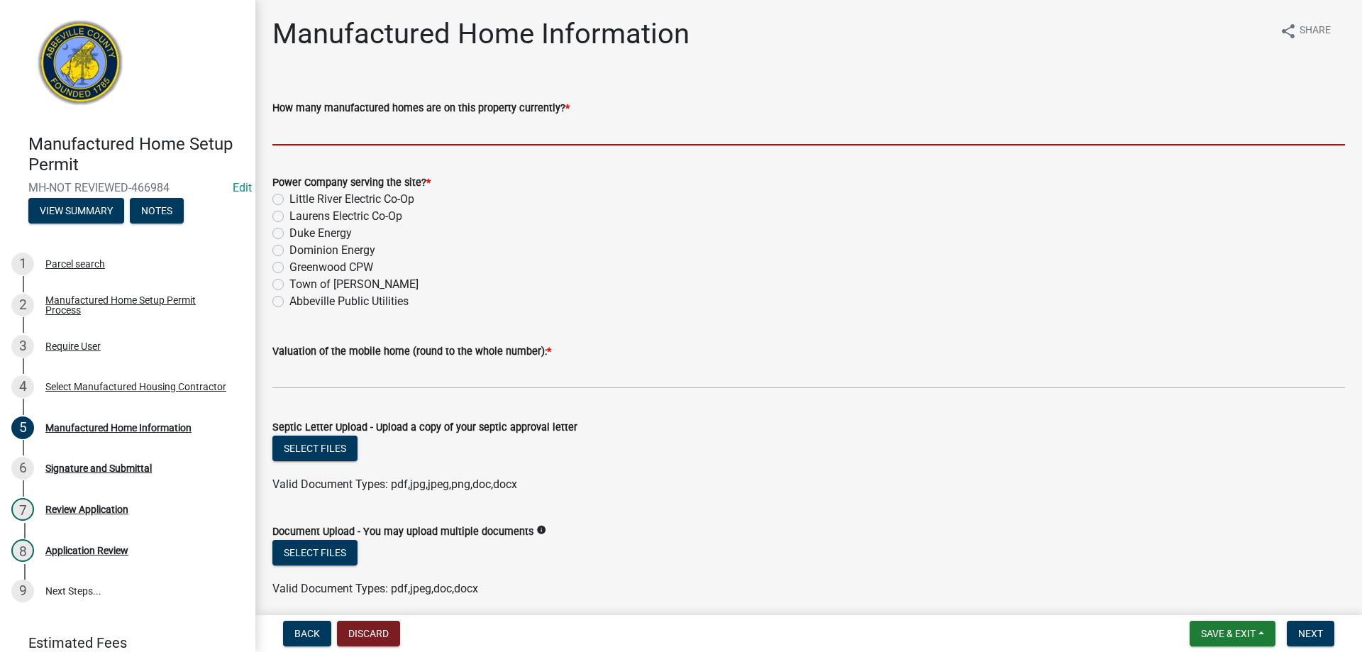
click at [338, 136] on input "How many manufactured homes are on this property currently? *" at bounding box center [808, 130] width 1073 height 29
type input "1"
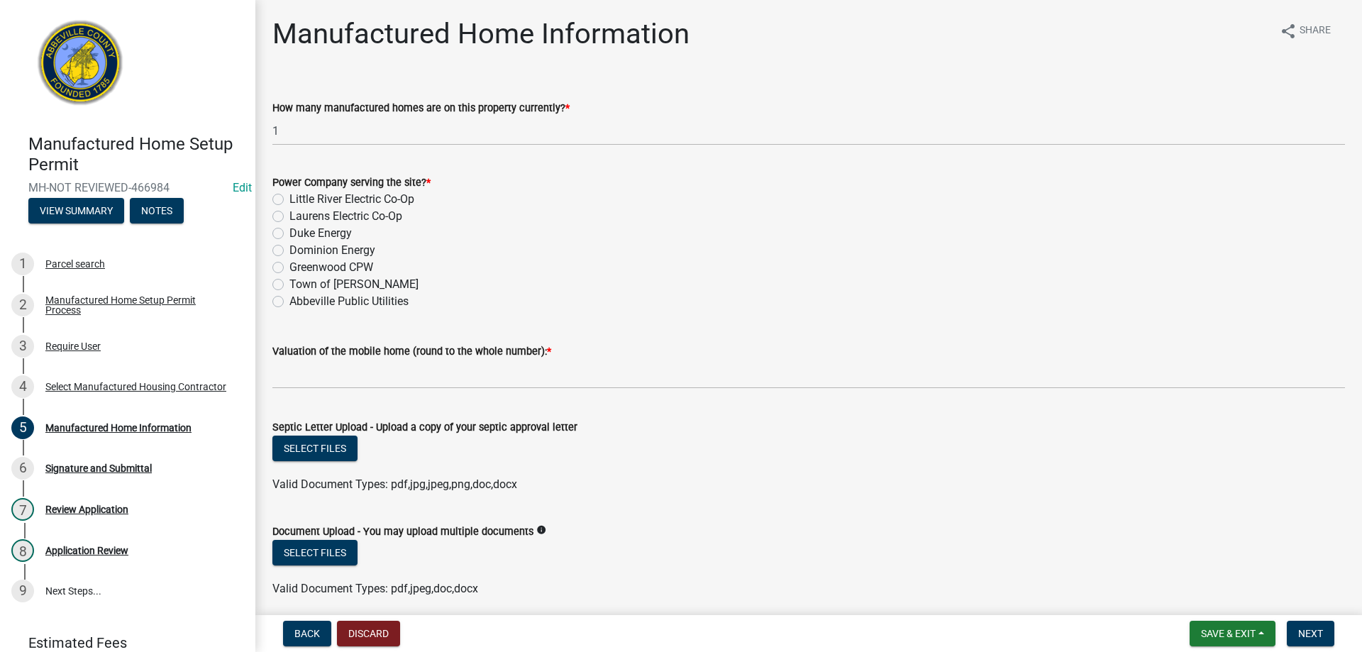
click at [289, 199] on label "Little River Electric Co-Op" at bounding box center [351, 199] width 125 height 17
click at [289, 199] on input "Little River Electric Co-Op" at bounding box center [293, 195] width 9 height 9
radio input "true"
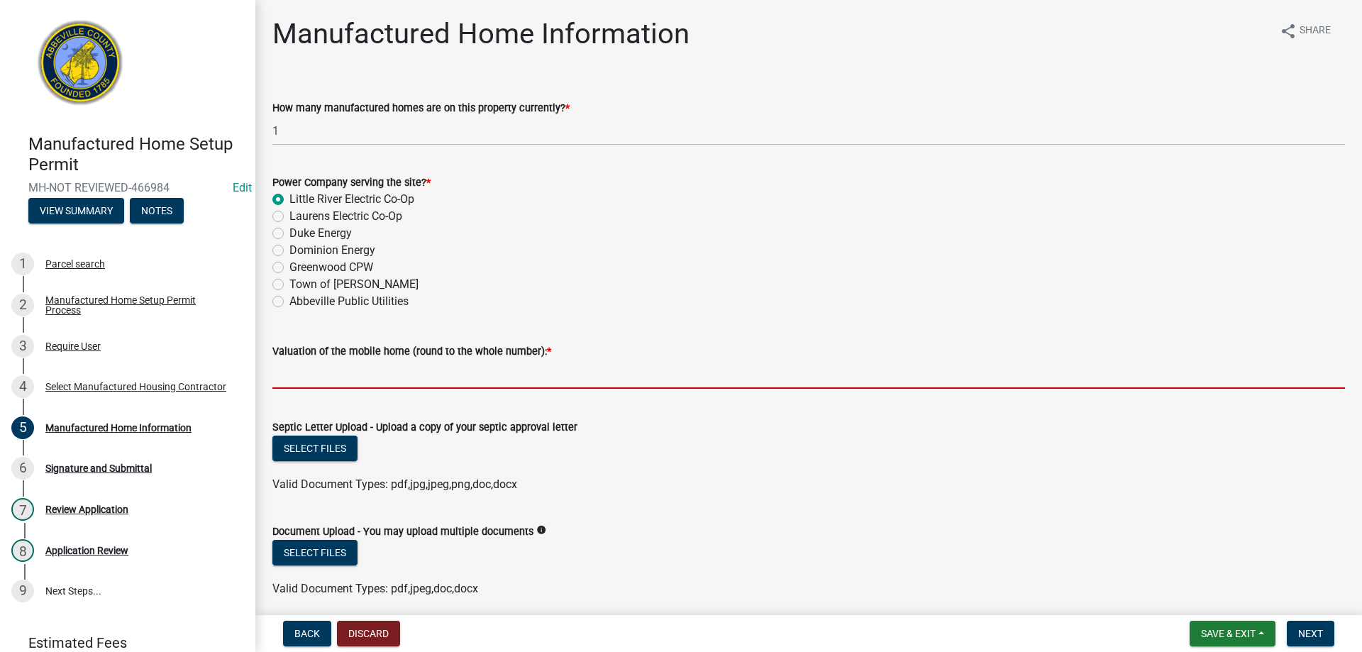
click at [365, 376] on input "text" at bounding box center [808, 374] width 1073 height 29
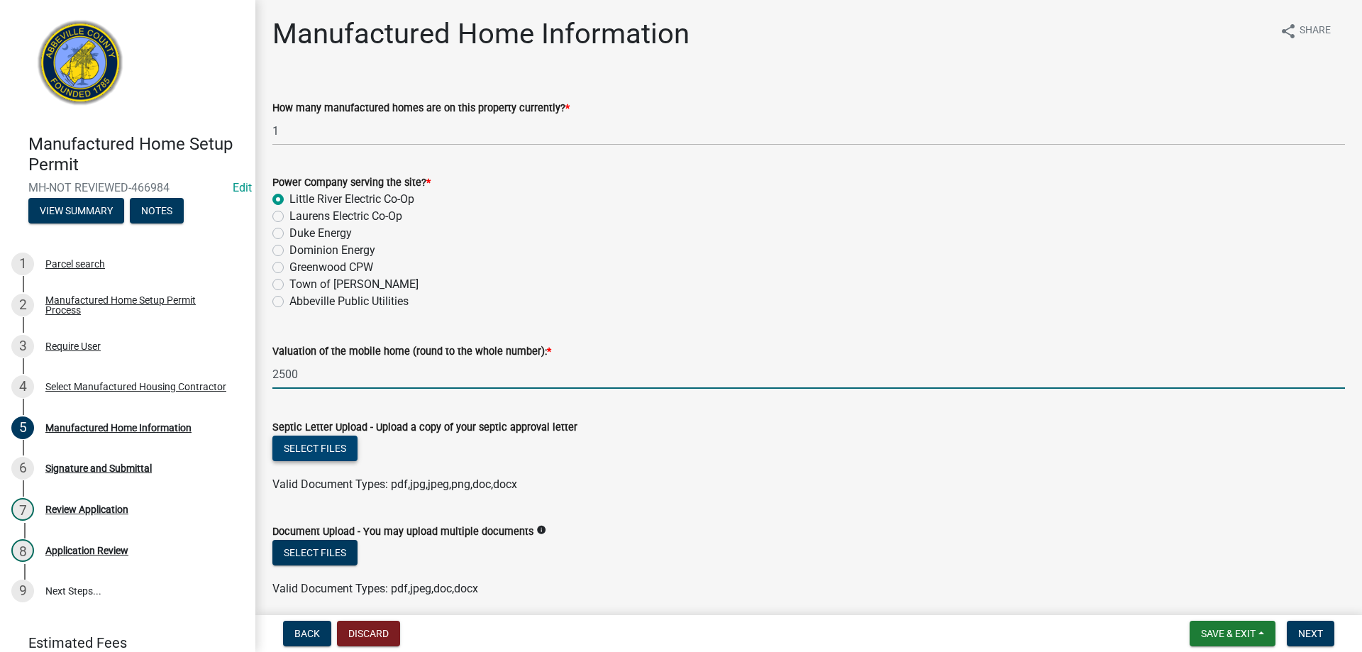
type input "2500"
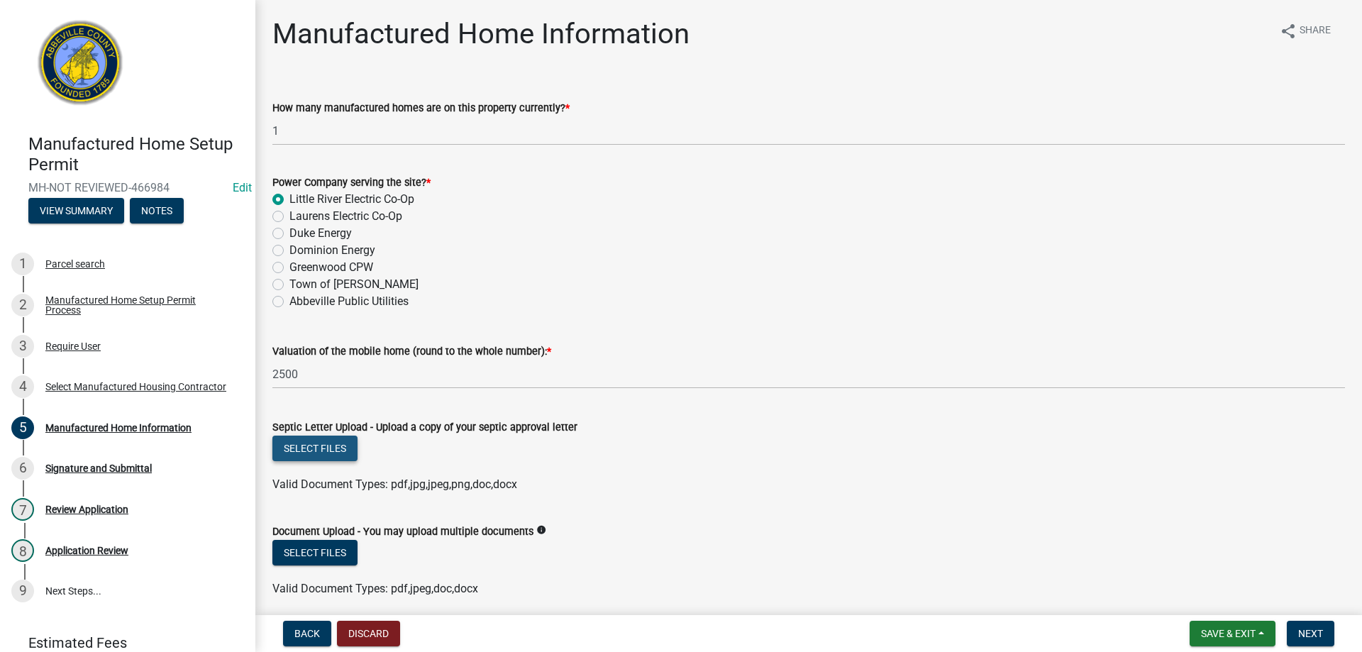
click at [319, 452] on button "Select files" at bounding box center [314, 449] width 85 height 26
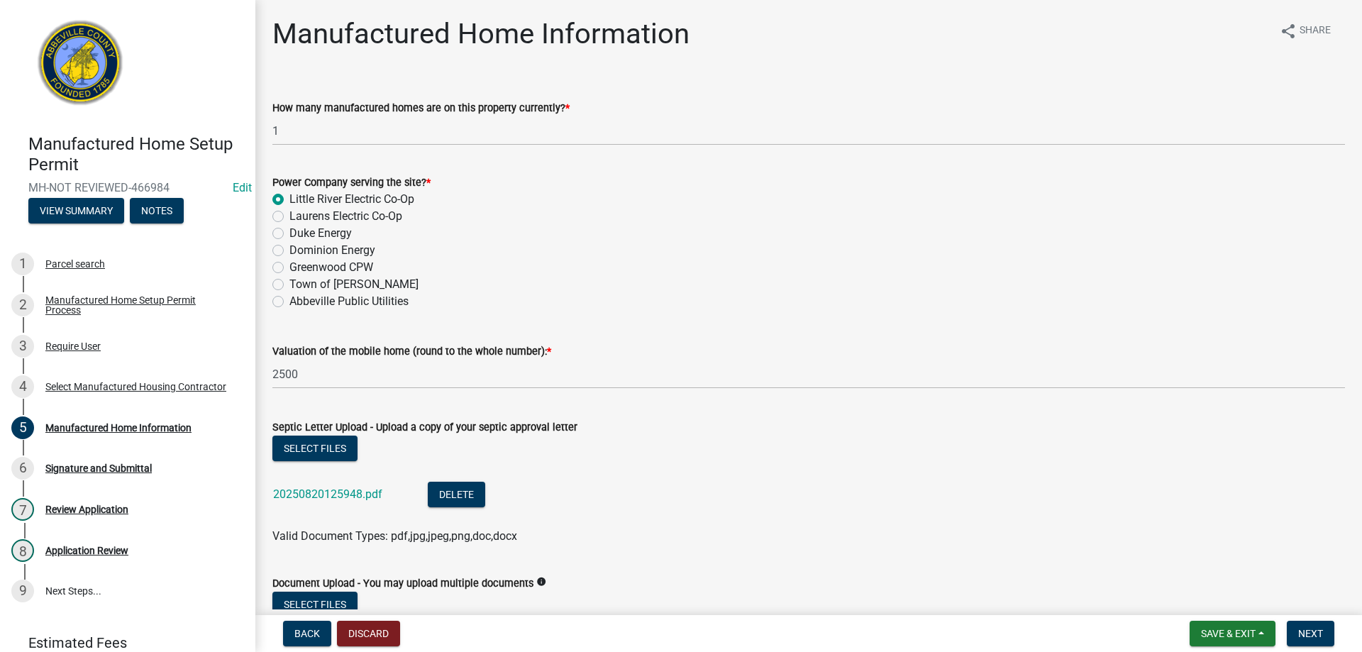
click at [352, 485] on div "20250820125948.pdf" at bounding box center [339, 496] width 132 height 29
click at [352, 492] on link "20250820125948.pdf" at bounding box center [327, 493] width 109 height 13
click at [454, 495] on button "Delete" at bounding box center [456, 495] width 57 height 26
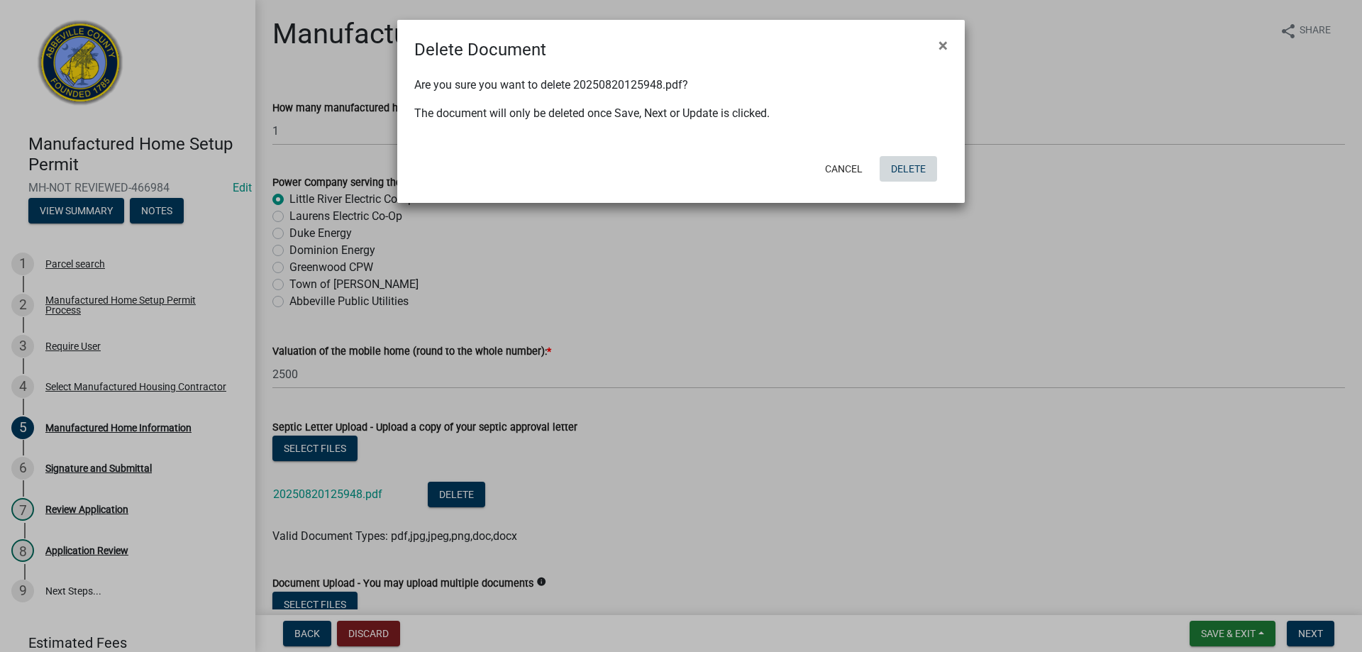
click at [911, 170] on button "Delete" at bounding box center [908, 169] width 57 height 26
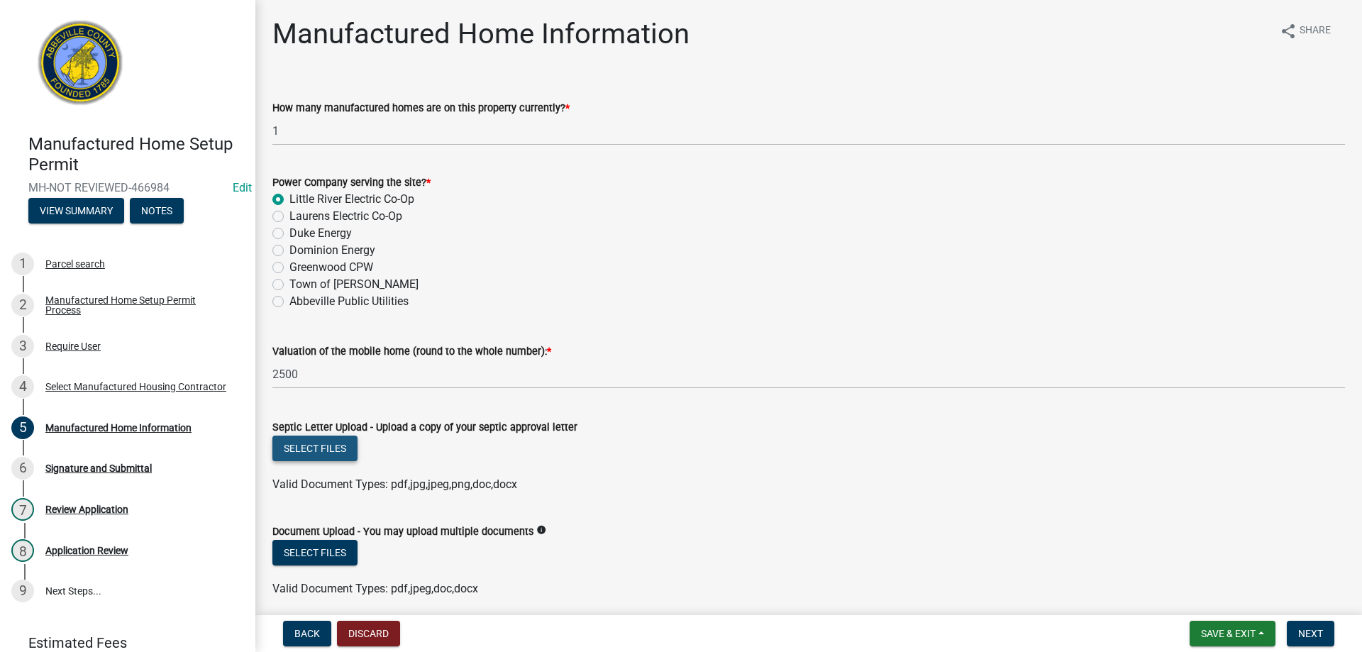
click at [313, 446] on button "Select files" at bounding box center [314, 449] width 85 height 26
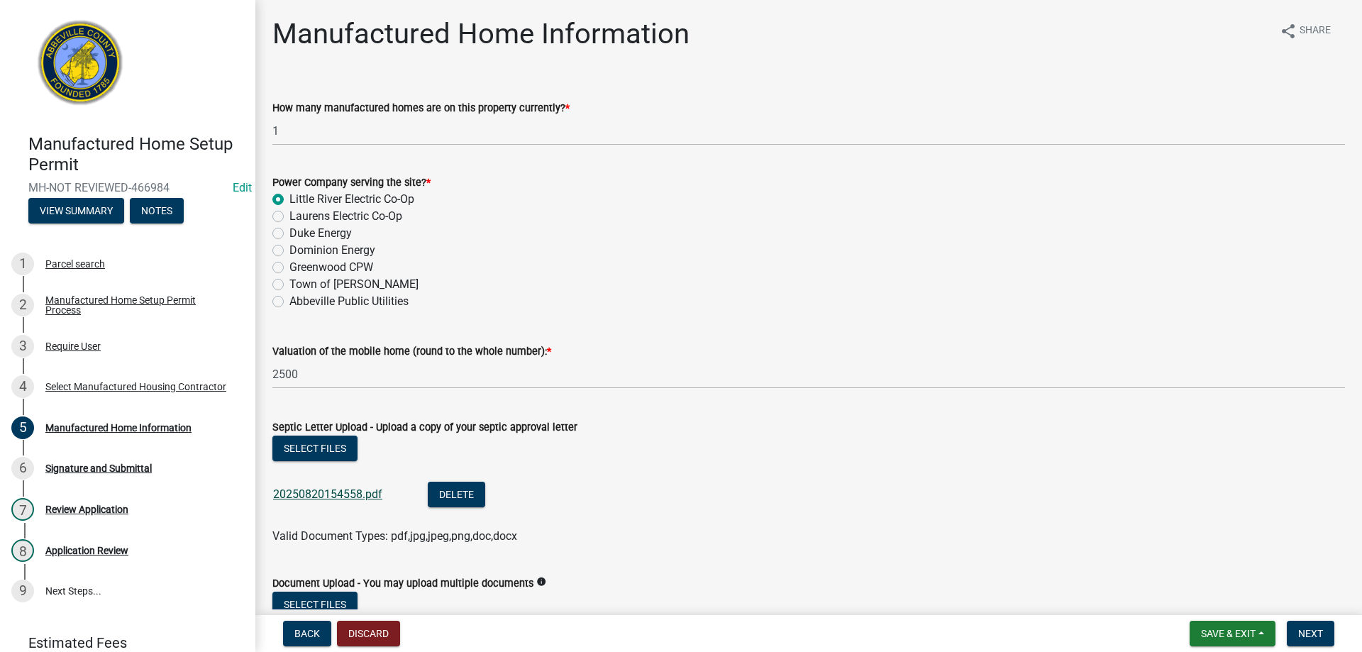
click at [307, 494] on link "20250820154558.pdf" at bounding box center [327, 493] width 109 height 13
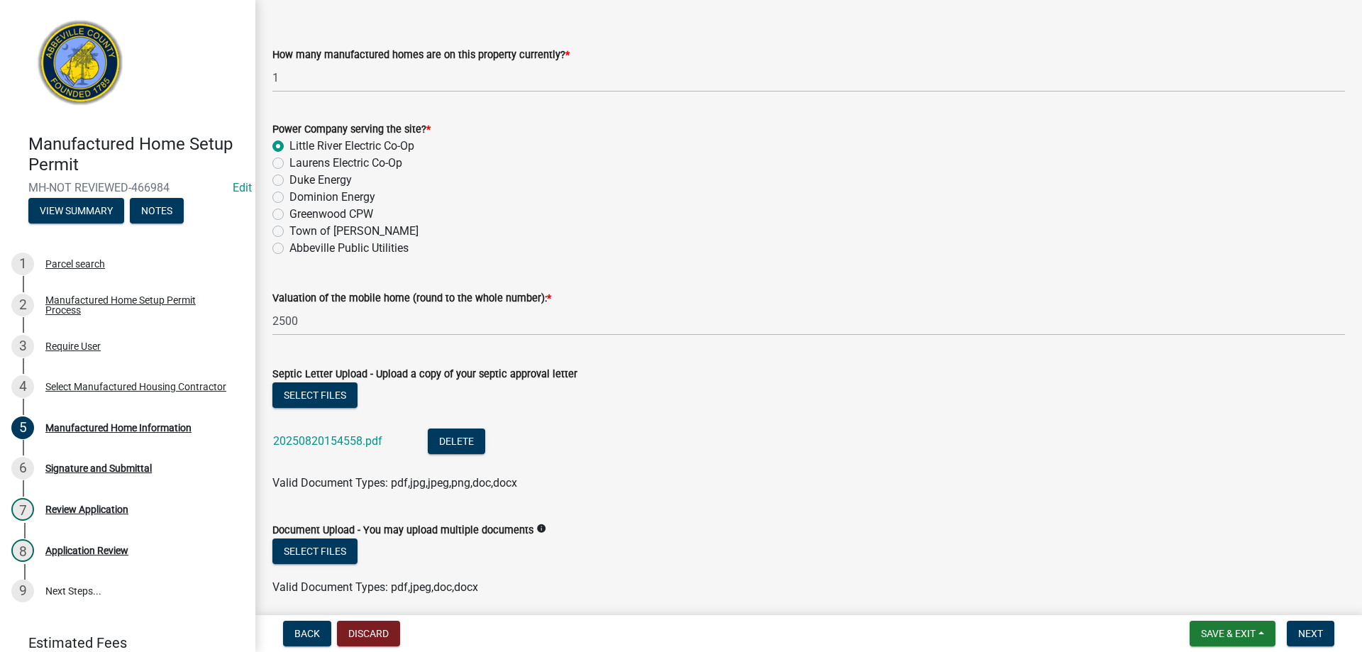
scroll to position [142, 0]
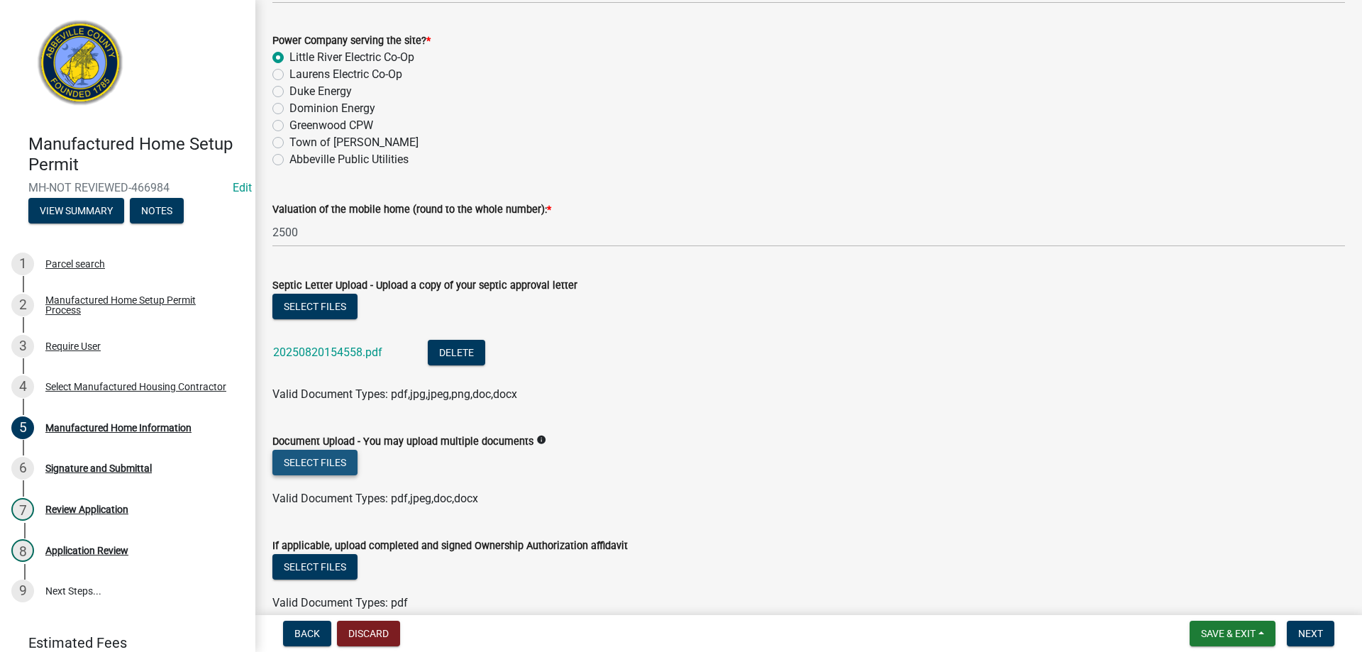
click at [338, 469] on button "Select files" at bounding box center [314, 463] width 85 height 26
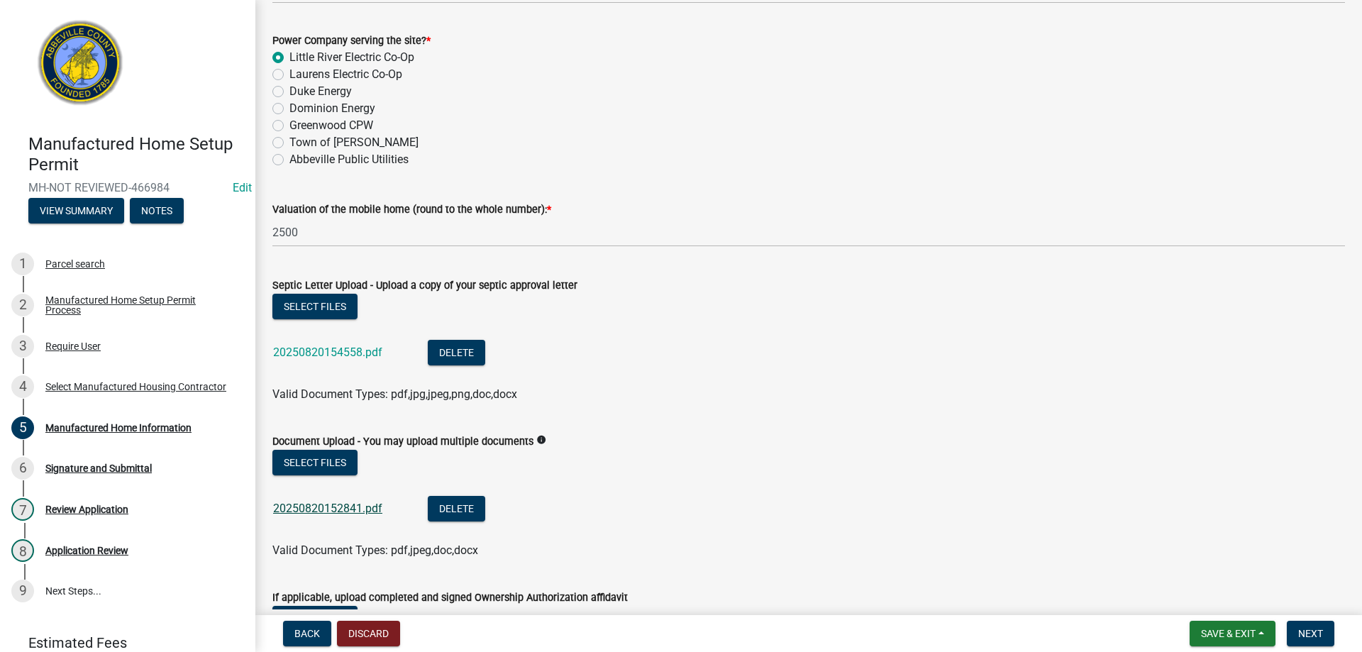
click at [337, 511] on link "20250820152841.pdf" at bounding box center [327, 508] width 109 height 13
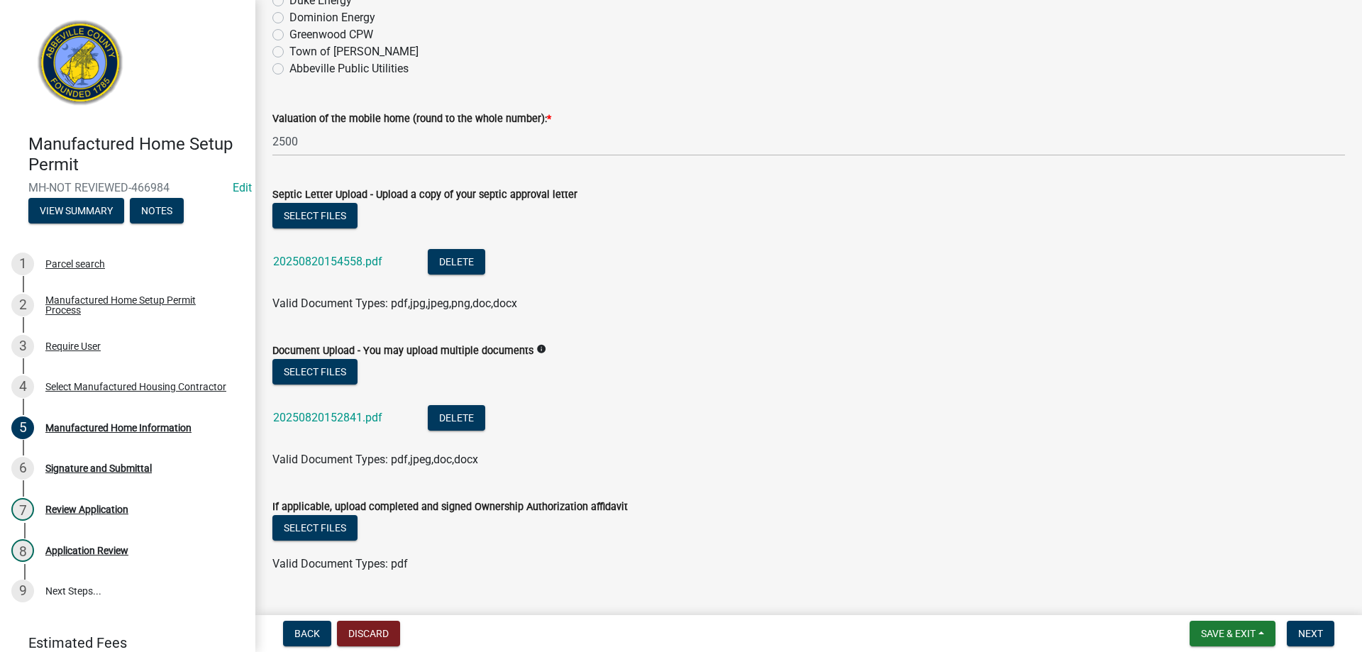
scroll to position [264, 0]
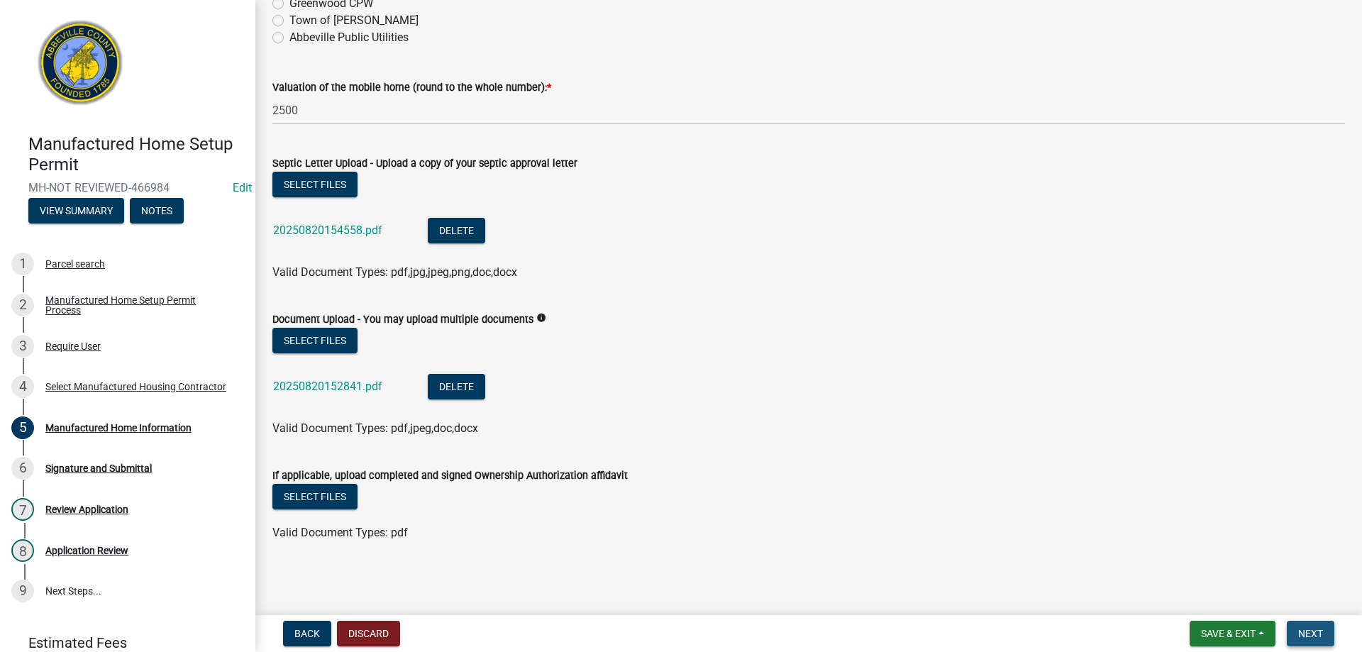
click at [1313, 635] on span "Next" at bounding box center [1310, 633] width 25 height 11
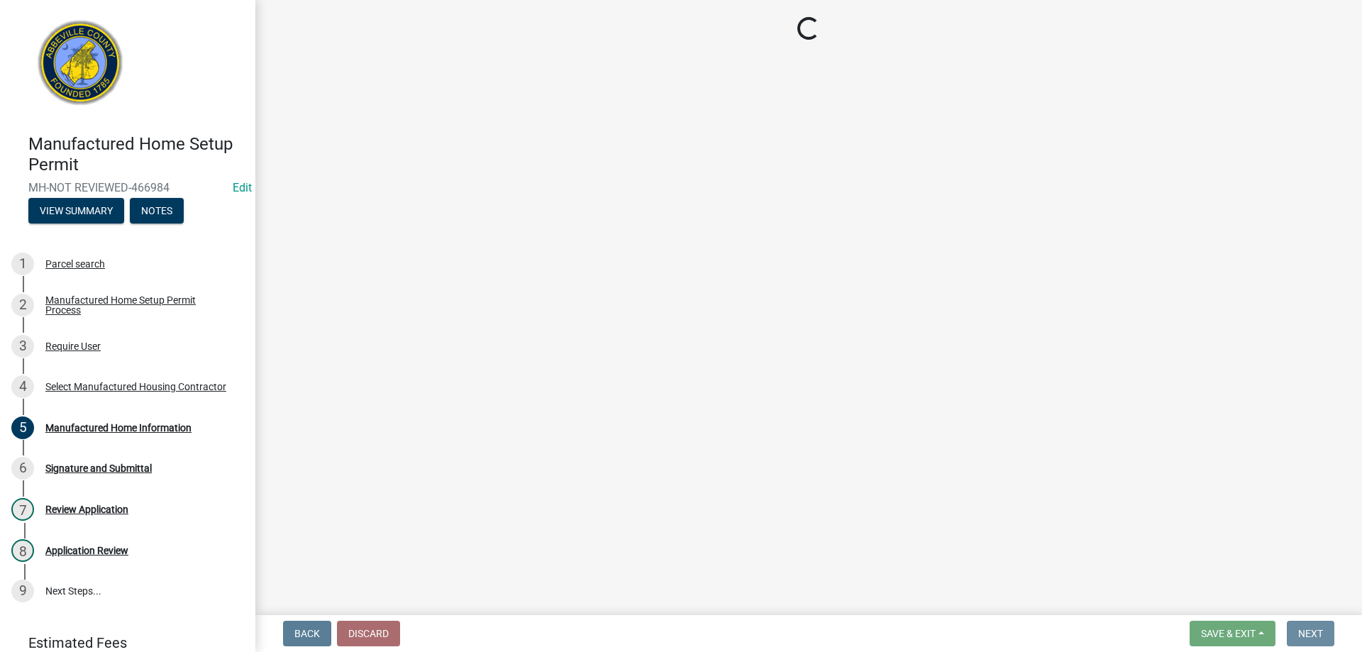
scroll to position [0, 0]
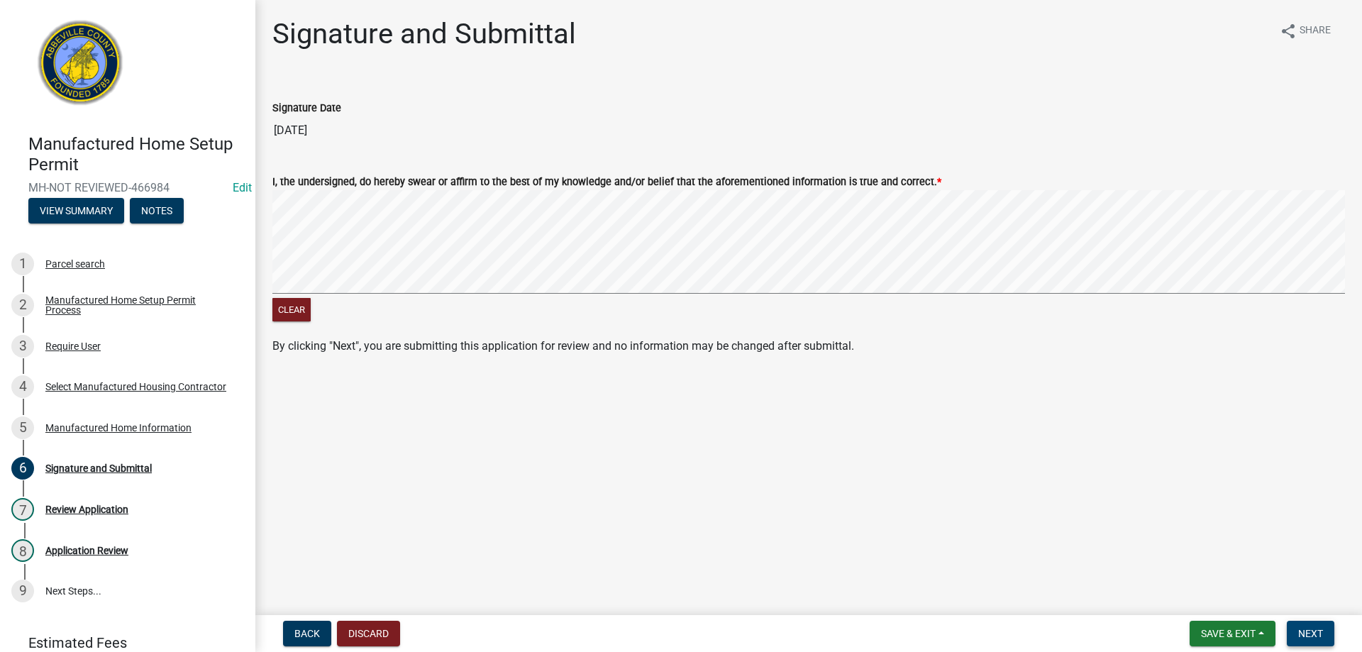
click at [1325, 639] on button "Next" at bounding box center [1311, 634] width 48 height 26
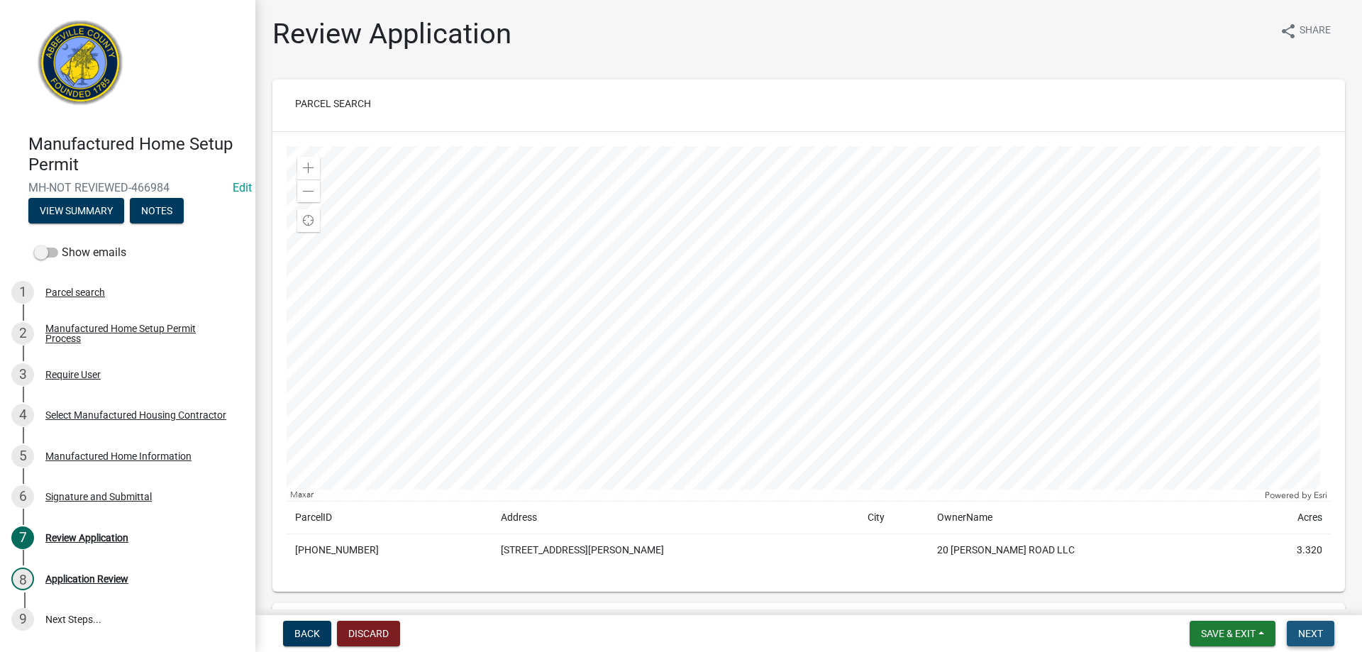
click at [1325, 629] on button "Next" at bounding box center [1311, 634] width 48 height 26
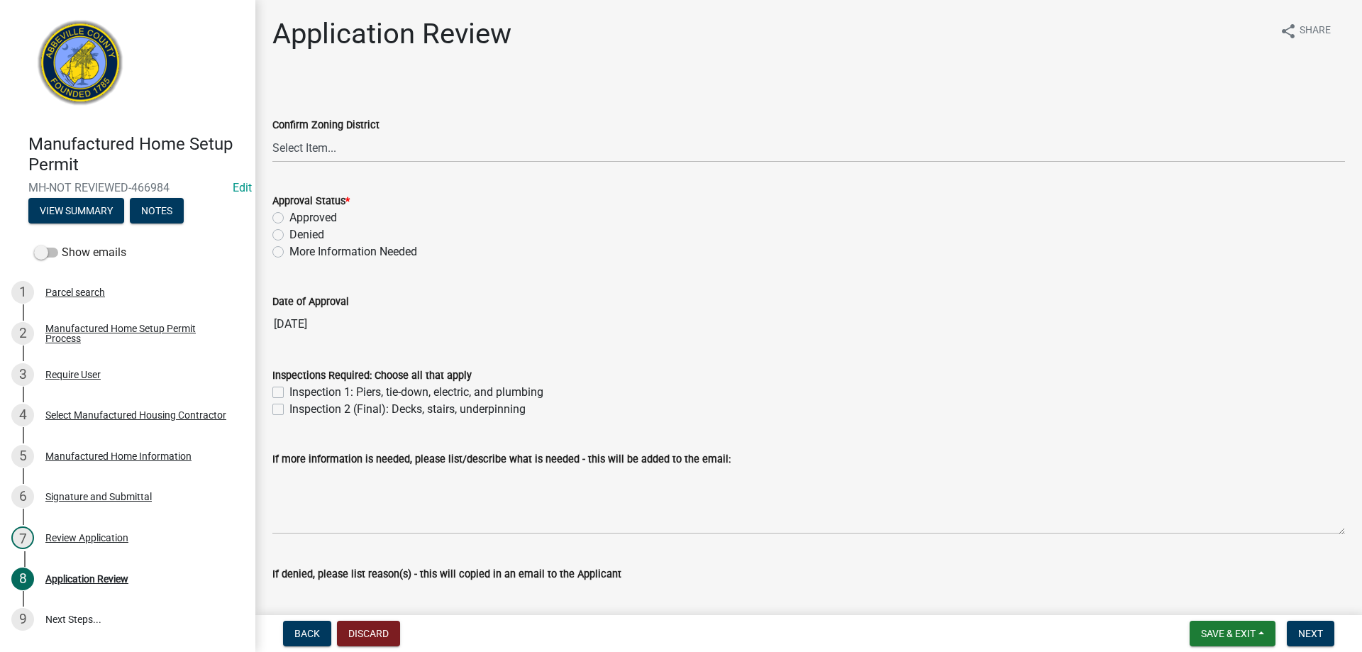
click at [289, 219] on label "Approved" at bounding box center [313, 217] width 48 height 17
click at [289, 219] on input "Approved" at bounding box center [293, 213] width 9 height 9
radio input "true"
click at [289, 387] on label "Inspection 1: Piers, tie-down, electric, and plumbing" at bounding box center [416, 392] width 254 height 17
click at [289, 387] on input "Inspection 1: Piers, tie-down, electric, and plumbing" at bounding box center [293, 388] width 9 height 9
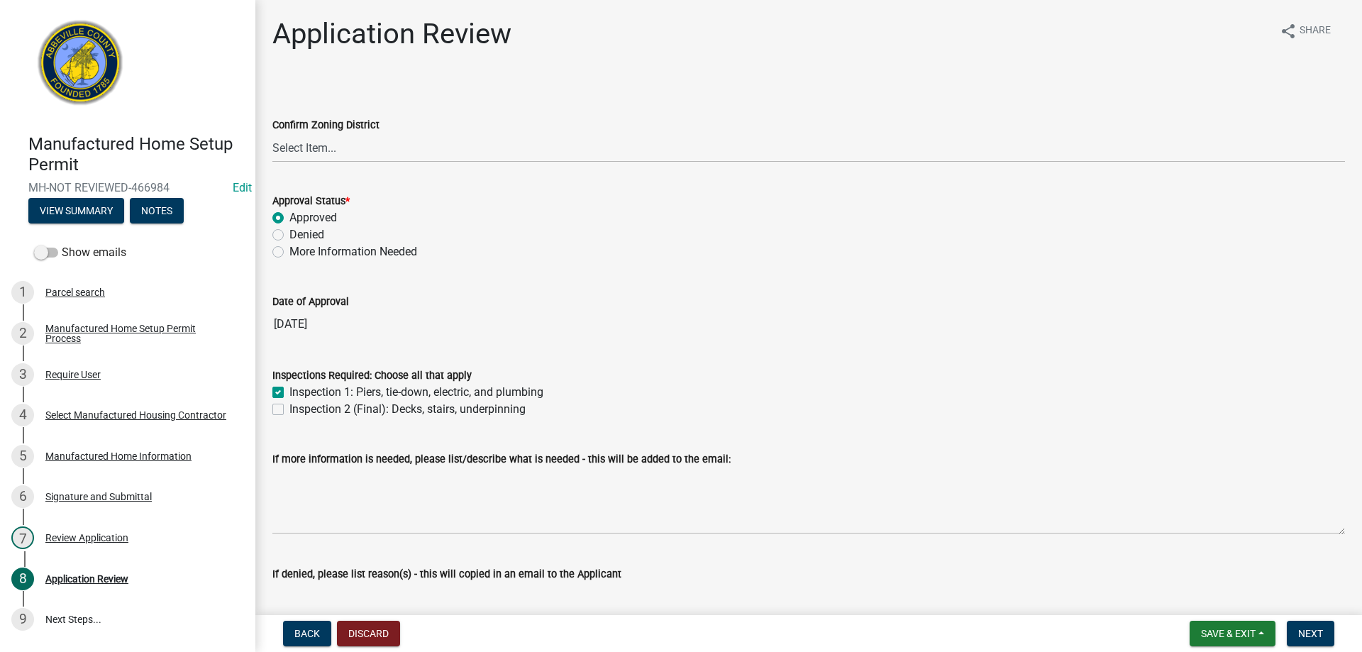
checkbox input "true"
click at [289, 409] on label "Inspection 2 (Final): Decks, stairs, underpinning" at bounding box center [407, 409] width 236 height 17
click at [289, 409] on input "Inspection 2 (Final): Decks, stairs, underpinning" at bounding box center [293, 405] width 9 height 9
checkbox input "true"
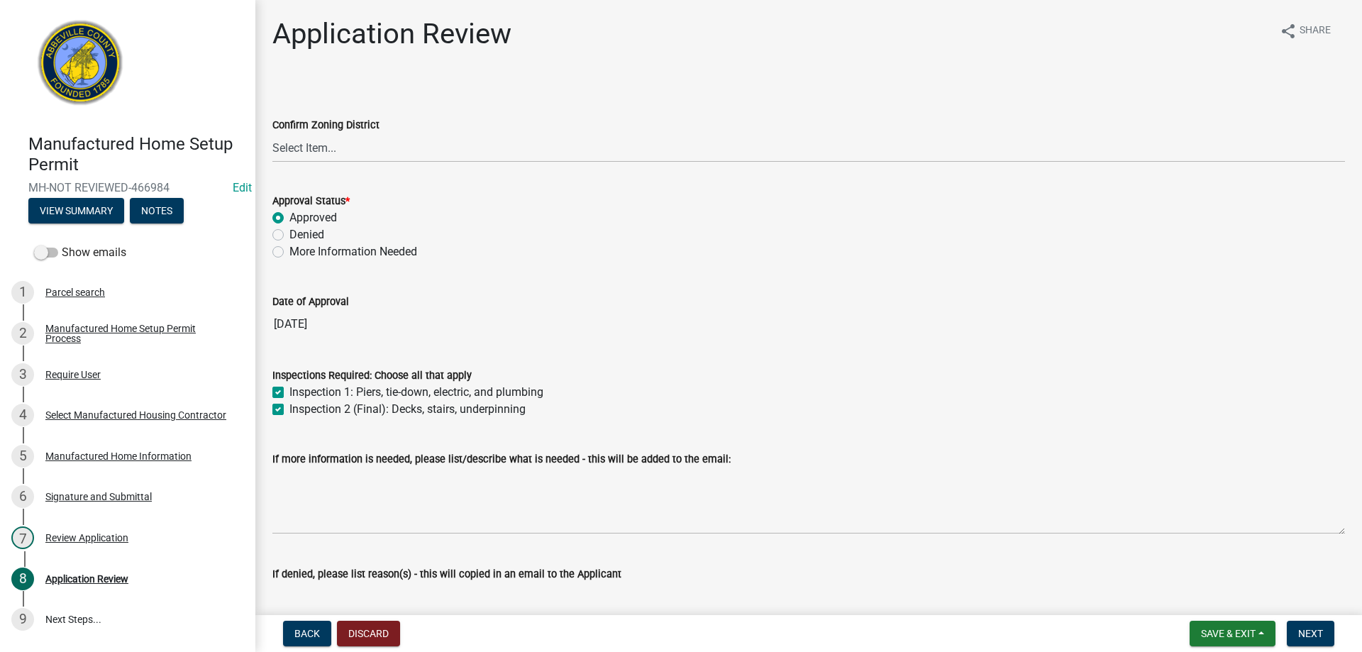
checkbox input "true"
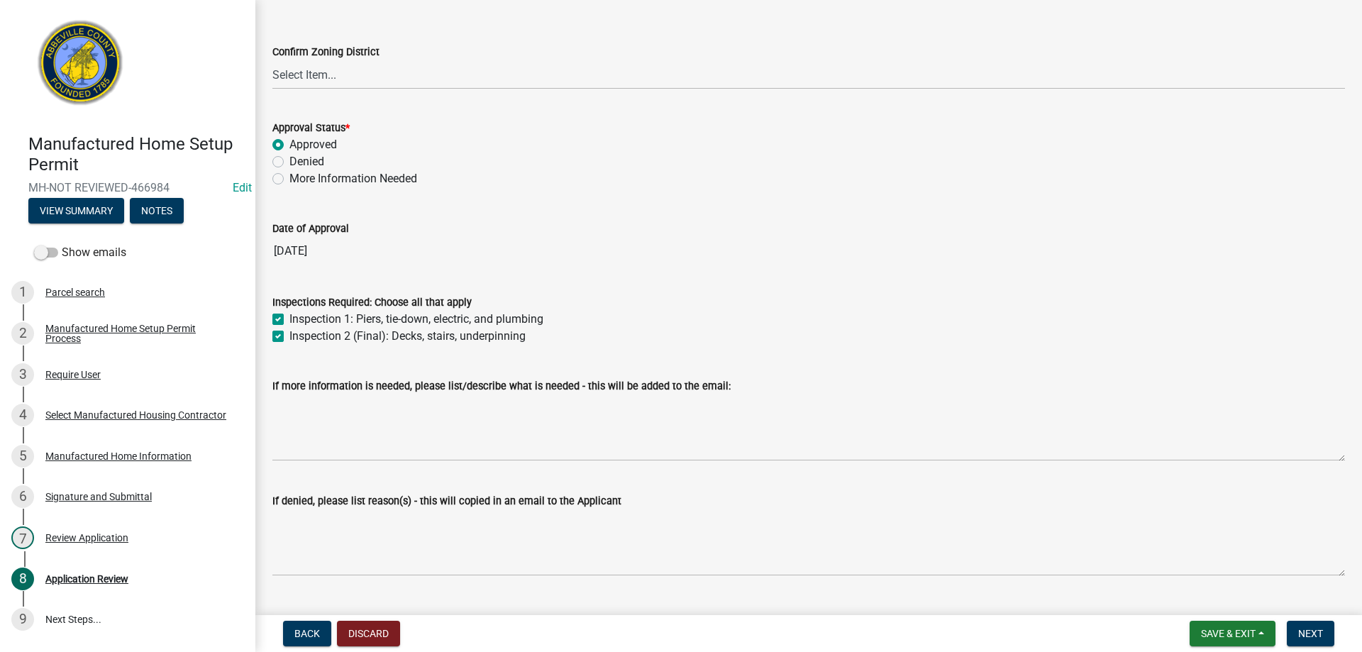
scroll to position [106, 0]
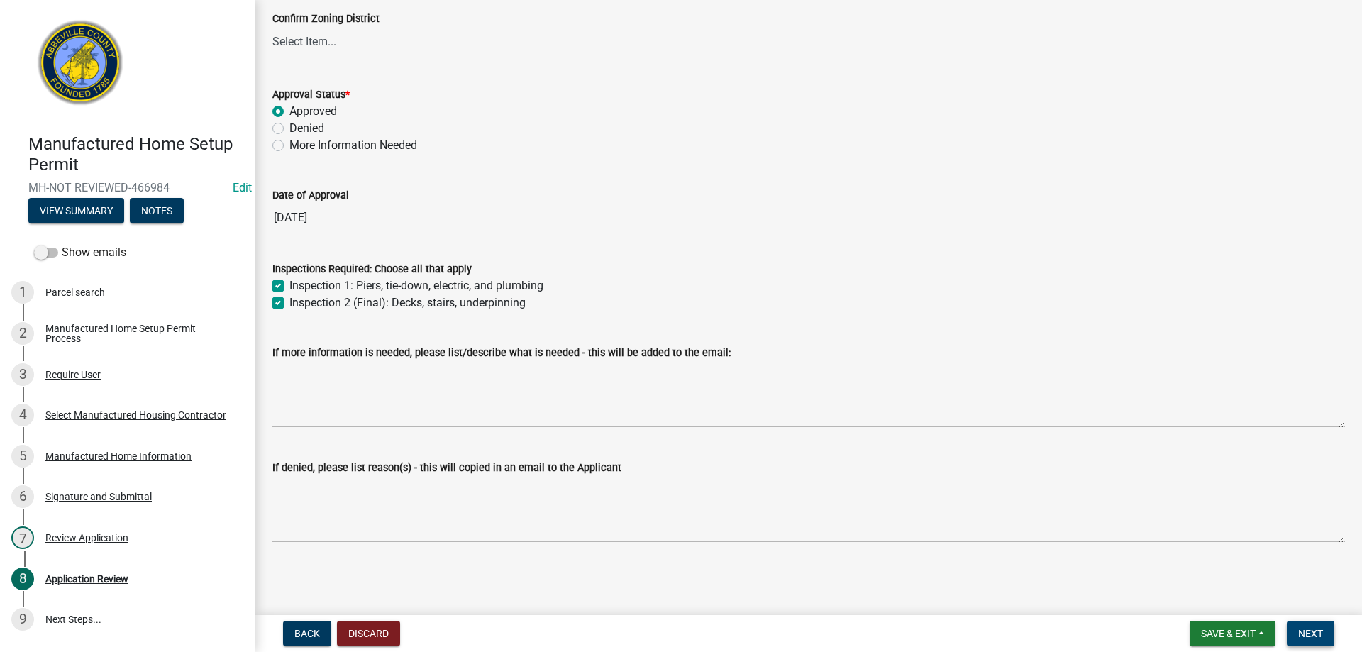
click at [1322, 626] on button "Next" at bounding box center [1311, 634] width 48 height 26
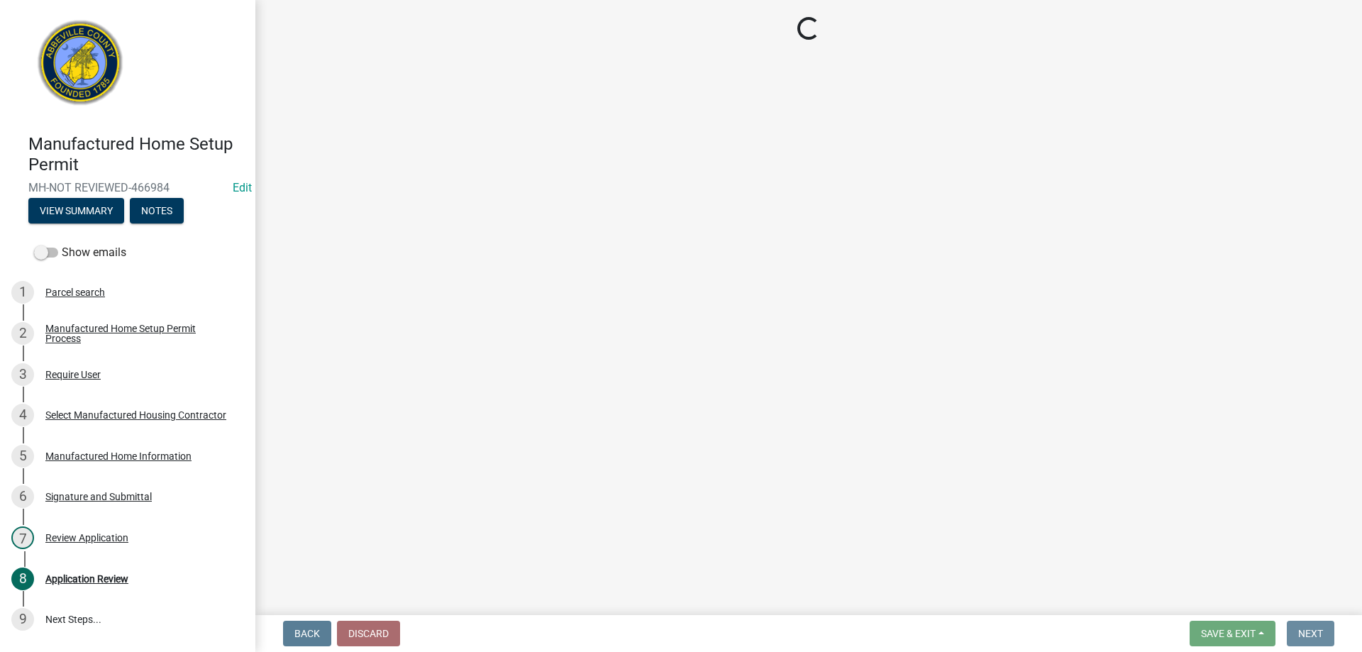
scroll to position [0, 0]
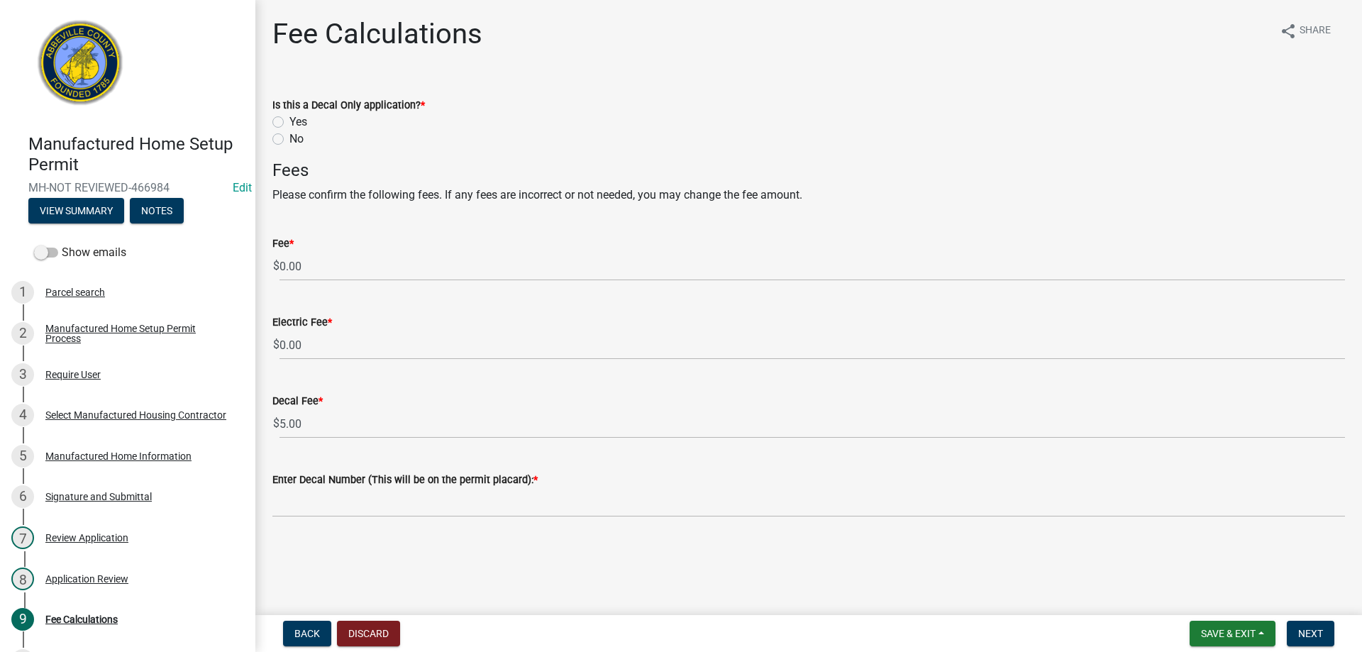
click at [289, 140] on label "No" at bounding box center [296, 139] width 14 height 17
click at [289, 140] on input "No" at bounding box center [293, 135] width 9 height 9
radio input "true"
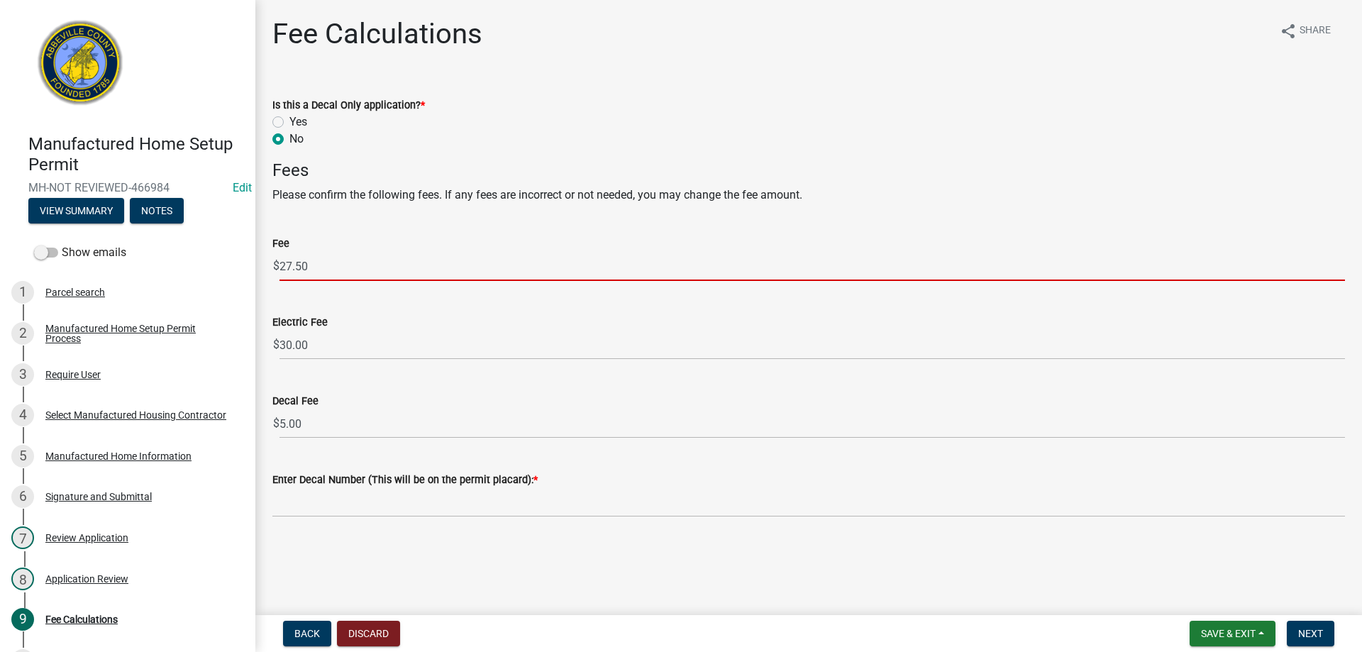
drag, startPoint x: 326, startPoint y: 270, endPoint x: 274, endPoint y: 266, distance: 52.0
click at [274, 266] on div "$ 27.50" at bounding box center [808, 266] width 1073 height 29
click at [324, 261] on input "27.50" at bounding box center [813, 266] width 1066 height 29
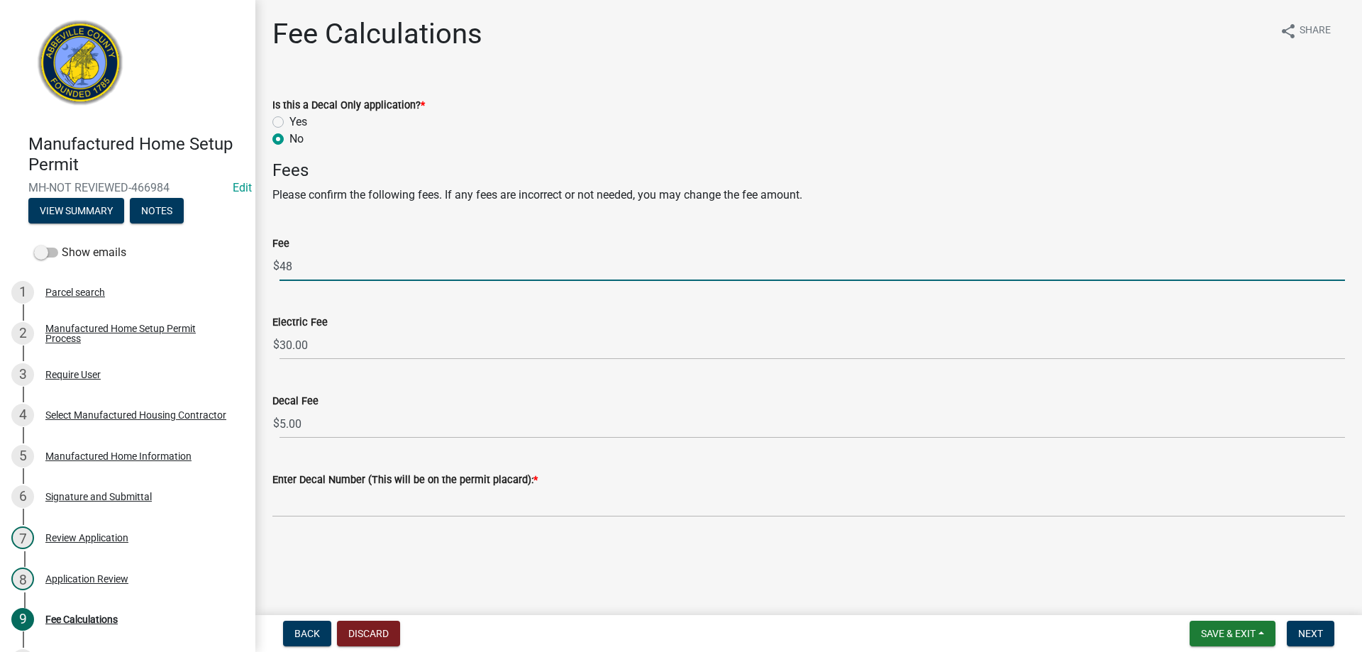
type input "48"
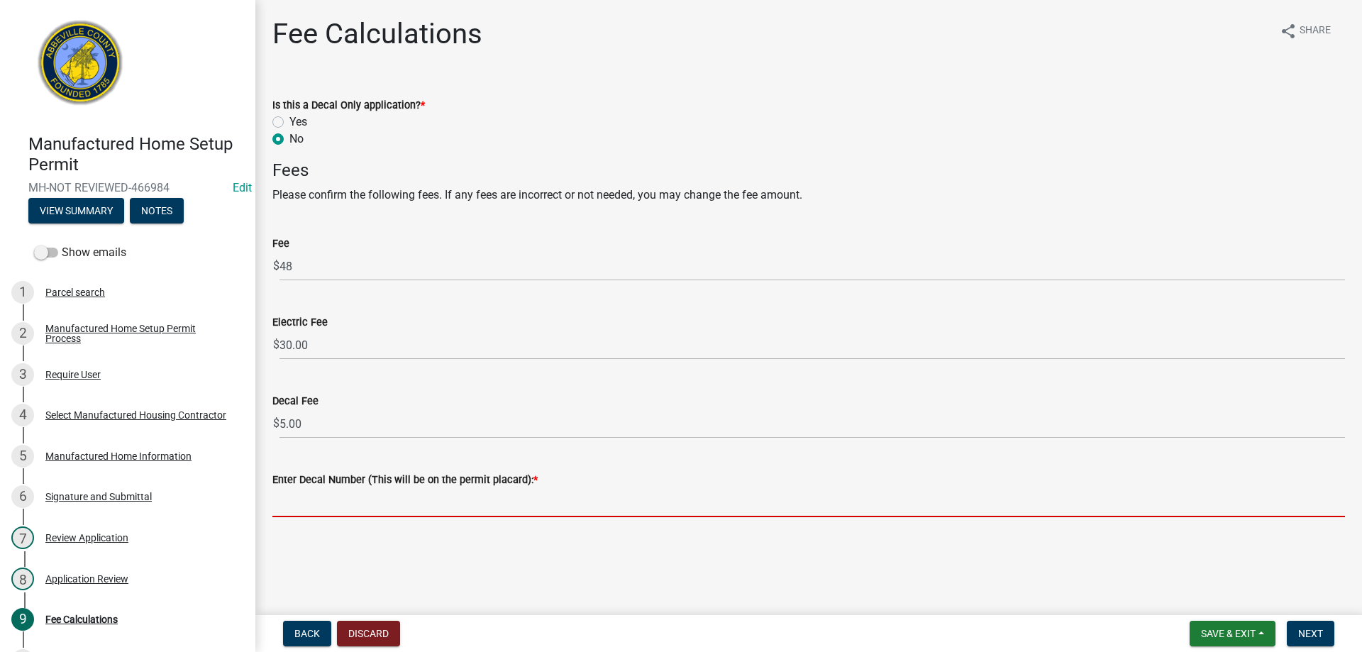
click at [413, 504] on input "Enter Decal Number (This will be on the permit placard): *" at bounding box center [808, 502] width 1073 height 29
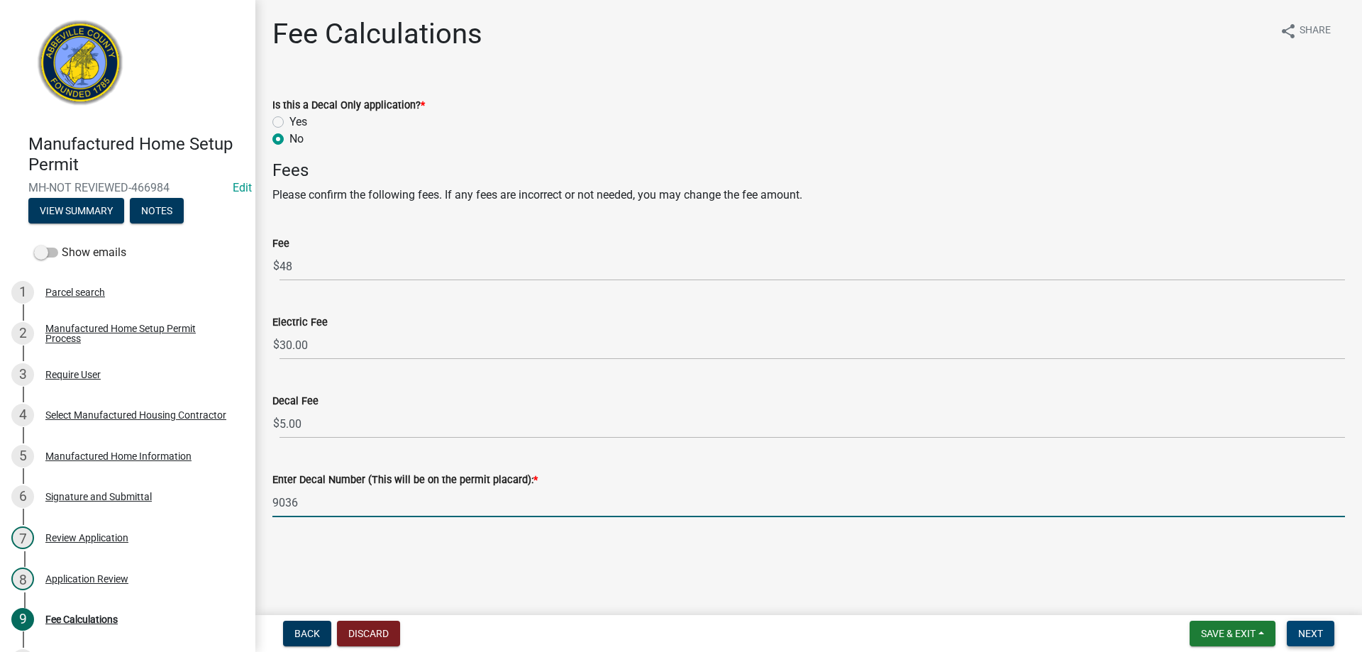
type input "9036"
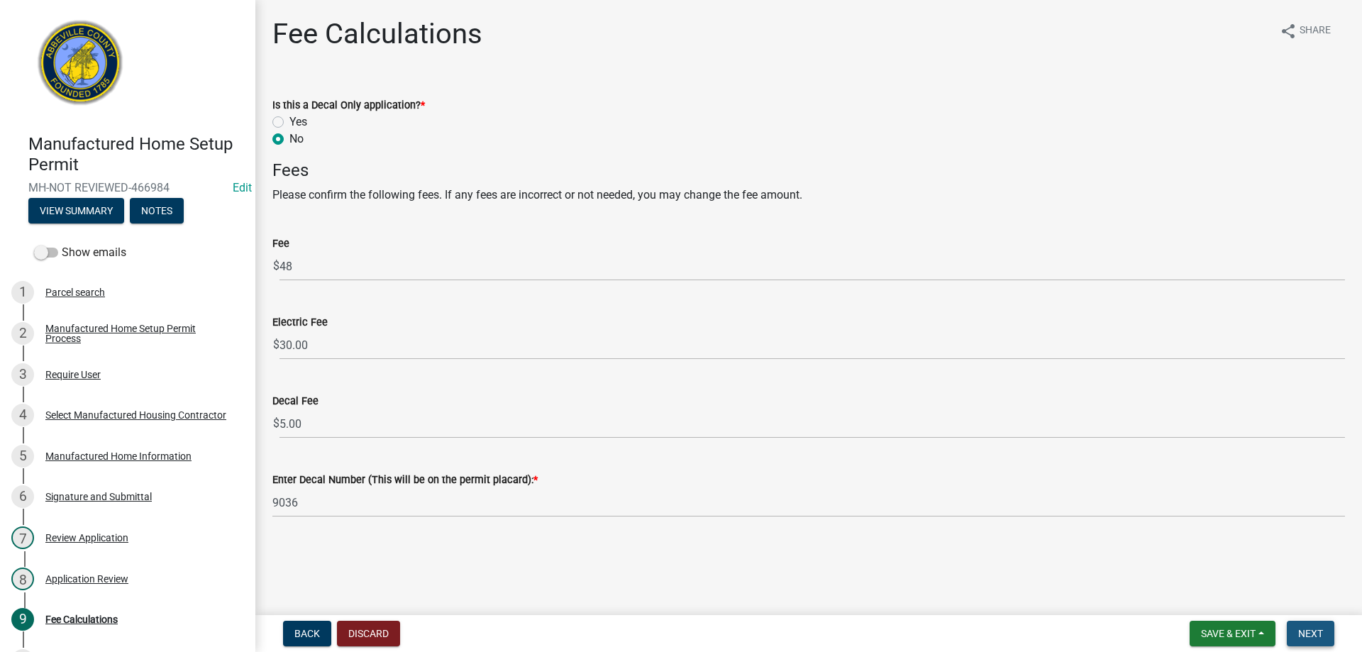
click at [1316, 636] on span "Next" at bounding box center [1310, 633] width 25 height 11
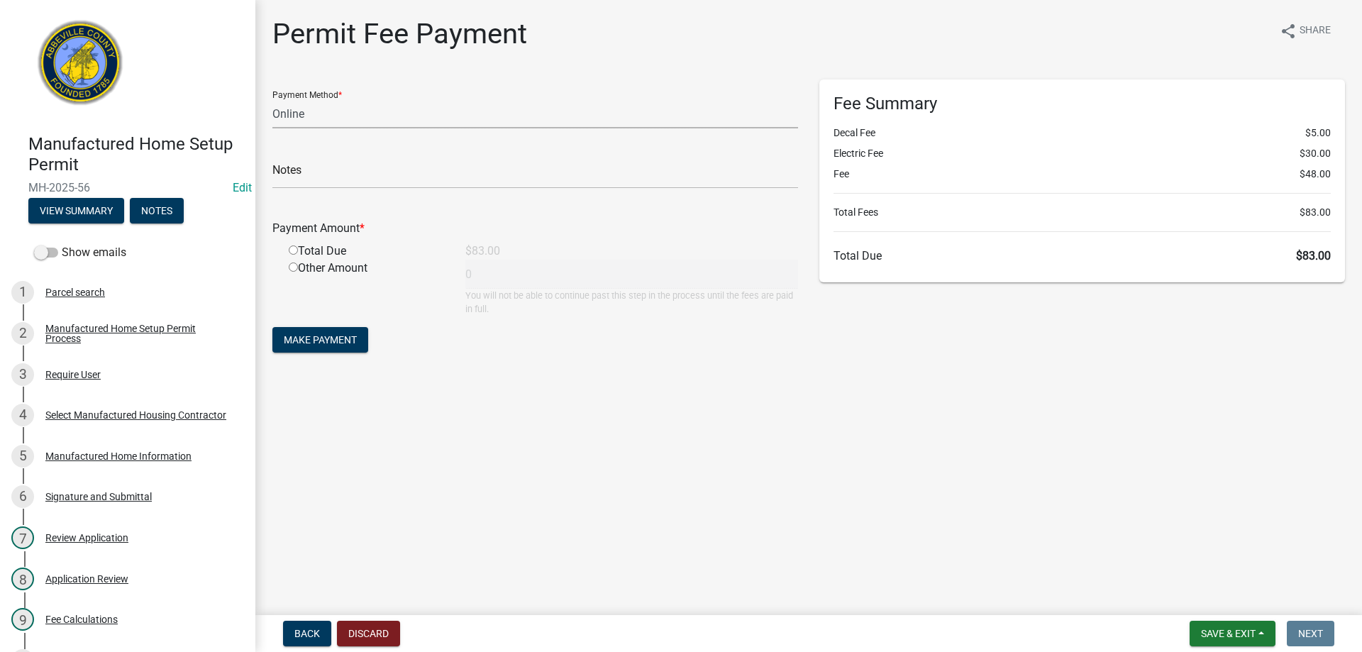
click at [341, 107] on select "Credit Card POS Check Cash Online" at bounding box center [535, 113] width 526 height 29
select select "2: 1"
click at [272, 99] on select "Credit Card POS Check Cash Online" at bounding box center [535, 113] width 526 height 29
click at [296, 250] on input "radio" at bounding box center [293, 249] width 9 height 9
radio input "true"
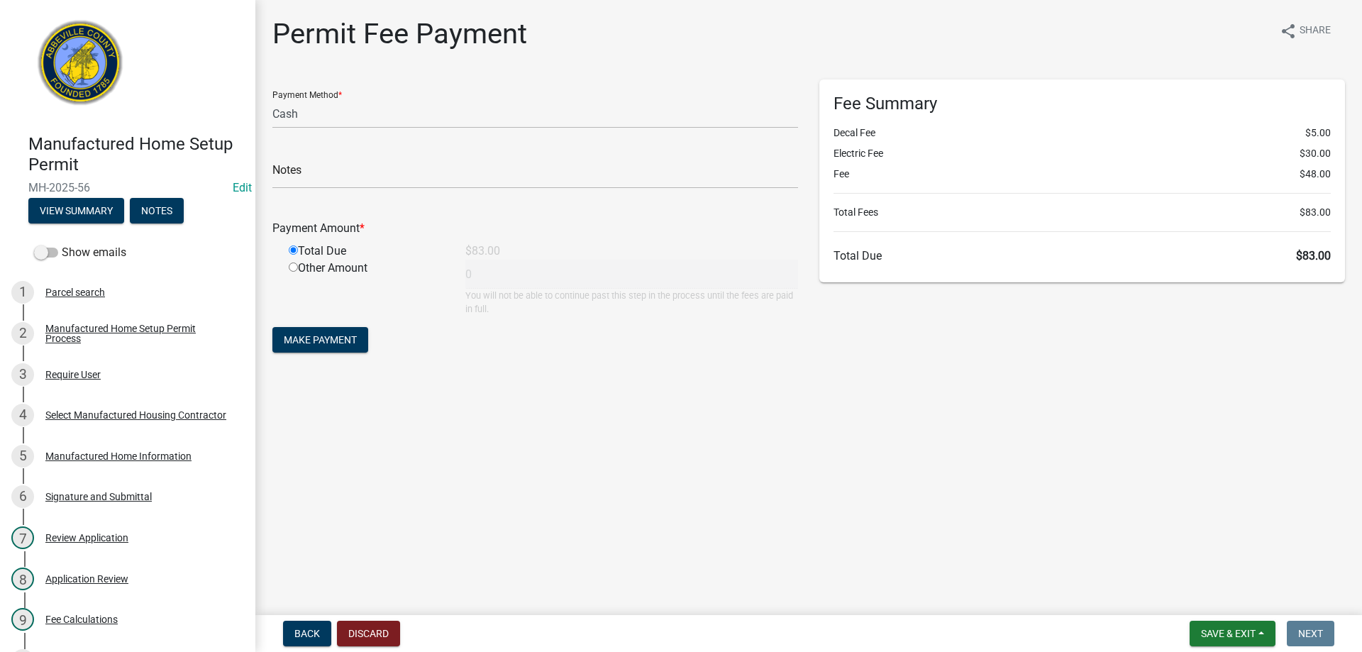
type input "83"
click at [310, 341] on span "Make Payment" at bounding box center [320, 339] width 73 height 11
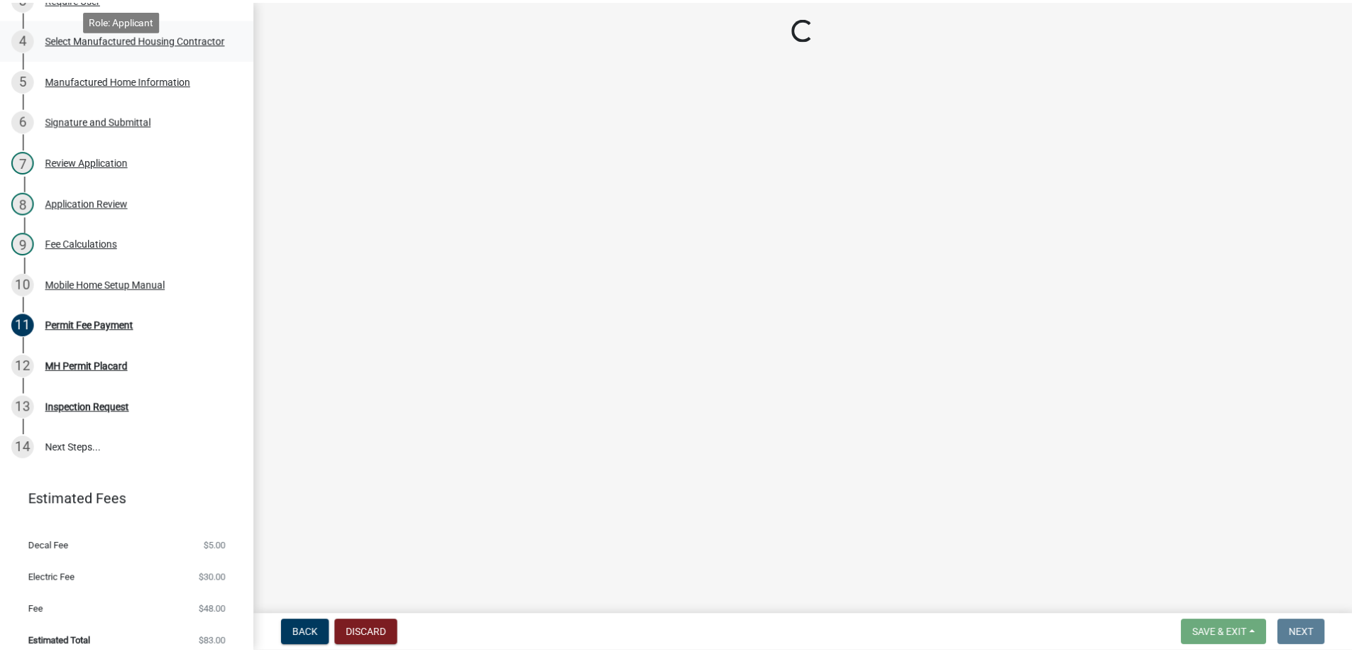
scroll to position [388, 0]
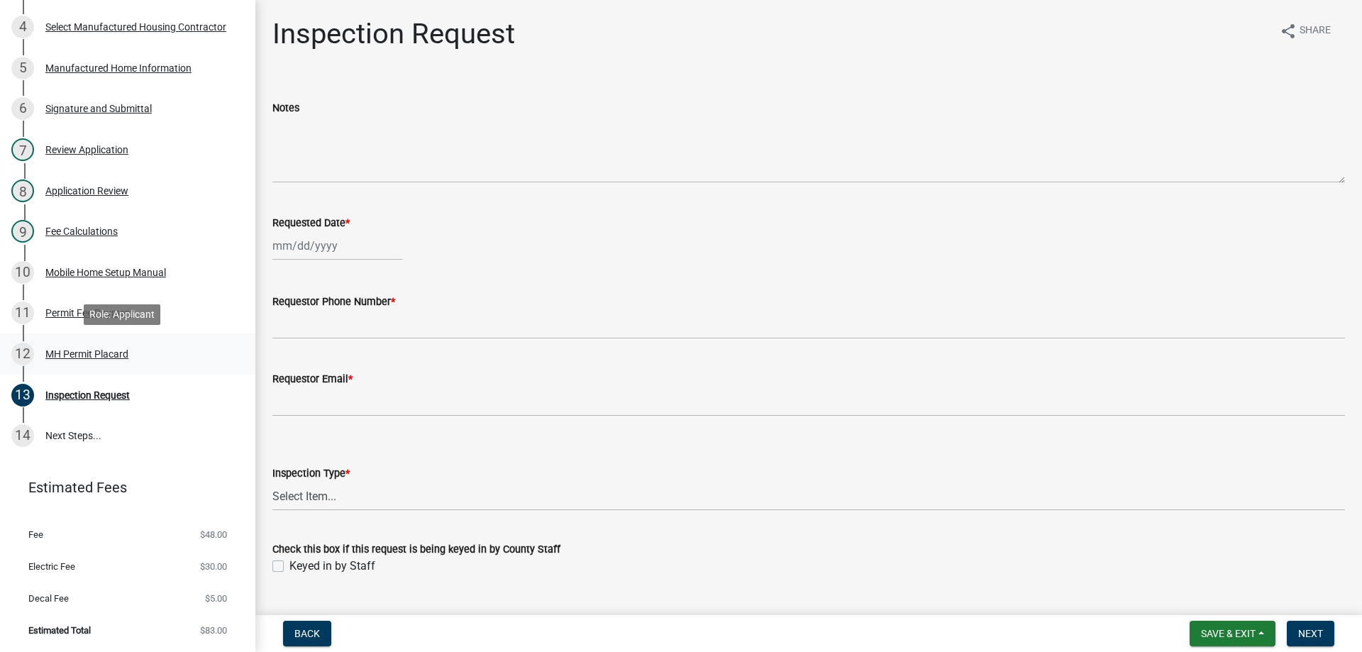
click at [79, 358] on div "MH Permit Placard" at bounding box center [86, 354] width 83 height 10
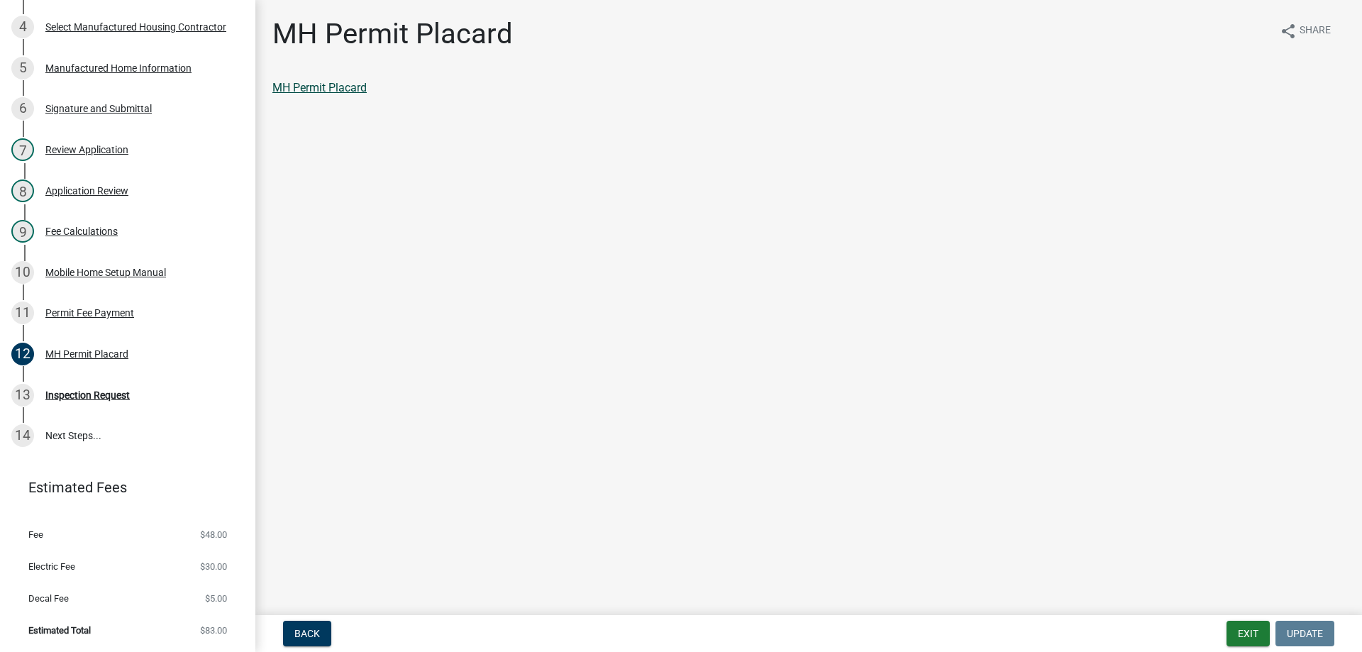
click at [333, 94] on link "MH Permit Placard" at bounding box center [319, 87] width 94 height 13
click at [52, 314] on div "Permit Fee Payment" at bounding box center [89, 313] width 89 height 10
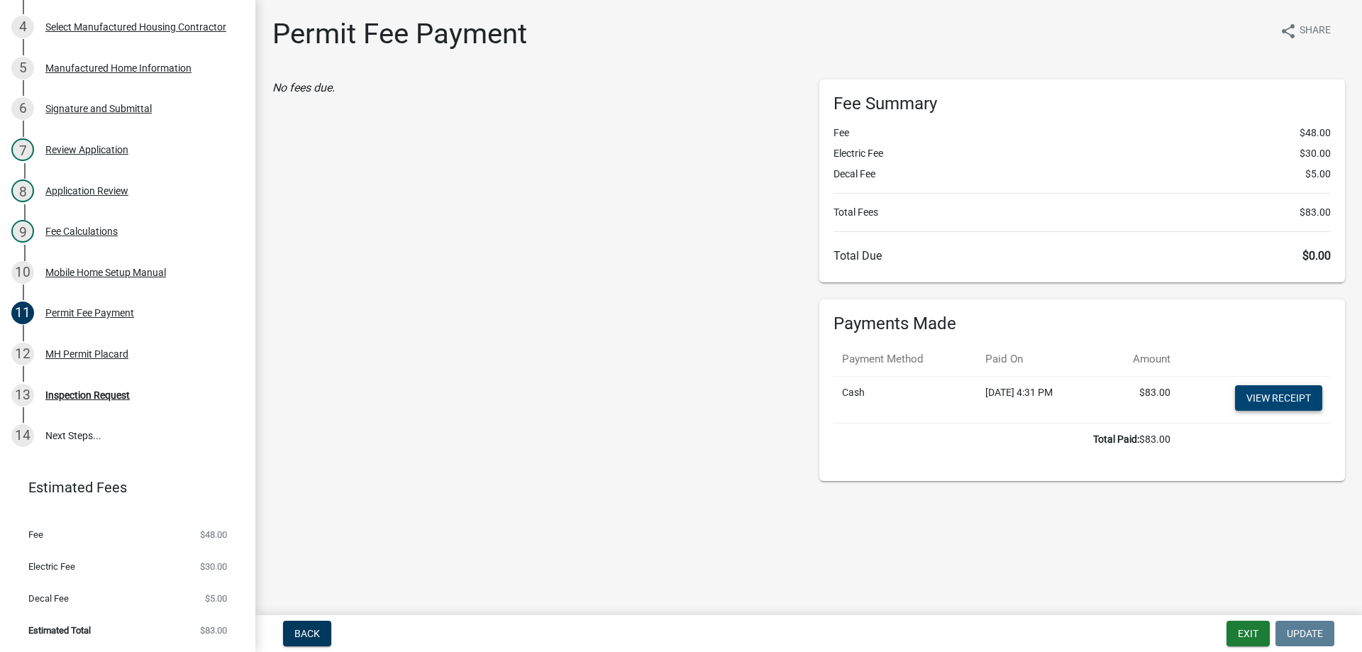
click at [1305, 392] on link "View receipt" at bounding box center [1278, 398] width 87 height 26
click at [1247, 635] on button "Exit" at bounding box center [1248, 634] width 43 height 26
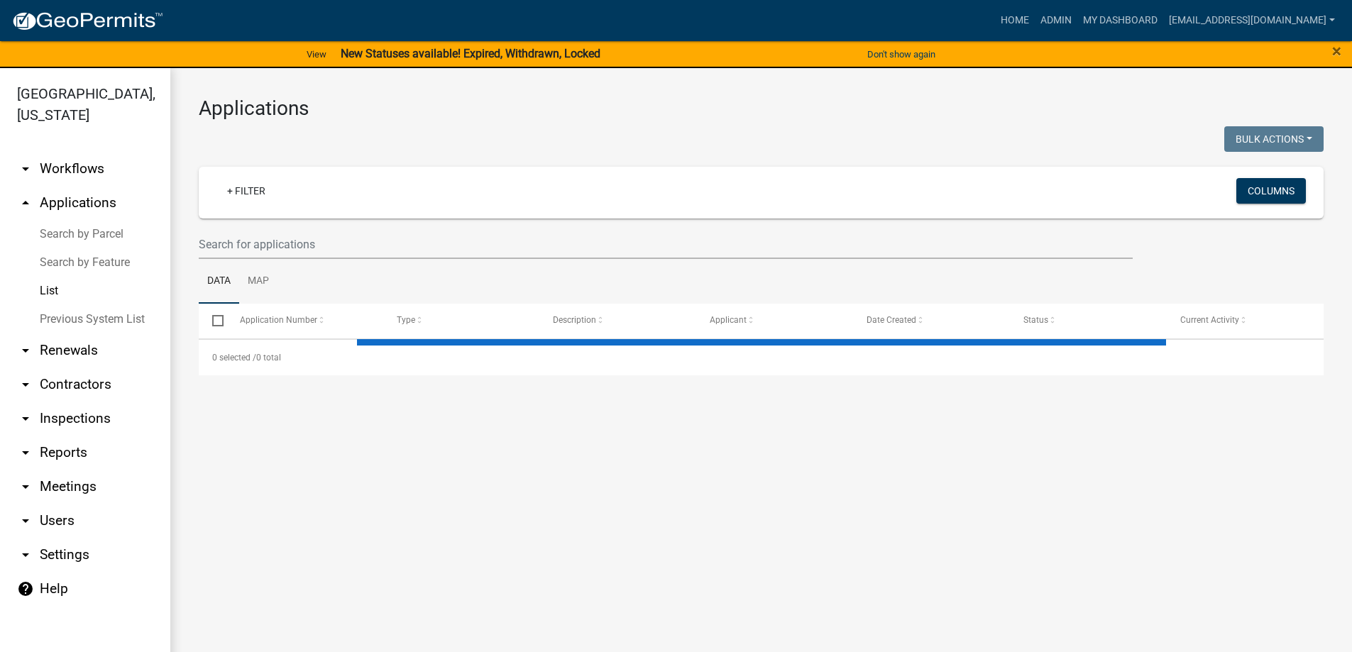
select select "3: 100"
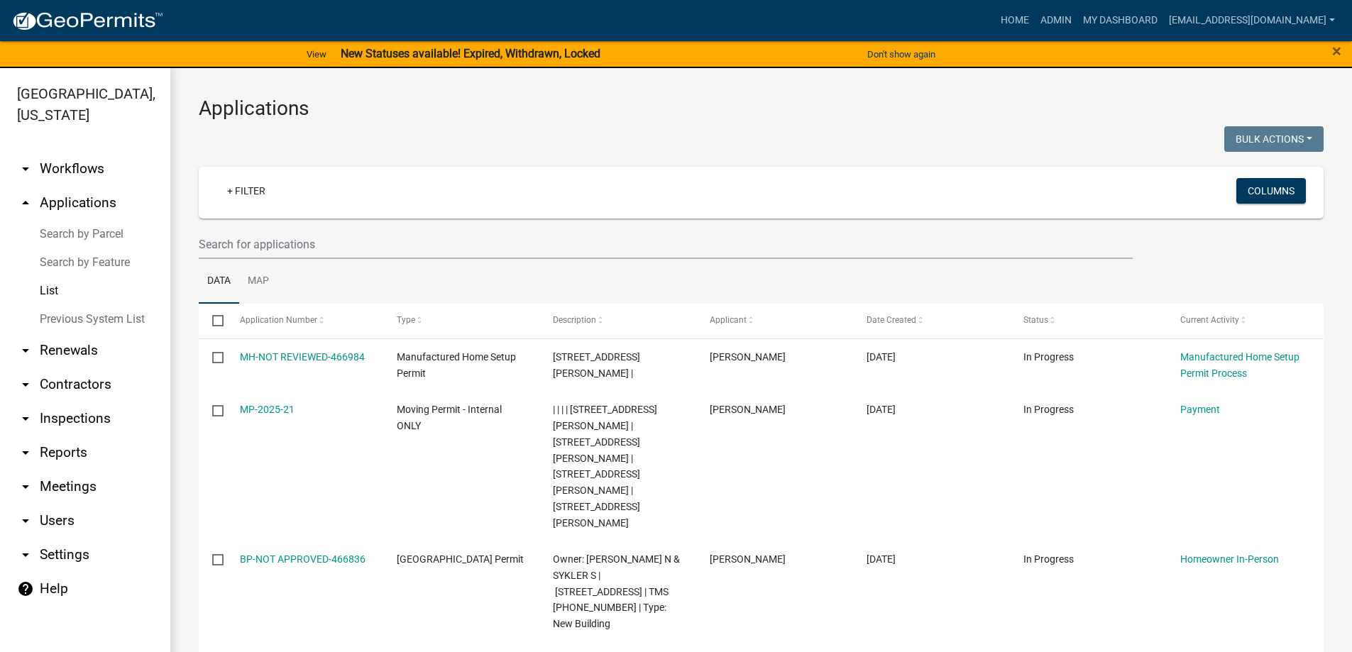
click at [48, 382] on link "arrow_drop_down Contractors" at bounding box center [85, 385] width 170 height 34
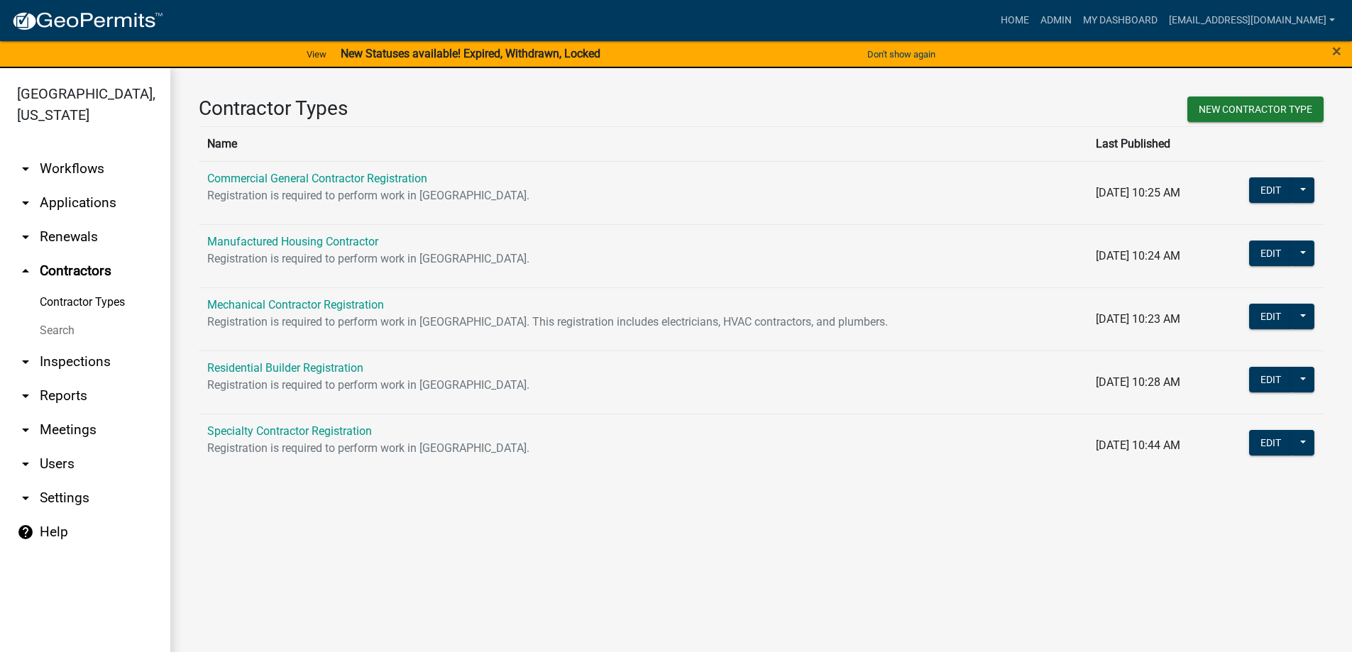
click at [56, 334] on link "Search" at bounding box center [85, 330] width 170 height 28
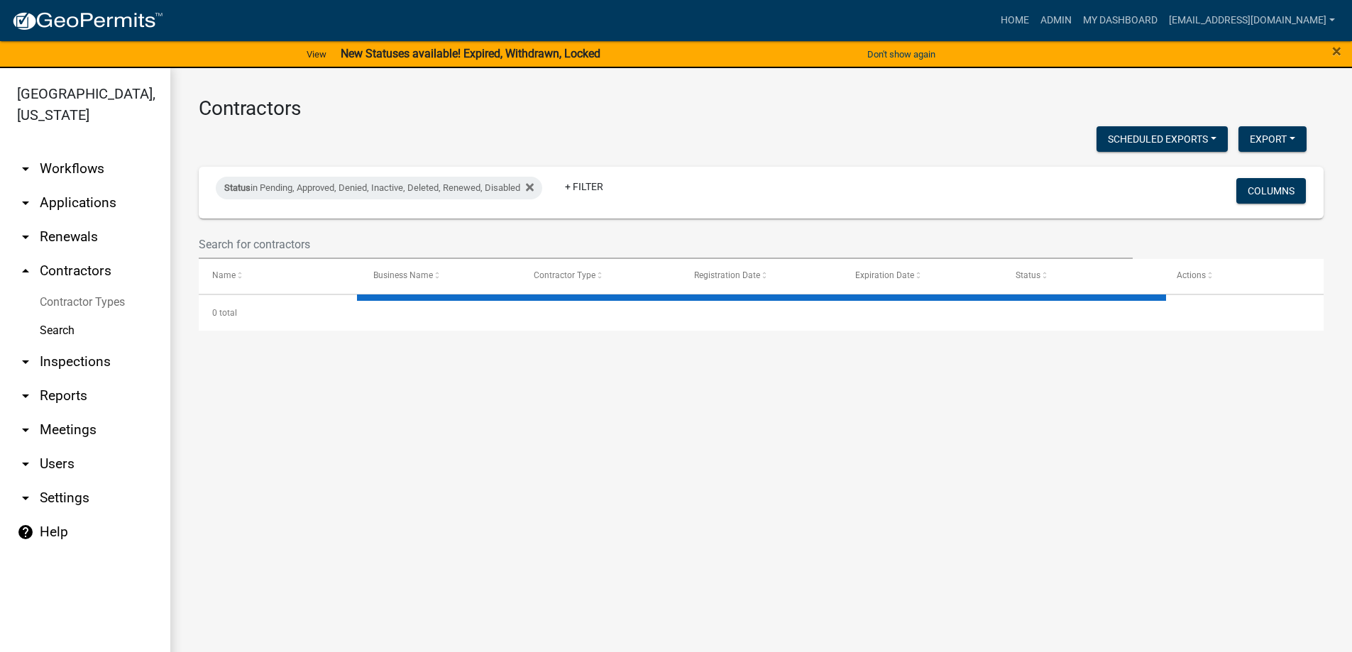
select select "3: 100"
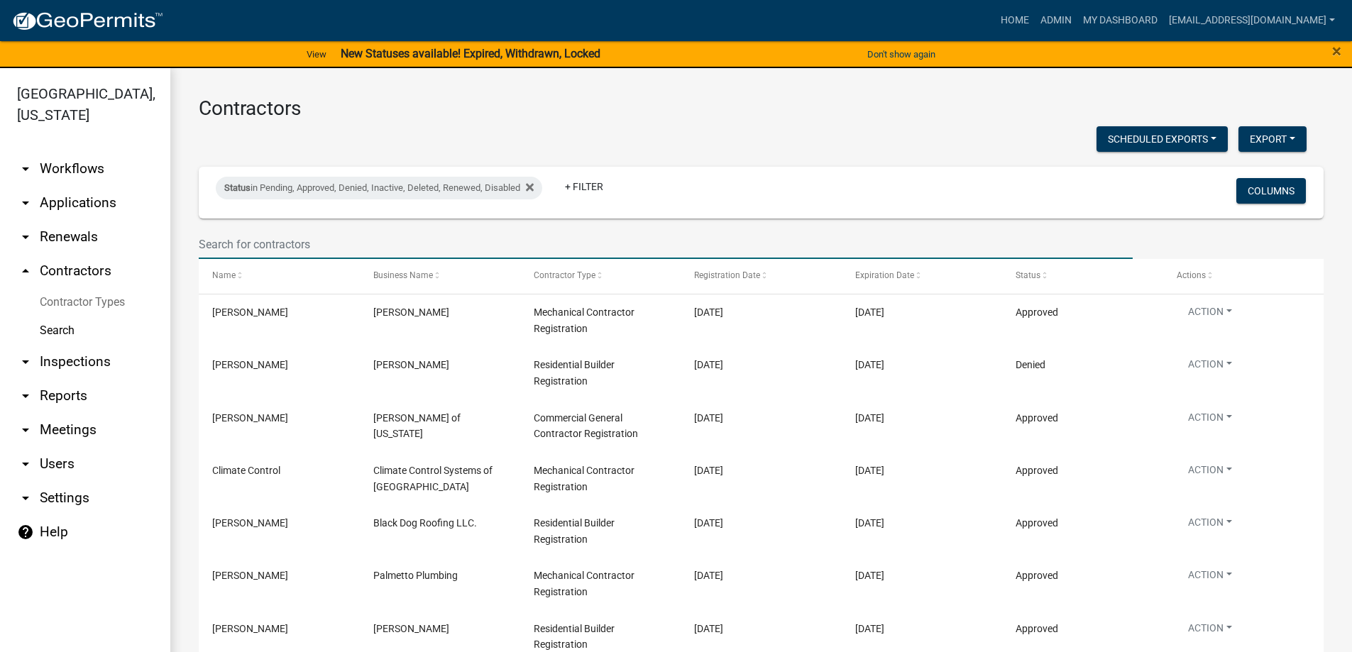
click at [286, 243] on input "text" at bounding box center [666, 244] width 934 height 29
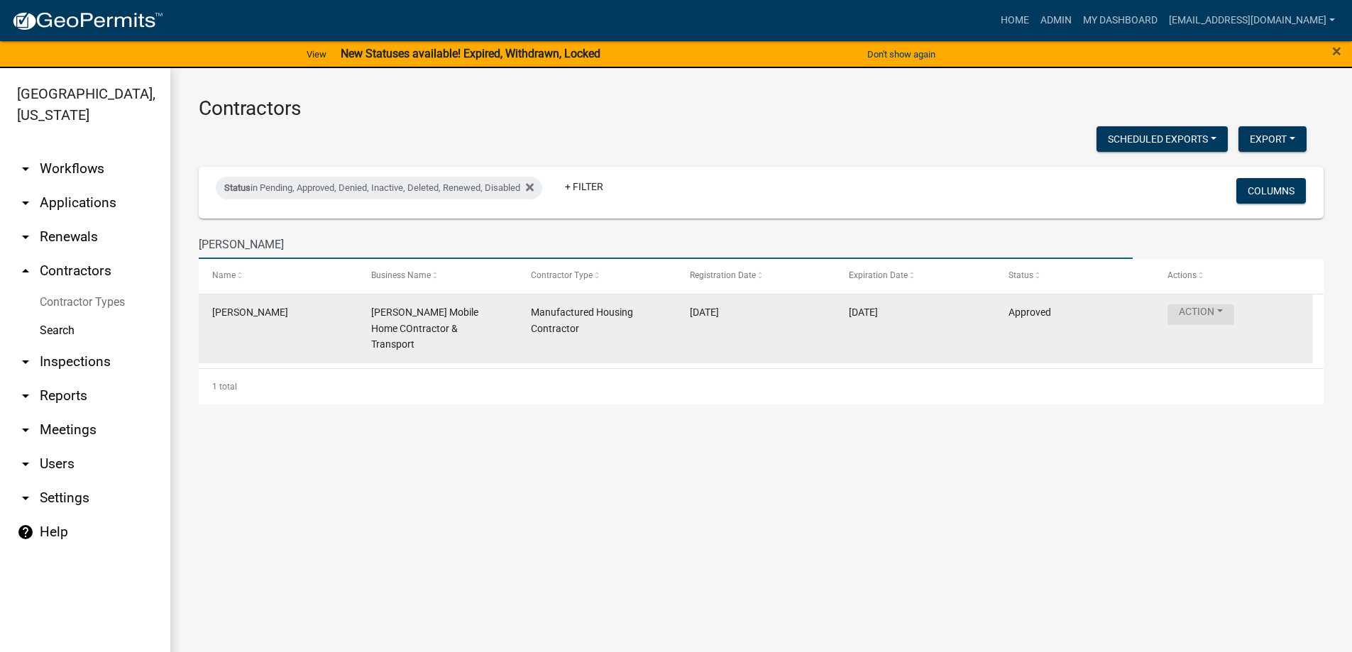
type input "[PERSON_NAME]"
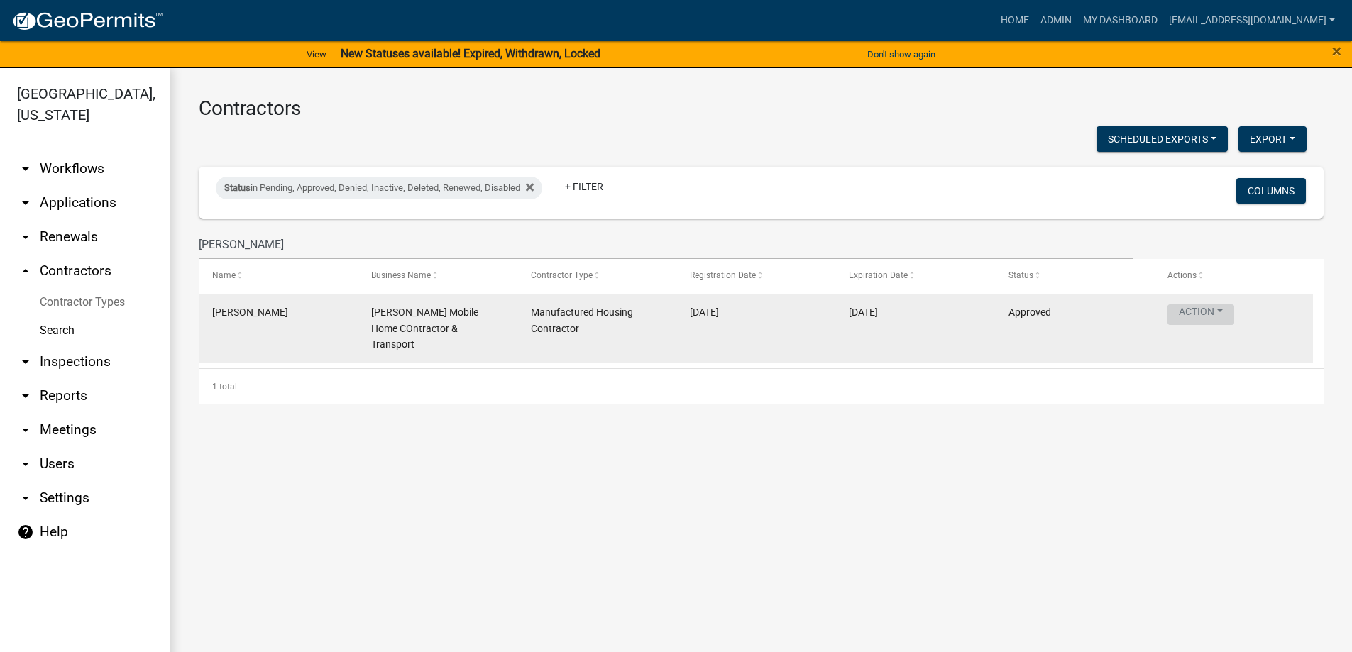
click at [1188, 321] on button "Action" at bounding box center [1200, 314] width 67 height 21
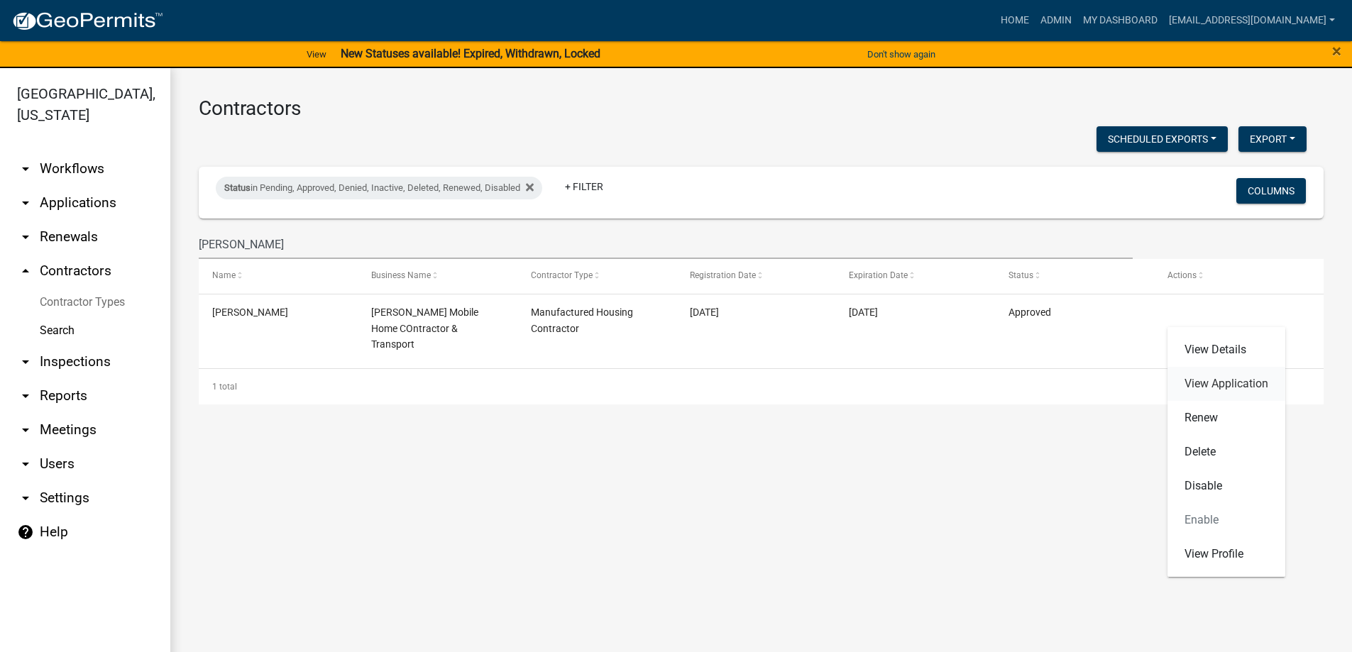
click at [1198, 388] on link "View Application" at bounding box center [1226, 384] width 118 height 34
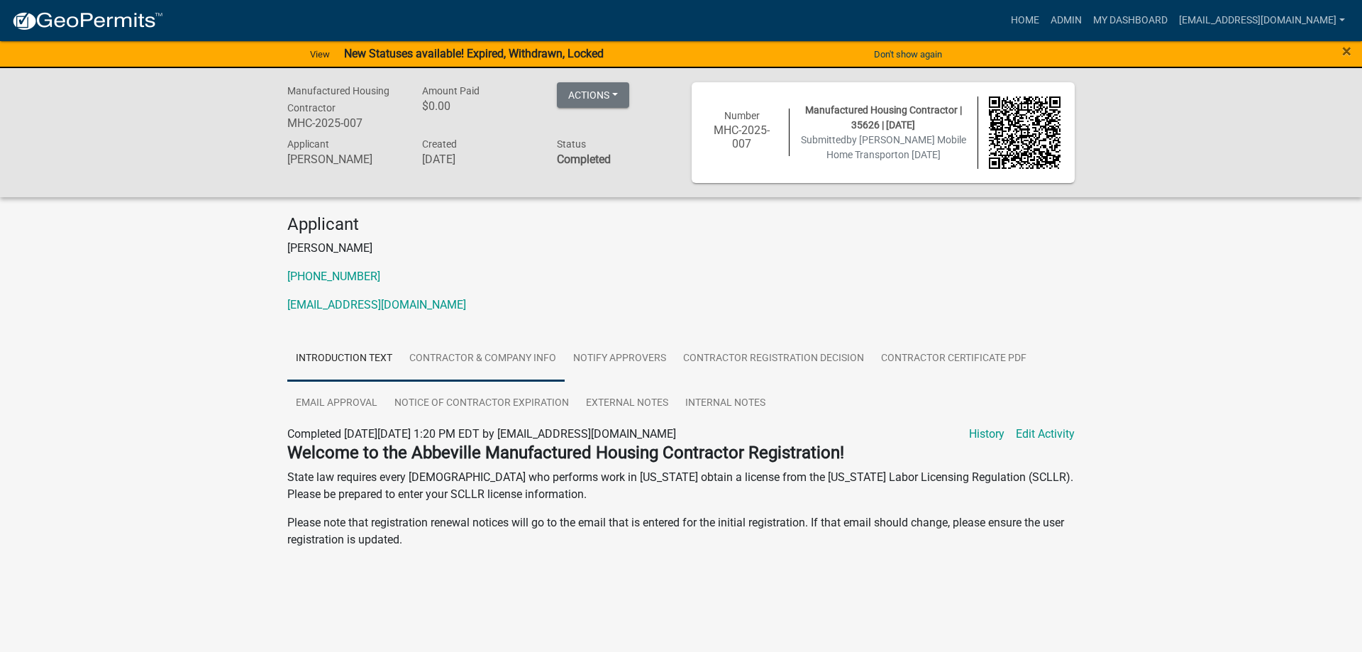
click at [440, 352] on link "Contractor & Company Info" at bounding box center [483, 358] width 164 height 45
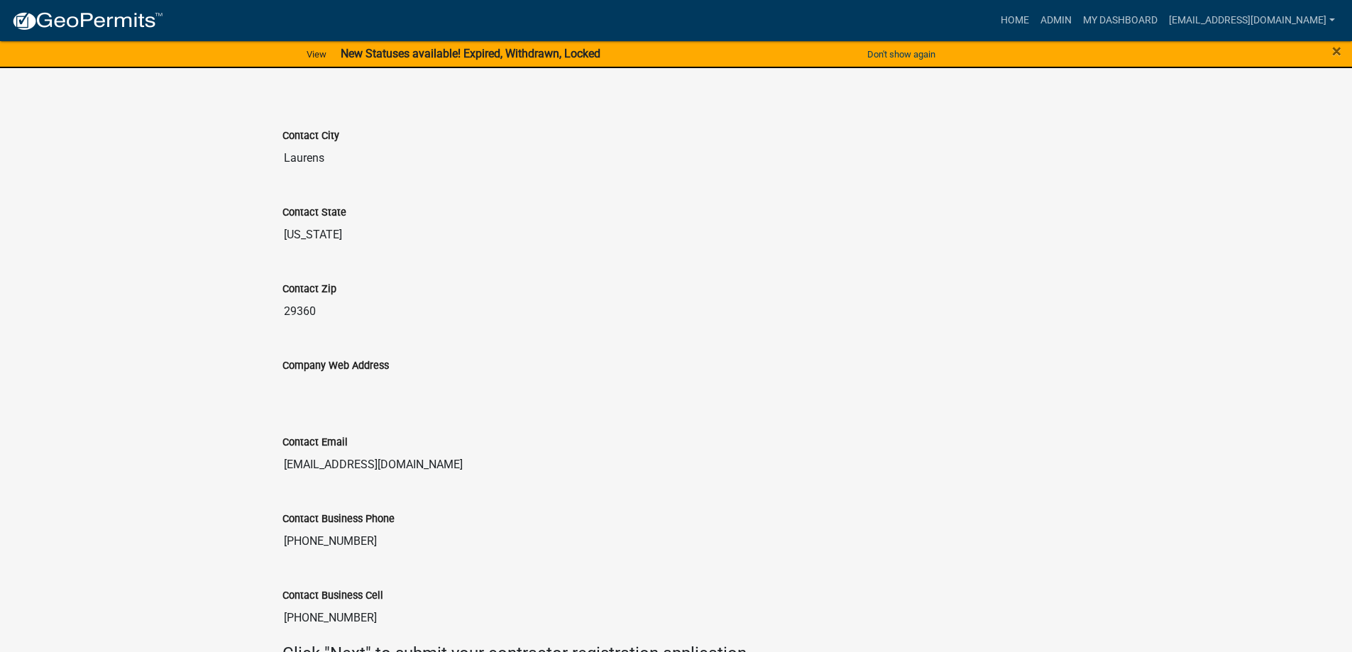
scroll to position [1490, 0]
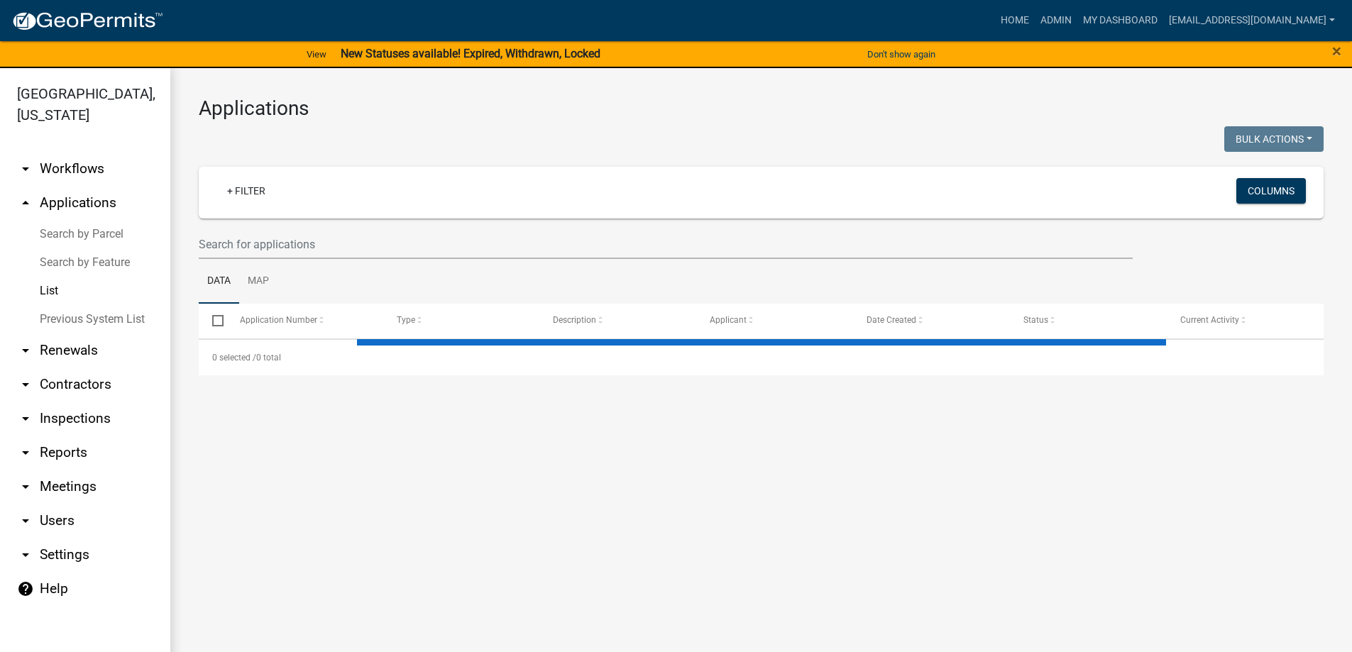
select select "3: 100"
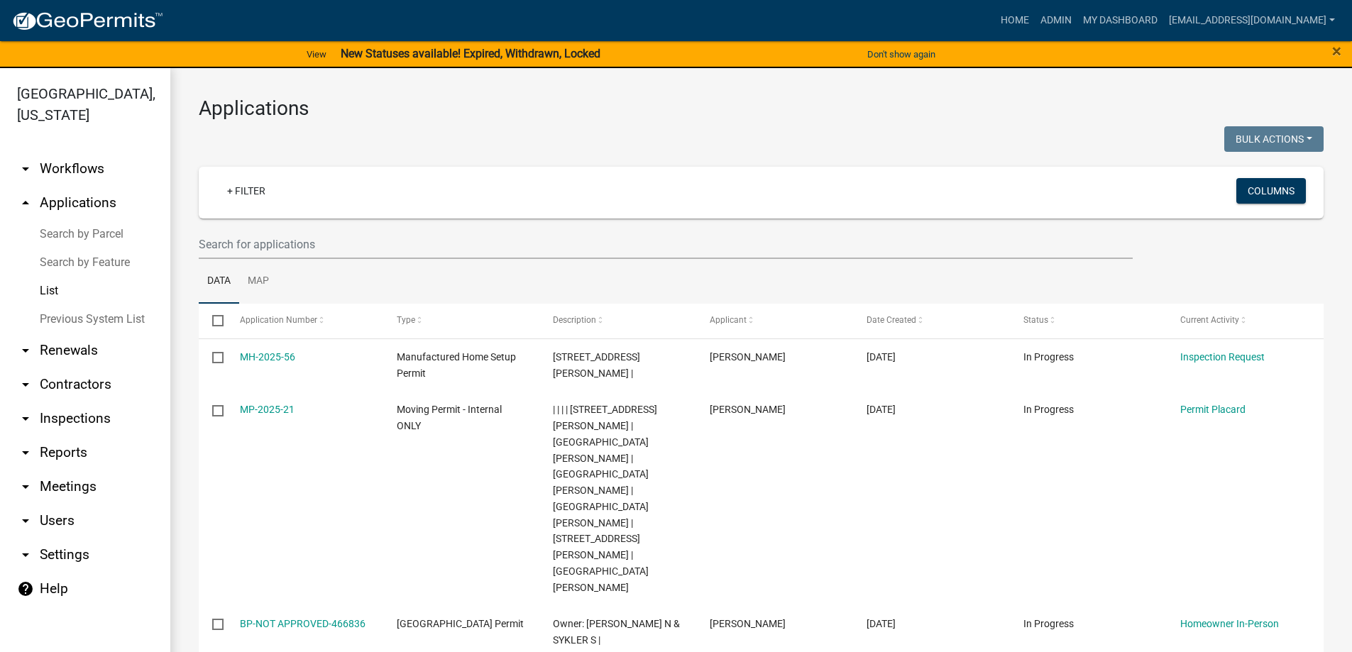
click at [82, 444] on link "arrow_drop_down Reports" at bounding box center [85, 453] width 170 height 34
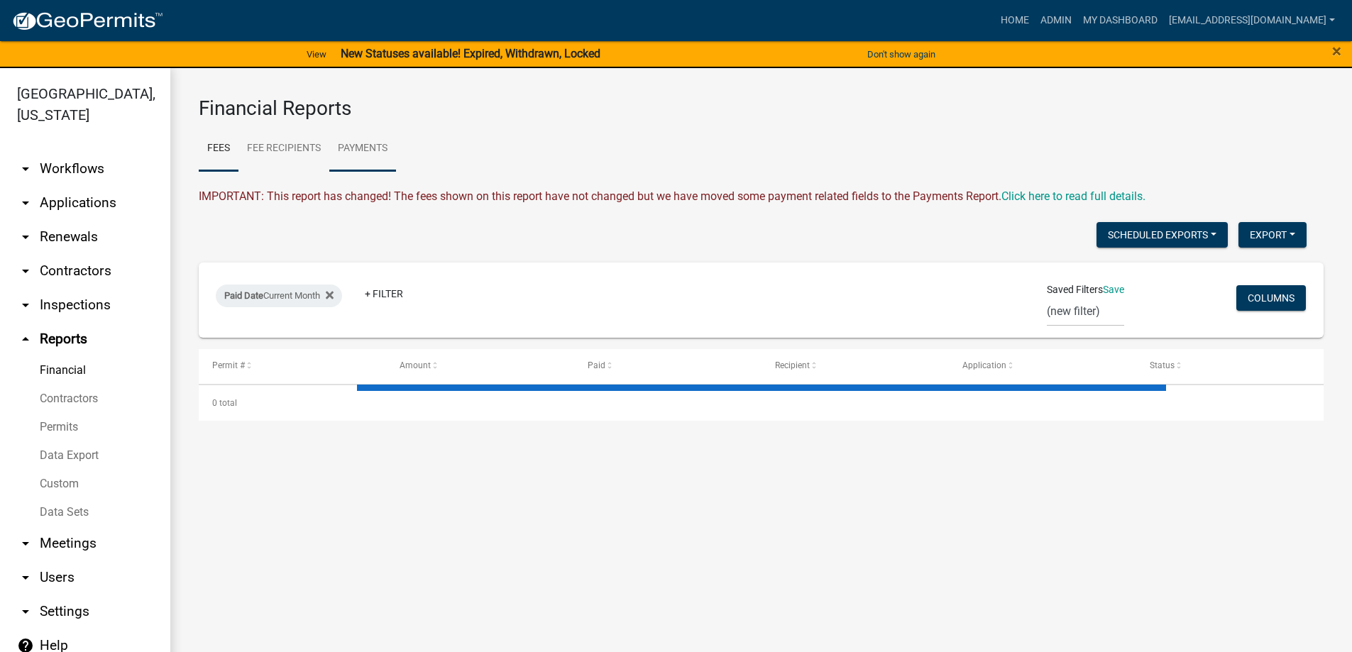
click at [352, 151] on link "Payments" at bounding box center [362, 148] width 67 height 45
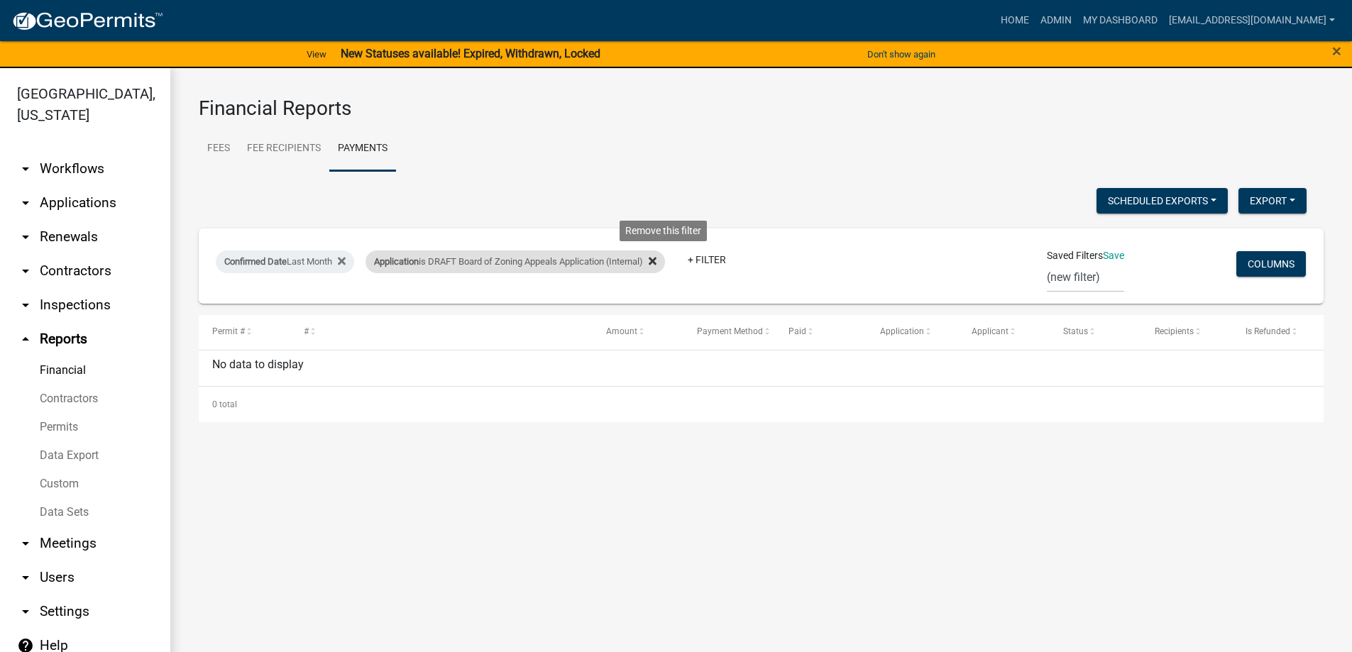
click at [656, 260] on icon at bounding box center [652, 261] width 8 height 8
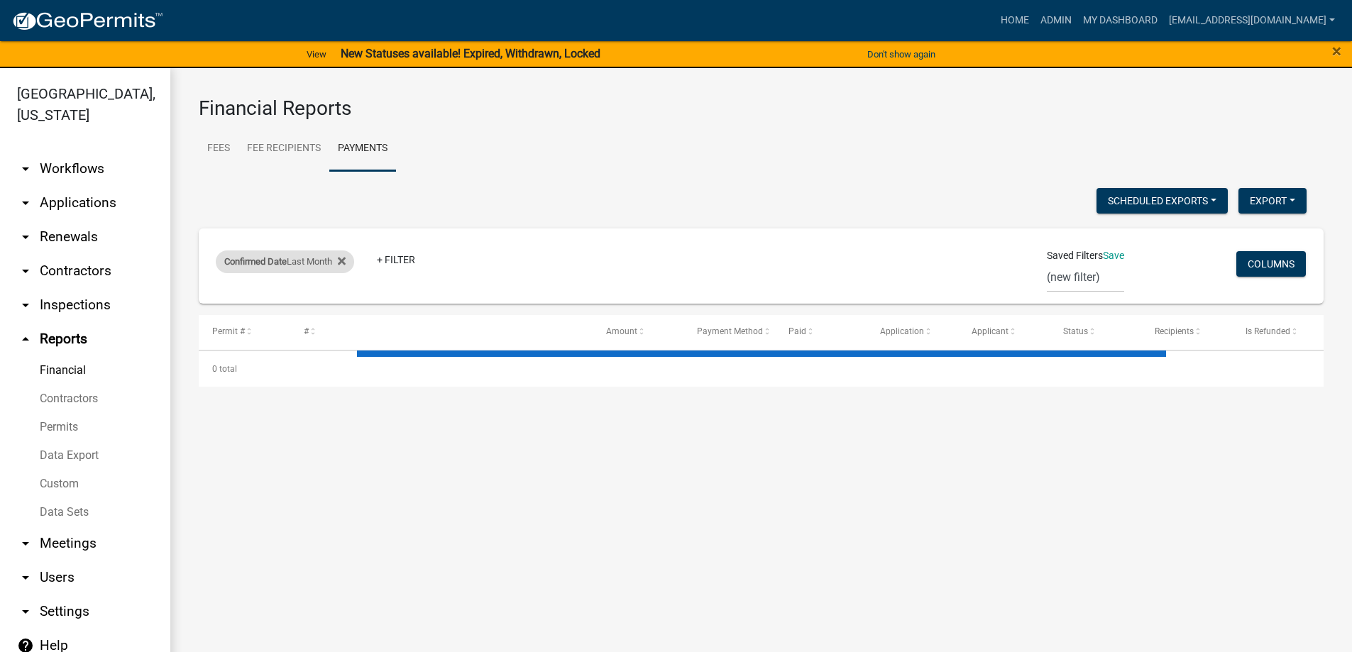
click at [288, 260] on div "Confirmed Date Last Month" at bounding box center [285, 261] width 138 height 23
select select "previous_1_months"
click at [283, 316] on select "[DATE] [DATE] Current Week Previous Week Current Month Last Month Current Calen…" at bounding box center [287, 314] width 142 height 29
select select "3: 100"
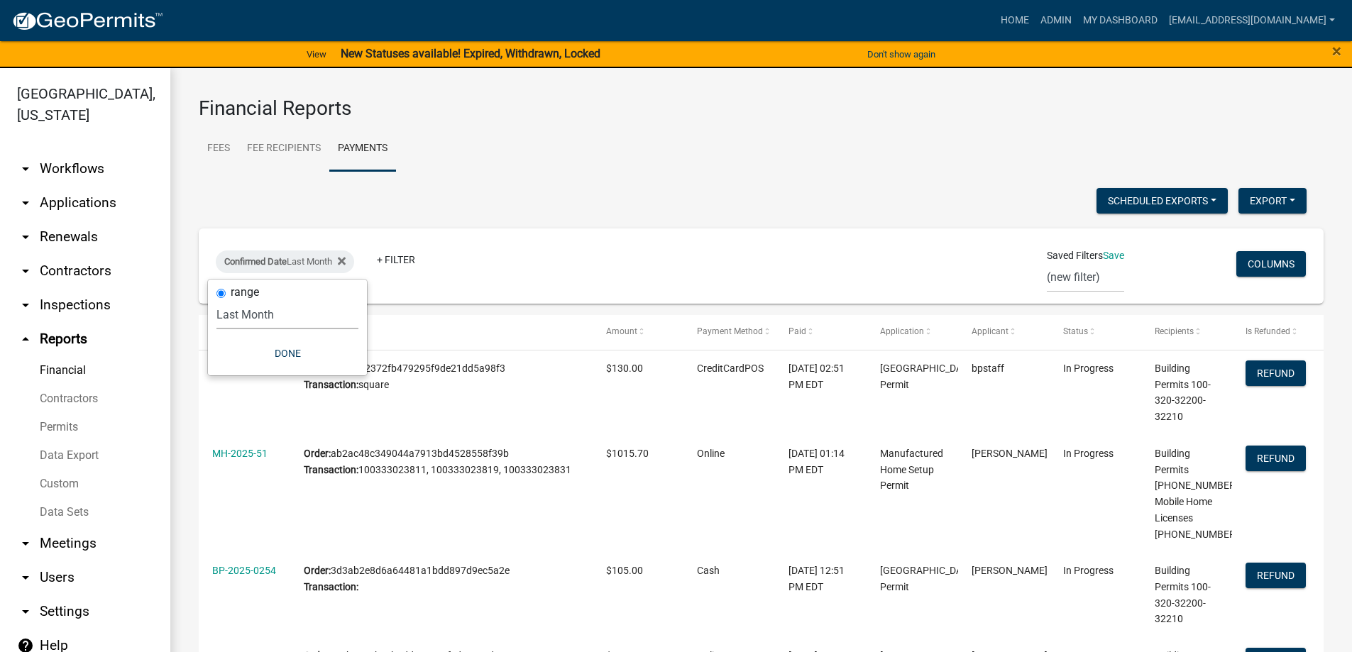
select select "this_1_months"
click at [223, 300] on select "[DATE] [DATE] Current Week Previous Week Current Month Last Month Current Calen…" at bounding box center [287, 314] width 142 height 29
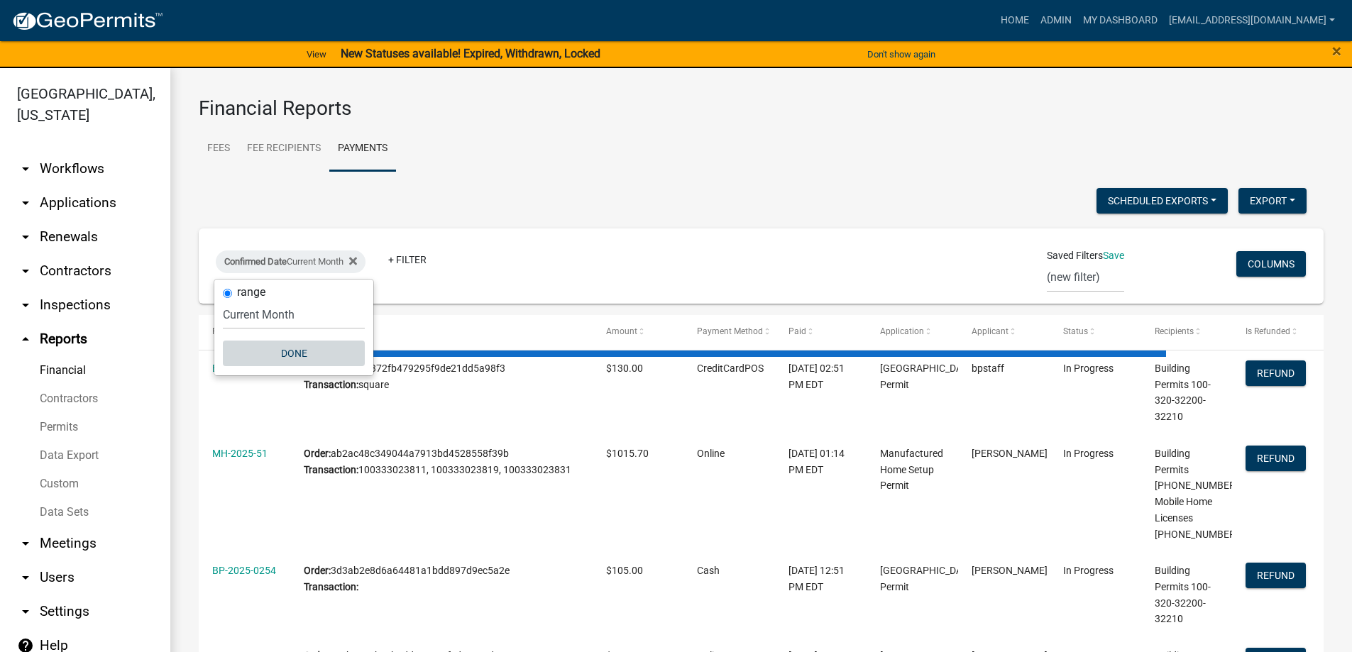
click at [316, 352] on button "Done" at bounding box center [294, 354] width 142 height 26
click at [406, 260] on link "+ Filter" at bounding box center [407, 260] width 61 height 26
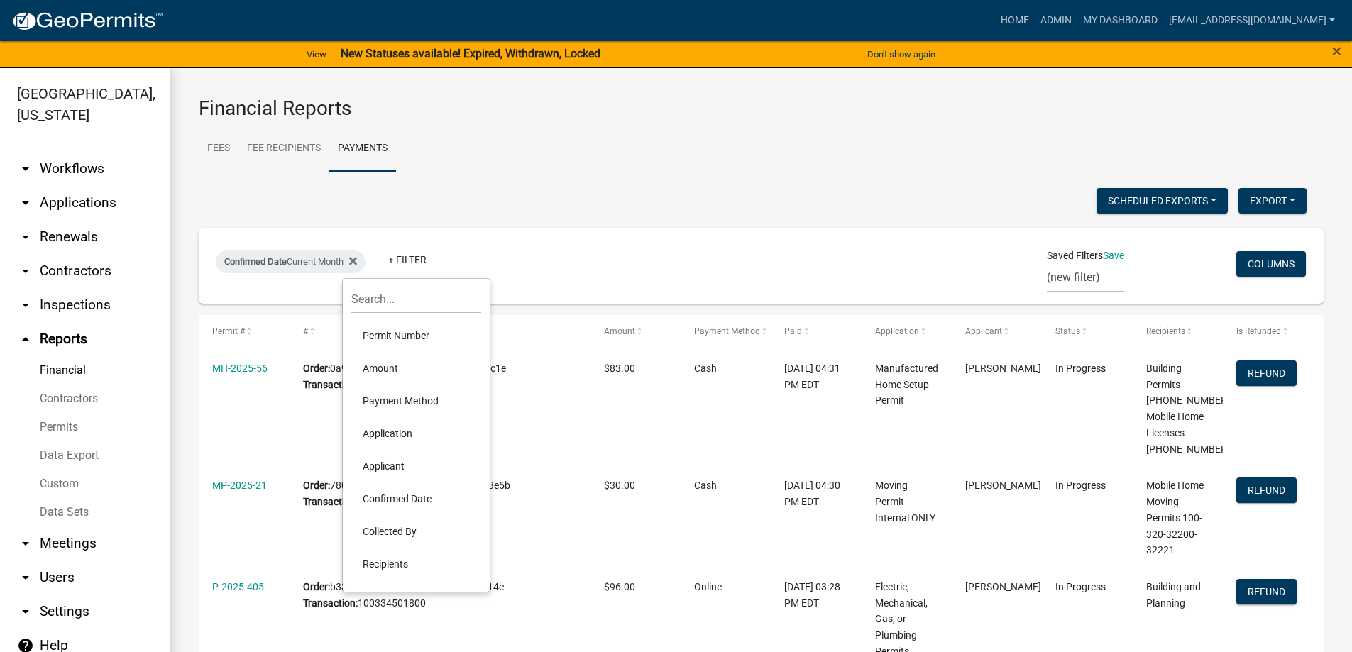
click at [403, 407] on li "Payment Method" at bounding box center [416, 401] width 130 height 33
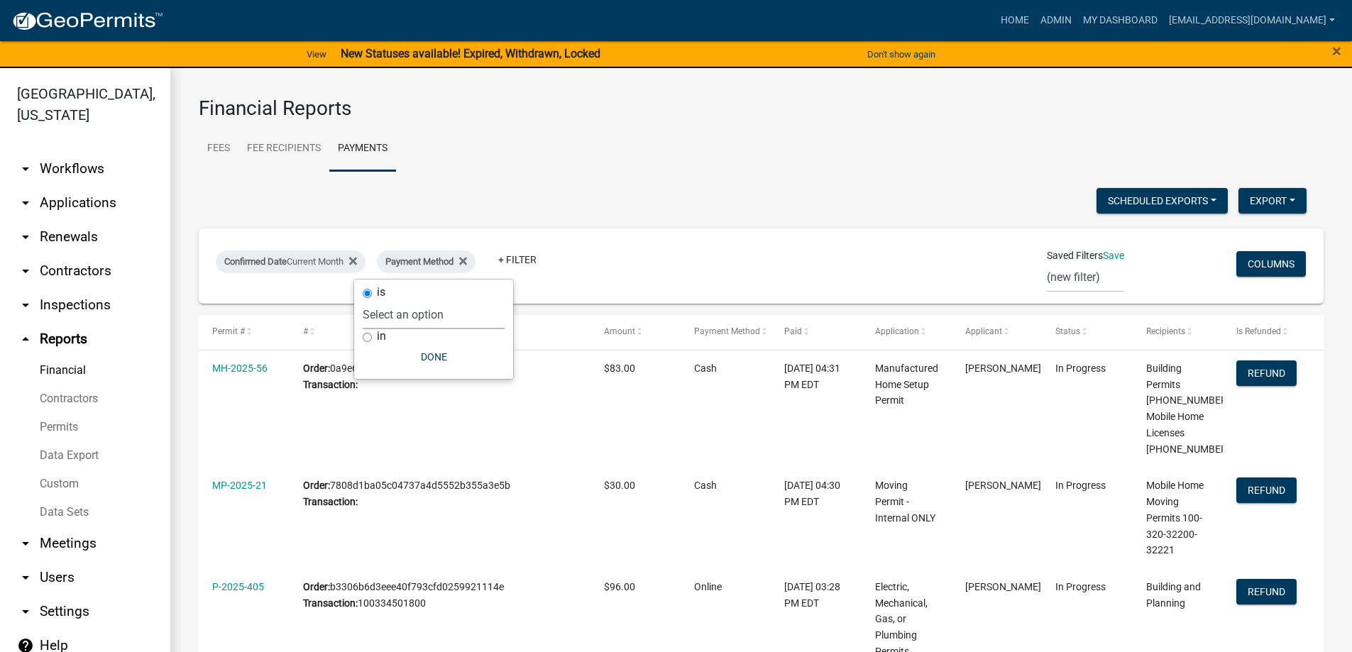
click at [414, 317] on select "Select an option Online CreditCardPOS Check Cash" at bounding box center [434, 314] width 142 height 29
select select "Cash"
click at [378, 300] on select "Select an option Online CreditCardPOS Check Cash" at bounding box center [434, 314] width 142 height 29
click at [1269, 207] on button "Export" at bounding box center [1272, 201] width 68 height 26
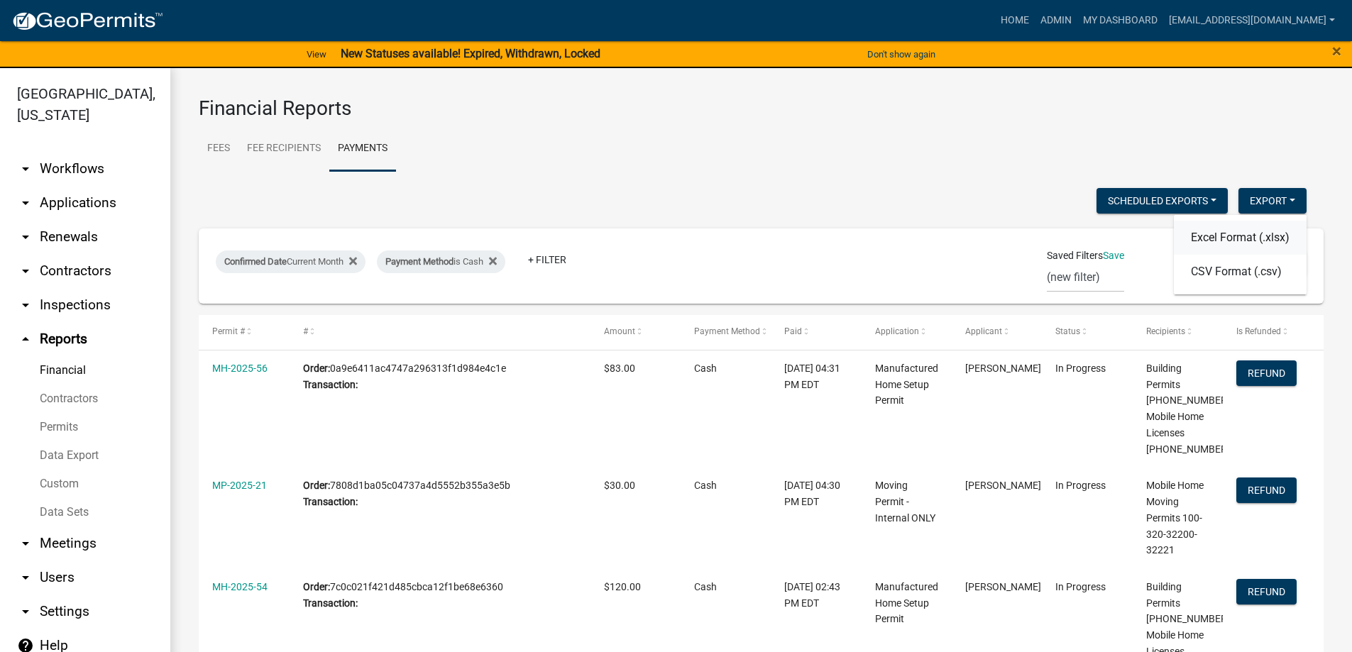
click at [1197, 245] on button "Excel Format (.xlsx)" at bounding box center [1240, 238] width 133 height 34
click at [43, 208] on link "arrow_drop_down Applications" at bounding box center [85, 203] width 170 height 34
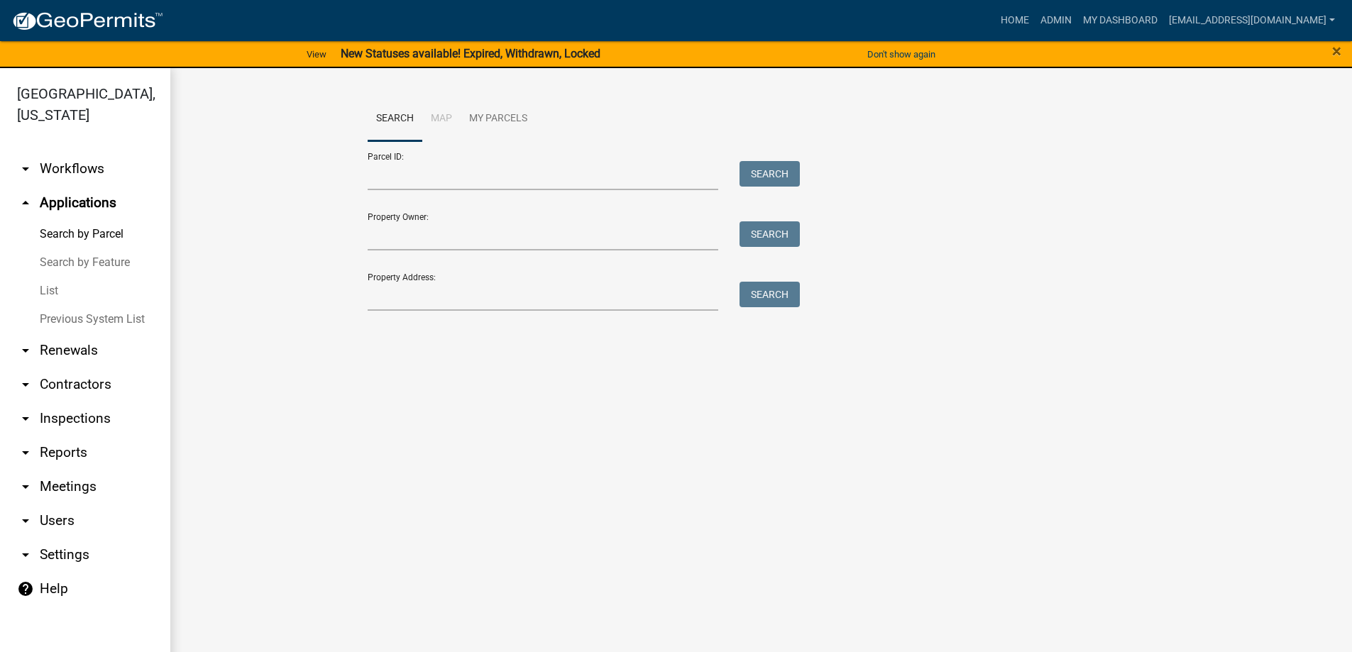
click at [62, 283] on link "List" at bounding box center [85, 291] width 170 height 28
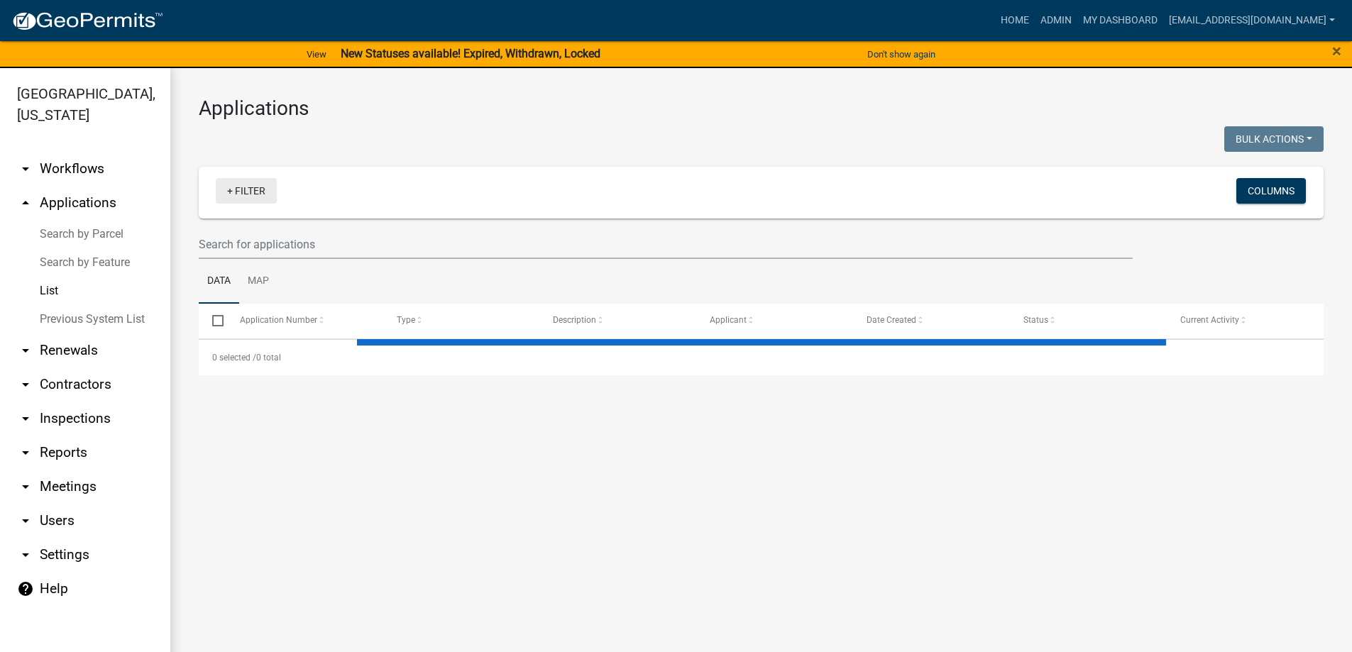
click at [230, 194] on link "+ Filter" at bounding box center [246, 191] width 61 height 26
select select "3: 100"
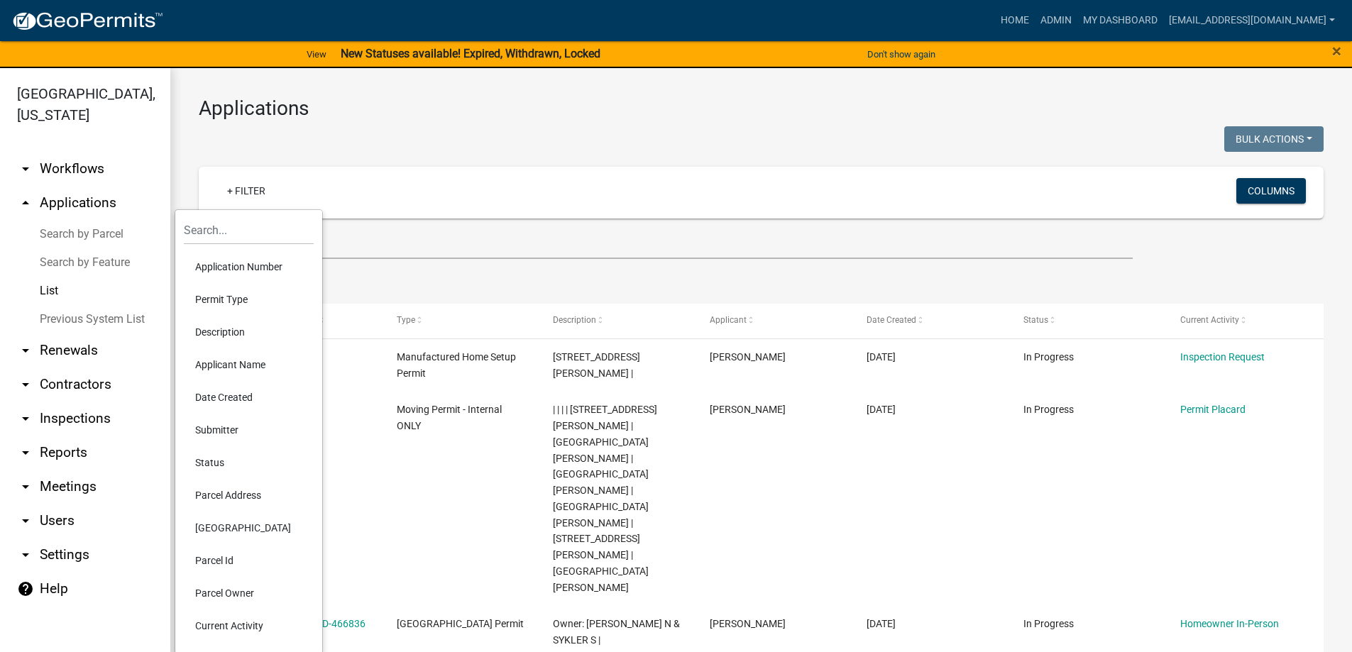
click at [226, 302] on li "Permit Type" at bounding box center [249, 299] width 130 height 33
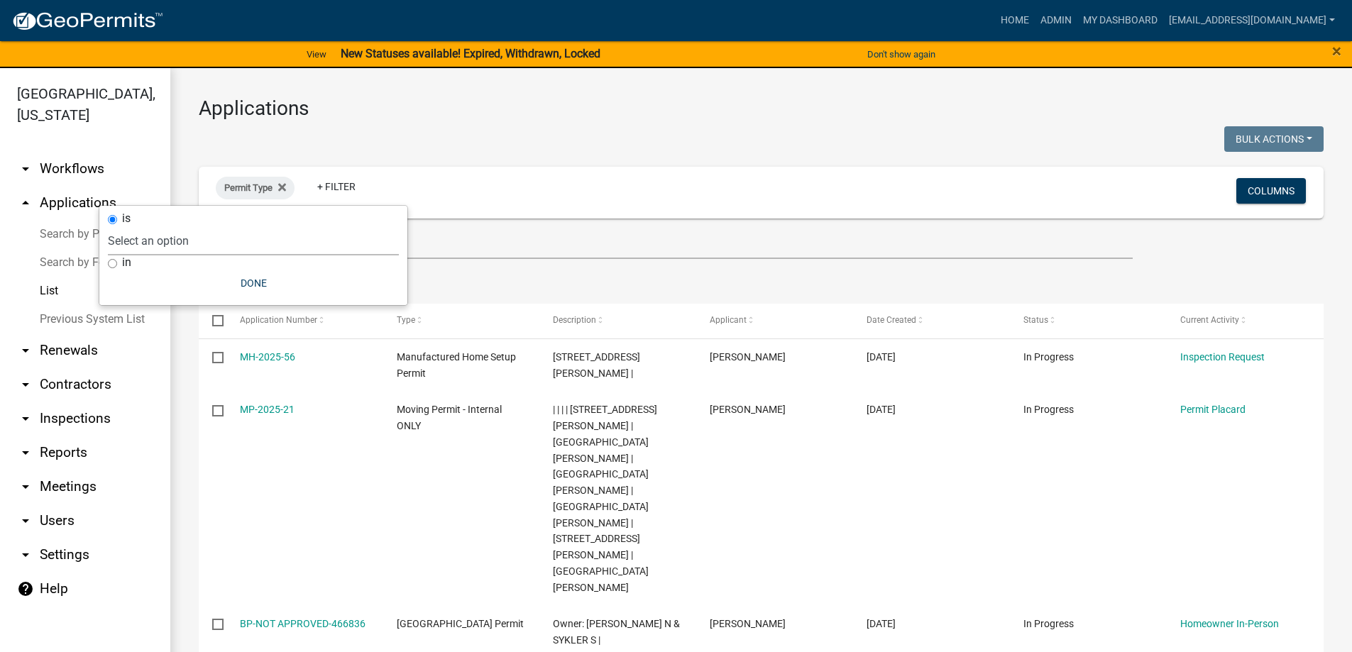
click at [232, 245] on select "Select an option [GEOGRAPHIC_DATA] Permit [GEOGRAPHIC_DATA] County Residential …" at bounding box center [253, 240] width 291 height 29
select select "3802f7aa-e475-42cf-9d36-345c773ec921"
click at [180, 226] on select "Select an option [GEOGRAPHIC_DATA] Permit [GEOGRAPHIC_DATA] County Residential …" at bounding box center [253, 240] width 291 height 29
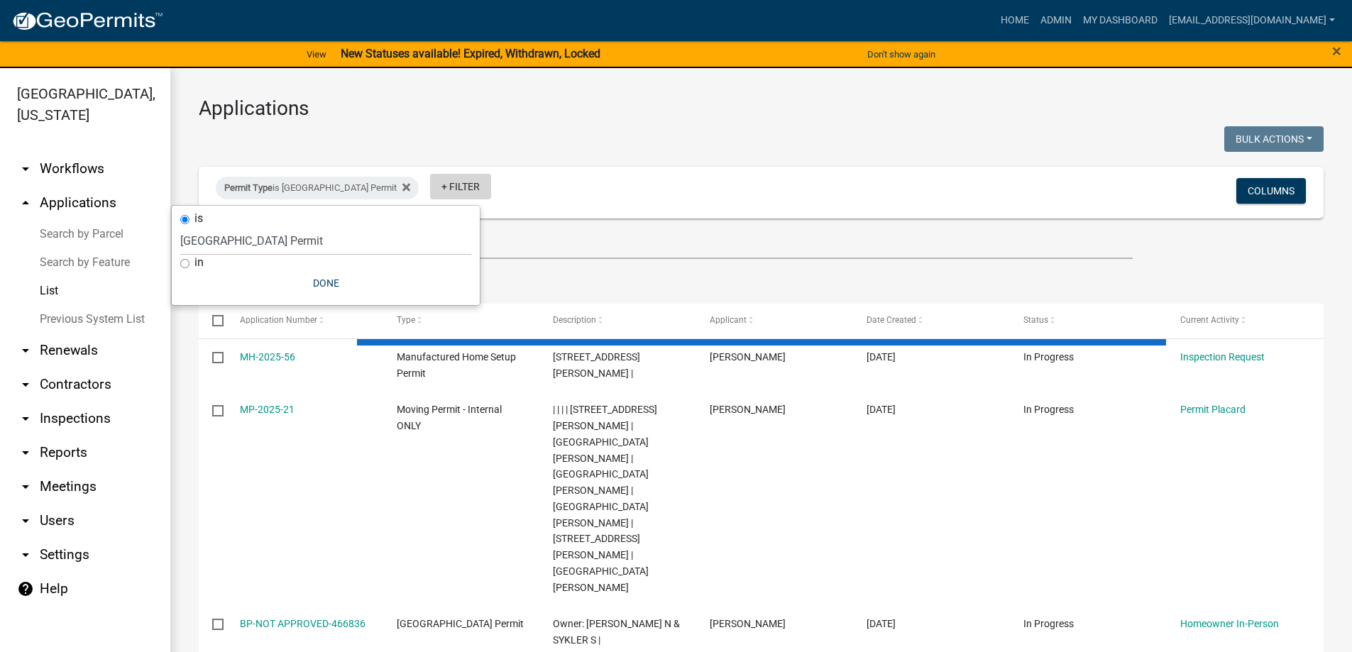
click at [473, 187] on link "+ Filter" at bounding box center [460, 187] width 61 height 26
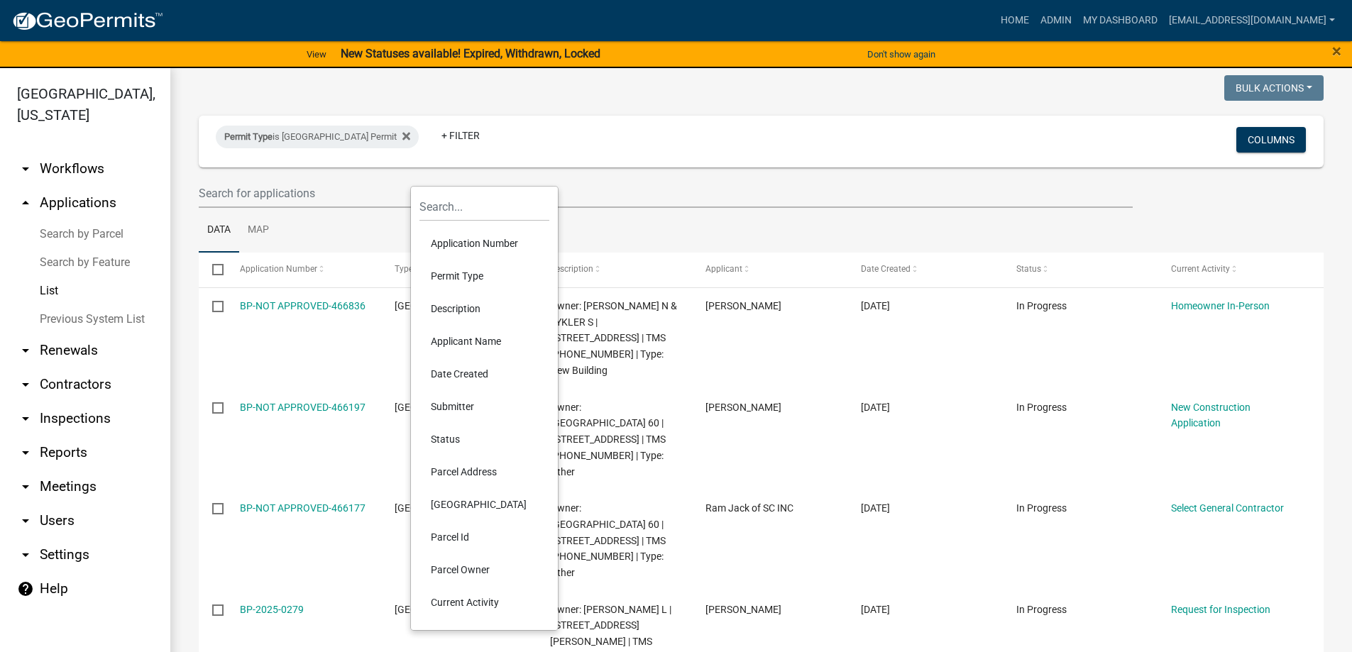
scroll to position [71, 0]
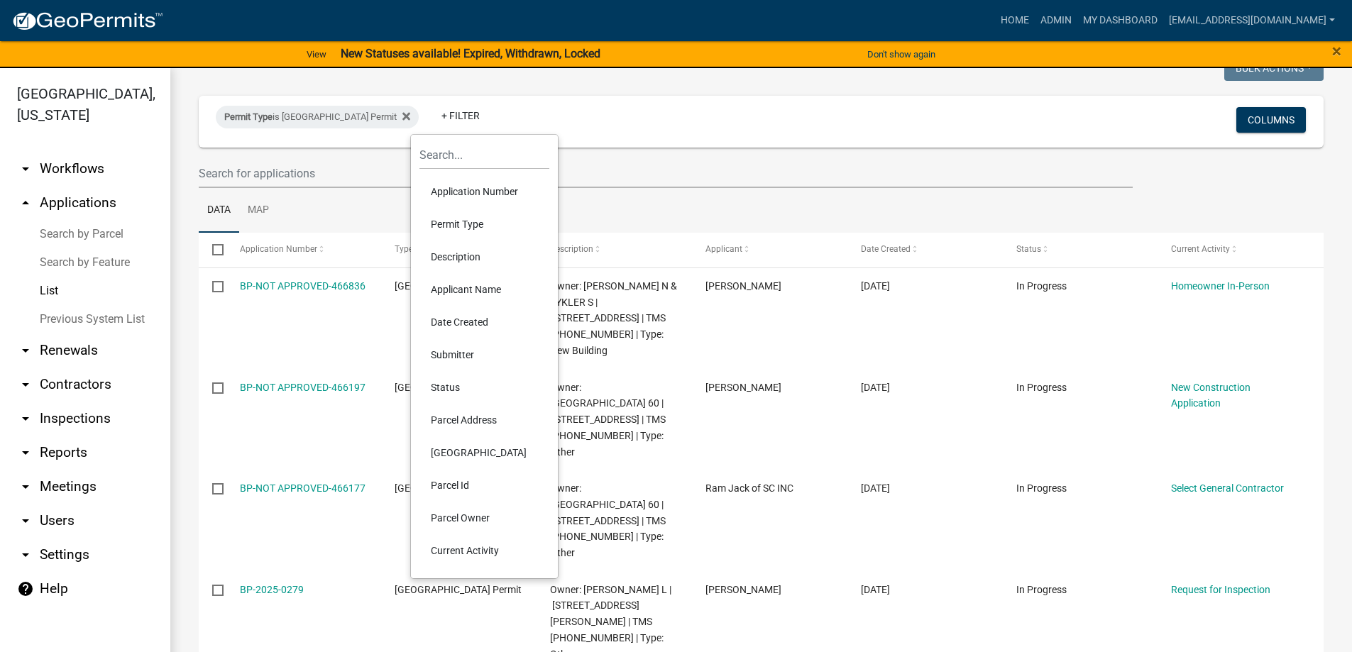
click at [446, 324] on li "Date Created" at bounding box center [484, 322] width 130 height 33
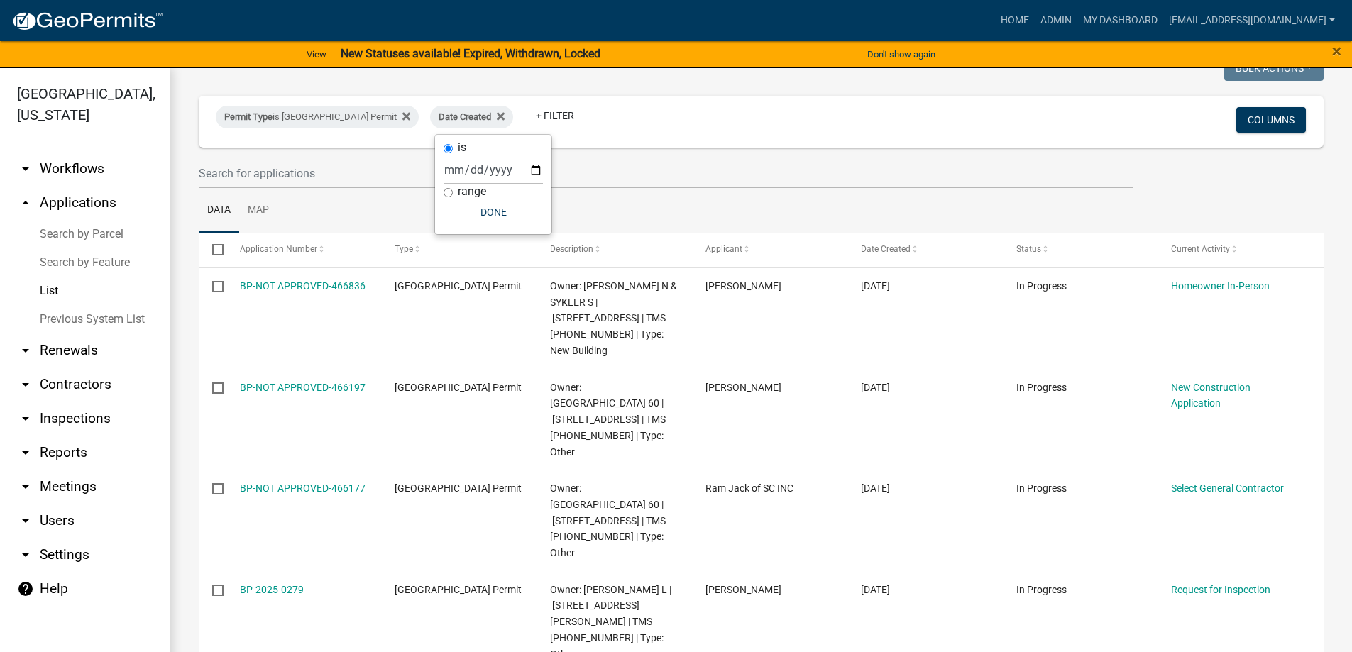
click at [502, 185] on div "range" at bounding box center [492, 191] width 99 height 15
click at [490, 191] on div "range" at bounding box center [492, 191] width 99 height 15
click at [458, 194] on label "range" at bounding box center [472, 191] width 28 height 11
click at [453, 194] on input "range" at bounding box center [447, 192] width 9 height 9
radio input "true"
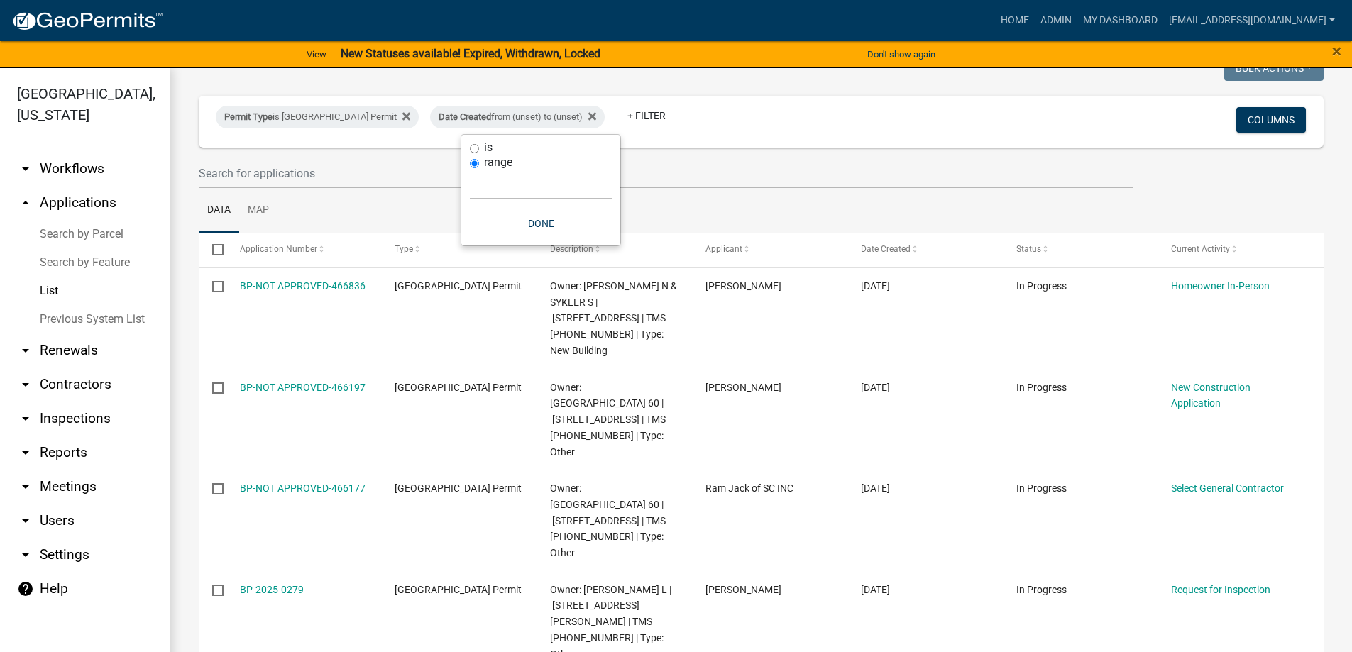
click at [497, 187] on select "[DATE] [DATE] Current Week Previous Week Current Month Last Month Current Calen…" at bounding box center [541, 184] width 142 height 29
select select "custom"
click at [470, 170] on select "[DATE] [DATE] Current Week Previous Week Current Month Last Month Current Calen…" at bounding box center [541, 184] width 142 height 29
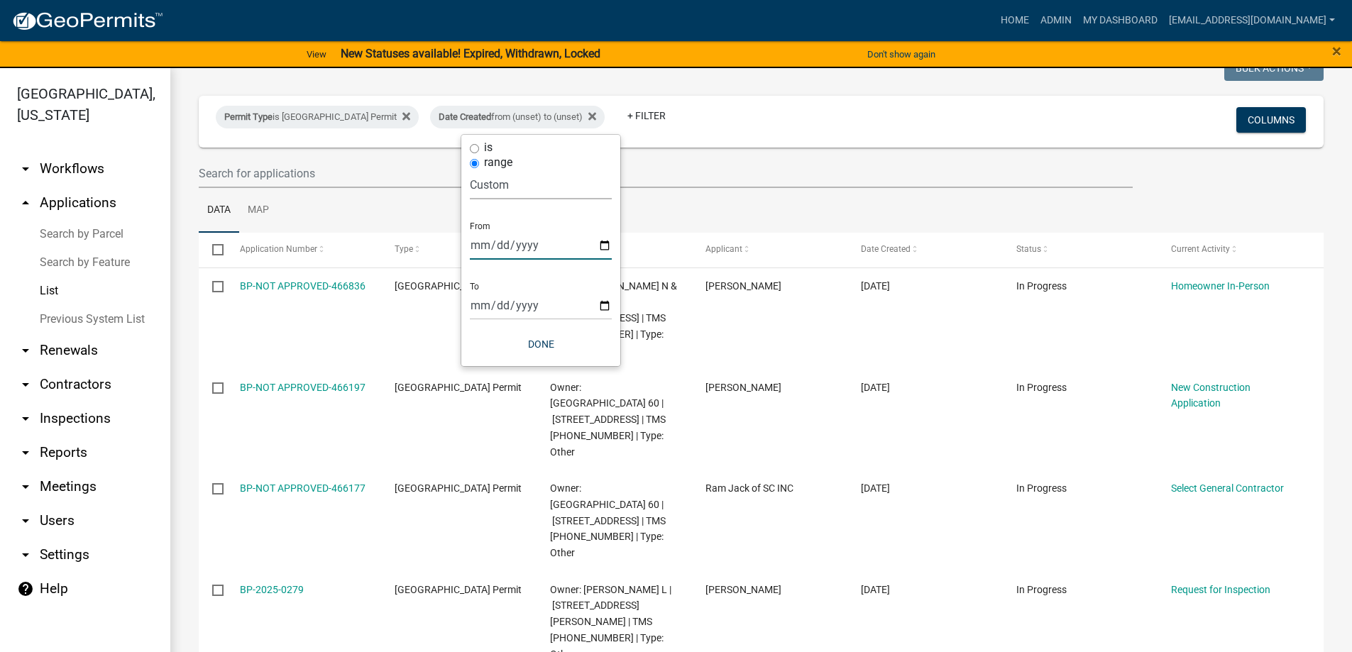
click at [600, 245] on input "date" at bounding box center [541, 245] width 142 height 29
type input "[DATE]"
click at [608, 305] on input "date" at bounding box center [551, 305] width 142 height 29
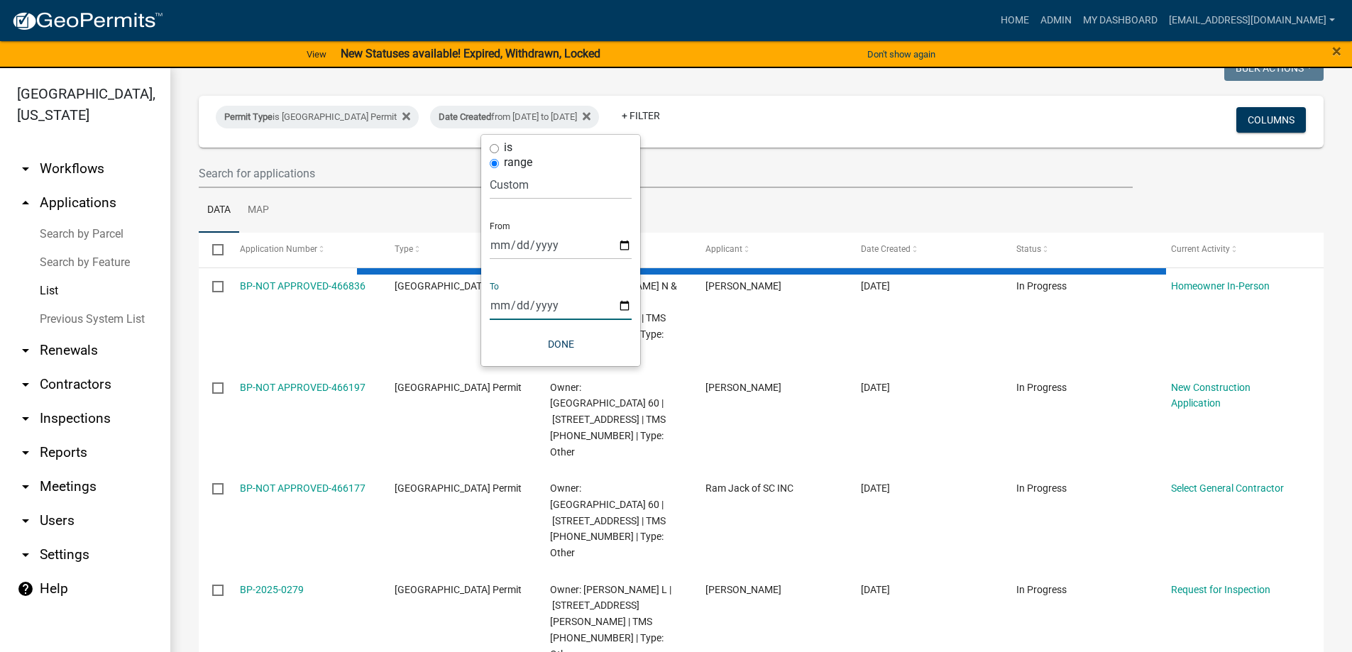
type input "[DATE]"
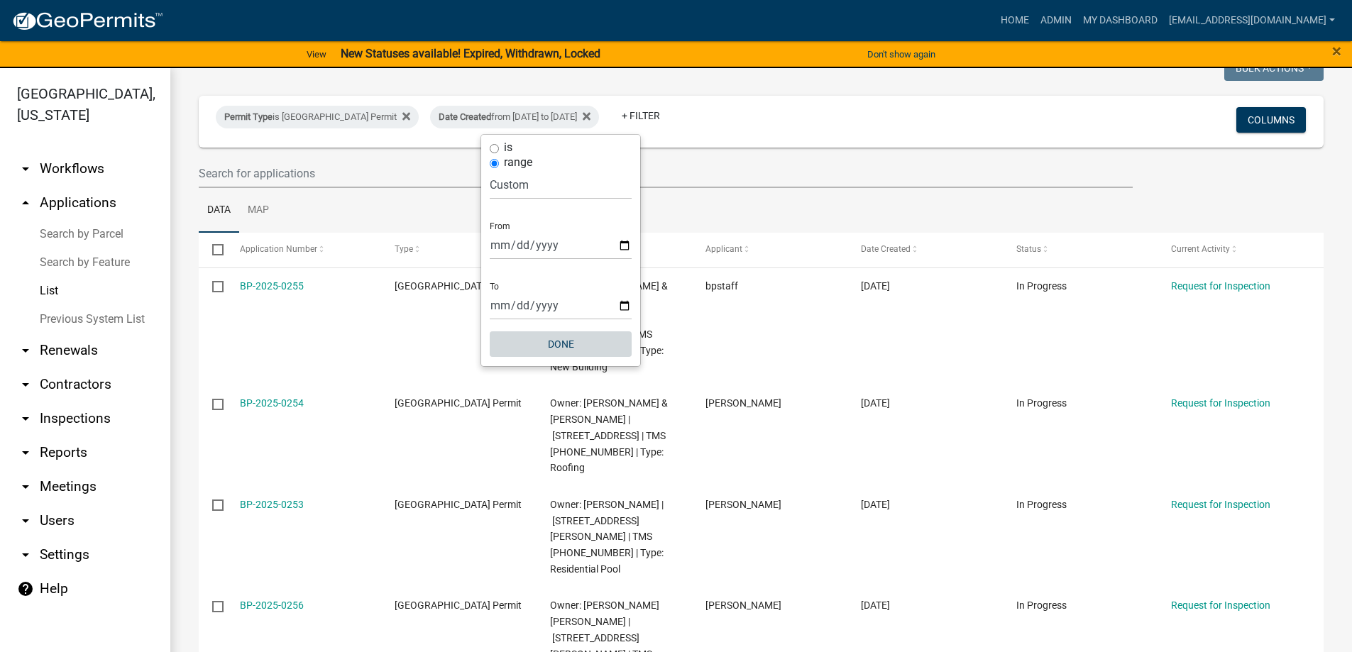
click at [578, 356] on button "Done" at bounding box center [561, 344] width 142 height 26
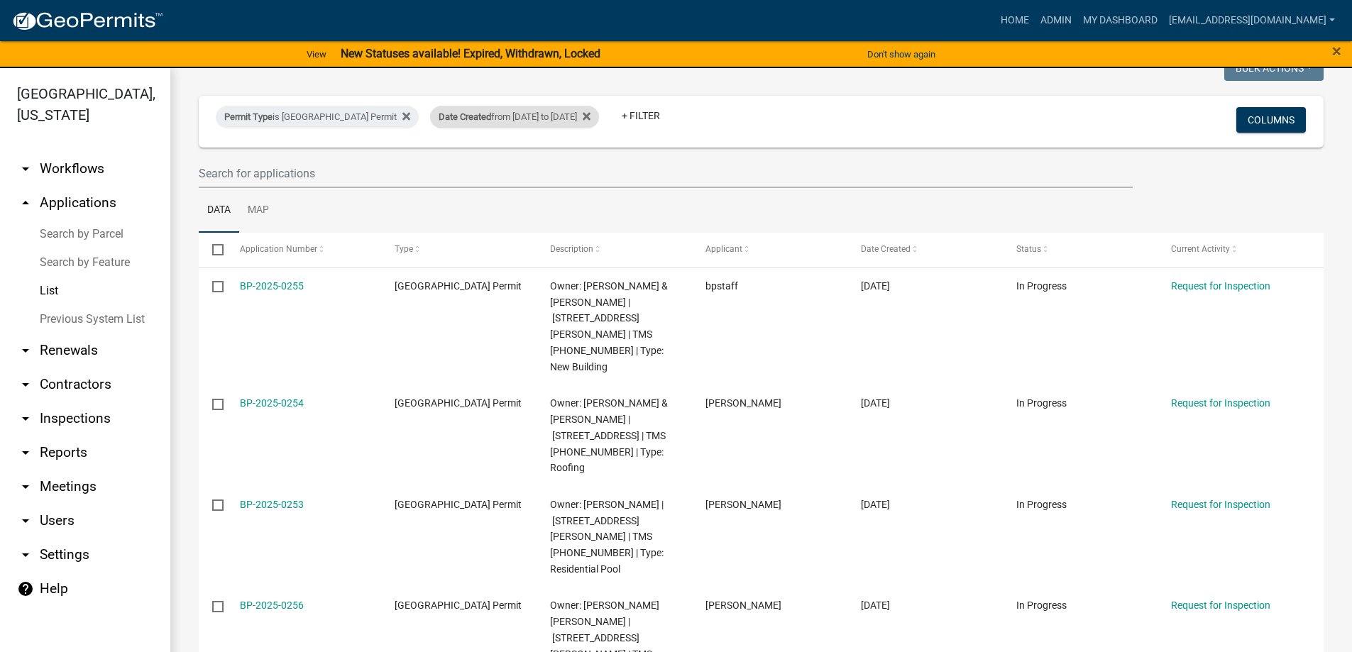
click at [584, 117] on div "Date Created from [DATE] to [DATE]" at bounding box center [514, 117] width 169 height 23
select select "custom"
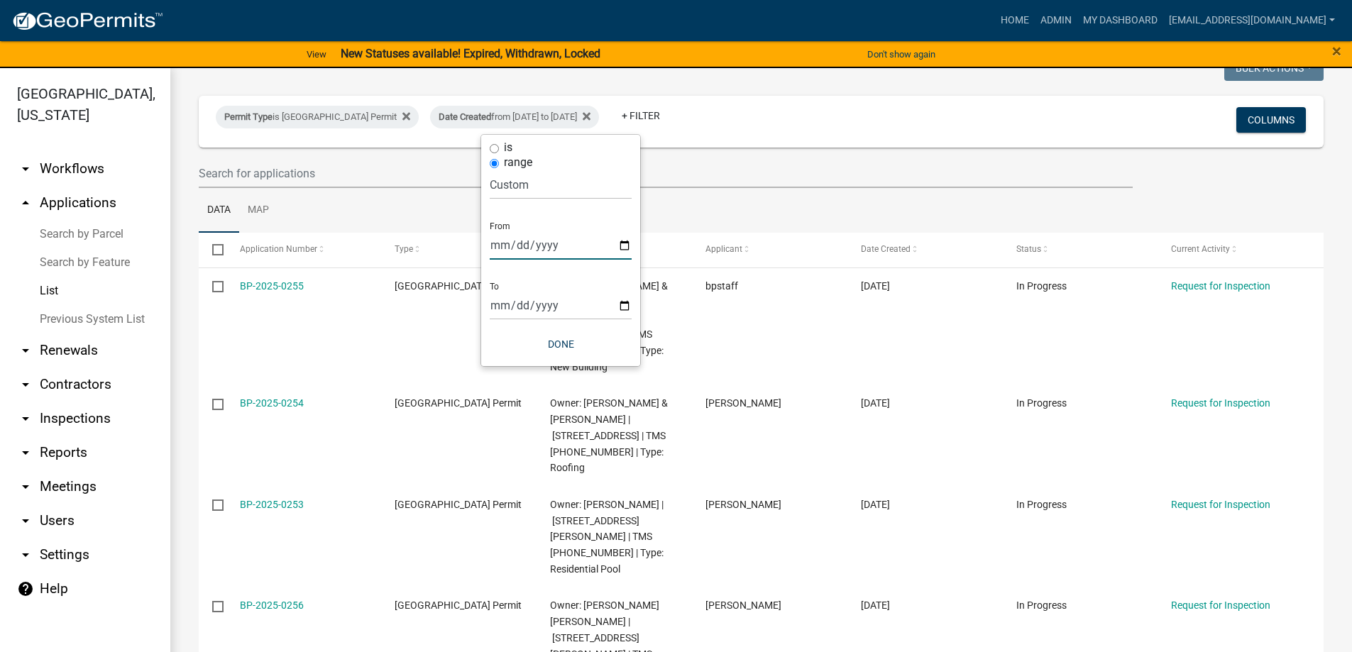
click at [622, 245] on input "[DATE]" at bounding box center [561, 245] width 142 height 29
type input "[DATE]"
click at [573, 351] on button "Done" at bounding box center [561, 344] width 142 height 26
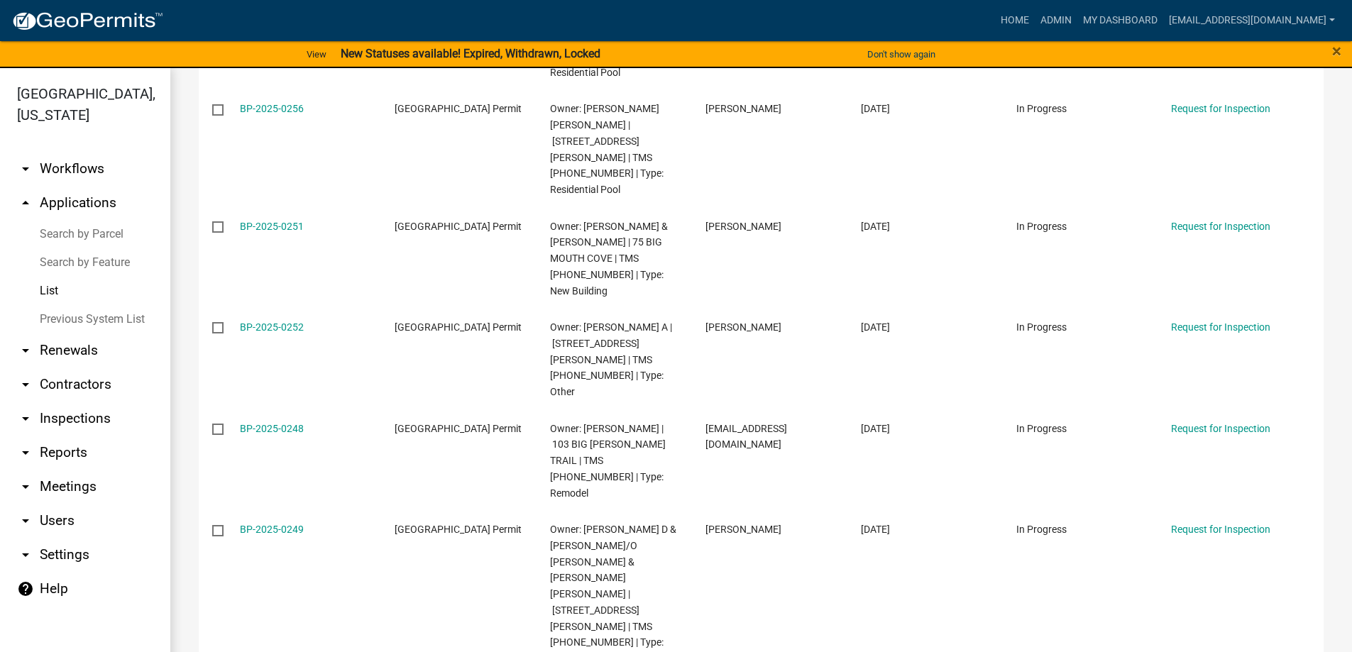
scroll to position [639, 0]
